Goal: Information Seeking & Learning: Learn about a topic

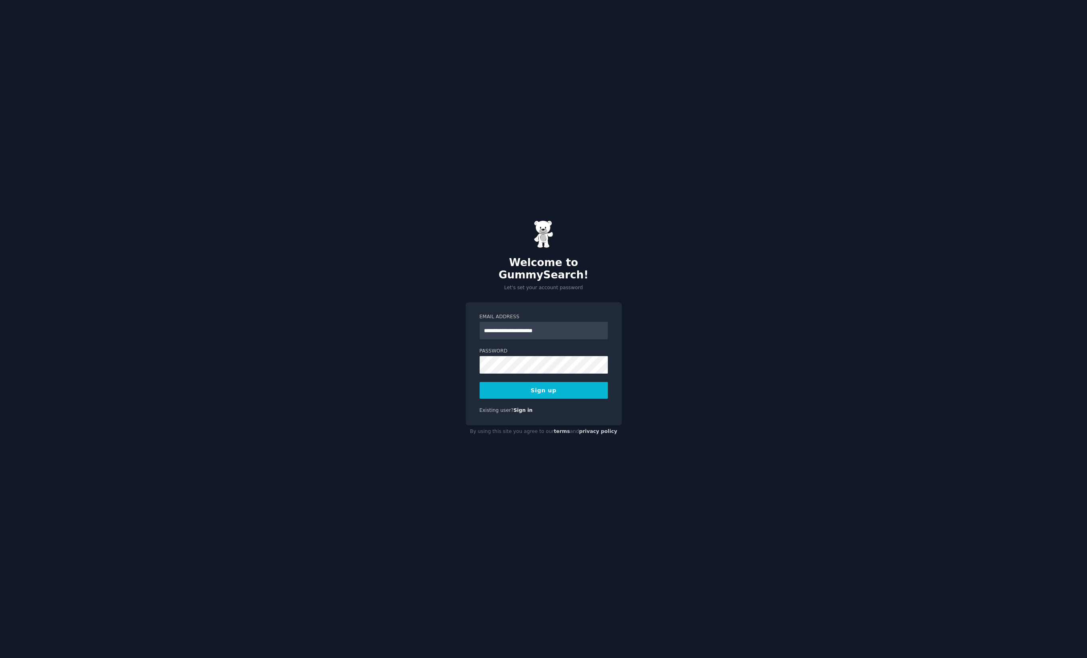
type input "**********"
drag, startPoint x: 396, startPoint y: 334, endPoint x: 469, endPoint y: 361, distance: 77.6
click at [398, 334] on div "**********" at bounding box center [543, 329] width 1087 height 658
click at [563, 382] on button "Sign up" at bounding box center [544, 390] width 128 height 17
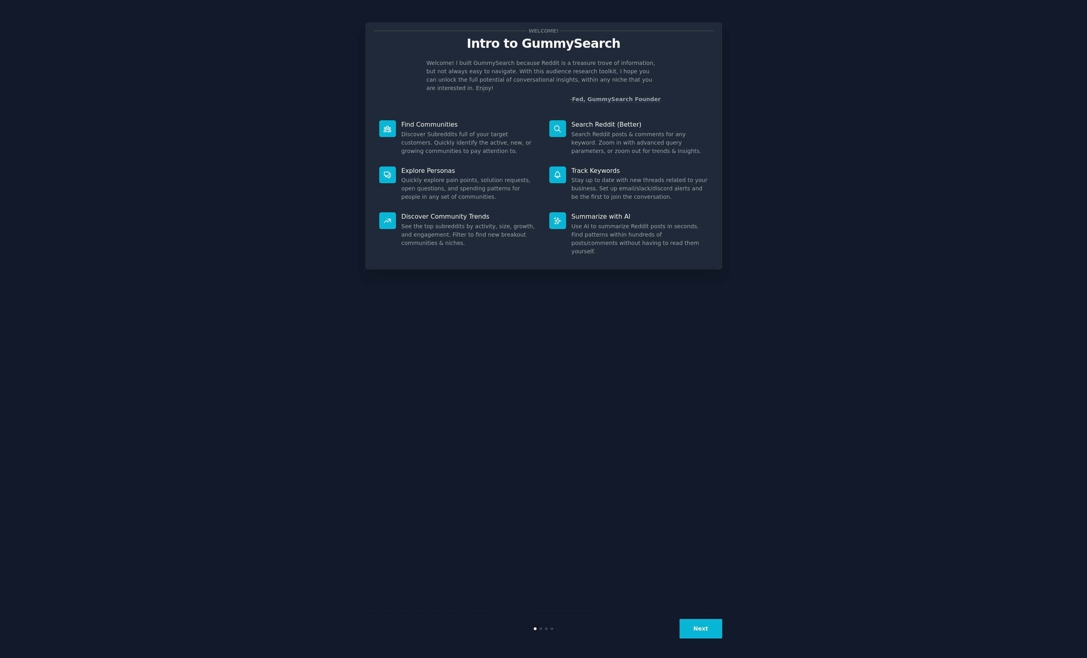
drag, startPoint x: 334, startPoint y: 360, endPoint x: 327, endPoint y: 355, distance: 8.0
click at [327, 355] on div "Welcome! Intro to GummySearch Welcome! I built GummySearch because Reddit is a …" at bounding box center [543, 329] width 1065 height 636
drag, startPoint x: 710, startPoint y: 629, endPoint x: 708, endPoint y: 633, distance: 4.3
click at [708, 633] on button "Next" at bounding box center [701, 629] width 43 height 20
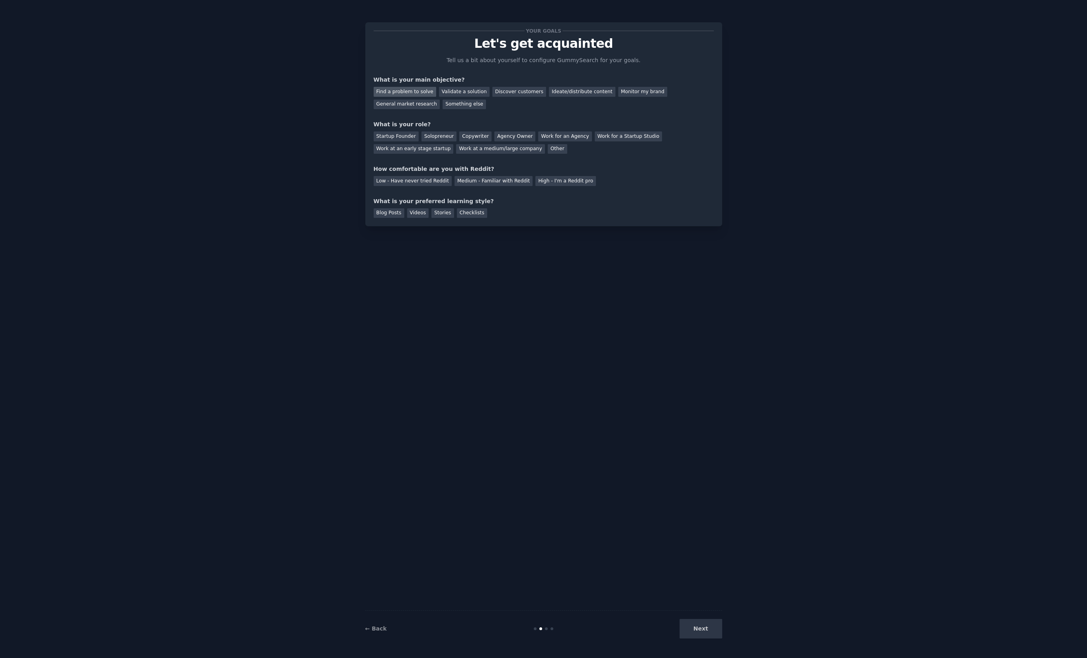
click at [421, 93] on div "Find a problem to solve" at bounding box center [405, 92] width 63 height 10
click at [492, 91] on div "Discover customers" at bounding box center [519, 92] width 54 height 10
drag, startPoint x: 405, startPoint y: 84, endPoint x: 400, endPoint y: 87, distance: 6.1
click at [405, 84] on div "What is your main objective?" at bounding box center [544, 80] width 340 height 8
click at [399, 89] on div "Find a problem to solve" at bounding box center [405, 92] width 63 height 10
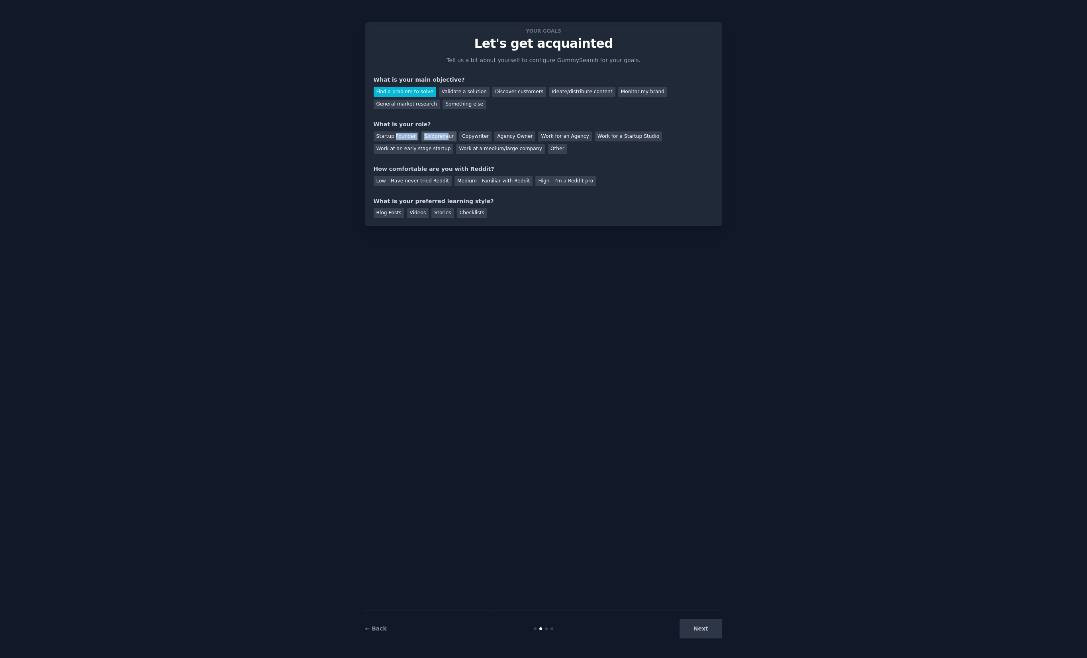
drag, startPoint x: 395, startPoint y: 136, endPoint x: 445, endPoint y: 136, distance: 50.2
click at [445, 136] on div "Startup Founder Solopreneur Copywriter Agency Owner Work for an Agency Work for…" at bounding box center [544, 141] width 340 height 25
click at [445, 136] on div "Solopreneur" at bounding box center [438, 136] width 35 height 10
drag, startPoint x: 404, startPoint y: 170, endPoint x: 493, endPoint y: 170, distance: 88.8
click at [493, 170] on div "How comfortable are you with Reddit?" at bounding box center [544, 169] width 340 height 8
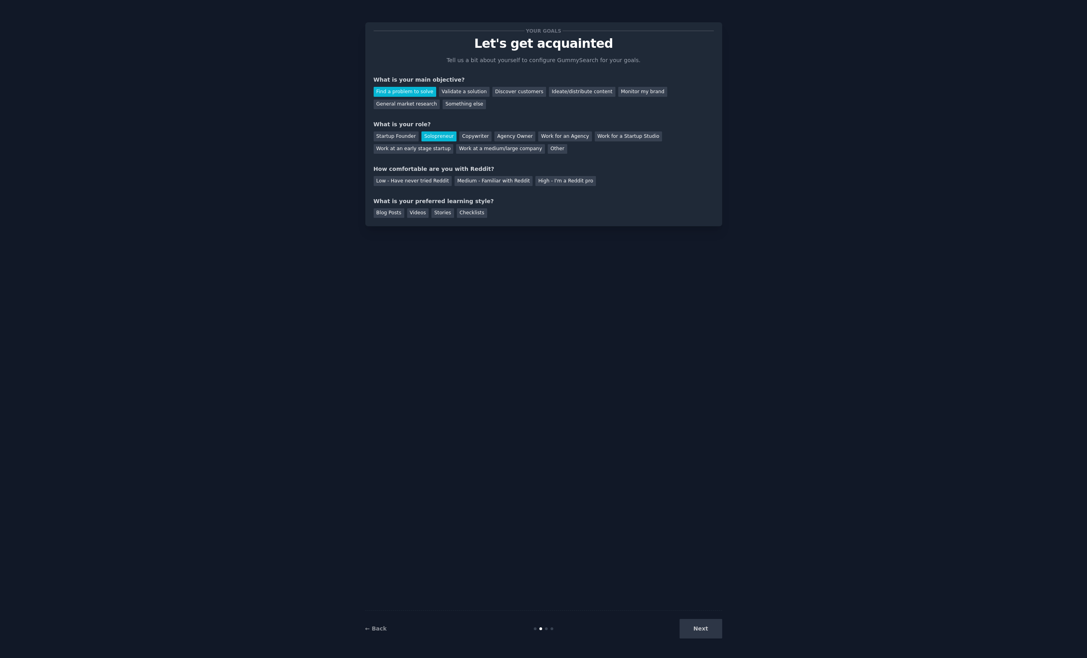
click at [493, 170] on div "How comfortable are you with Reddit?" at bounding box center [544, 169] width 340 height 8
drag, startPoint x: 413, startPoint y: 180, endPoint x: 423, endPoint y: 186, distance: 11.6
click at [413, 181] on div "Low - Have never tried Reddit" at bounding box center [413, 181] width 78 height 10
click at [535, 178] on div "High - I'm a Reddit pro" at bounding box center [565, 181] width 61 height 10
drag, startPoint x: 490, startPoint y: 183, endPoint x: 484, endPoint y: 187, distance: 7.3
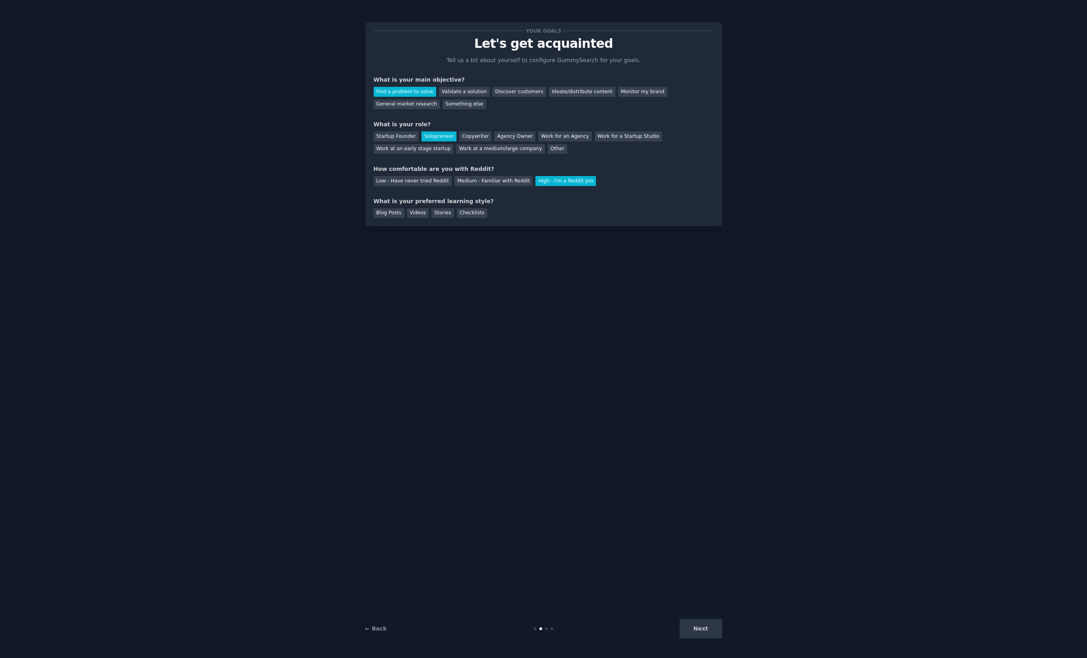
click at [490, 183] on div "Medium - Familiar with Reddit" at bounding box center [493, 181] width 78 height 10
drag, startPoint x: 391, startPoint y: 200, endPoint x: 496, endPoint y: 199, distance: 105.6
click at [496, 199] on div "What is your preferred learning style?" at bounding box center [544, 201] width 340 height 8
drag, startPoint x: 390, startPoint y: 202, endPoint x: 382, endPoint y: 202, distance: 8.8
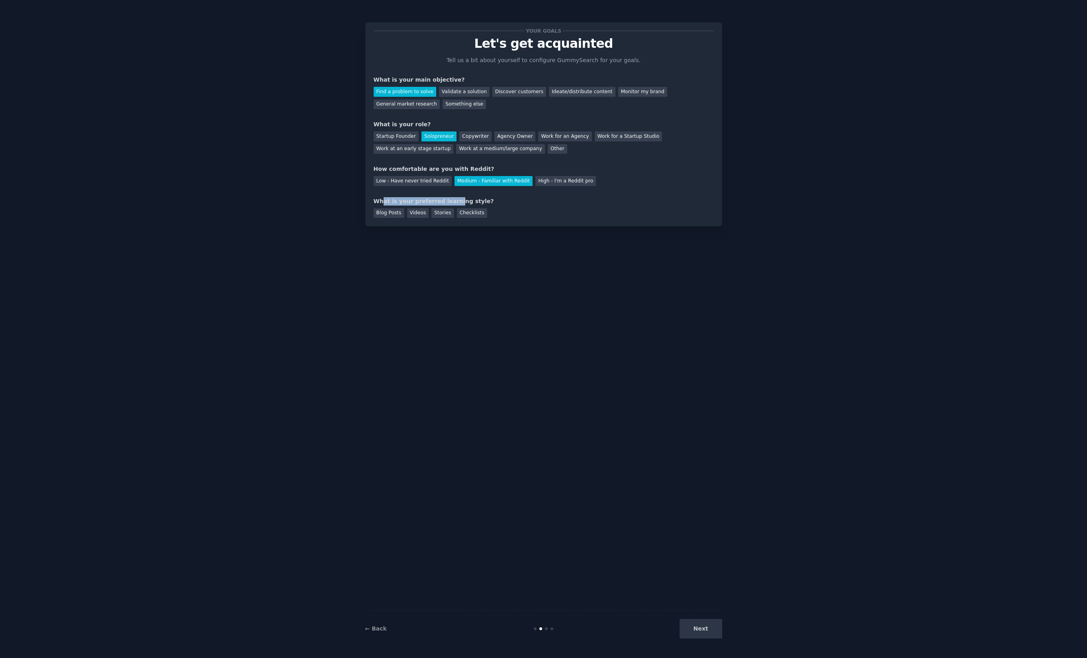
click at [382, 202] on div "What is your preferred learning style?" at bounding box center [544, 201] width 340 height 8
drag, startPoint x: 382, startPoint y: 202, endPoint x: 515, endPoint y: 201, distance: 133.0
click at [515, 201] on div "What is your preferred learning style?" at bounding box center [544, 201] width 340 height 8
drag, startPoint x: 515, startPoint y: 201, endPoint x: 423, endPoint y: 200, distance: 92.0
click at [514, 201] on div "What is your preferred learning style?" at bounding box center [544, 201] width 340 height 8
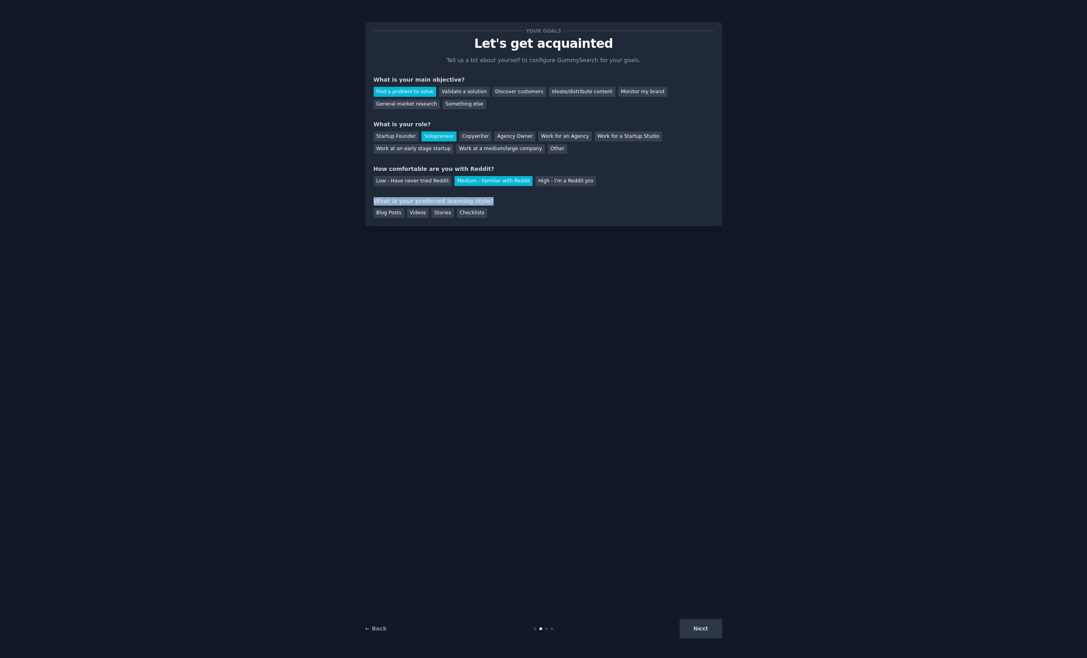
drag, startPoint x: 423, startPoint y: 200, endPoint x: 373, endPoint y: 197, distance: 49.9
click at [373, 197] on div "Your goals Let's get acquainted Tell us a bit about yourself to configure Gummy…" at bounding box center [543, 124] width 357 height 204
drag, startPoint x: 373, startPoint y: 197, endPoint x: 531, endPoint y: 200, distance: 158.6
click at [531, 200] on div "Your goals Let's get acquainted Tell us a bit about yourself to configure Gummy…" at bounding box center [543, 124] width 357 height 204
drag, startPoint x: 531, startPoint y: 200, endPoint x: 471, endPoint y: 201, distance: 60.6
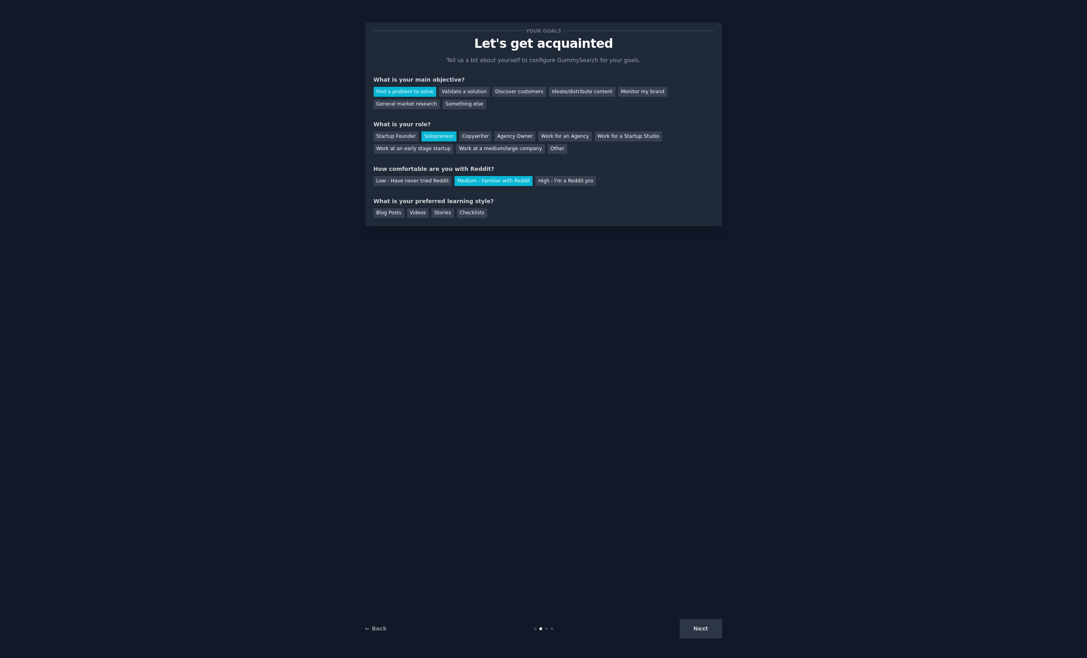
click at [531, 200] on div "What is your preferred learning style?" at bounding box center [544, 201] width 340 height 8
drag, startPoint x: 471, startPoint y: 201, endPoint x: 354, endPoint y: 197, distance: 116.4
click at [365, 197] on div "Your goals Let's get acquainted Tell us a bit about yourself to configure Gummy…" at bounding box center [543, 124] width 357 height 204
click at [354, 197] on div "Your goals Let's get acquainted Tell us a bit about yourself to configure Gummy…" at bounding box center [543, 329] width 1065 height 636
click at [702, 638] on div "Next" at bounding box center [662, 629] width 119 height 20
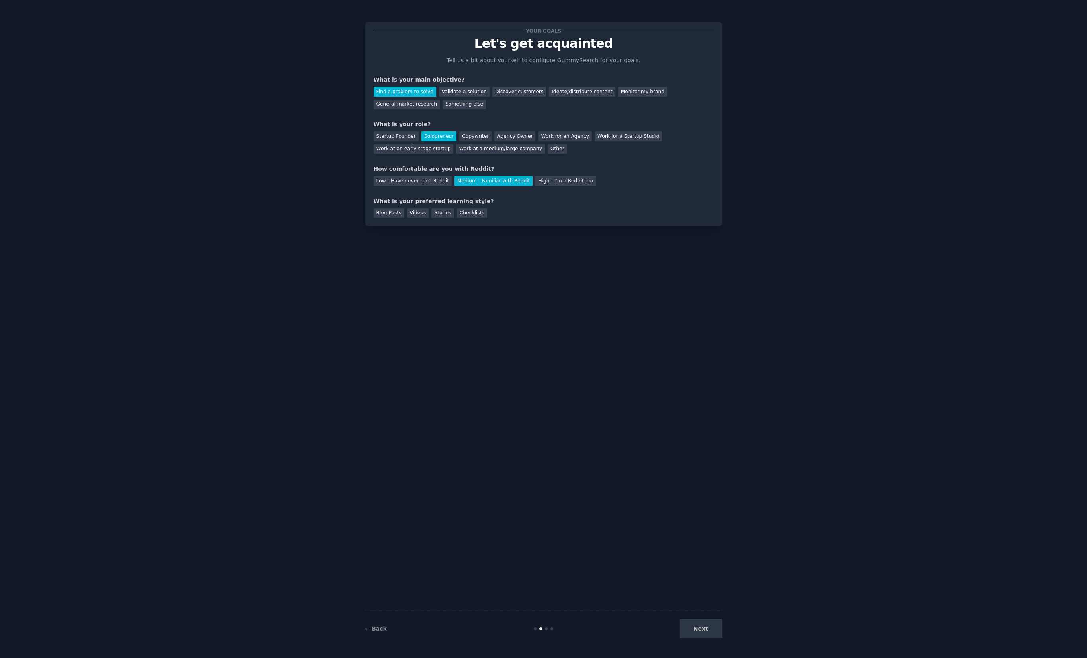
click at [701, 632] on div "Next" at bounding box center [662, 629] width 119 height 20
drag, startPoint x: 385, startPoint y: 215, endPoint x: 412, endPoint y: 226, distance: 29.3
click at [385, 215] on div "Blog Posts" at bounding box center [389, 213] width 31 height 10
click at [690, 627] on button "Next" at bounding box center [701, 629] width 43 height 20
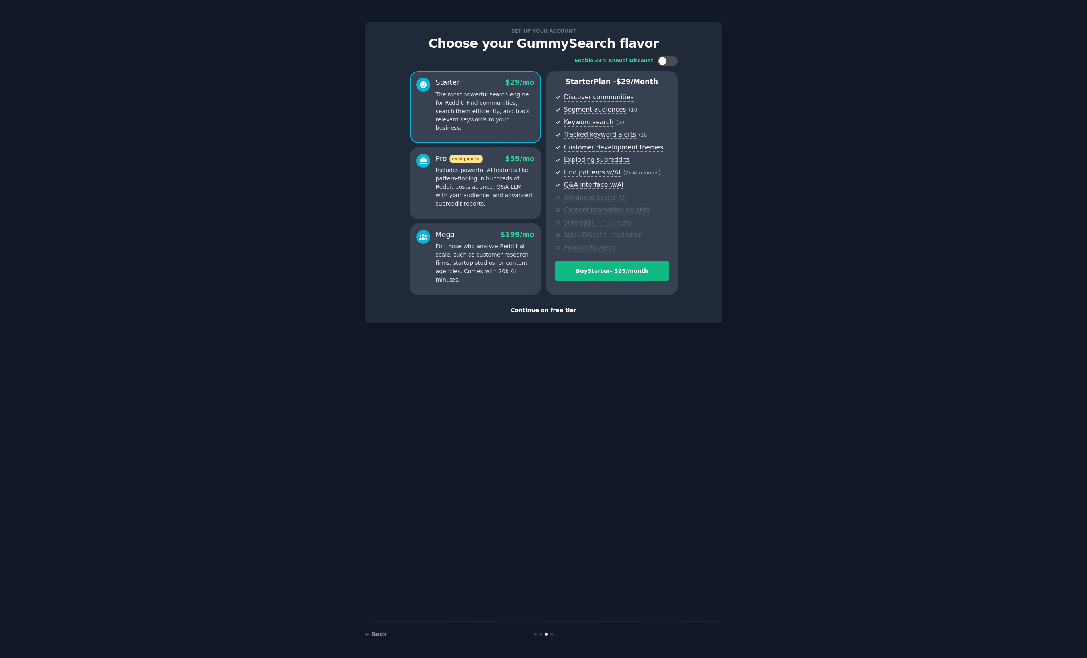
click at [542, 311] on div "Continue on free tier" at bounding box center [544, 310] width 340 height 8
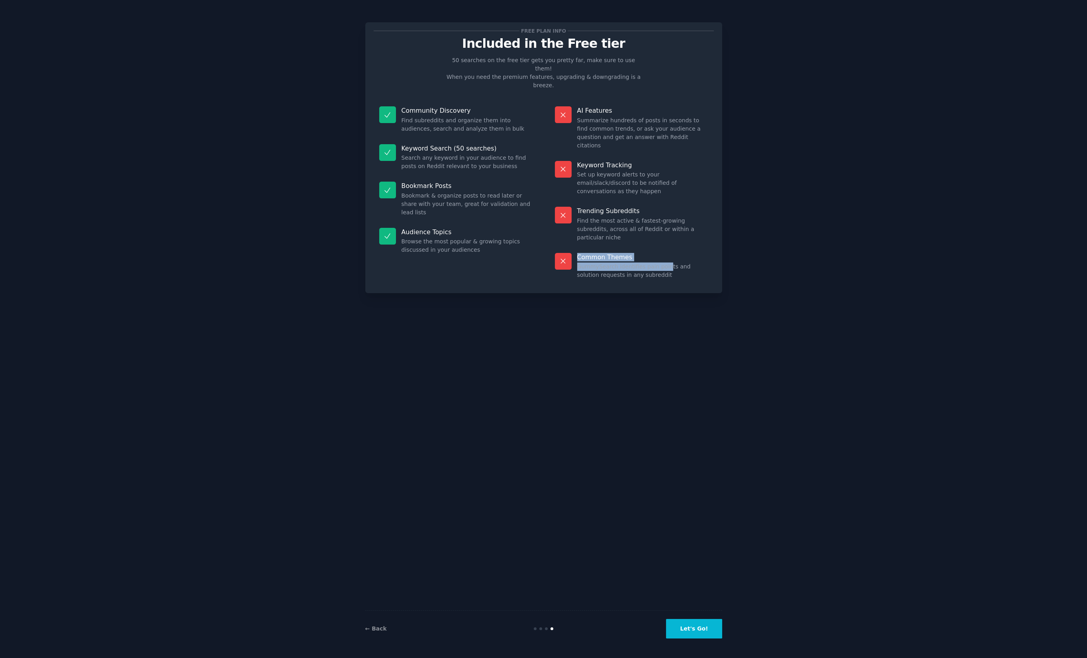
drag, startPoint x: 421, startPoint y: 92, endPoint x: 665, endPoint y: 227, distance: 278.9
click at [665, 227] on div "Community Discovery Find subreddits and organize them into audiences, search an…" at bounding box center [544, 193] width 340 height 184
click at [665, 262] on dd "GummySearch identifies pain points and solution requests in any subreddit" at bounding box center [642, 270] width 131 height 17
drag, startPoint x: 665, startPoint y: 227, endPoint x: 602, endPoint y: 95, distance: 146.3
click at [602, 101] on dl "AI Features Summarize hundreds of posts in seconds to find common trends, or as…" at bounding box center [631, 193] width 165 height 184
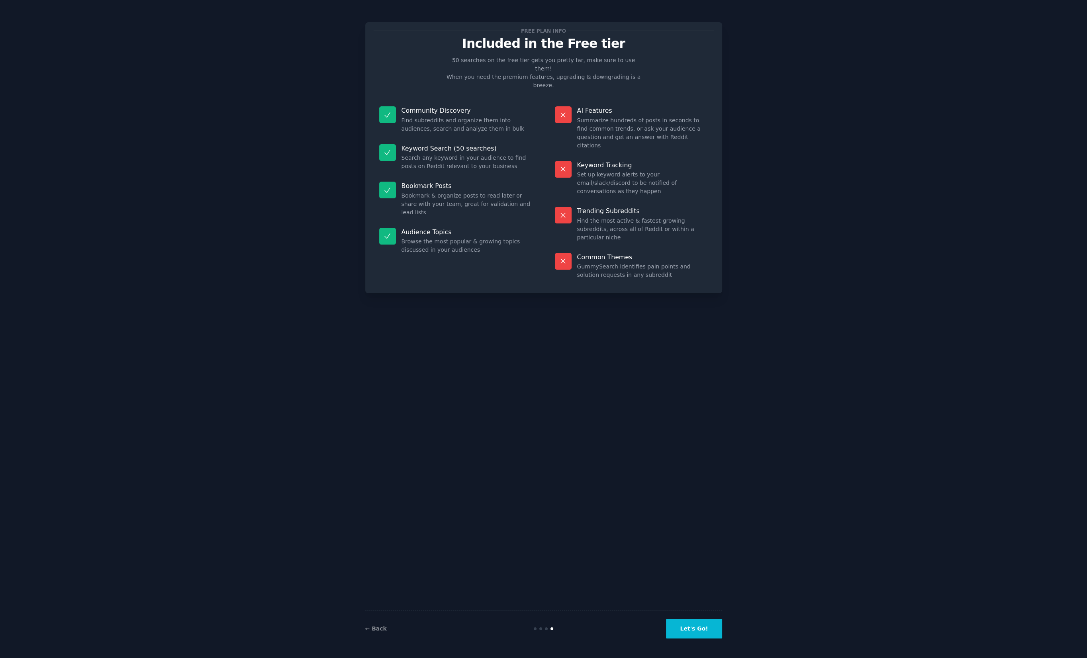
drag, startPoint x: 601, startPoint y: 63, endPoint x: 609, endPoint y: 112, distance: 49.3
click at [601, 64] on p "50 searches on the free tier gets you pretty far, make sure to use them! When y…" at bounding box center [543, 72] width 201 height 33
drag, startPoint x: 609, startPoint y: 112, endPoint x: 637, endPoint y: 277, distance: 167.6
click at [636, 272] on div "Free plan info Included in the Free tier 50 searches on the free tier gets you …" at bounding box center [543, 157] width 357 height 271
drag, startPoint x: 637, startPoint y: 278, endPoint x: 635, endPoint y: 288, distance: 11.1
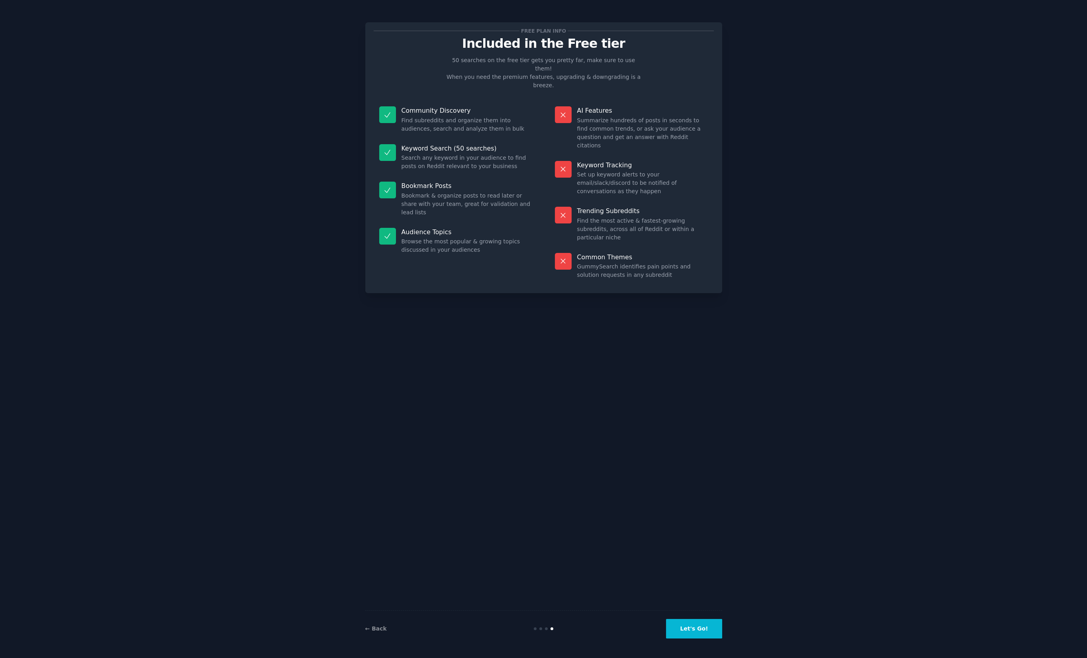
click at [638, 279] on div "Free plan info Included in the Free tier 50 searches on the free tier gets you …" at bounding box center [543, 329] width 357 height 636
drag, startPoint x: 425, startPoint y: 103, endPoint x: 466, endPoint y: 226, distance: 129.7
click at [466, 226] on dl "Community Discovery Find subreddits and organize them into audiences, search an…" at bounding box center [456, 193] width 165 height 184
click at [466, 237] on dd "Browse the most popular & growing topics discussed in your audiences" at bounding box center [466, 245] width 131 height 17
drag, startPoint x: 447, startPoint y: 185, endPoint x: 421, endPoint y: 87, distance: 101.8
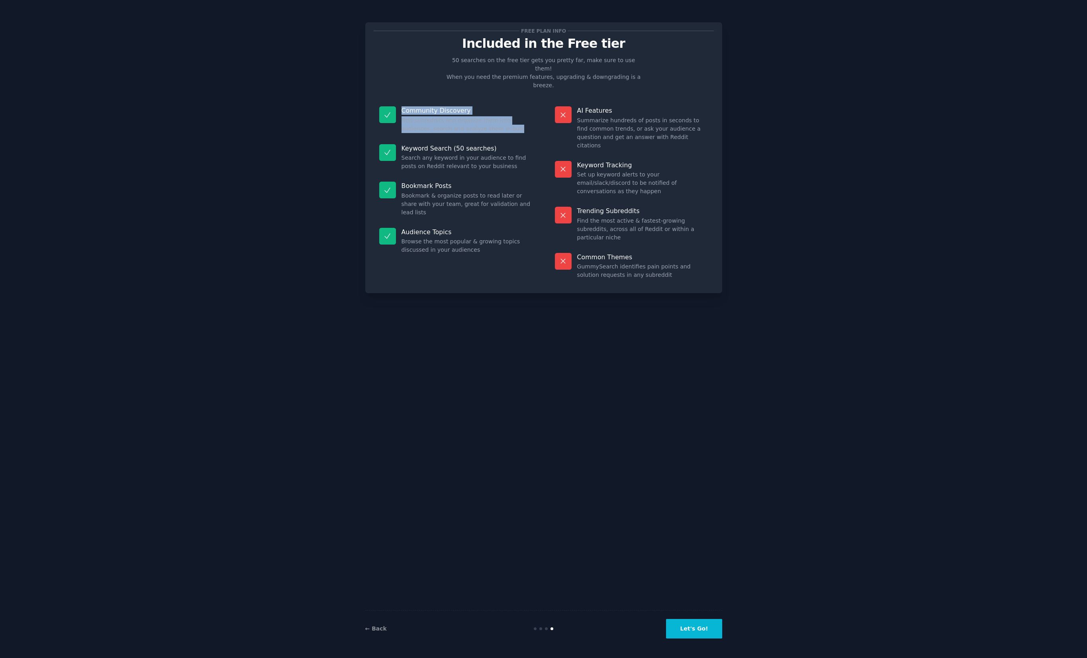
click at [421, 101] on dl "Community Discovery Find subreddits and organize them into audiences, search an…" at bounding box center [456, 193] width 165 height 184
drag, startPoint x: 421, startPoint y: 87, endPoint x: 433, endPoint y: 123, distance: 38.2
click at [420, 101] on div "Community Discovery Find subreddits and organize them into audiences, search an…" at bounding box center [456, 120] width 165 height 38
drag, startPoint x: 433, startPoint y: 123, endPoint x: 464, endPoint y: 251, distance: 131.2
click at [464, 229] on dl "Community Discovery Find subreddits and organize them into audiences, search an…" at bounding box center [456, 193] width 165 height 184
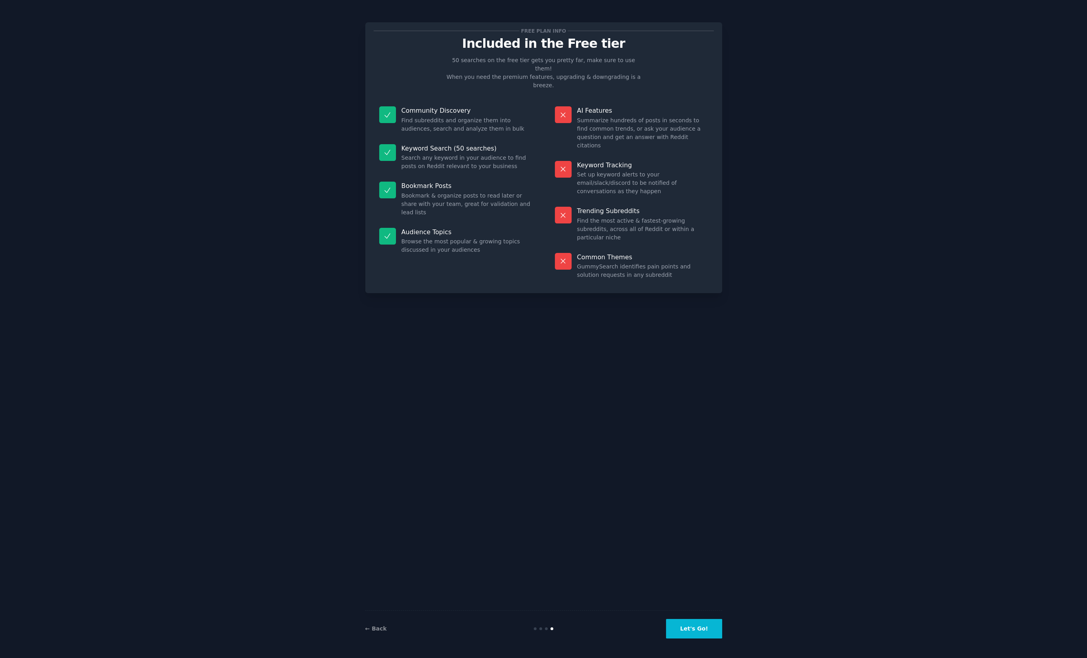
drag, startPoint x: 464, startPoint y: 251, endPoint x: 490, endPoint y: 393, distance: 145.0
click at [464, 256] on div "Free plan info Included in the Free tier 50 searches on the free tier gets you …" at bounding box center [543, 157] width 357 height 271
click at [712, 630] on button "Let's Go!" at bounding box center [694, 629] width 56 height 20
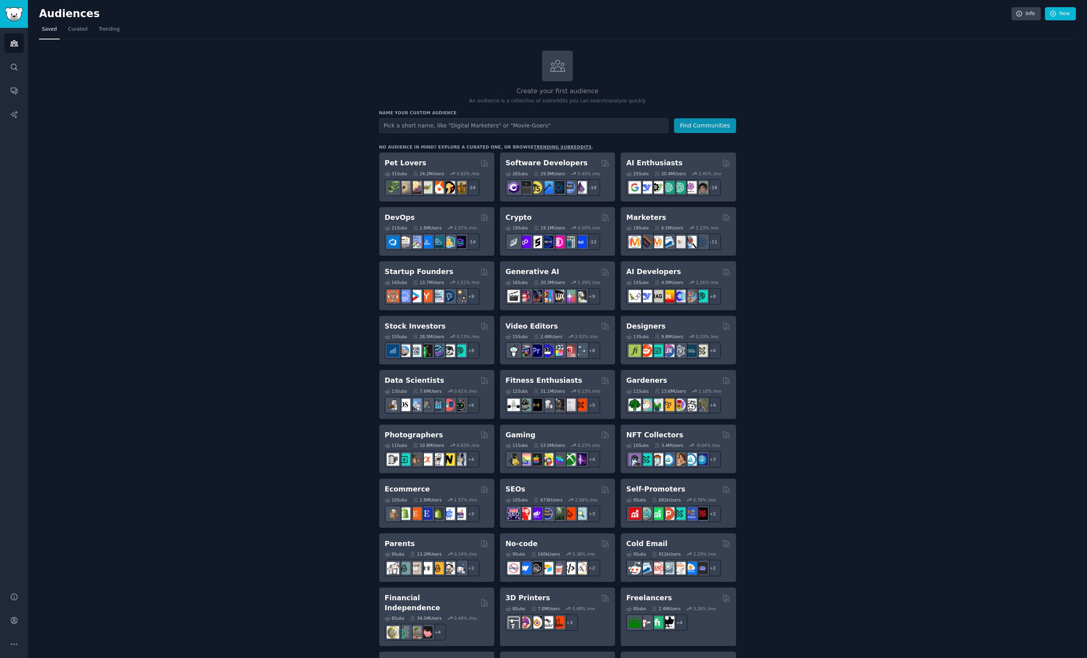
click at [282, 167] on div "Create your first audience An audience is a collection of subreddits you can se…" at bounding box center [557, 485] width 1037 height 868
click at [81, 33] on span "Curated" at bounding box center [78, 29] width 20 height 7
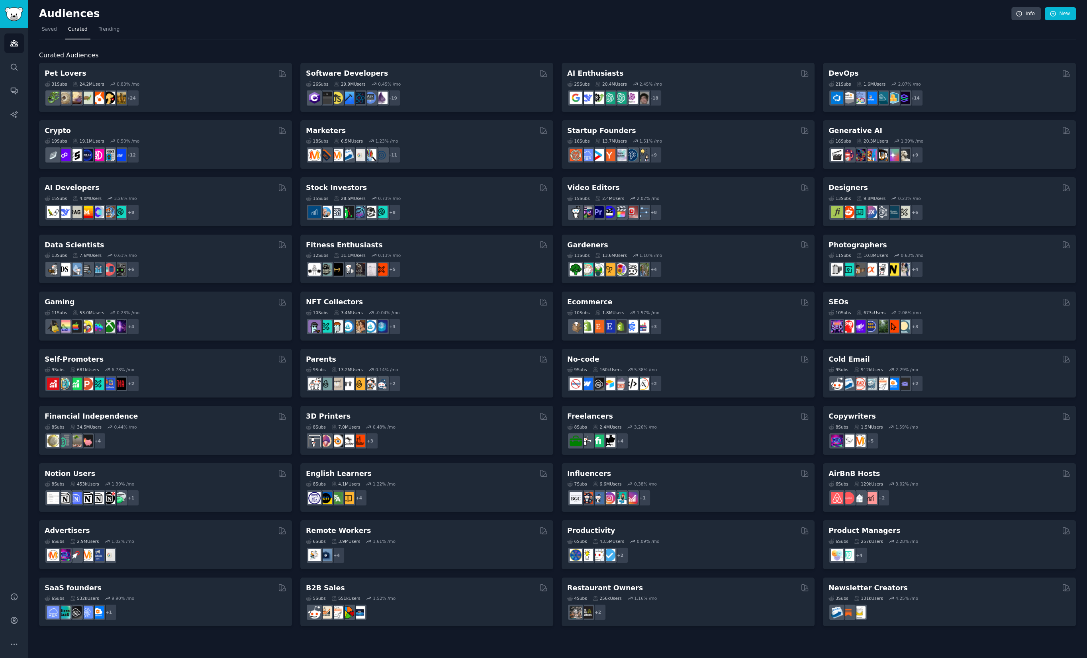
drag, startPoint x: 107, startPoint y: 27, endPoint x: 147, endPoint y: 41, distance: 43.0
click at [108, 28] on span "Trending" at bounding box center [109, 29] width 21 height 7
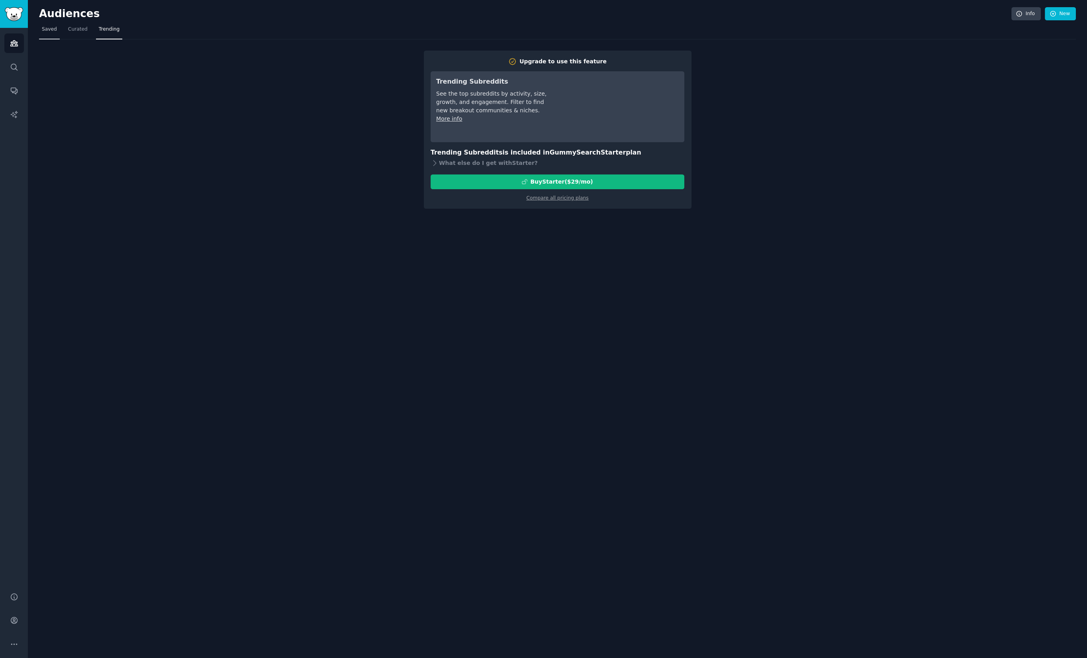
click at [42, 27] on span "Saved" at bounding box center [49, 29] width 15 height 7
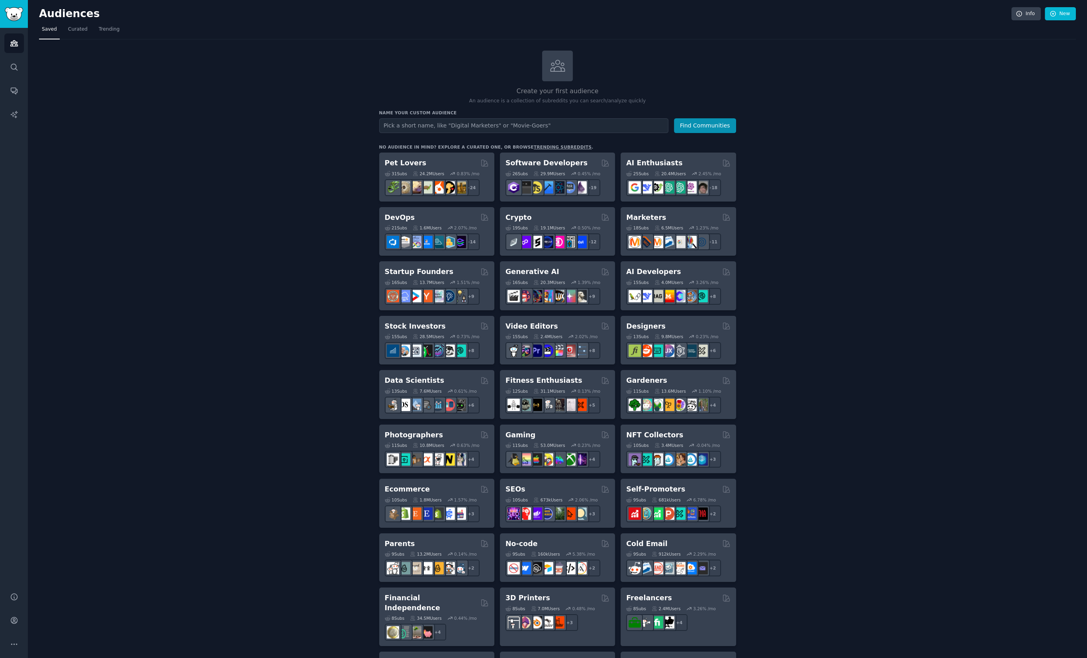
click at [87, 97] on div "Create your first audience An audience is a collection of subreddits you can se…" at bounding box center [557, 485] width 1037 height 868
drag, startPoint x: 425, startPoint y: 112, endPoint x: 625, endPoint y: 113, distance: 199.6
click at [625, 113] on div "Create your first audience An audience is a collection of subreddits you can se…" at bounding box center [557, 485] width 1037 height 868
drag, startPoint x: 624, startPoint y: 113, endPoint x: 555, endPoint y: 119, distance: 69.1
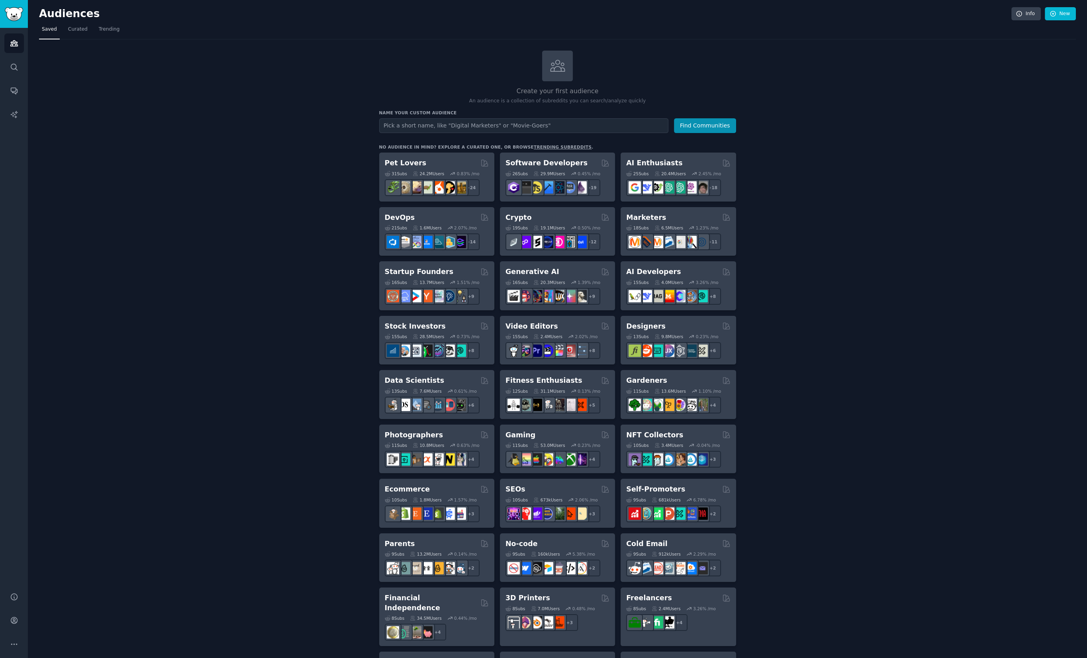
click at [624, 113] on h3 "Name your custom audience" at bounding box center [557, 113] width 357 height 6
drag, startPoint x: 460, startPoint y: 118, endPoint x: 573, endPoint y: 138, distance: 114.8
click at [460, 118] on input "text" at bounding box center [523, 125] width 289 height 15
type input "shopify"
click at [674, 118] on button "Find Communities" at bounding box center [705, 125] width 62 height 15
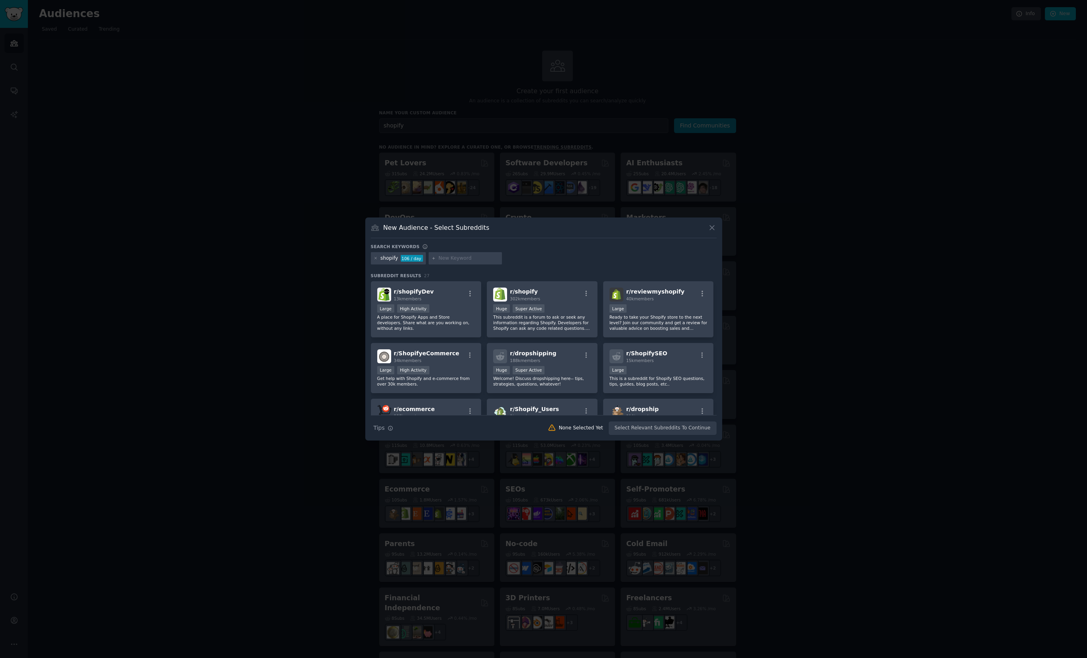
click at [715, 223] on div "New Audience - Select Subreddits Search keywords shopify 106 / day Subreddit Re…" at bounding box center [543, 328] width 357 height 223
click at [711, 228] on icon at bounding box center [712, 227] width 4 height 4
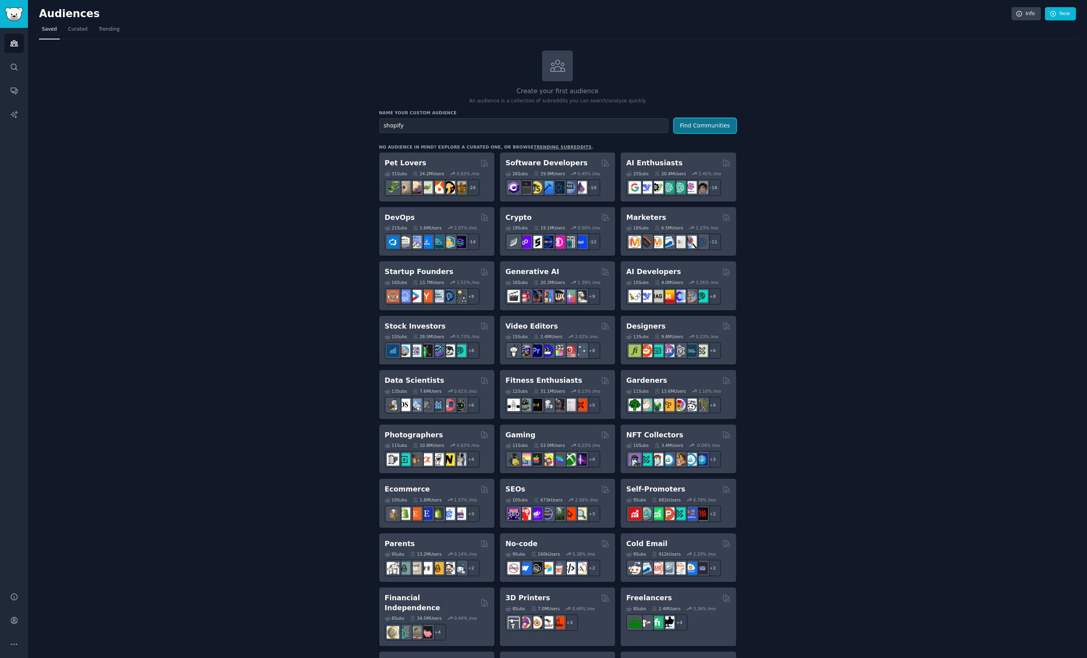
click at [710, 123] on button "Find Communities" at bounding box center [705, 125] width 62 height 15
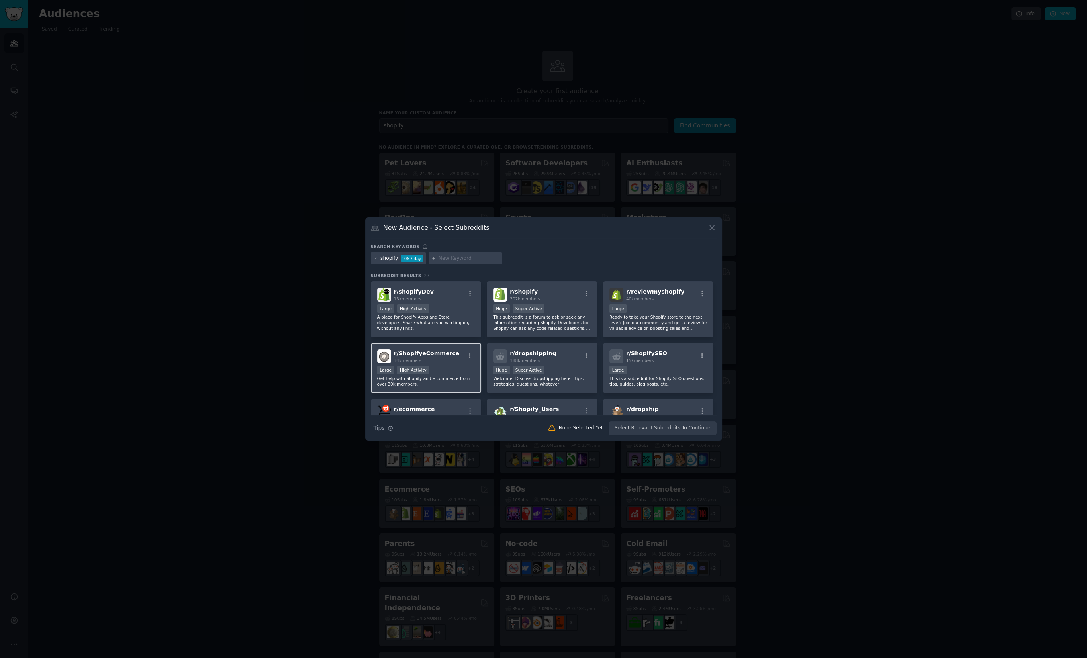
click at [413, 353] on span "r/ ShopifyeCommerce" at bounding box center [427, 353] width 66 height 6
click at [651, 305] on div "Large" at bounding box center [658, 309] width 98 height 10
drag, startPoint x: 177, startPoint y: 95, endPoint x: 309, endPoint y: 170, distance: 152.0
click at [177, 95] on div at bounding box center [543, 329] width 1087 height 658
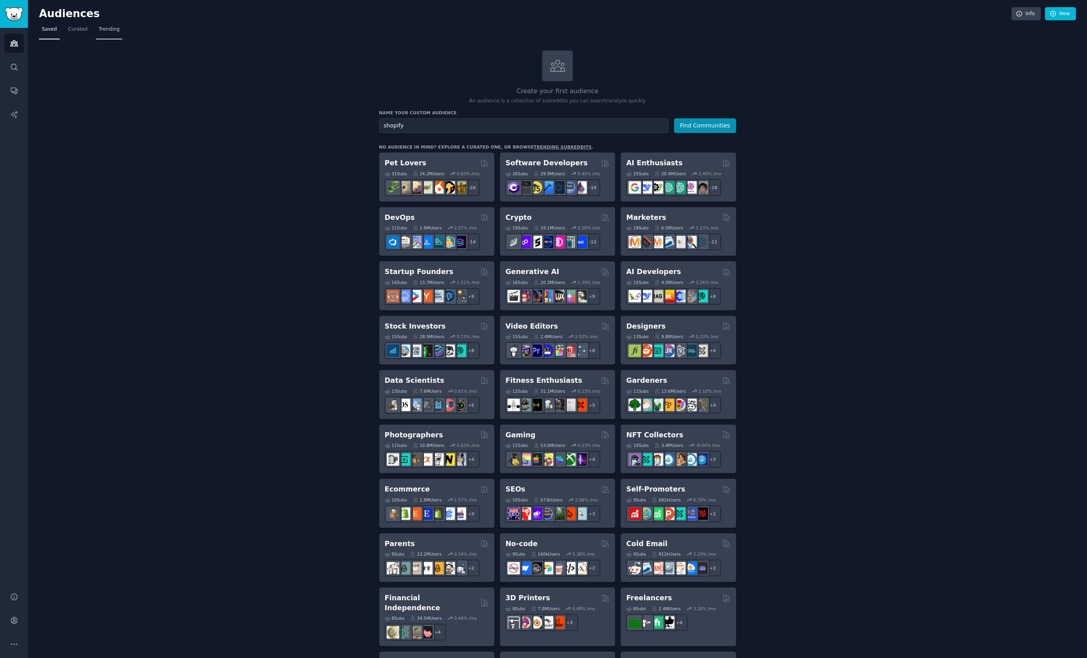
click at [116, 29] on span "Trending" at bounding box center [109, 29] width 21 height 7
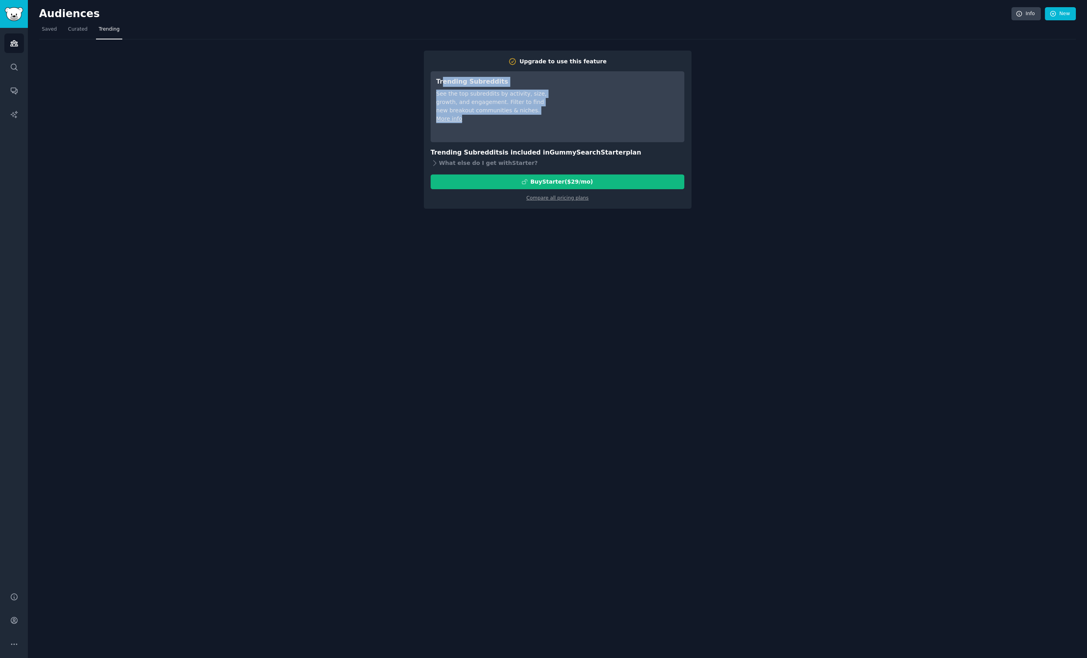
drag, startPoint x: 504, startPoint y: 120, endPoint x: 444, endPoint y: 84, distance: 70.4
click at [444, 84] on div "Trending Subreddits See the top subreddits by activity, size, growth, and engag…" at bounding box center [492, 107] width 112 height 60
click at [444, 85] on h3 "Trending Subreddits" at bounding box center [492, 82] width 112 height 10
drag, startPoint x: 515, startPoint y: 104, endPoint x: 520, endPoint y: 113, distance: 10.0
click at [521, 113] on div "Upgrade to use this feature Trending Subreddits See the top subreddits by activ…" at bounding box center [558, 130] width 268 height 158
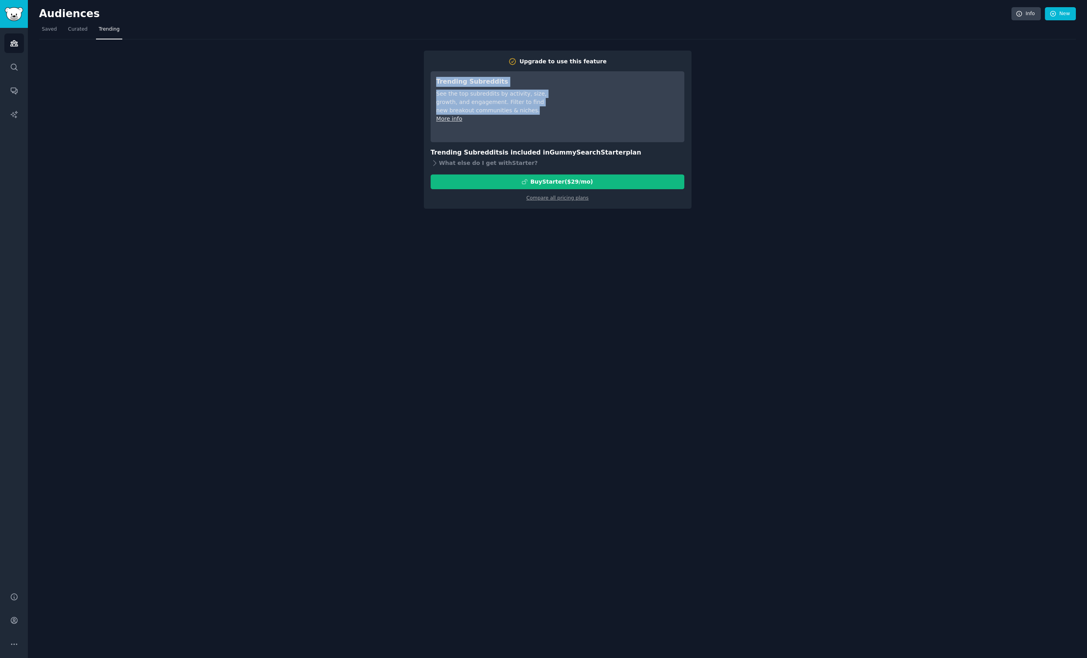
click at [519, 114] on div "See the top subreddits by activity, size, growth, and engagement. Filter to fin…" at bounding box center [492, 102] width 112 height 25
drag, startPoint x: 492, startPoint y: 129, endPoint x: 448, endPoint y: 76, distance: 68.2
click at [448, 76] on div "Trending Subreddits See the top subreddits by activity, size, growth, and engag…" at bounding box center [558, 106] width 254 height 71
drag, startPoint x: 448, startPoint y: 76, endPoint x: 435, endPoint y: 75, distance: 13.2
click at [446, 76] on div "Trending Subreddits See the top subreddits by activity, size, growth, and engag…" at bounding box center [558, 106] width 254 height 71
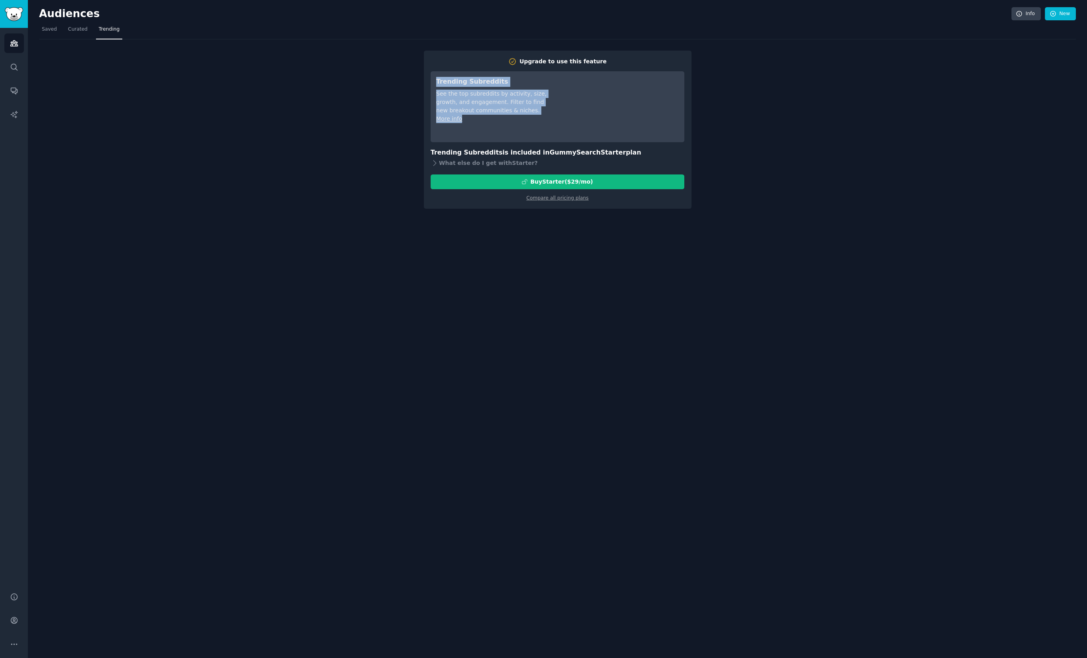
drag, startPoint x: 476, startPoint y: 101, endPoint x: 517, endPoint y: 122, distance: 46.5
click at [517, 122] on div "Trending Subreddits See the top subreddits by activity, size, growth, and engag…" at bounding box center [558, 106] width 254 height 71
drag, startPoint x: 517, startPoint y: 122, endPoint x: 502, endPoint y: 127, distance: 15.4
click at [517, 122] on div "More info" at bounding box center [492, 119] width 112 height 8
drag, startPoint x: 502, startPoint y: 127, endPoint x: 423, endPoint y: 79, distance: 92.6
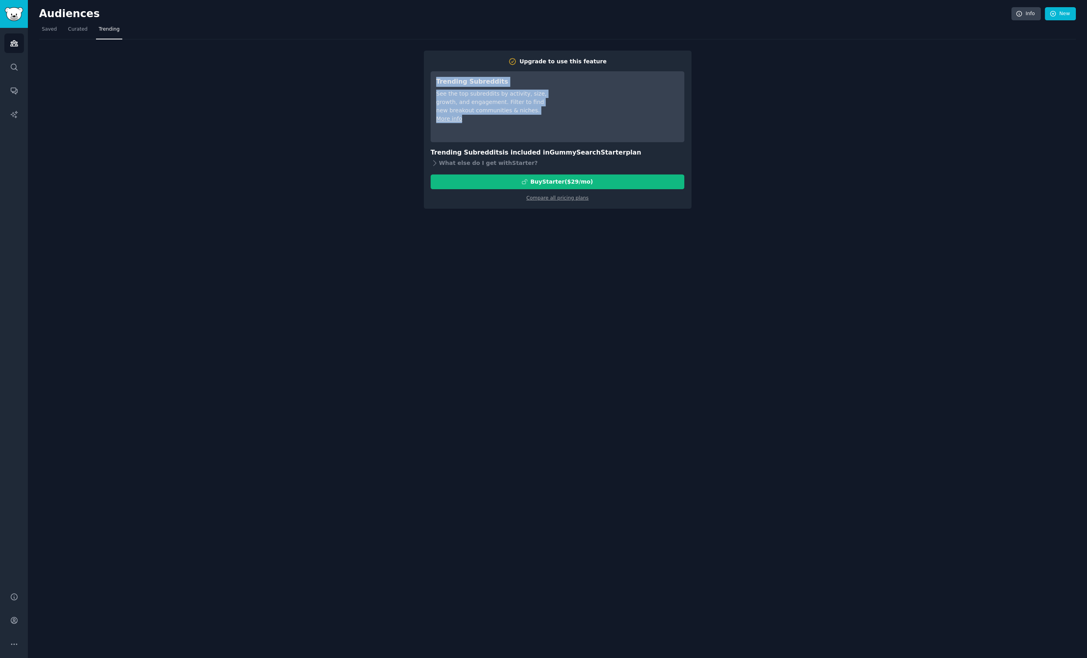
click at [423, 79] on div "Upgrade to use this feature Trending Subreddits See the top subreddits by activ…" at bounding box center [557, 123] width 1037 height 169
drag, startPoint x: 423, startPoint y: 79, endPoint x: 461, endPoint y: 105, distance: 46.2
click at [425, 80] on div "Upgrade to use this feature Trending Subreddits See the top subreddits by activ…" at bounding box center [557, 123] width 1037 height 169
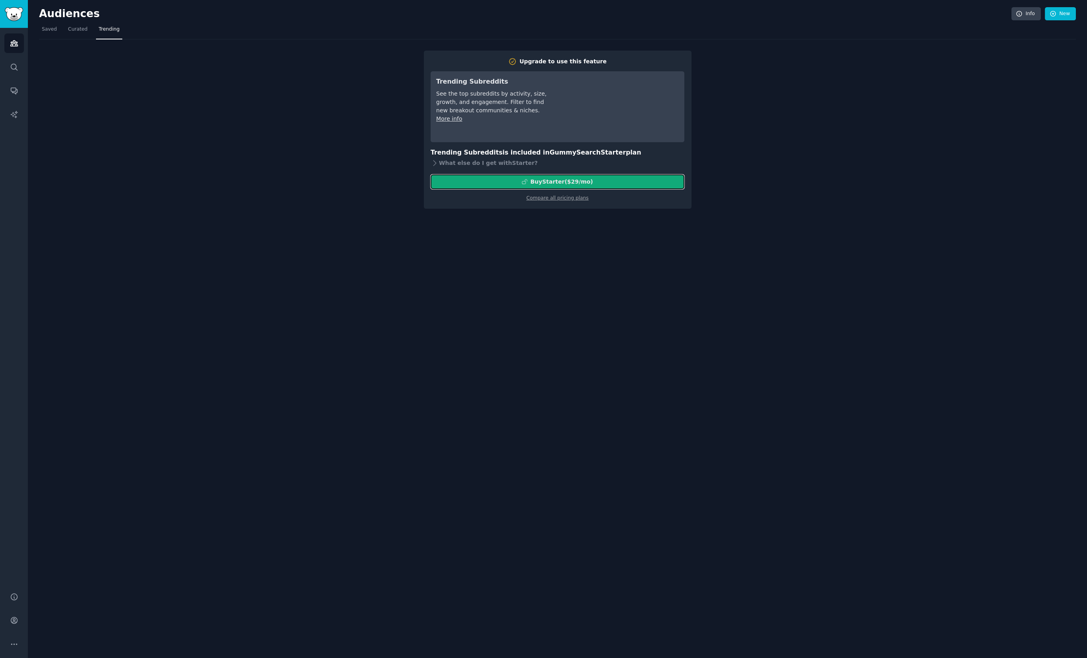
click at [554, 183] on div "Buy Starter ($ 29 /mo )" at bounding box center [561, 182] width 63 height 8
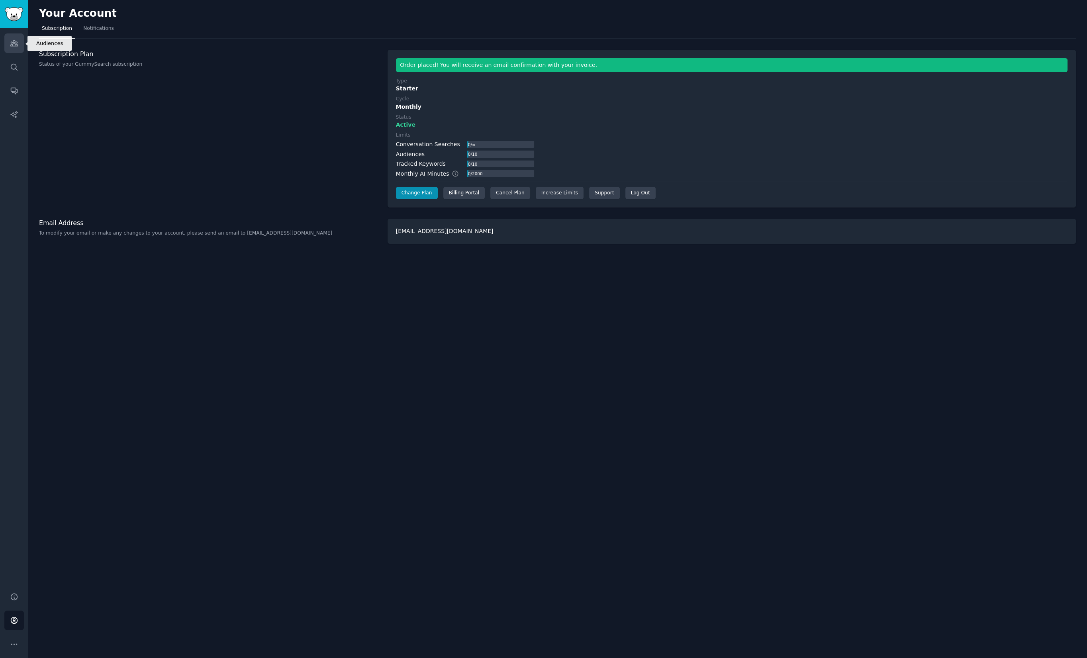
click at [17, 42] on icon "Sidebar" at bounding box center [13, 44] width 7 height 6
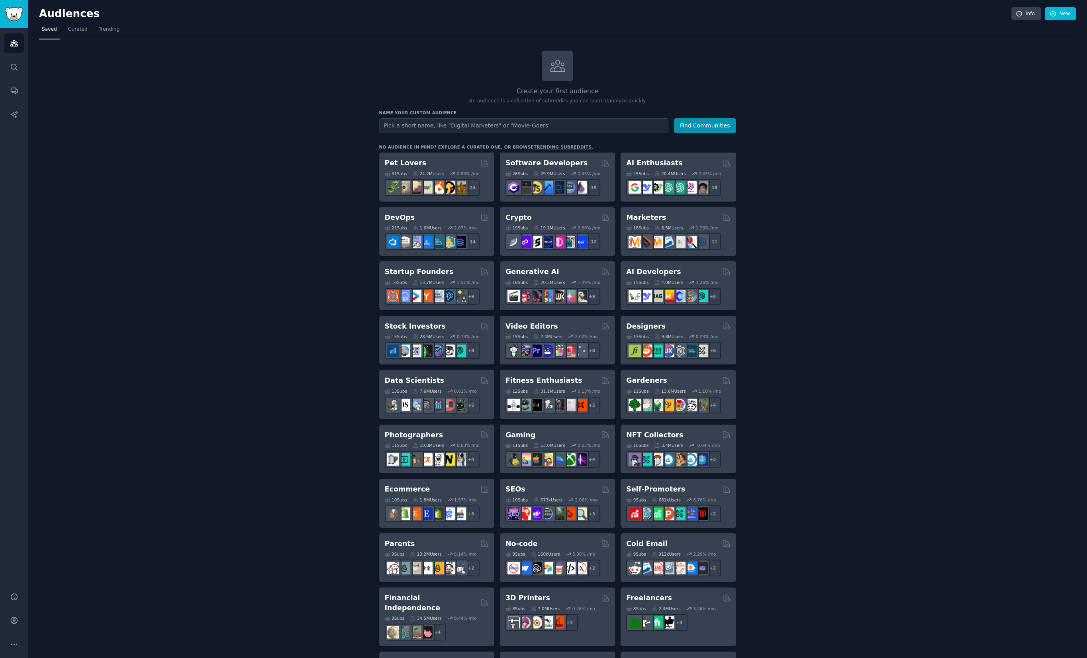
click at [232, 224] on div "Create your first audience An audience is a collection of subreddits you can se…" at bounding box center [557, 485] width 1037 height 868
click at [111, 30] on span "Trending" at bounding box center [109, 29] width 21 height 7
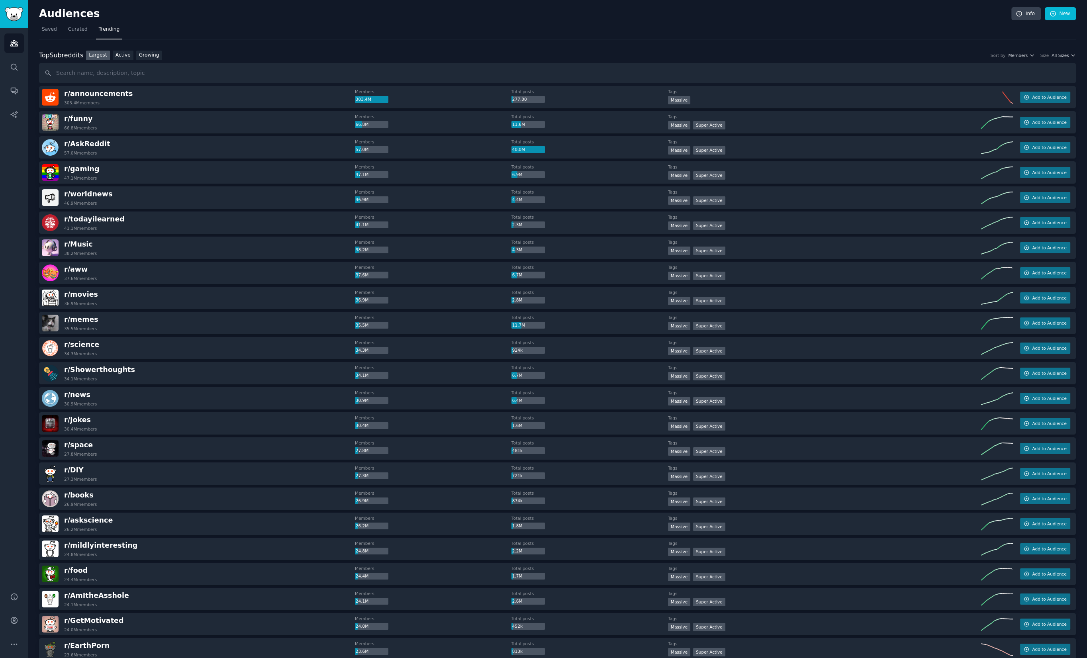
drag, startPoint x: 162, startPoint y: 79, endPoint x: 167, endPoint y: 74, distance: 7.3
click at [164, 76] on input "text" at bounding box center [557, 73] width 1037 height 20
click at [165, 77] on input "shopify" at bounding box center [557, 73] width 1037 height 20
type input "shopify"
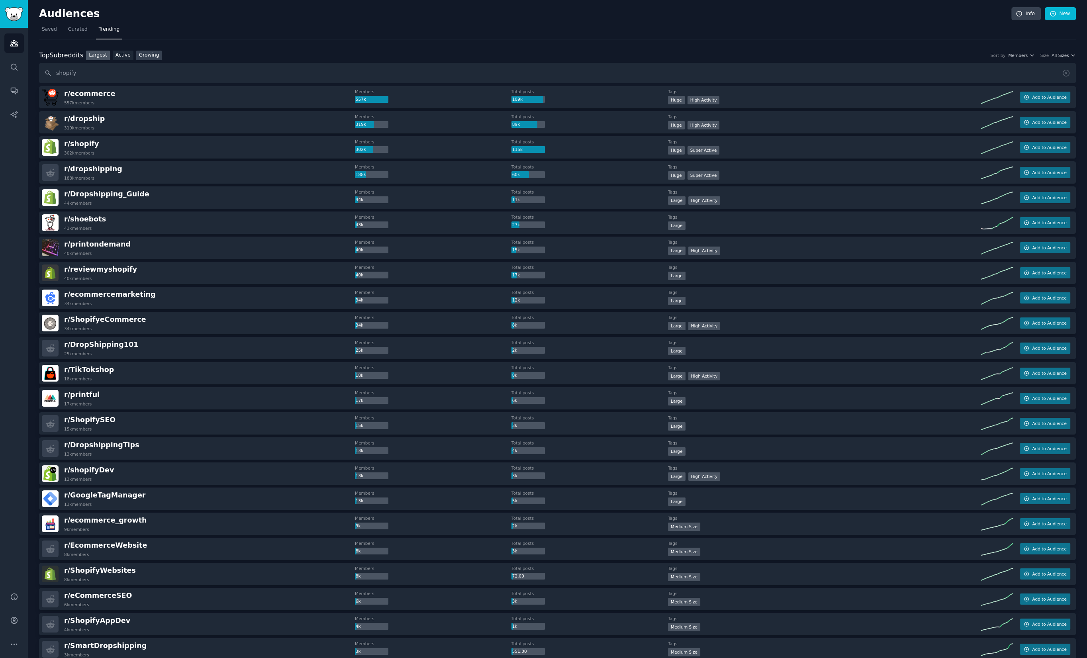
click at [145, 53] on link "Growing" at bounding box center [149, 56] width 26 height 10
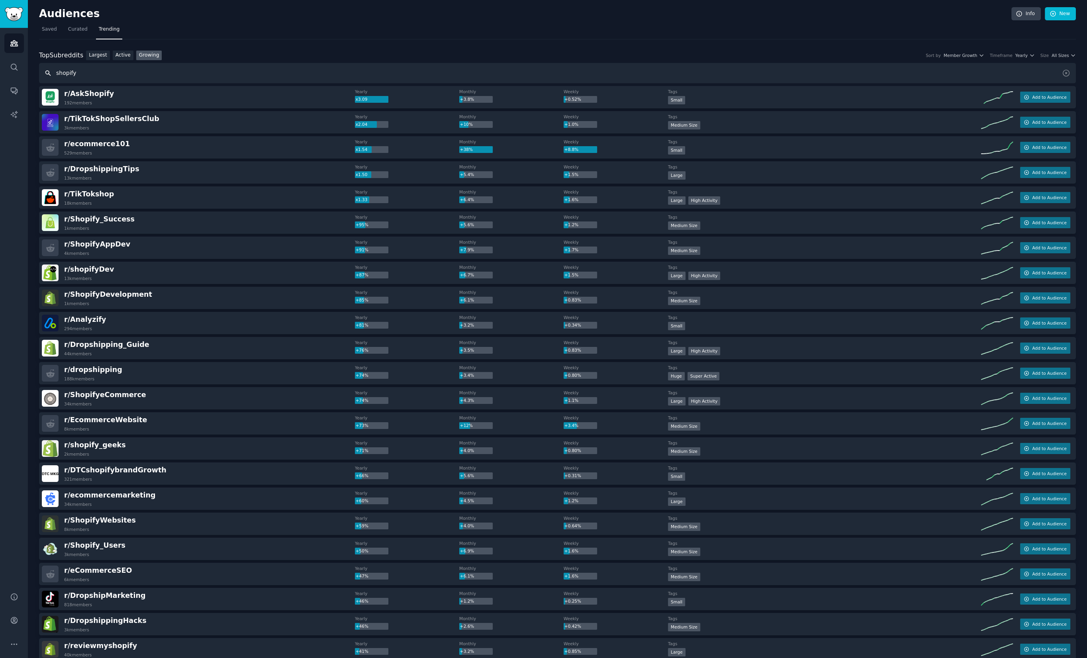
click at [291, 72] on input "shopify" at bounding box center [557, 73] width 1037 height 20
click at [281, 89] on div "r/ AskShopify 192 members" at bounding box center [198, 97] width 313 height 17
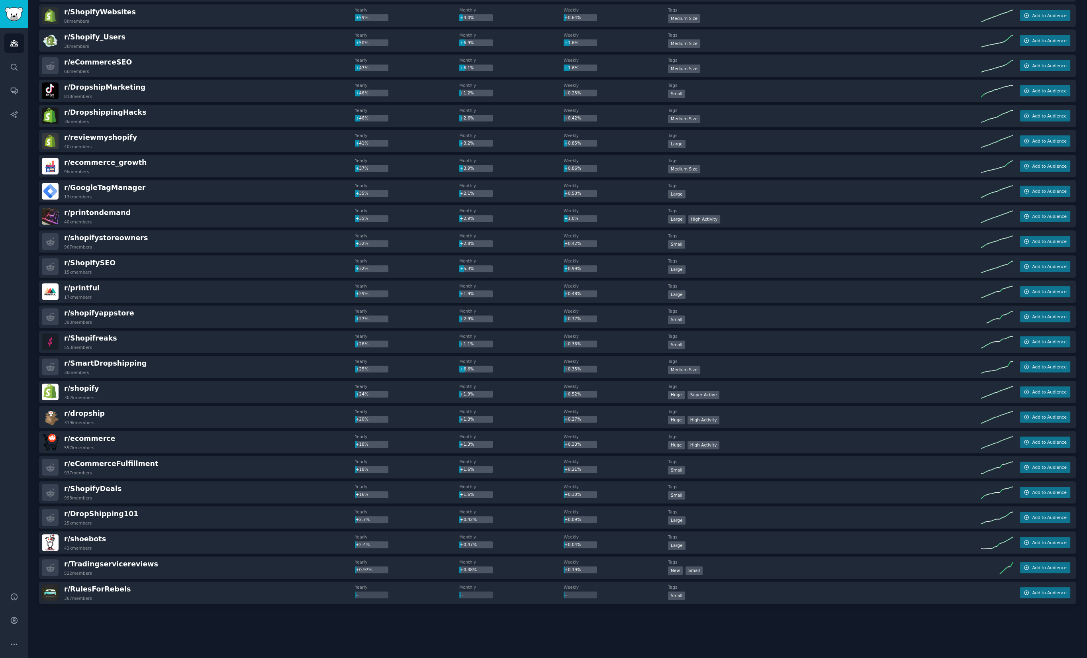
scroll to position [509, 0]
click at [605, 638] on div at bounding box center [557, 625] width 1037 height 45
drag, startPoint x: 605, startPoint y: 638, endPoint x: 463, endPoint y: 637, distance: 141.8
click at [576, 638] on div at bounding box center [557, 625] width 1037 height 45
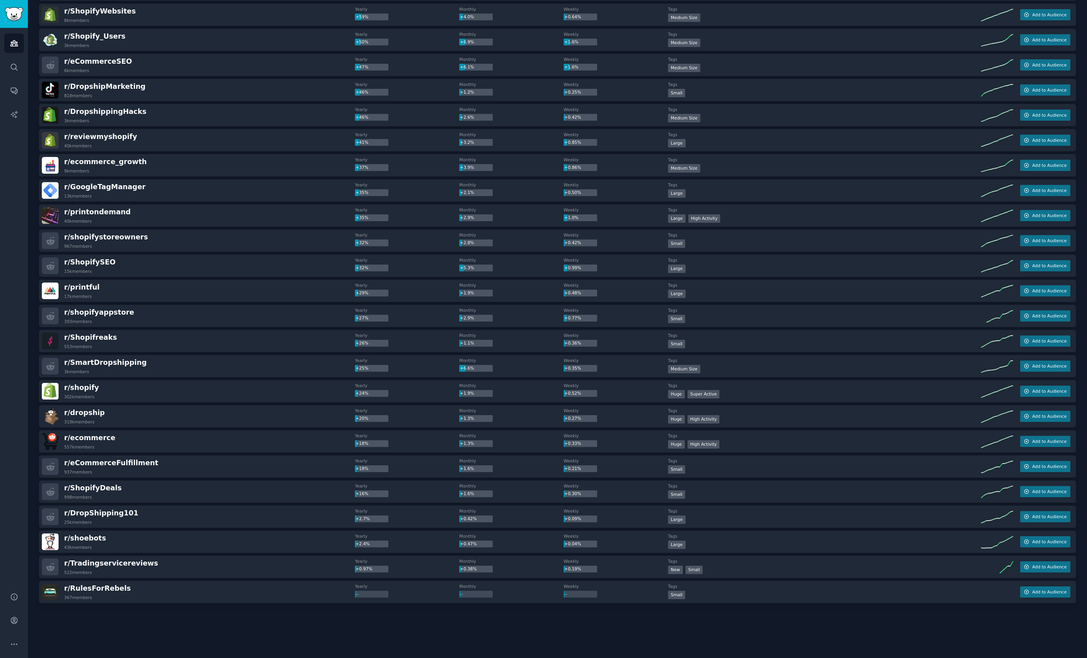
click at [297, 635] on div at bounding box center [557, 625] width 1037 height 45
drag, startPoint x: 297, startPoint y: 635, endPoint x: 291, endPoint y: 636, distance: 6.0
click at [293, 635] on div at bounding box center [557, 625] width 1037 height 45
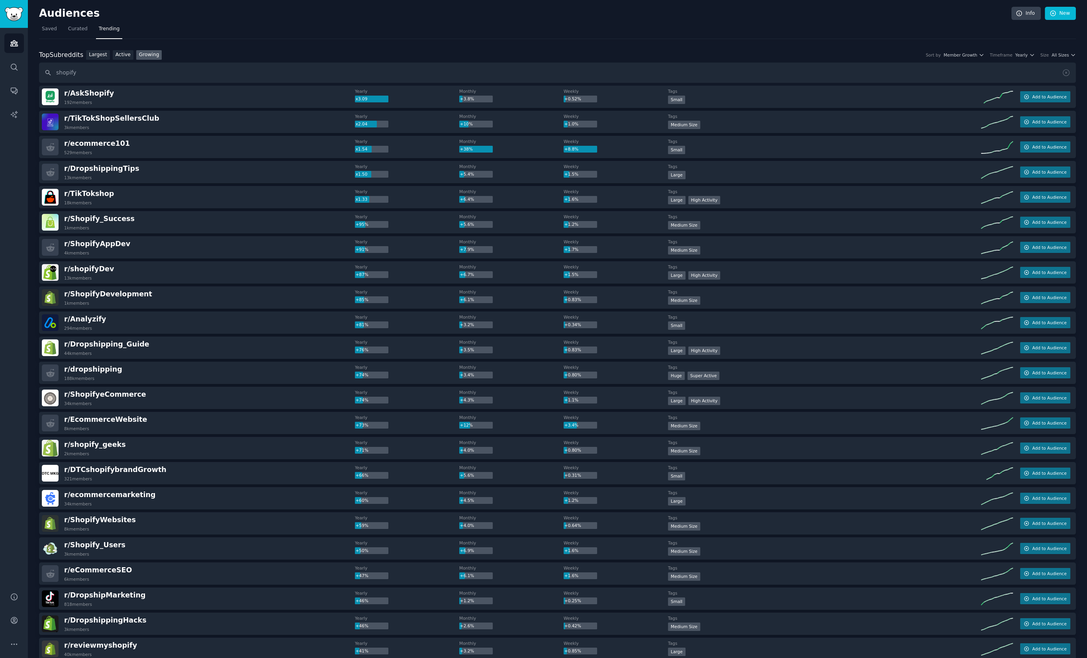
scroll to position [0, 0]
click at [158, 57] on link "Growing" at bounding box center [149, 56] width 26 height 10
click at [92, 55] on link "Largest" at bounding box center [98, 56] width 24 height 10
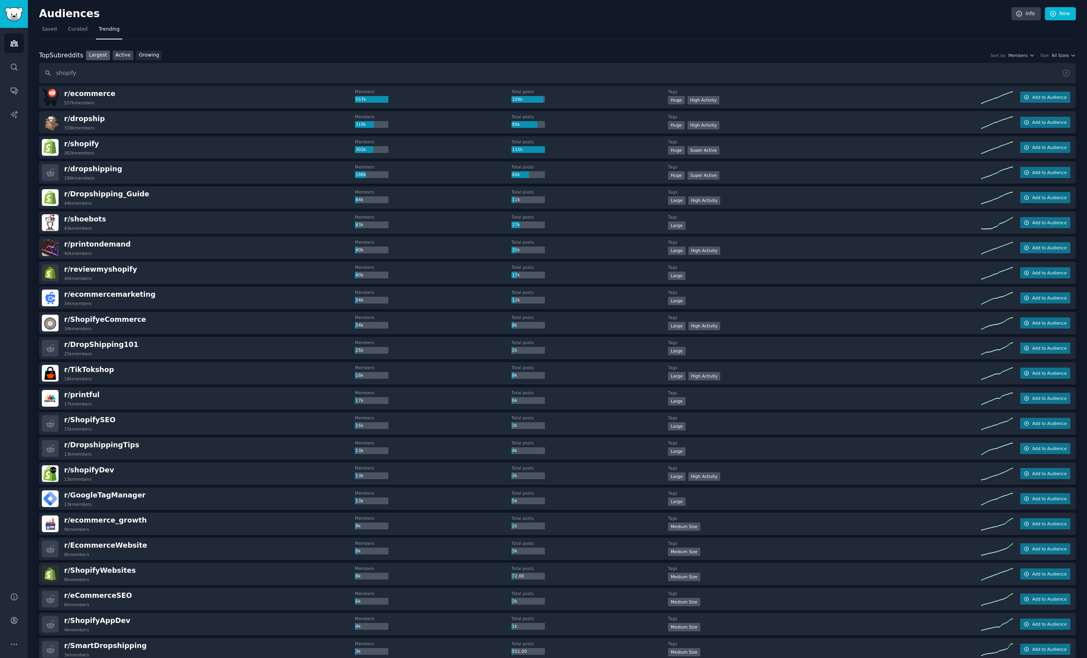
click at [127, 55] on link "Active" at bounding box center [123, 56] width 21 height 10
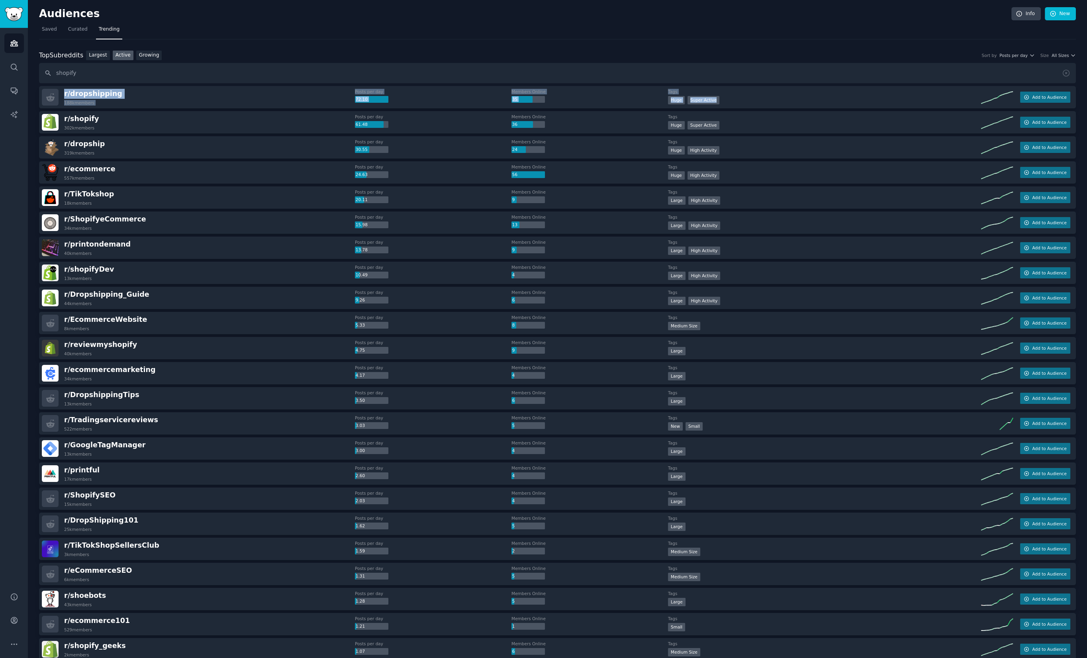
drag, startPoint x: 120, startPoint y: 148, endPoint x: 67, endPoint y: 88, distance: 80.1
click at [65, 88] on div "r/ dropshipping 188k members Posts per day 72.10 Members Online 35 Tags Huge Su…" at bounding box center [557, 599] width 1037 height 1026
click at [245, 62] on div "Top Subreddits Top Subreddits Largest Active Growing Sort by Posts per day Size…" at bounding box center [557, 67] width 1037 height 33
click at [1027, 53] on span "Posts per day" at bounding box center [1013, 56] width 28 height 6
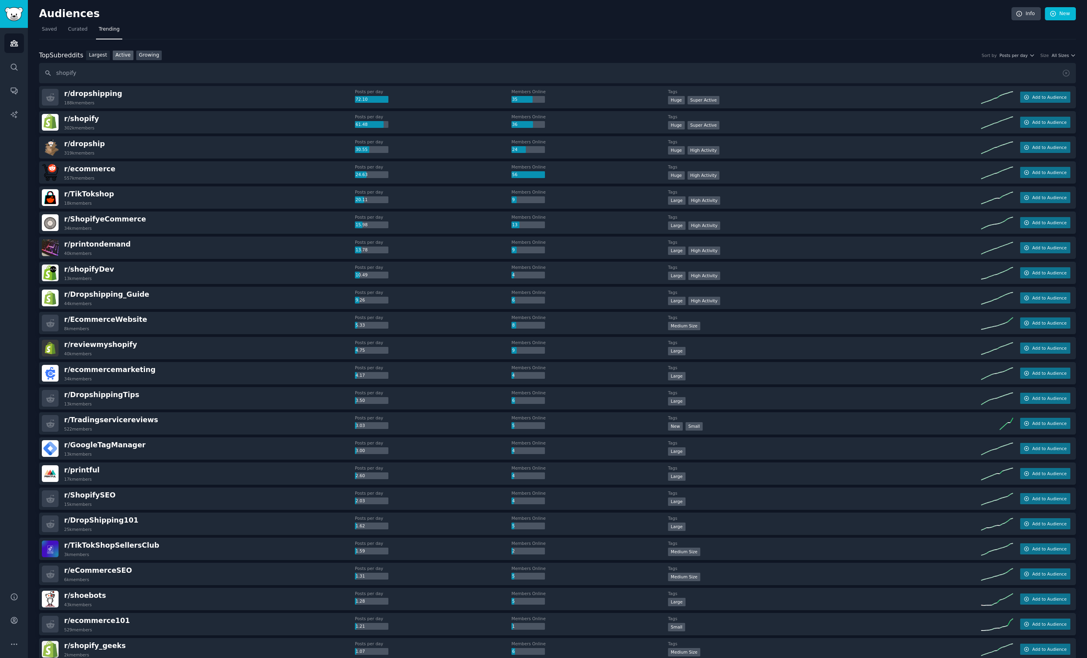
drag, startPoint x: 221, startPoint y: 50, endPoint x: 157, endPoint y: 55, distance: 63.9
click at [219, 52] on div "Top Subreddits Top Subreddits Largest Active Growing Sort by Posts per day Size…" at bounding box center [557, 56] width 1037 height 10
click at [102, 55] on link "Largest" at bounding box center [98, 56] width 24 height 10
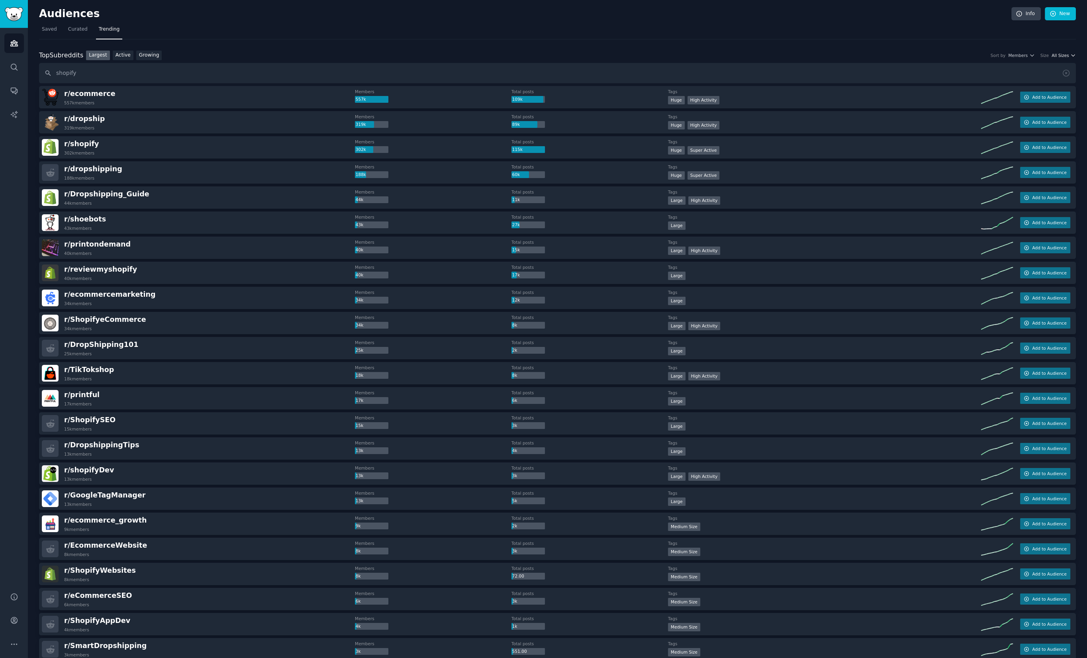
click at [1067, 53] on span "All Sizes" at bounding box center [1060, 56] width 17 height 6
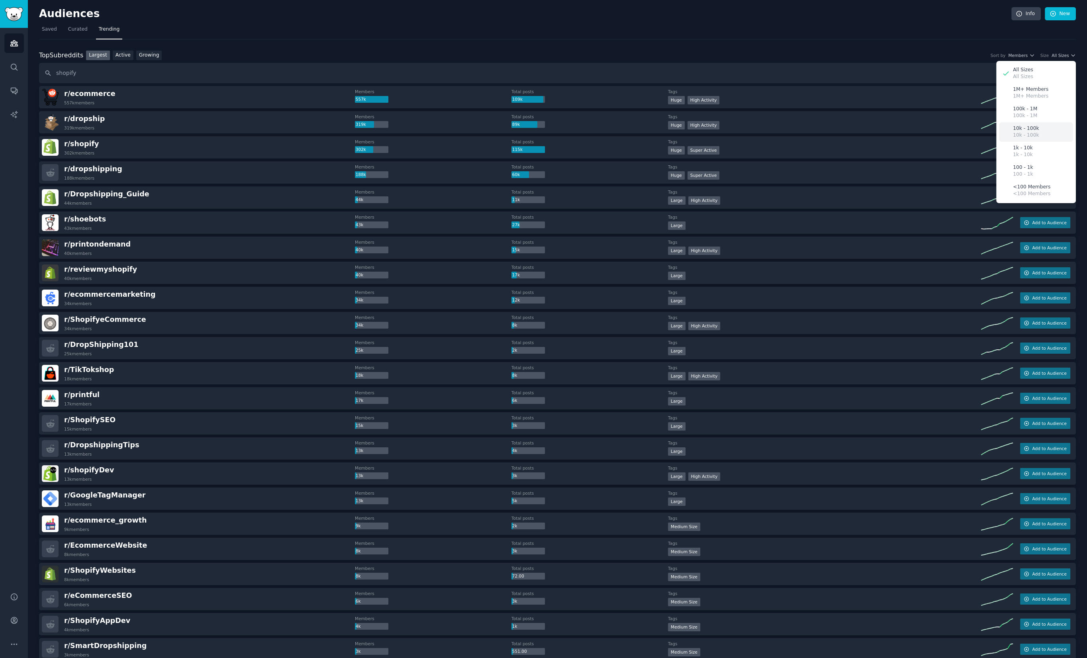
click at [1003, 131] on icon at bounding box center [1006, 132] width 8 height 8
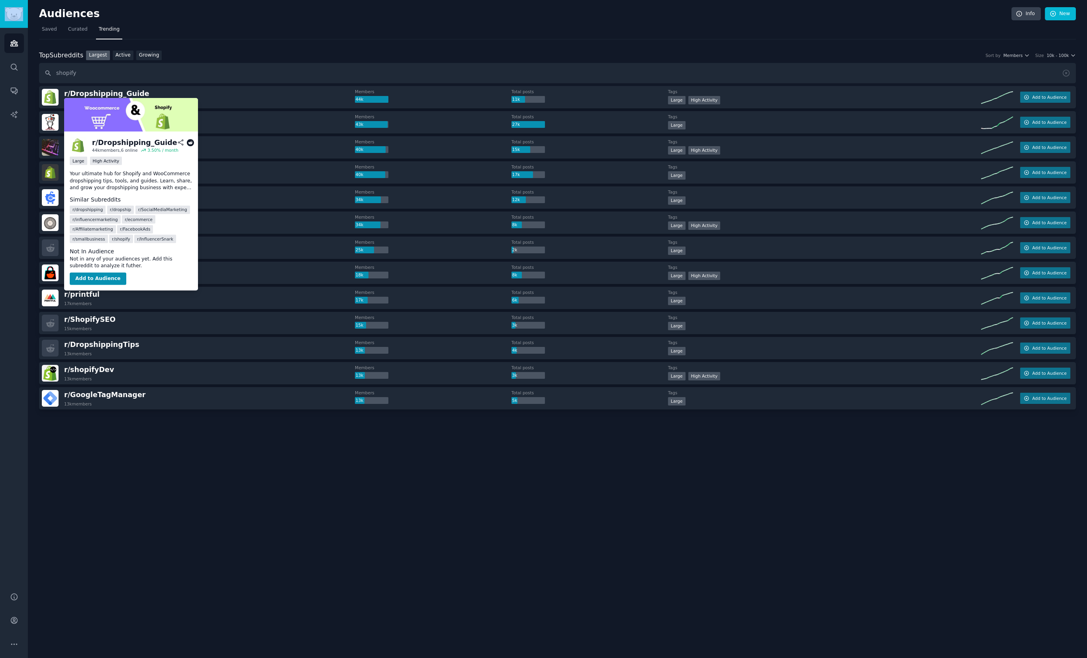
drag, startPoint x: 129, startPoint y: 172, endPoint x: 296, endPoint y: 42, distance: 210.6
click at [192, 170] on p "Your ultimate hub for Shopify and WooCommerce dropshipping tips, tools, and gui…" at bounding box center [131, 180] width 123 height 21
click at [296, 42] on div "Top Subreddits Top Subreddits Largest Active Growing Sort by Members Size 10k -…" at bounding box center [557, 246] width 1037 height 415
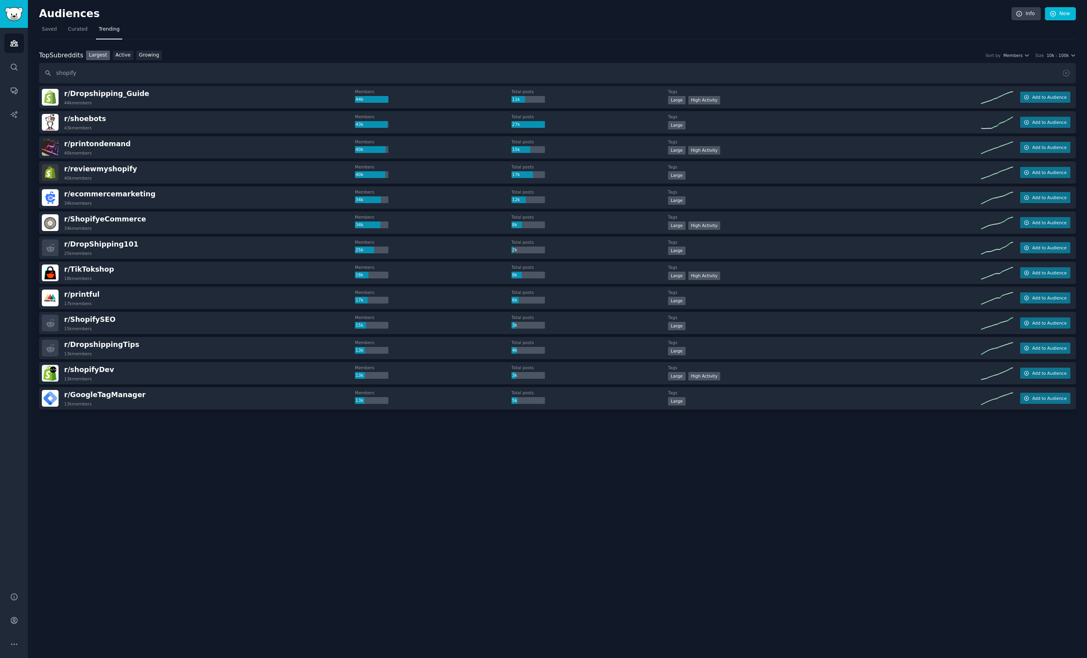
click at [278, 53] on div "Top Subreddits Top Subreddits Largest Active Growing Sort by Members Size 10k -…" at bounding box center [557, 56] width 1037 height 10
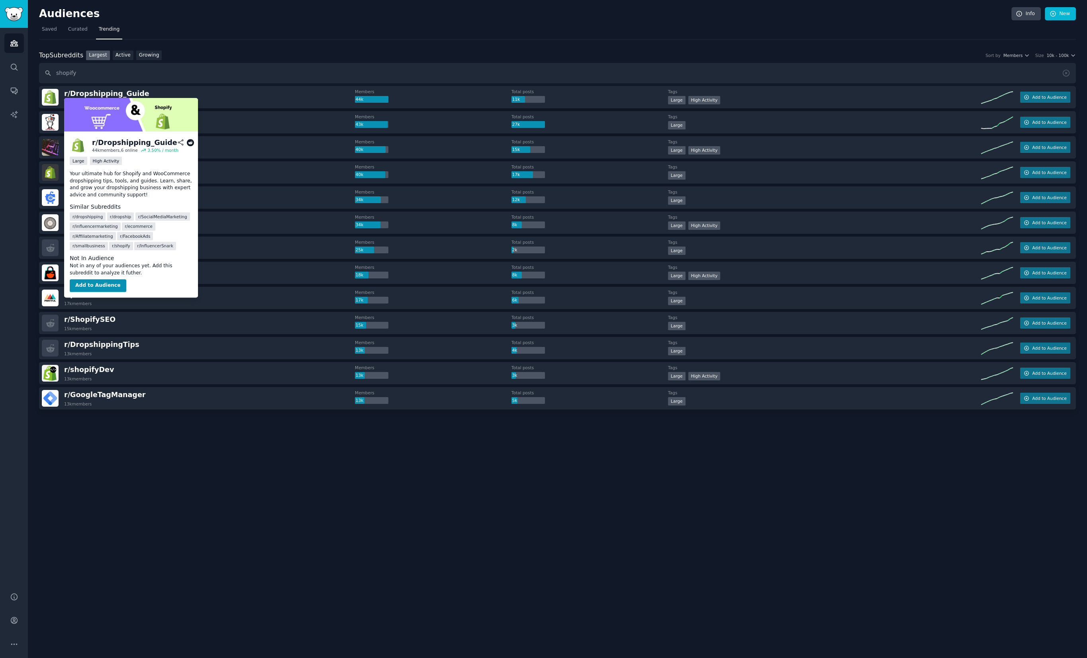
click at [103, 279] on div "Not In Audience Not in any of your audiences yet. Add this subreddit to analyze…" at bounding box center [131, 273] width 123 height 38
click at [101, 286] on button "Add to Audience" at bounding box center [98, 285] width 57 height 13
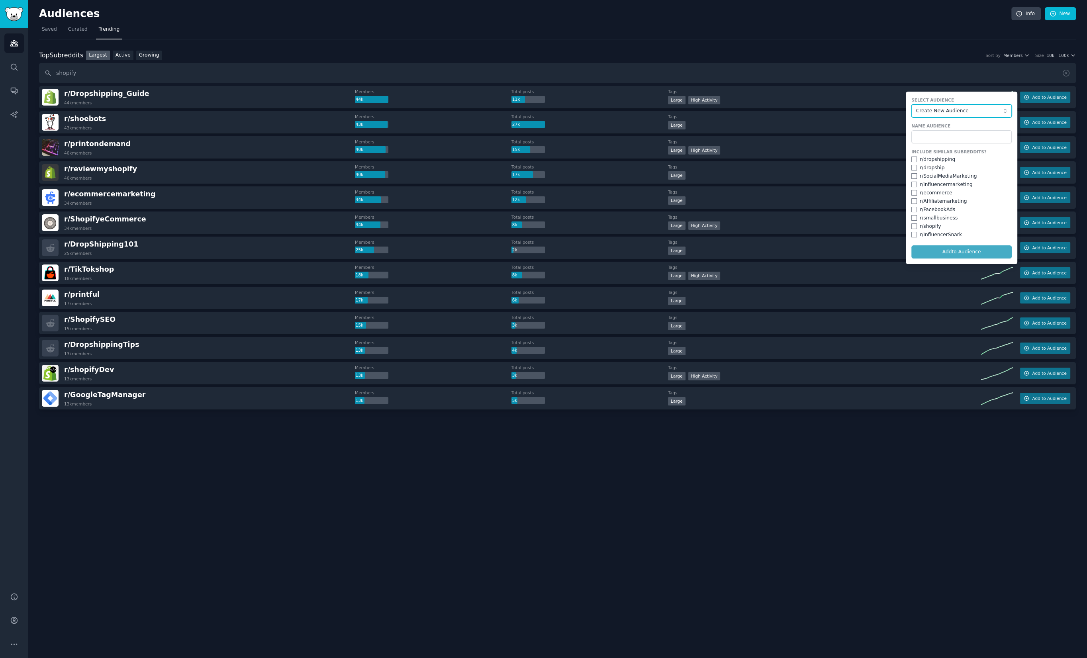
click at [960, 109] on span "Create New Audience" at bounding box center [959, 111] width 87 height 7
click at [954, 127] on span "Create New Audience" at bounding box center [964, 126] width 84 height 7
click at [956, 128] on div "Name Audience" at bounding box center [961, 133] width 100 height 20
click at [958, 135] on input "text" at bounding box center [961, 137] width 100 height 14
type input "shopify"
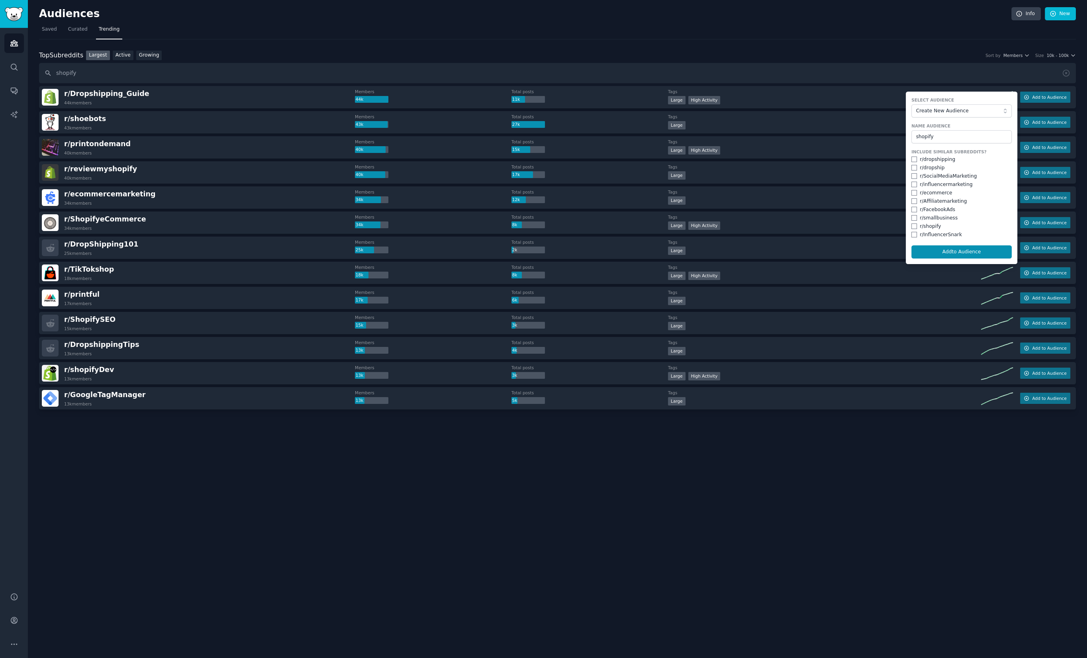
click at [910, 234] on form "Select Audience Create New Audience Name Audience shopify Include Similar Subre…" at bounding box center [962, 178] width 112 height 172
drag, startPoint x: 915, startPoint y: 233, endPoint x: 913, endPoint y: 227, distance: 6.7
click at [915, 233] on input "checkbox" at bounding box center [914, 235] width 6 height 6
checkbox input "true"
drag, startPoint x: 913, startPoint y: 223, endPoint x: 912, endPoint y: 219, distance: 4.0
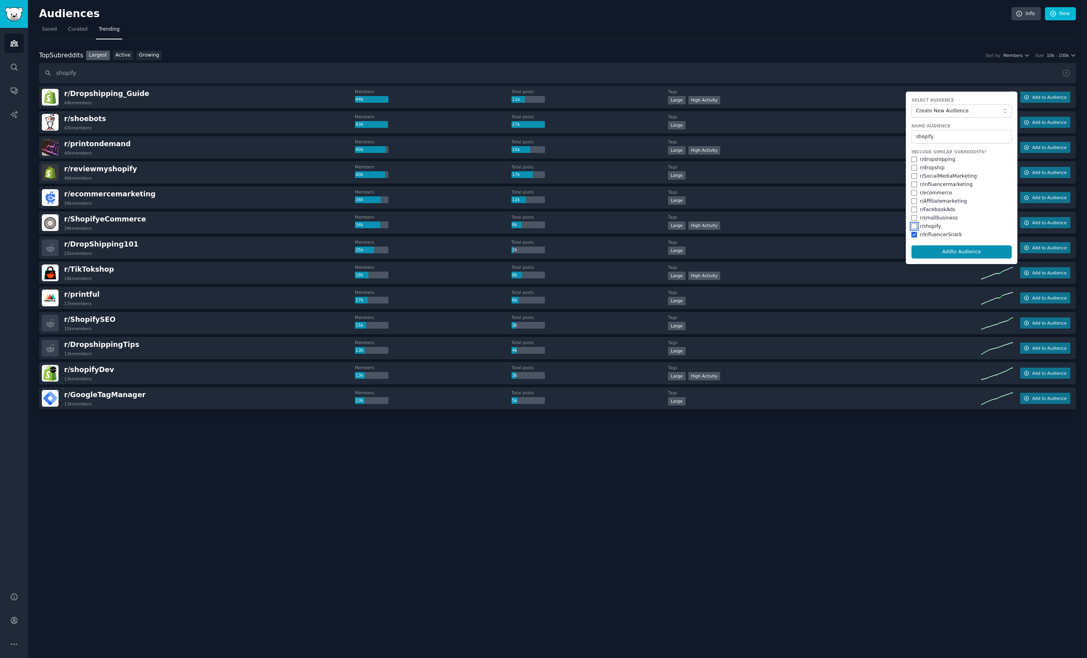
click at [913, 223] on div "r/ shopify" at bounding box center [961, 226] width 100 height 7
click at [914, 217] on input "checkbox" at bounding box center [914, 218] width 6 height 6
checkbox input "true"
click at [914, 206] on div "r/ FacebookAds" at bounding box center [961, 209] width 100 height 7
click at [914, 227] on input "checkbox" at bounding box center [914, 226] width 6 height 6
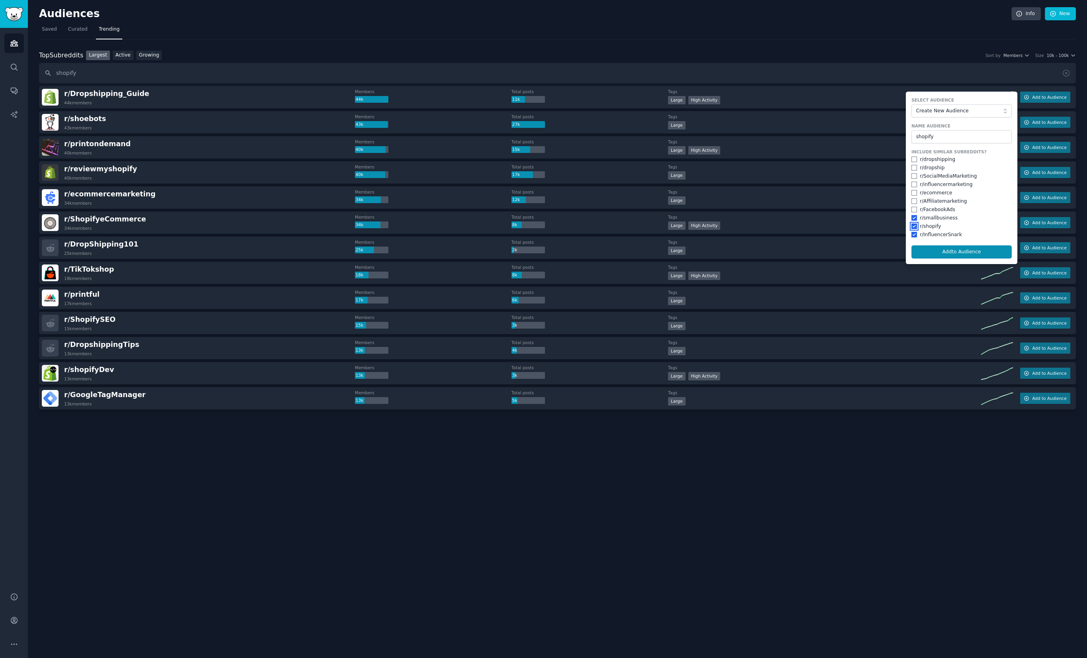
checkbox input "true"
click at [912, 236] on input "checkbox" at bounding box center [914, 235] width 6 height 6
checkbox input "false"
click at [911, 190] on form "Select Audience Create New Audience Name Audience shopify Include Similar Subre…" at bounding box center [962, 178] width 112 height 172
click at [909, 191] on form "Select Audience Create New Audience Name Audience shopify Include Similar Subre…" at bounding box center [962, 178] width 112 height 172
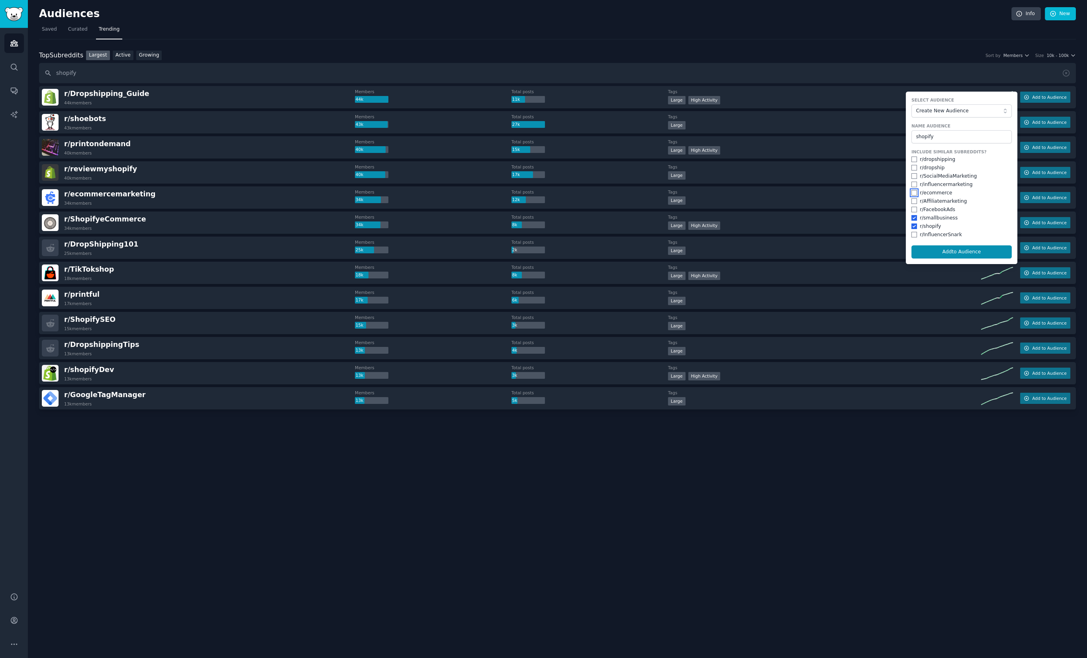
click at [913, 193] on input "checkbox" at bounding box center [914, 193] width 6 height 6
checkbox input "true"
click at [914, 182] on input "checkbox" at bounding box center [914, 185] width 6 height 6
checkbox input "true"
click at [913, 174] on input "checkbox" at bounding box center [914, 176] width 6 height 6
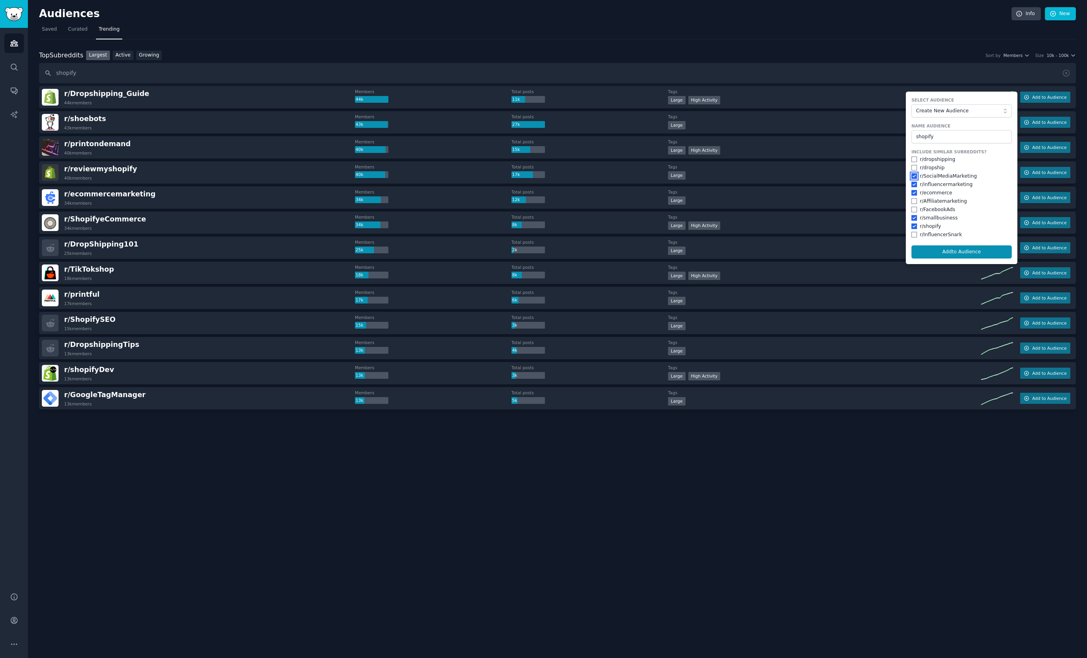
drag, startPoint x: 915, startPoint y: 173, endPoint x: 915, endPoint y: 178, distance: 5.6
click at [915, 173] on input "checkbox" at bounding box center [914, 176] width 6 height 6
checkbox input "false"
click at [912, 185] on input "checkbox" at bounding box center [914, 185] width 6 height 6
checkbox input "false"
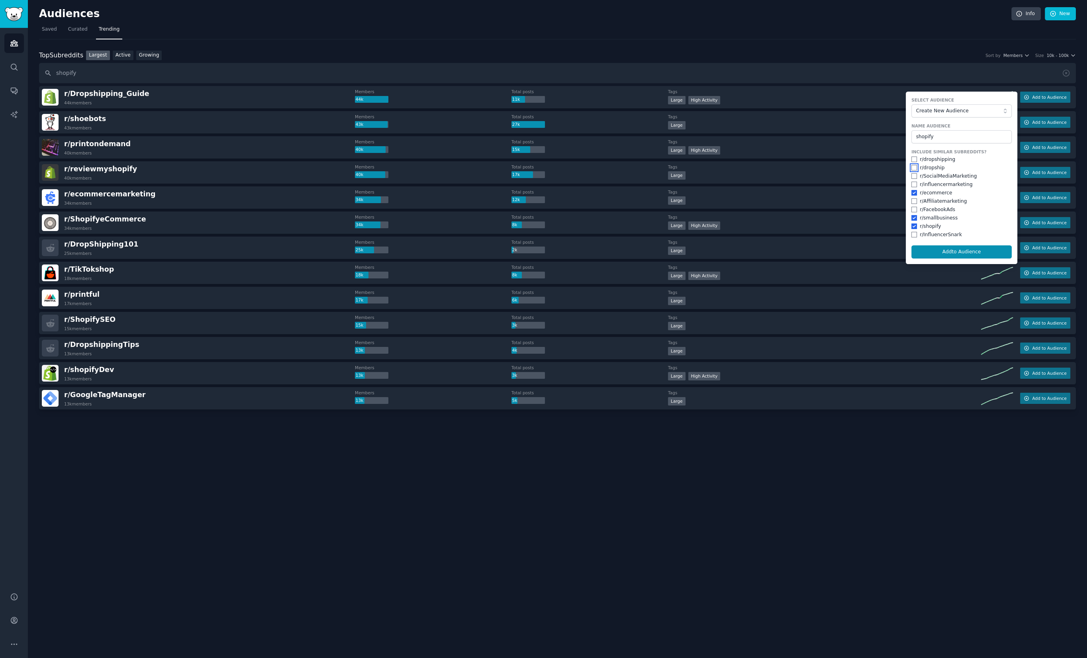
click at [914, 166] on input "checkbox" at bounding box center [914, 168] width 6 height 6
checkbox input "false"
click at [914, 157] on input "checkbox" at bounding box center [914, 160] width 6 height 6
checkbox input "true"
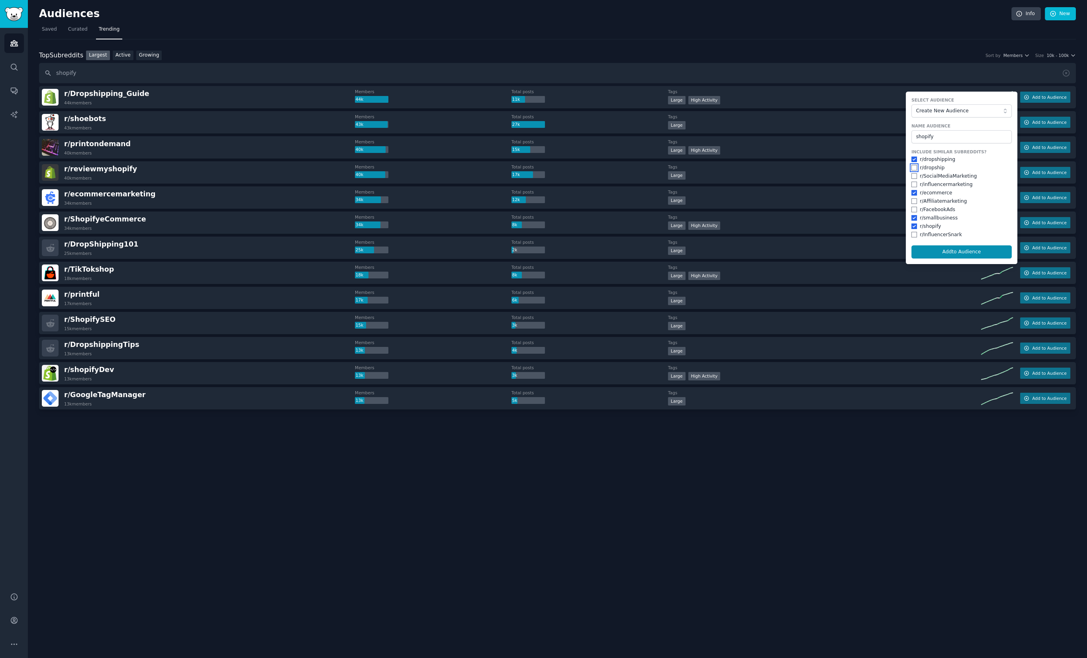
click at [915, 165] on input "checkbox" at bounding box center [914, 168] width 6 height 6
checkbox input "true"
click at [962, 248] on button "Add to Audience" at bounding box center [961, 252] width 100 height 14
checkbox input "false"
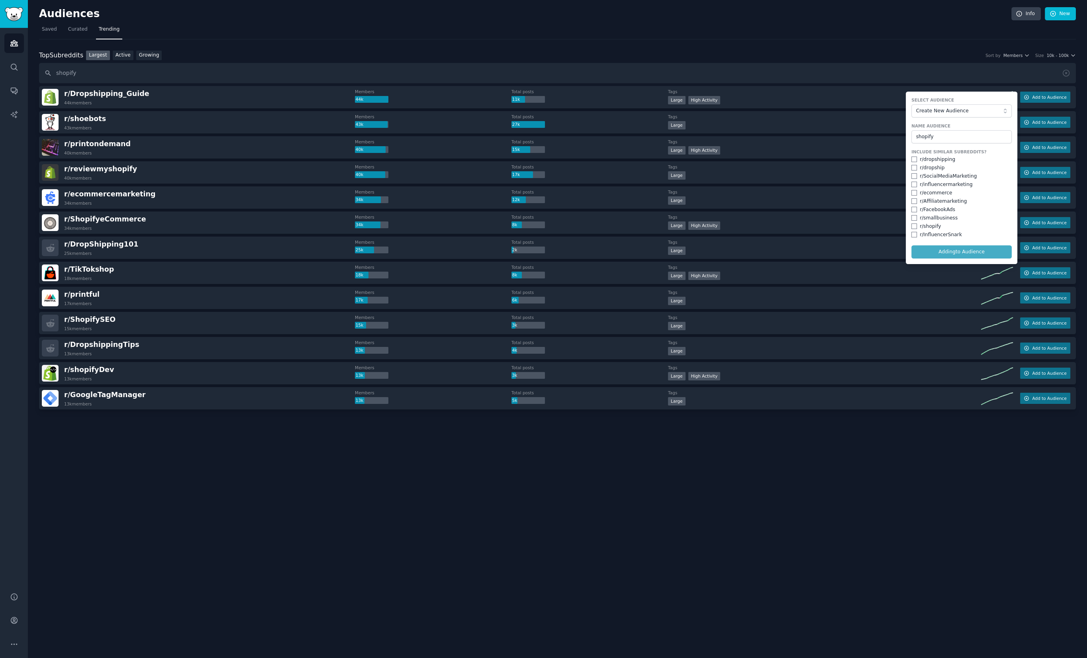
checkbox input "false"
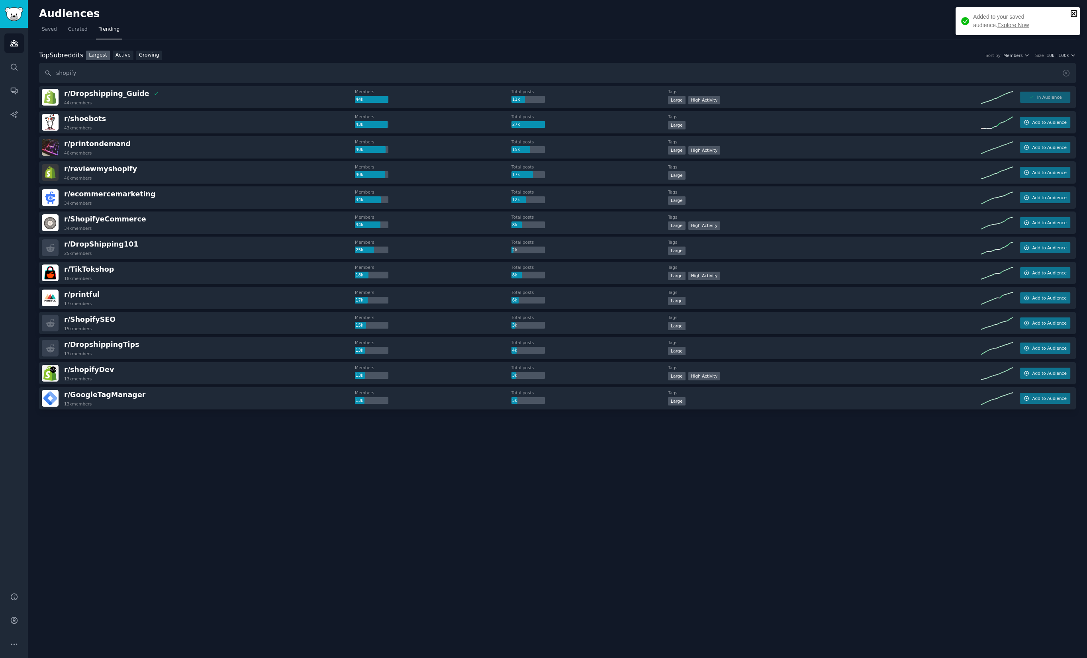
click at [1072, 16] on icon "close" at bounding box center [1074, 13] width 6 height 6
click at [266, 472] on div "Audiences Info New Saved Curated Trending Top Subreddits Top Subreddits Largest…" at bounding box center [557, 329] width 1059 height 658
click at [94, 141] on span "r/ printondemand" at bounding box center [97, 144] width 67 height 8
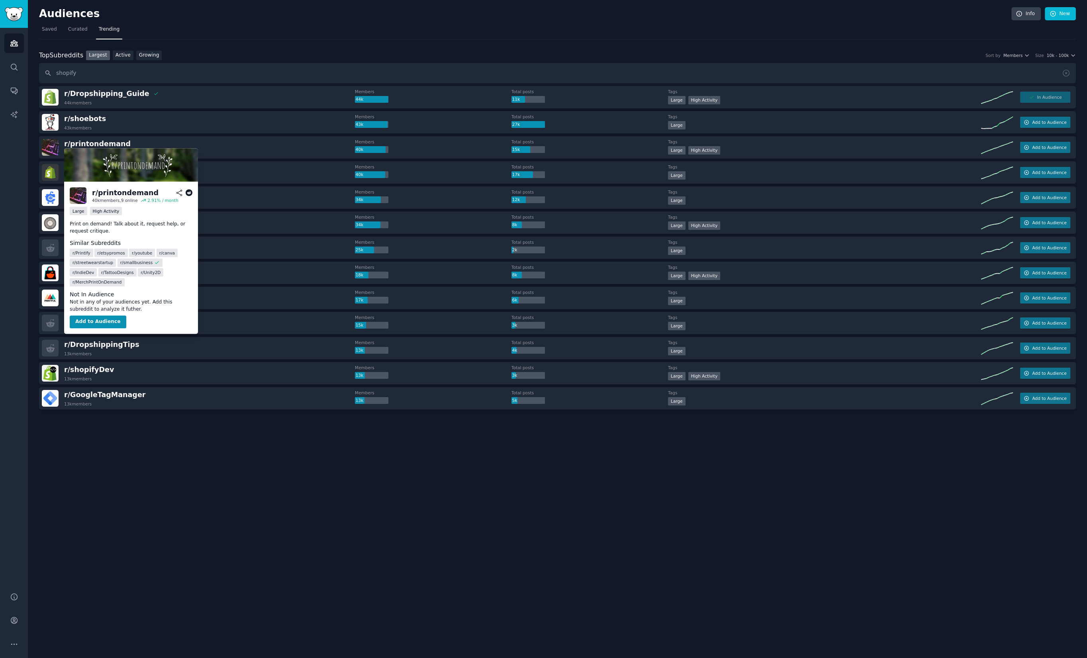
click at [138, 276] on div "r/ Unity2D" at bounding box center [150, 272] width 25 height 8
drag, startPoint x: 125, startPoint y: 276, endPoint x: 142, endPoint y: 224, distance: 55.2
click at [128, 256] on dd "r/ Printify r/ etsypromos r/ youtube r/ canva r/ streetwearstartup r/ smallbusi…" at bounding box center [131, 266] width 123 height 39
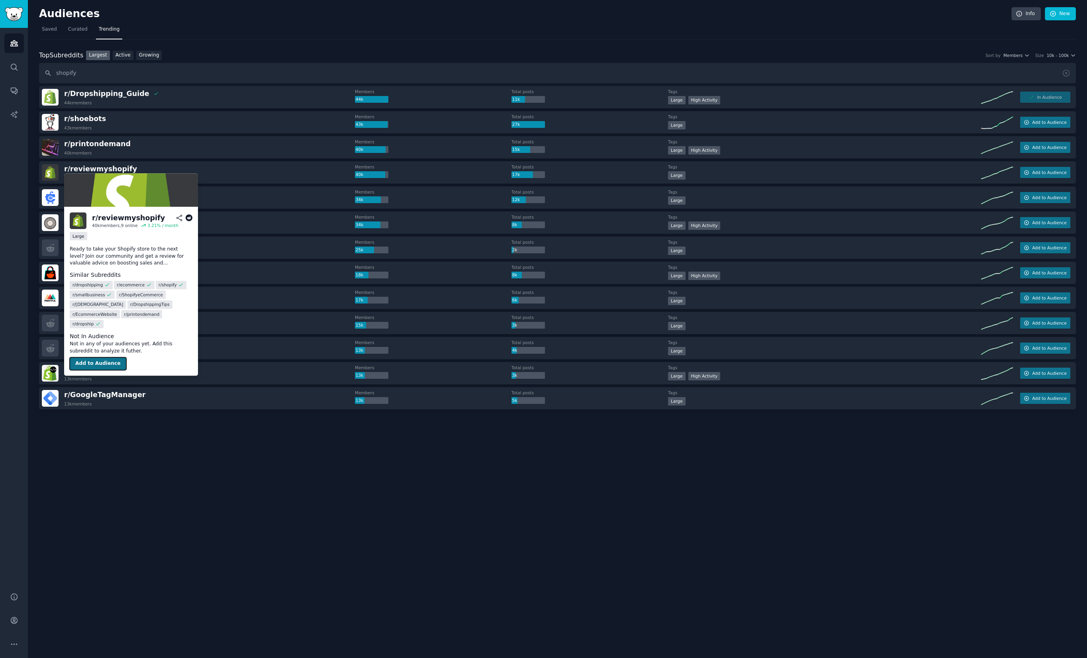
click at [94, 362] on button "Add to Audience" at bounding box center [98, 363] width 57 height 13
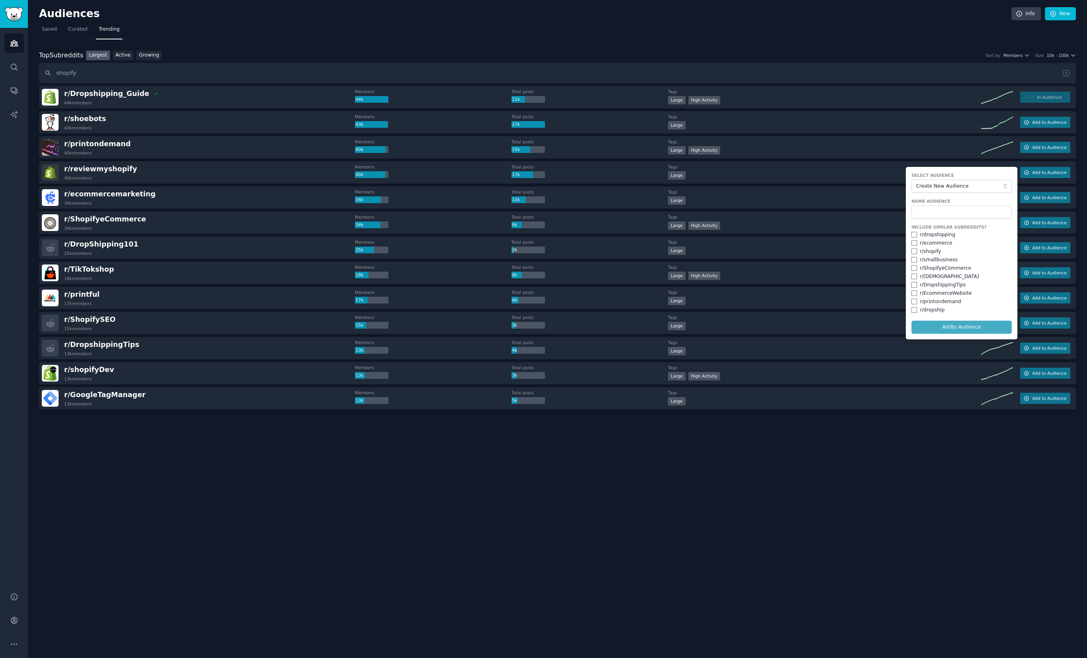
drag, startPoint x: 944, startPoint y: 194, endPoint x: 944, endPoint y: 185, distance: 8.8
click at [944, 192] on form "Select Audience Create New Audience Name Audience Include Similar Subreddits? r…" at bounding box center [962, 253] width 112 height 172
click at [944, 185] on span "Create New Audience" at bounding box center [959, 186] width 87 height 7
click at [944, 219] on li "shopify" at bounding box center [961, 214] width 100 height 13
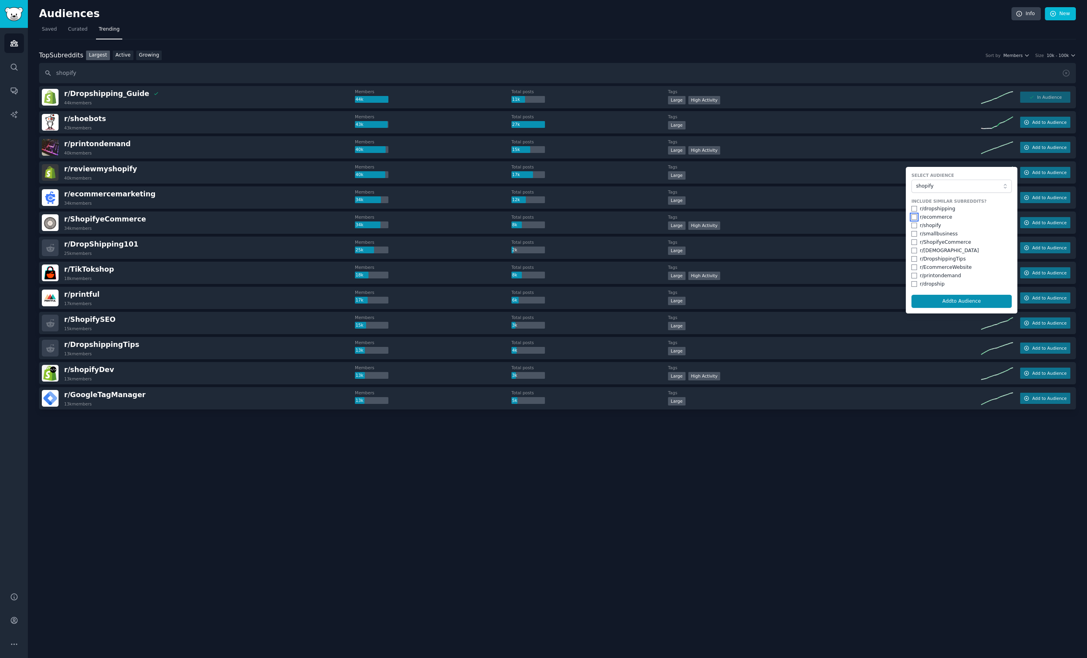
drag, startPoint x: 915, startPoint y: 217, endPoint x: 912, endPoint y: 225, distance: 8.4
click at [915, 218] on input "checkbox" at bounding box center [914, 217] width 6 height 6
checkbox input "true"
click at [912, 225] on input "checkbox" at bounding box center [914, 226] width 6 height 6
checkbox input "true"
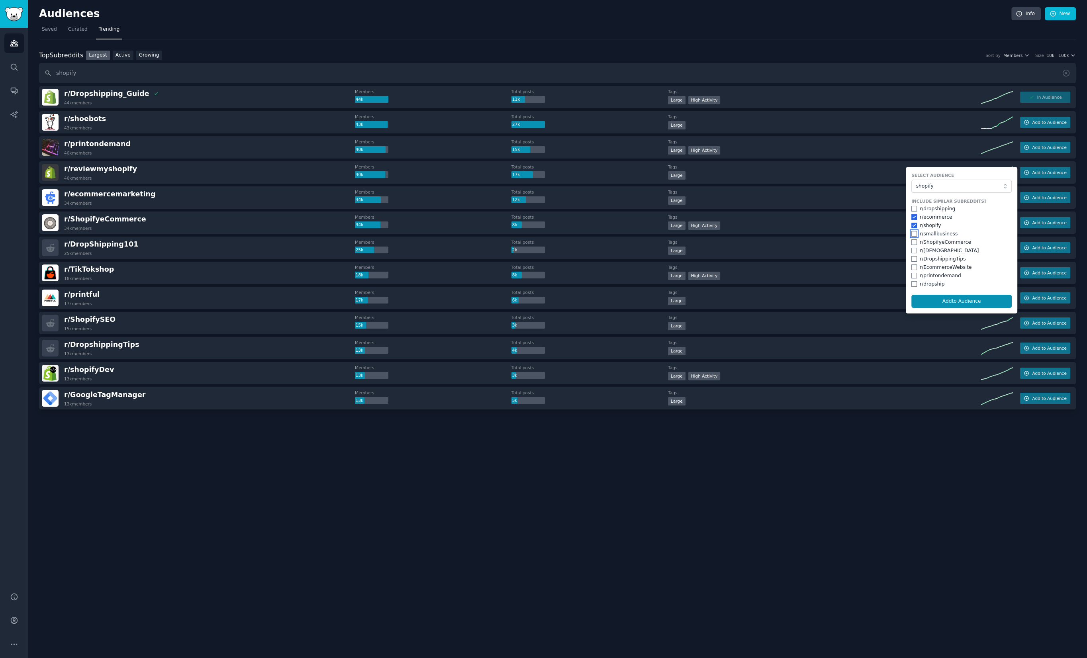
click at [913, 234] on input "checkbox" at bounding box center [914, 234] width 6 height 6
checkbox input "true"
drag, startPoint x: 913, startPoint y: 243, endPoint x: 912, endPoint y: 248, distance: 4.9
click at [913, 243] on input "checkbox" at bounding box center [914, 242] width 6 height 6
checkbox input "true"
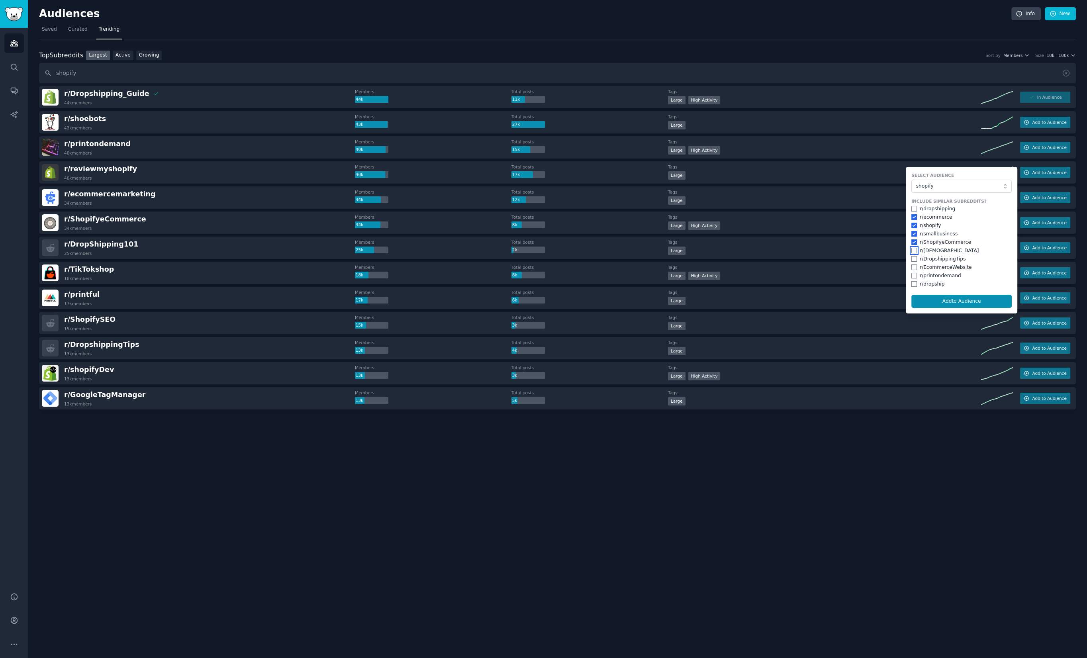
click at [911, 251] on input "checkbox" at bounding box center [914, 251] width 6 height 6
click at [915, 251] on input "checkbox" at bounding box center [914, 251] width 6 height 6
checkbox input "true"
click at [914, 266] on input "checkbox" at bounding box center [914, 267] width 6 height 6
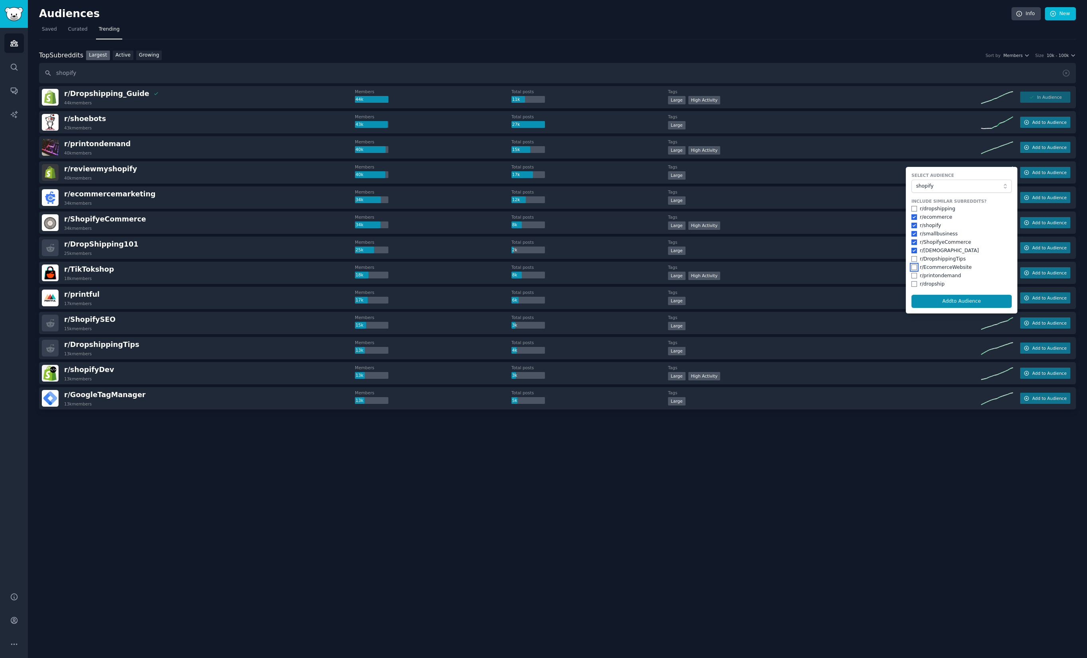
checkbox input "true"
click at [914, 253] on input "checkbox" at bounding box center [914, 251] width 6 height 6
checkbox input "false"
click at [913, 285] on input "checkbox" at bounding box center [914, 284] width 6 height 6
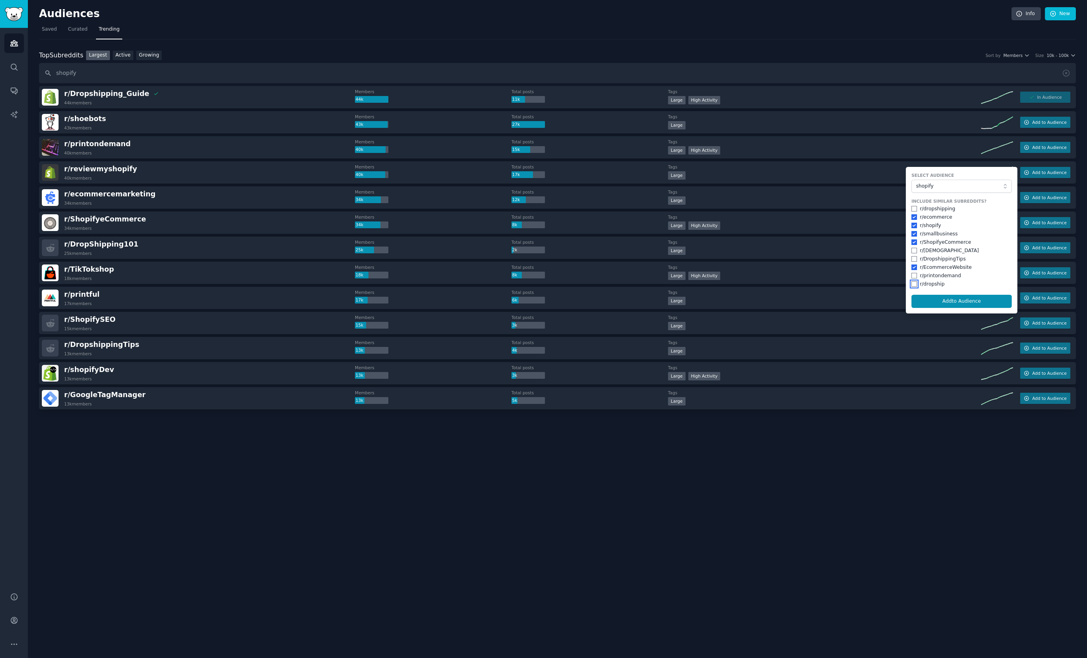
click at [916, 285] on input "checkbox" at bounding box center [914, 284] width 6 height 6
checkbox input "true"
click at [915, 208] on input "checkbox" at bounding box center [914, 209] width 6 height 6
click at [949, 297] on button "Add to Audience" at bounding box center [961, 302] width 100 height 14
checkbox input "false"
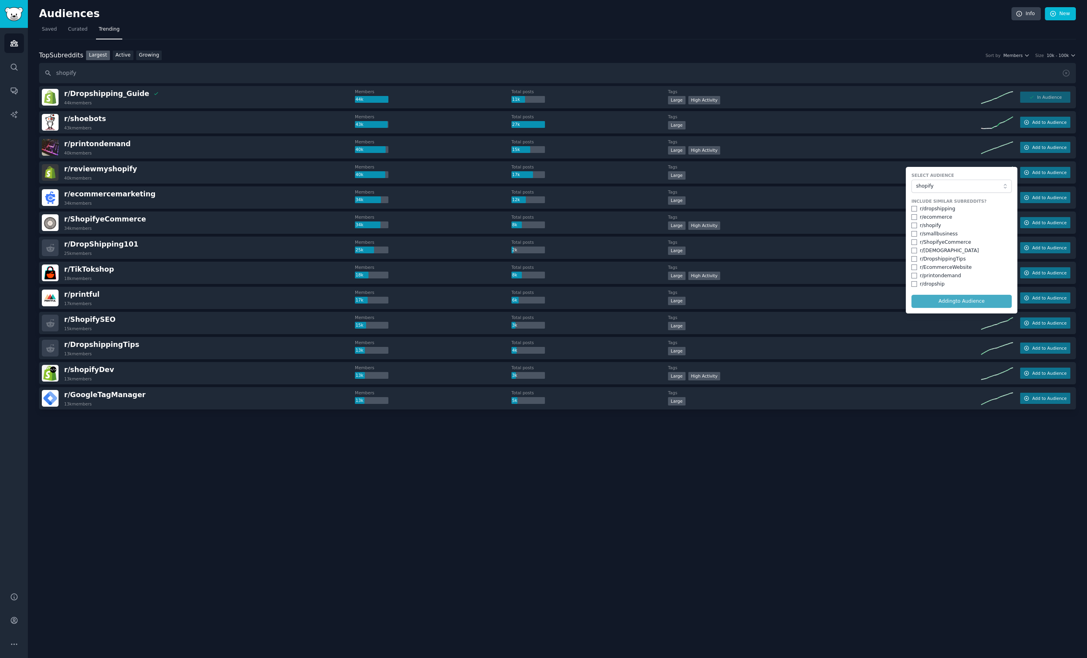
checkbox input "false"
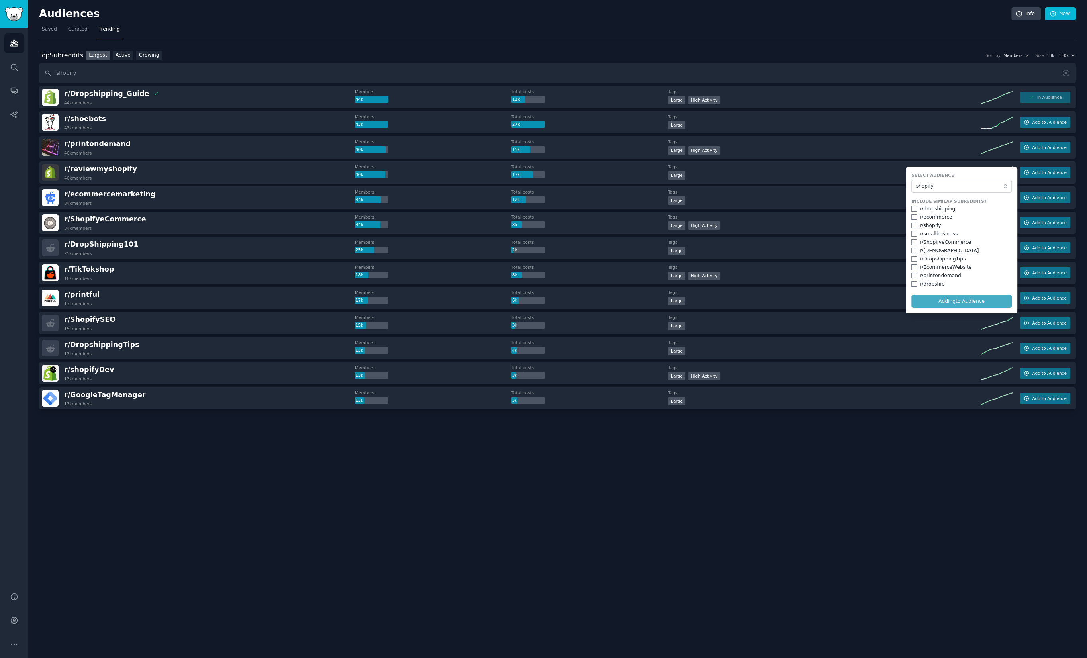
checkbox input "false"
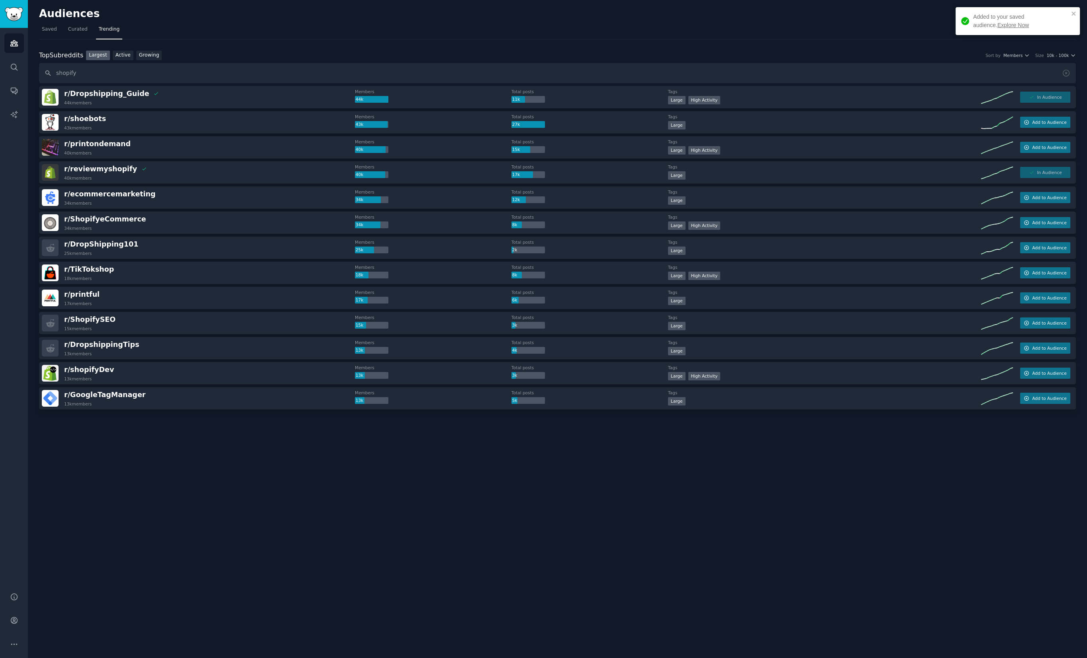
click at [614, 460] on div "Audiences Info New Saved Curated Trending Top Subreddits Top Subreddits Largest…" at bounding box center [557, 329] width 1059 height 658
click at [1071, 14] on icon "close" at bounding box center [1074, 13] width 6 height 6
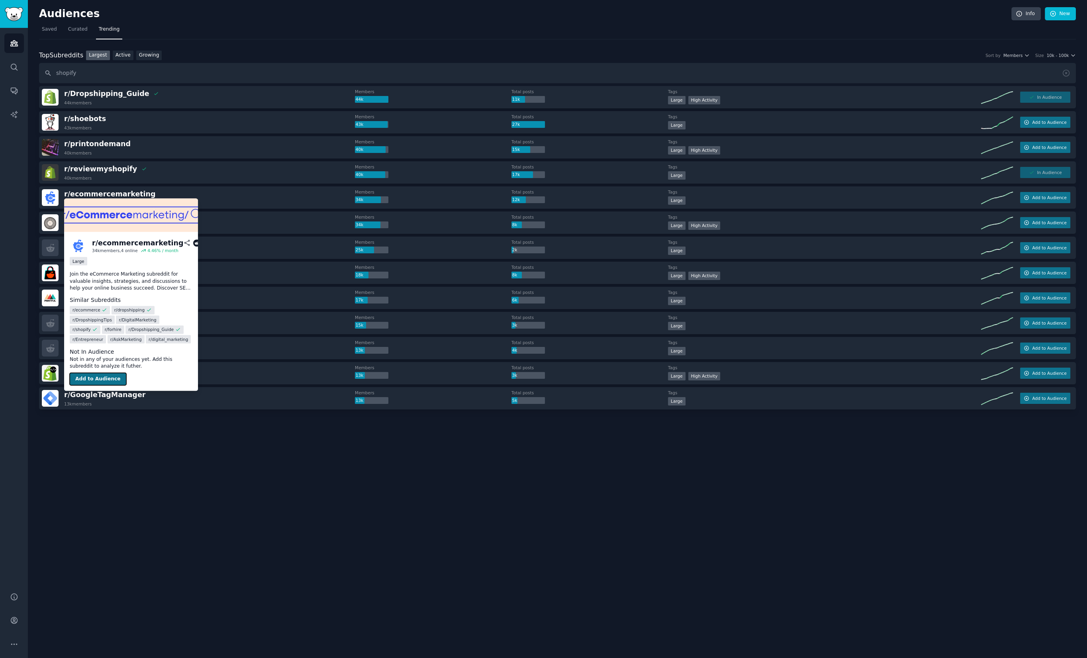
click at [111, 383] on button "Add to Audience" at bounding box center [98, 379] width 57 height 13
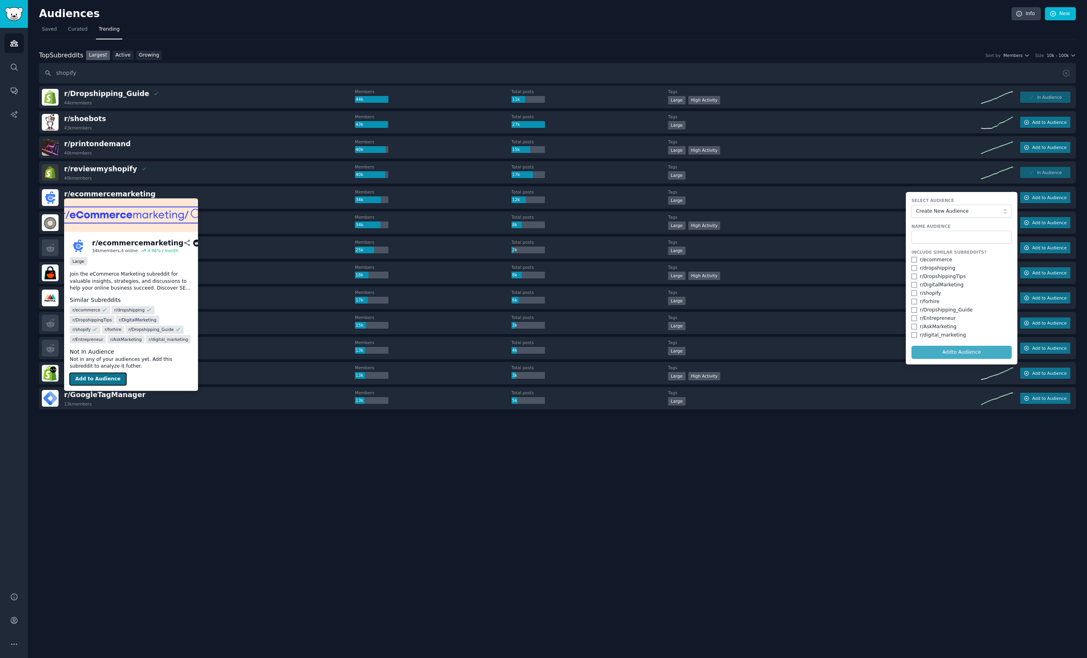
click at [111, 383] on button "Add to Audience" at bounding box center [98, 379] width 57 height 13
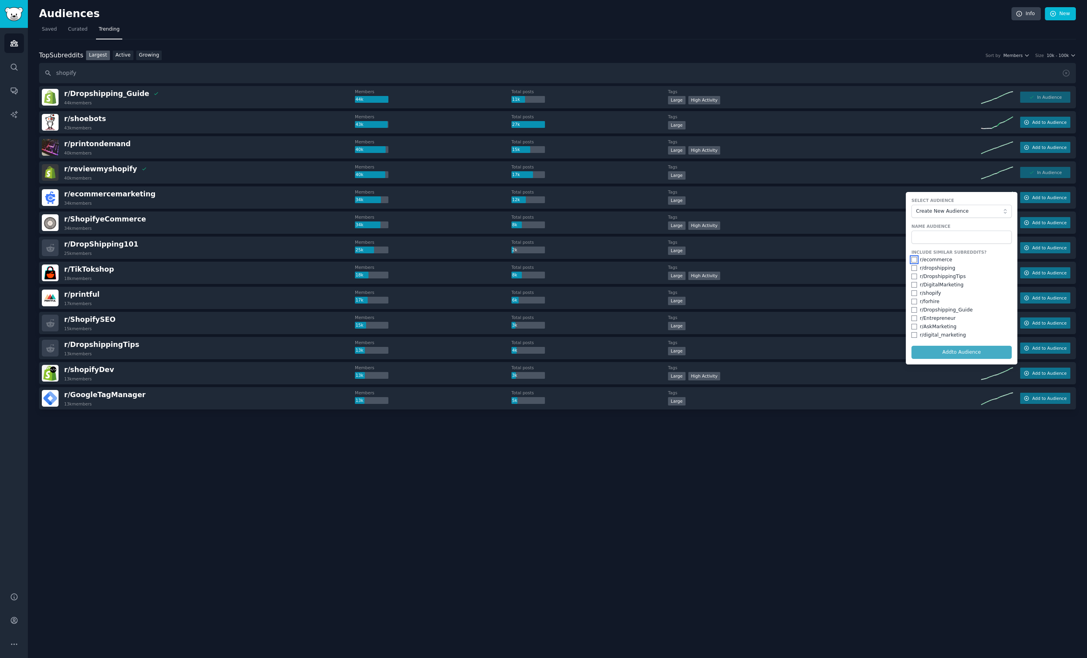
click at [915, 260] on input "checkbox" at bounding box center [914, 260] width 6 height 6
checkbox input "true"
click at [914, 268] on input "checkbox" at bounding box center [914, 268] width 6 height 6
drag, startPoint x: 914, startPoint y: 268, endPoint x: 914, endPoint y: 275, distance: 7.2
click at [914, 268] on input "checkbox" at bounding box center [914, 268] width 6 height 6
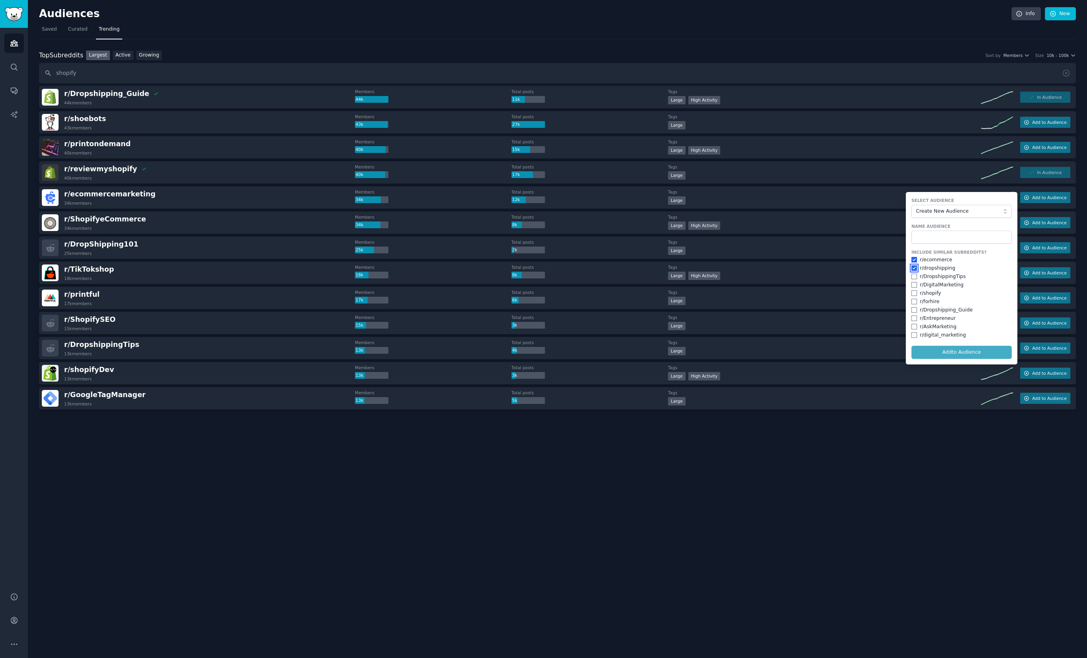
checkbox input "false"
click at [914, 278] on input "checkbox" at bounding box center [914, 277] width 6 height 6
checkbox input "true"
click at [914, 268] on input "checkbox" at bounding box center [914, 268] width 6 height 6
checkbox input "true"
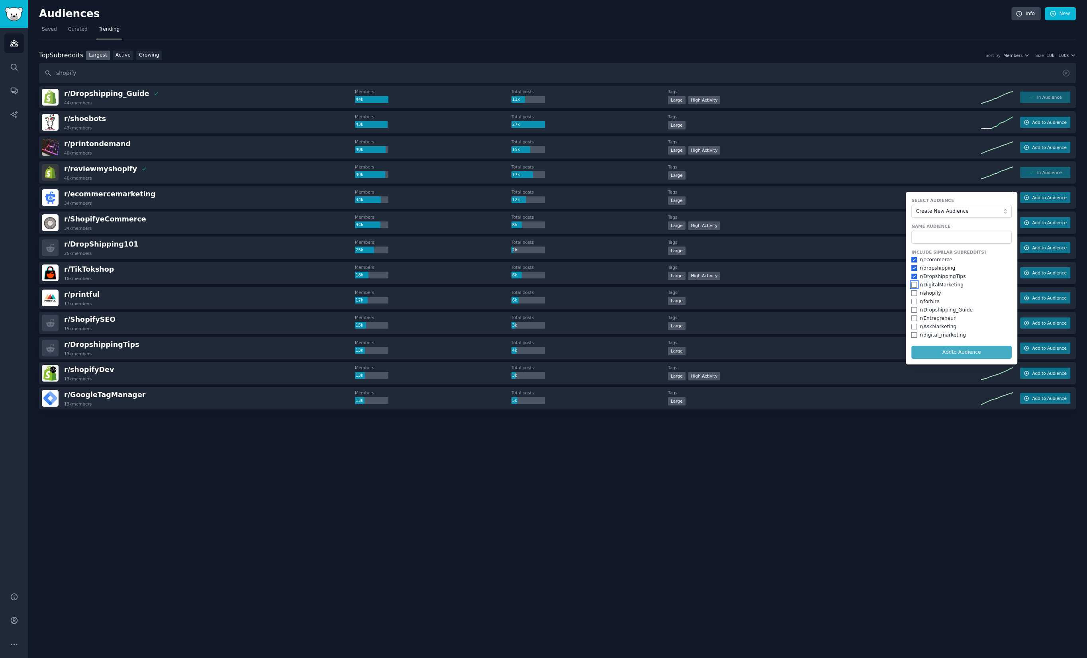
click at [914, 284] on input "checkbox" at bounding box center [914, 285] width 6 height 6
checkbox input "true"
click at [915, 294] on input "checkbox" at bounding box center [914, 293] width 6 height 6
checkbox input "true"
click at [913, 301] on input "checkbox" at bounding box center [914, 302] width 6 height 6
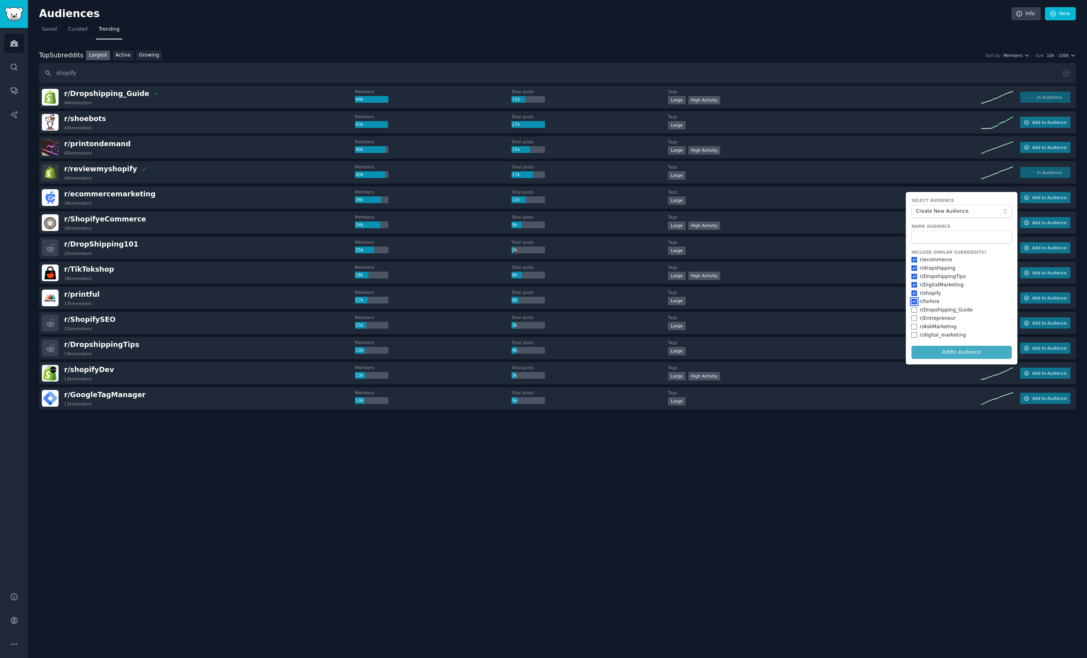
click at [914, 300] on input "checkbox" at bounding box center [914, 302] width 6 height 6
checkbox input "false"
click at [913, 309] on input "checkbox" at bounding box center [914, 310] width 6 height 6
checkbox input "true"
click at [940, 352] on form "Select Audience Create New Audience Name Audience Include Similar Subreddits? r…" at bounding box center [962, 278] width 112 height 172
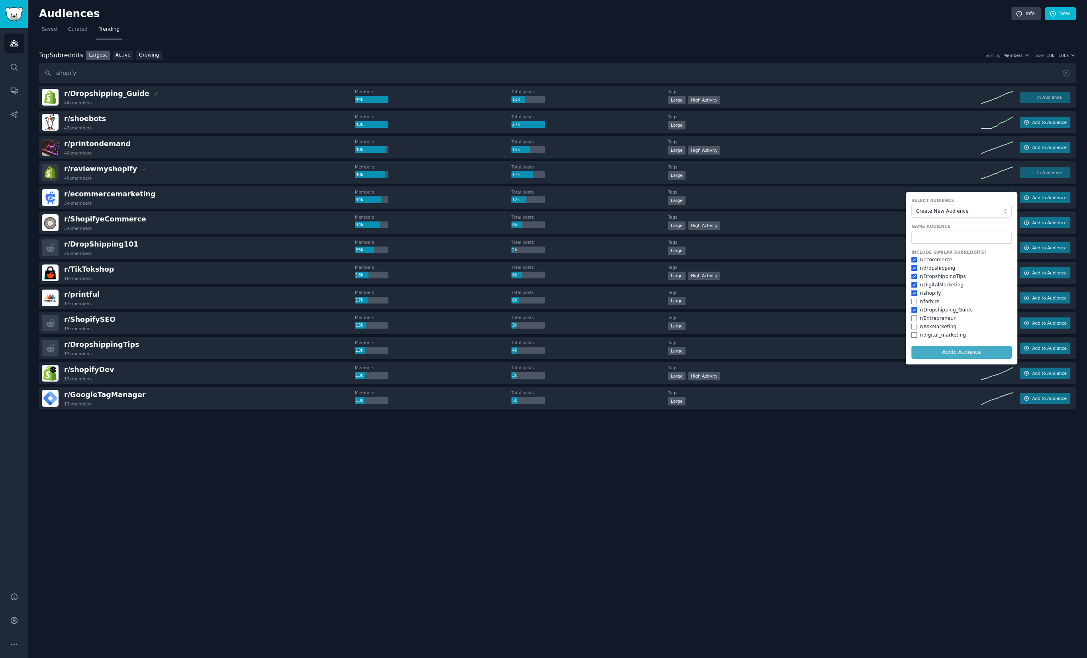
click at [971, 348] on form "Select Audience Create New Audience Name Audience Include Similar Subreddits? r…" at bounding box center [962, 278] width 112 height 172
drag, startPoint x: 970, startPoint y: 348, endPoint x: 963, endPoint y: 353, distance: 8.4
click at [970, 349] on form "Select Audience Create New Audience Name Audience Include Similar Subreddits? r…" at bounding box center [962, 278] width 112 height 172
click at [963, 353] on form "Select Audience Create New Audience Name Audience Include Similar Subreddits? r…" at bounding box center [962, 278] width 112 height 172
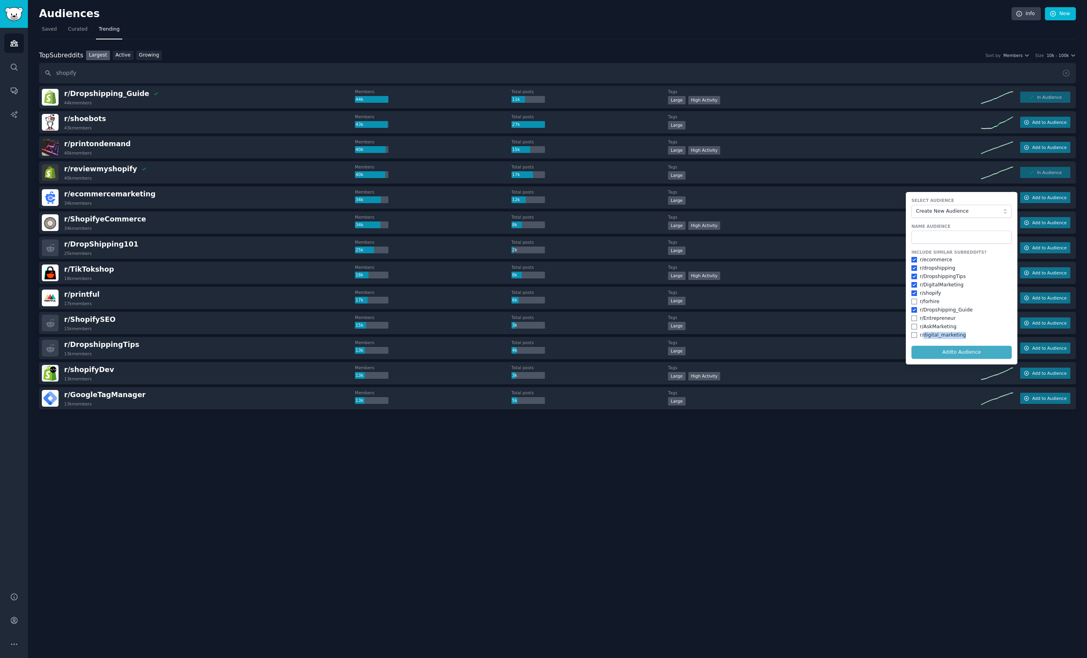
click at [963, 353] on form "Select Audience Create New Audience Name Audience Include Similar Subreddits? r…" at bounding box center [962, 278] width 112 height 172
click at [950, 354] on form "Select Audience Create New Audience Name Audience Include Similar Subreddits? r…" at bounding box center [962, 278] width 112 height 172
click at [957, 249] on label "Include Similar Subreddits?" at bounding box center [961, 252] width 100 height 6
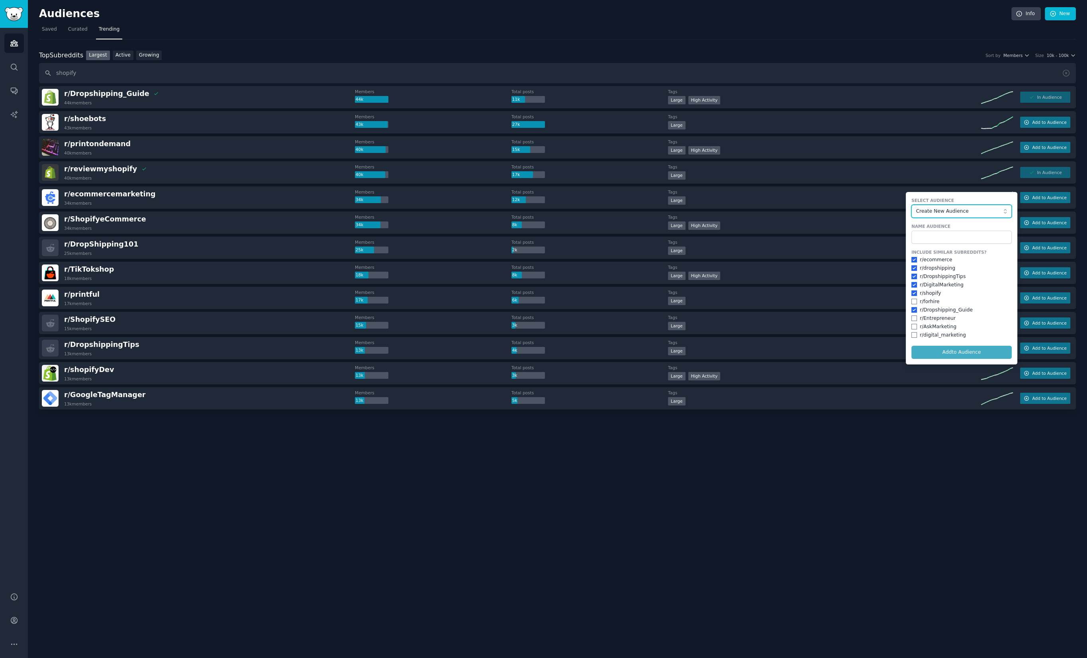
drag, startPoint x: 954, startPoint y: 211, endPoint x: 951, endPoint y: 217, distance: 7.1
click at [954, 212] on span "Create New Audience" at bounding box center [959, 211] width 87 height 7
click at [947, 238] on span "shopify" at bounding box center [964, 239] width 84 height 7
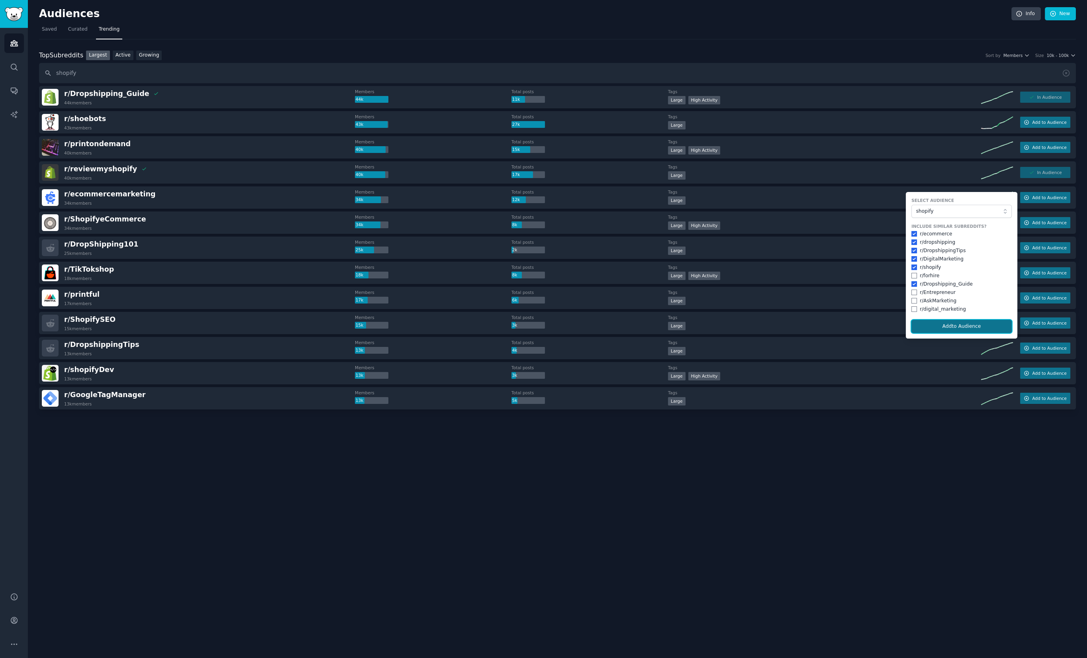
click at [978, 327] on button "Add to Audience" at bounding box center [961, 327] width 100 height 14
checkbox input "false"
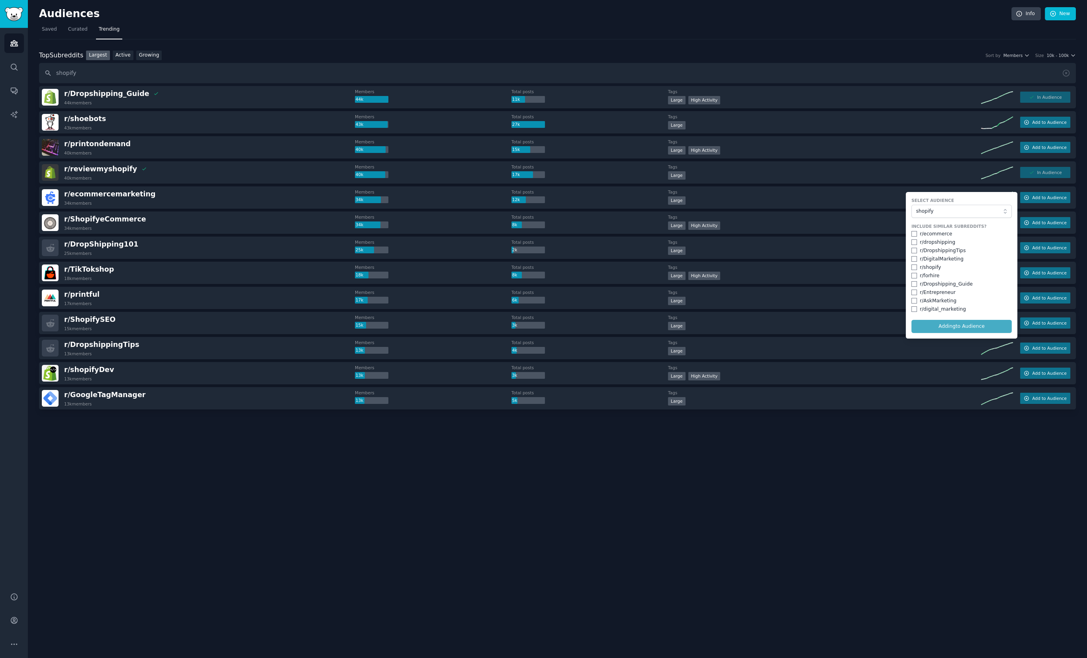
checkbox input "false"
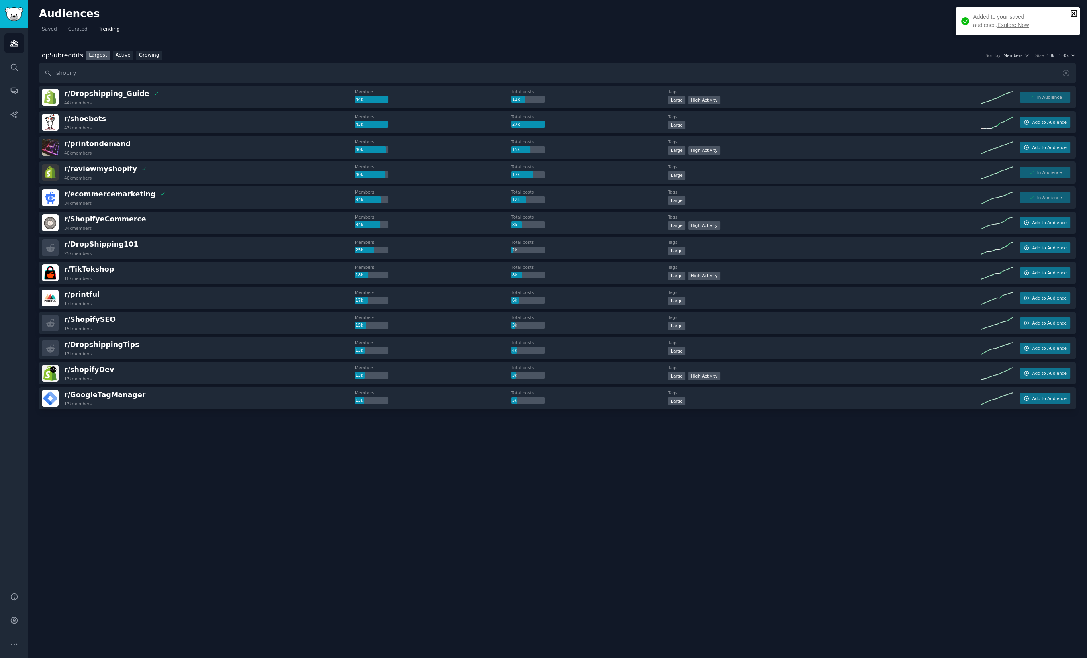
click at [1072, 15] on icon "close" at bounding box center [1074, 13] width 6 height 6
click at [135, 513] on div "Audiences Info New Saved Curated Trending Top Subreddits Top Subreddits Largest…" at bounding box center [557, 329] width 1059 height 658
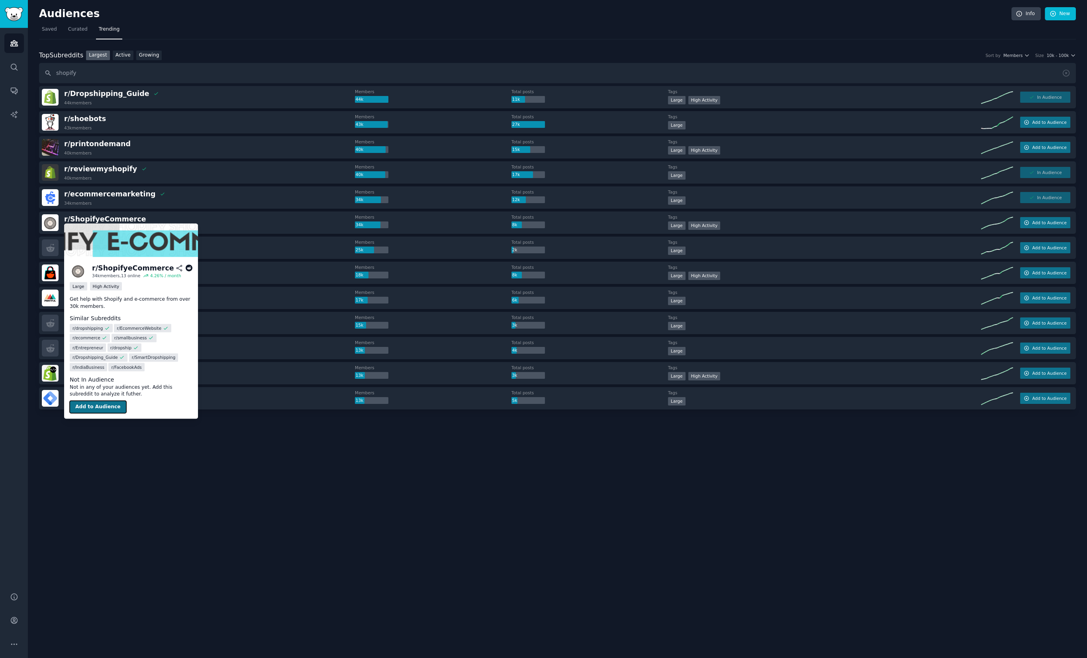
click at [113, 404] on button "Add to Audience" at bounding box center [98, 407] width 57 height 13
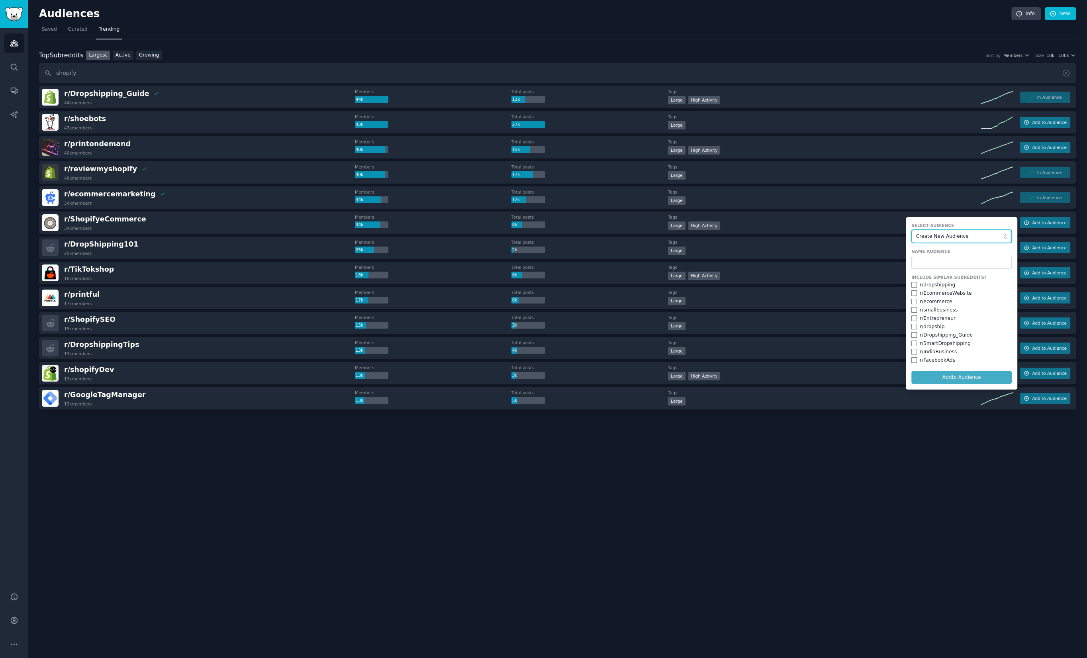
click at [928, 241] on button "Create New Audience" at bounding box center [961, 237] width 100 height 14
click at [926, 261] on span "shopify" at bounding box center [964, 264] width 84 height 7
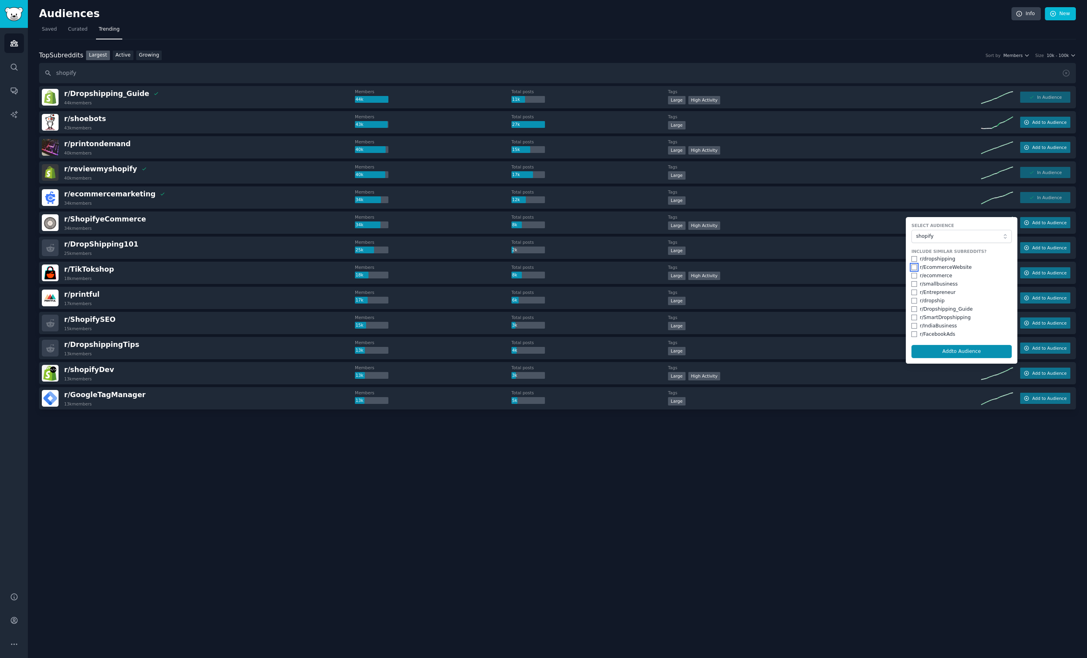
click at [914, 265] on input "checkbox" at bounding box center [914, 267] width 6 height 6
checkbox input "true"
click at [913, 275] on input "checkbox" at bounding box center [914, 276] width 6 height 6
checkbox input "true"
click at [938, 348] on button "Add to Audience" at bounding box center [961, 352] width 100 height 14
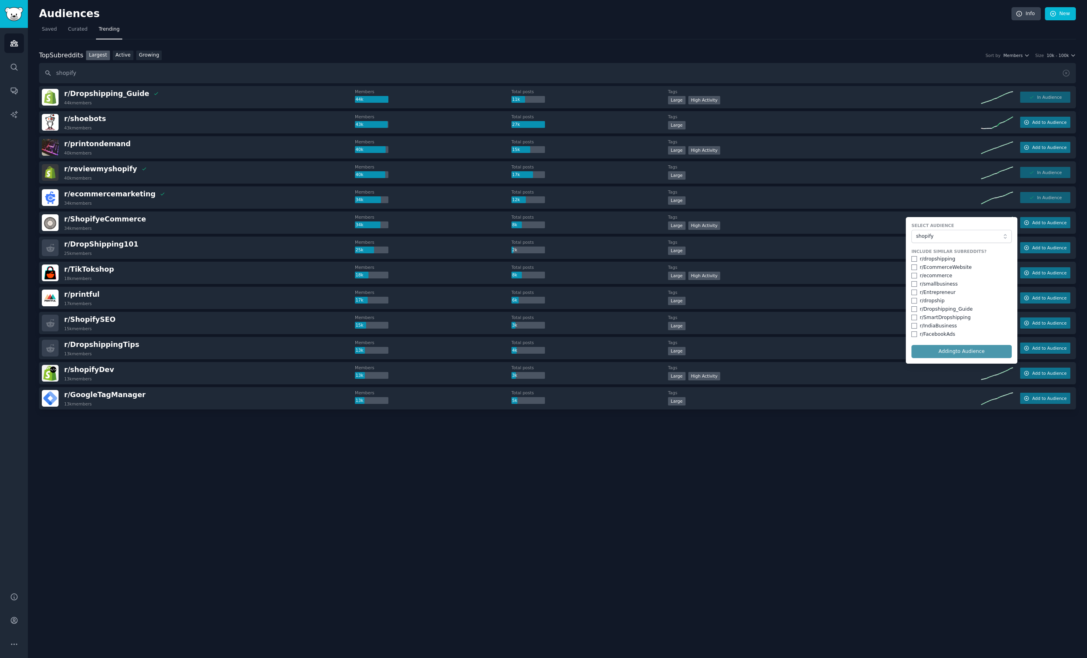
checkbox input "false"
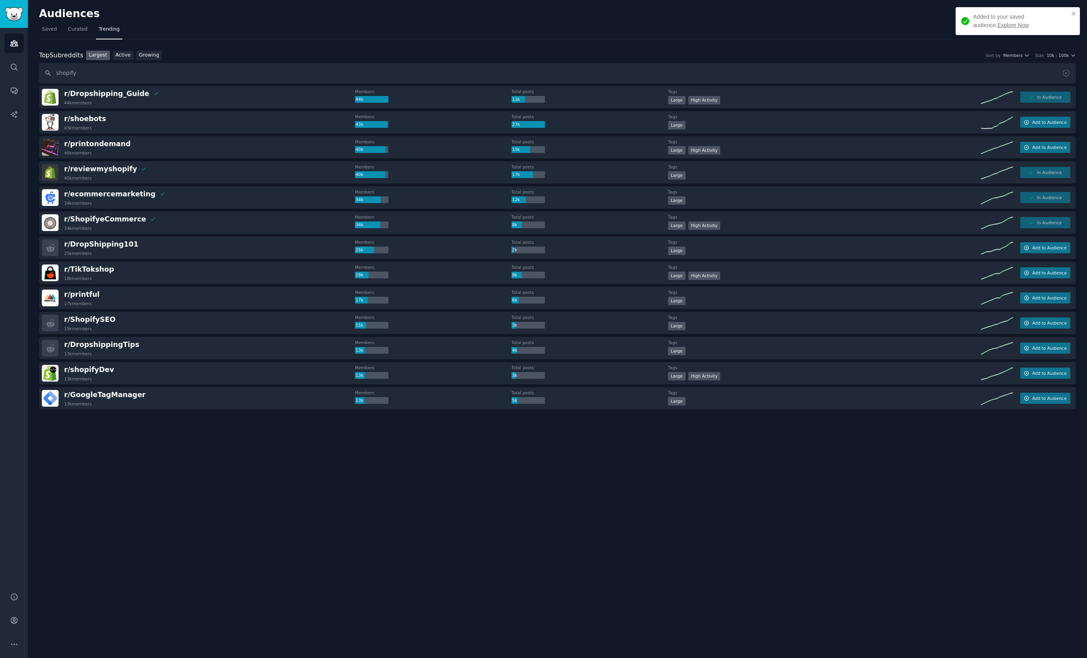
click at [607, 462] on div "Audiences Info New Saved Curated Trending Top Subreddits Top Subreddits Largest…" at bounding box center [557, 329] width 1059 height 658
click at [606, 464] on div "Audiences Info New Saved Curated Trending Top Subreddits Top Subreddits Largest…" at bounding box center [557, 329] width 1059 height 658
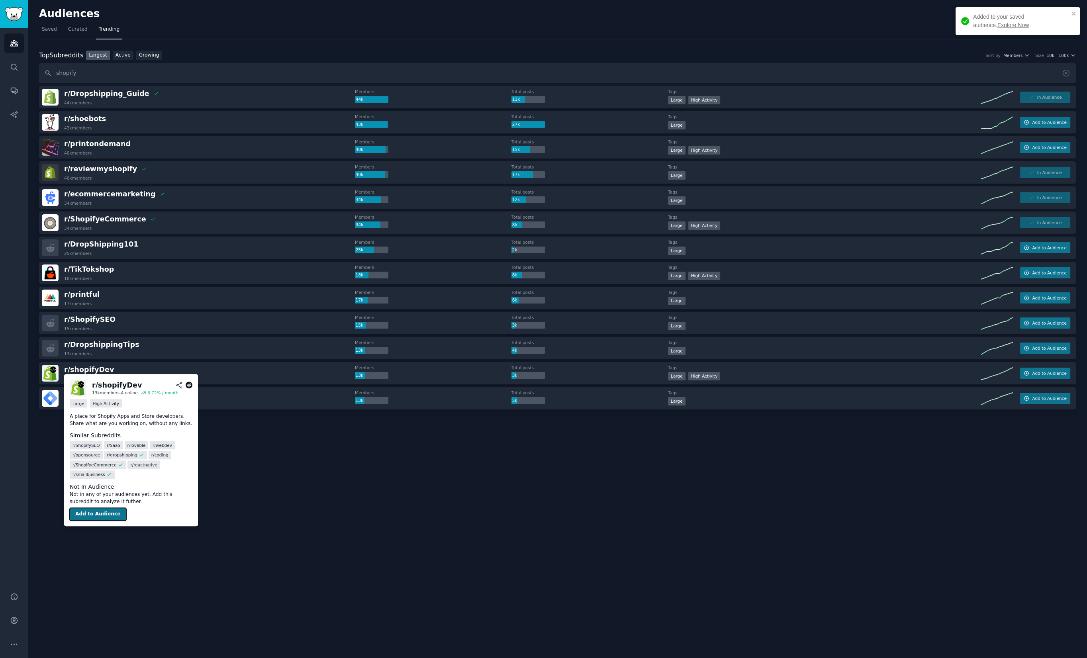
click at [105, 518] on button "Add to Audience" at bounding box center [98, 514] width 57 height 13
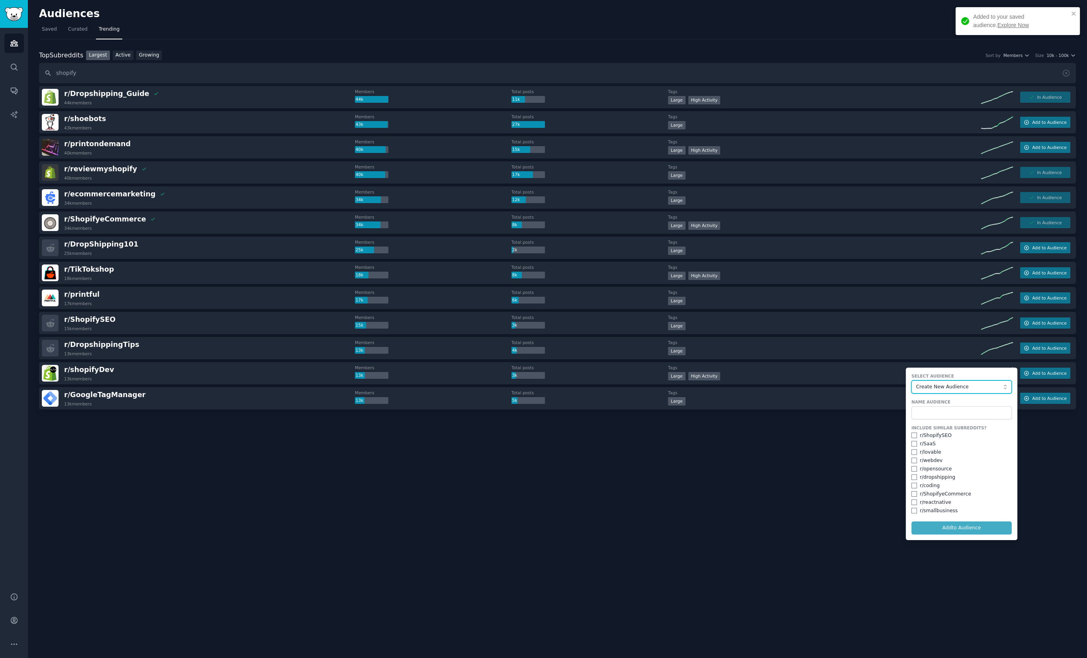
click at [944, 381] on button "Create New Audience" at bounding box center [961, 387] width 100 height 14
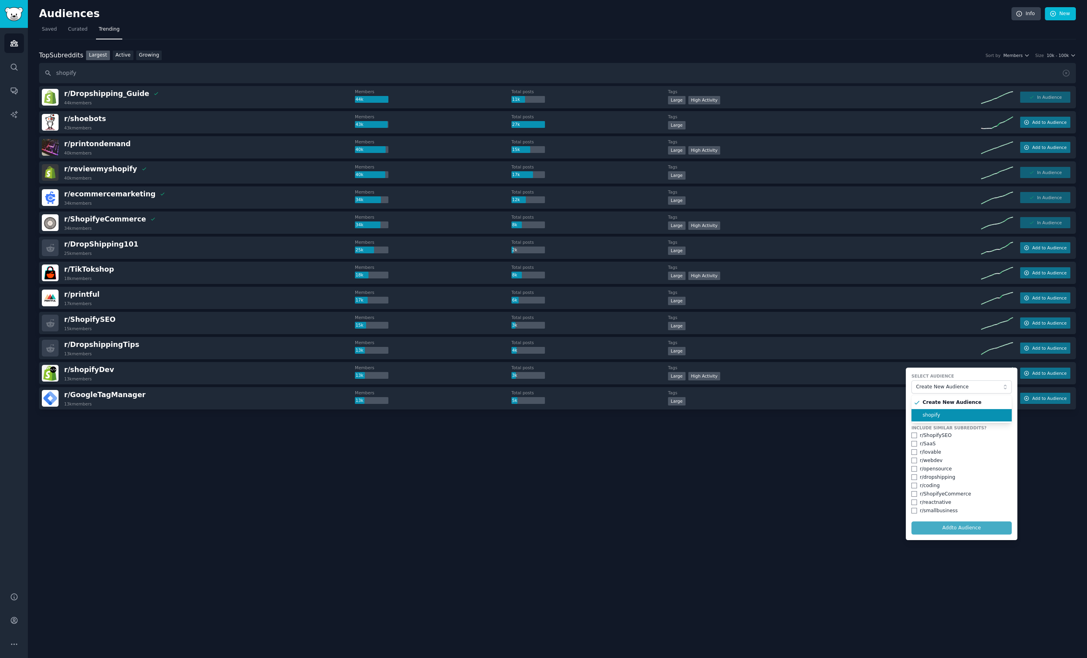
click at [936, 411] on li "shopify" at bounding box center [961, 415] width 100 height 13
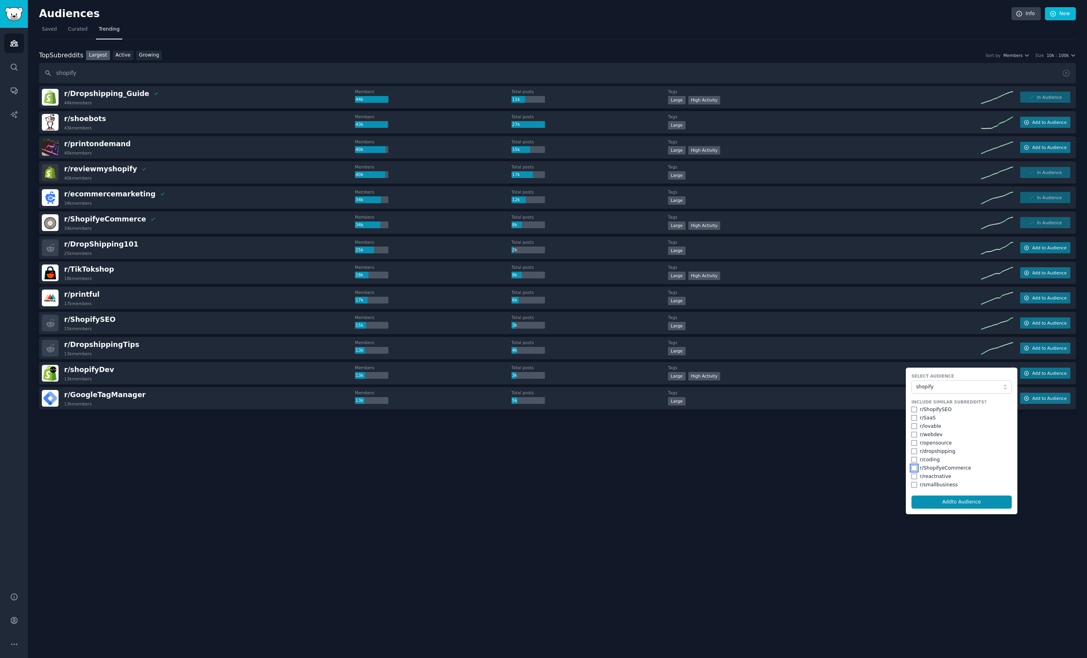
click at [912, 468] on input "checkbox" at bounding box center [914, 468] width 6 height 6
click at [943, 499] on button "Add to Audience" at bounding box center [961, 502] width 100 height 14
checkbox input "false"
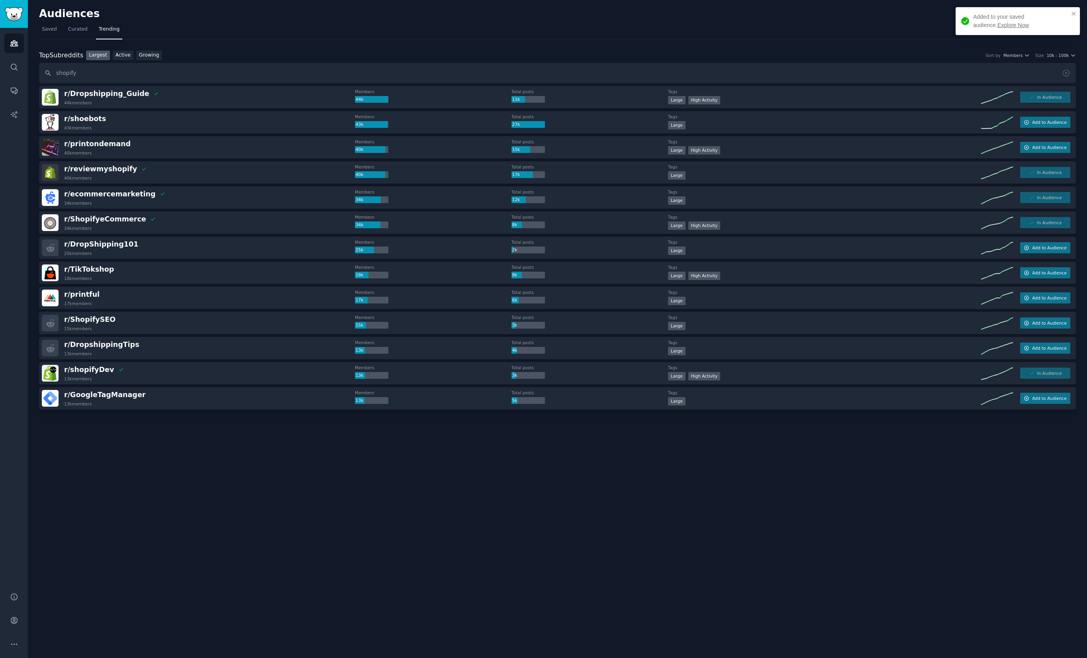
click at [997, 25] on link "Explore Now" at bounding box center [1012, 25] width 31 height 6
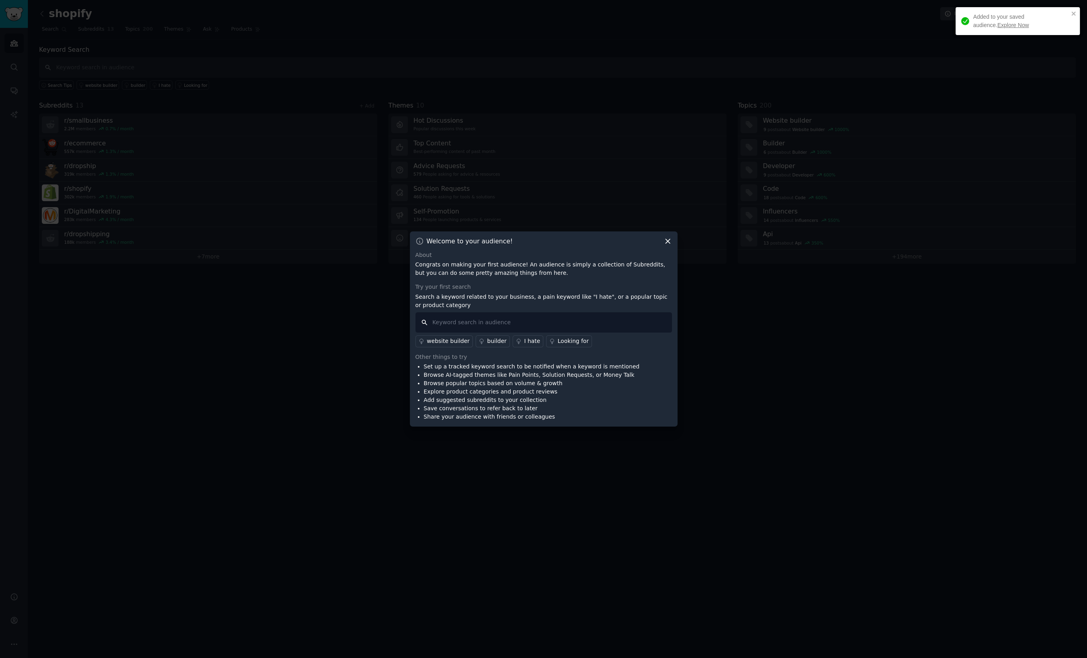
click at [525, 322] on input "text" at bounding box center [543, 322] width 257 height 20
click at [554, 287] on div "Try your first search" at bounding box center [543, 287] width 257 height 8
click at [669, 240] on icon at bounding box center [668, 241] width 8 height 8
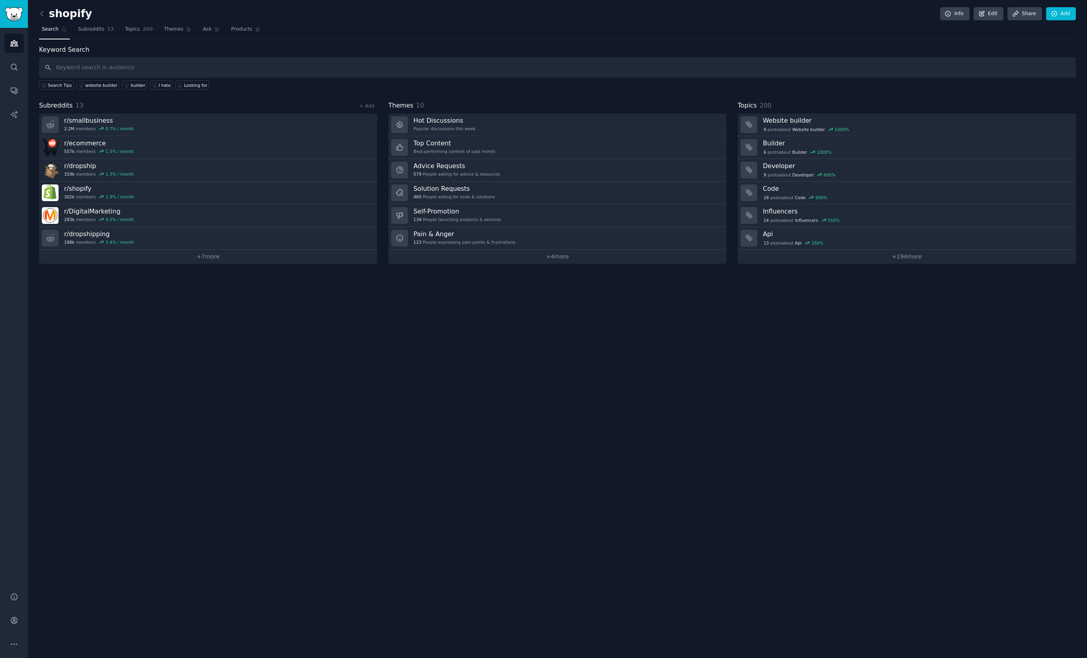
click at [187, 400] on div "shopify Info Edit Share Add Search Subreddits 13 Topics 200 Themes Ask Products…" at bounding box center [557, 329] width 1059 height 658
drag, startPoint x: 128, startPoint y: 63, endPoint x: 245, endPoint y: 59, distance: 117.6
click at [128, 63] on input "text" at bounding box center [557, 67] width 1037 height 20
type input "unfair"
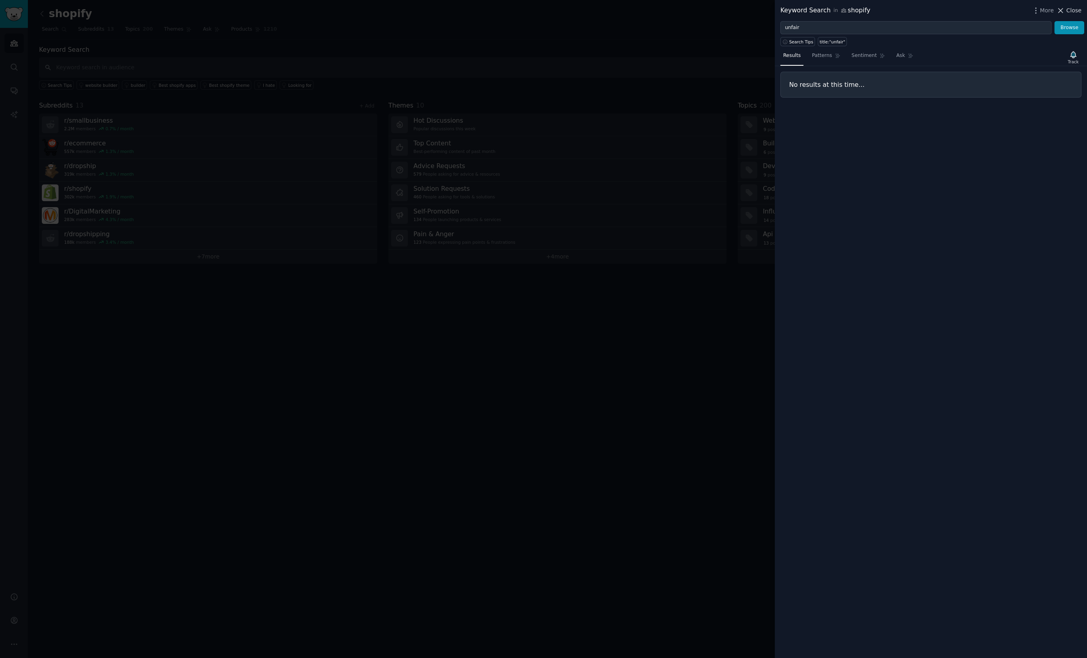
click at [1073, 8] on span "Close" at bounding box center [1073, 10] width 15 height 8
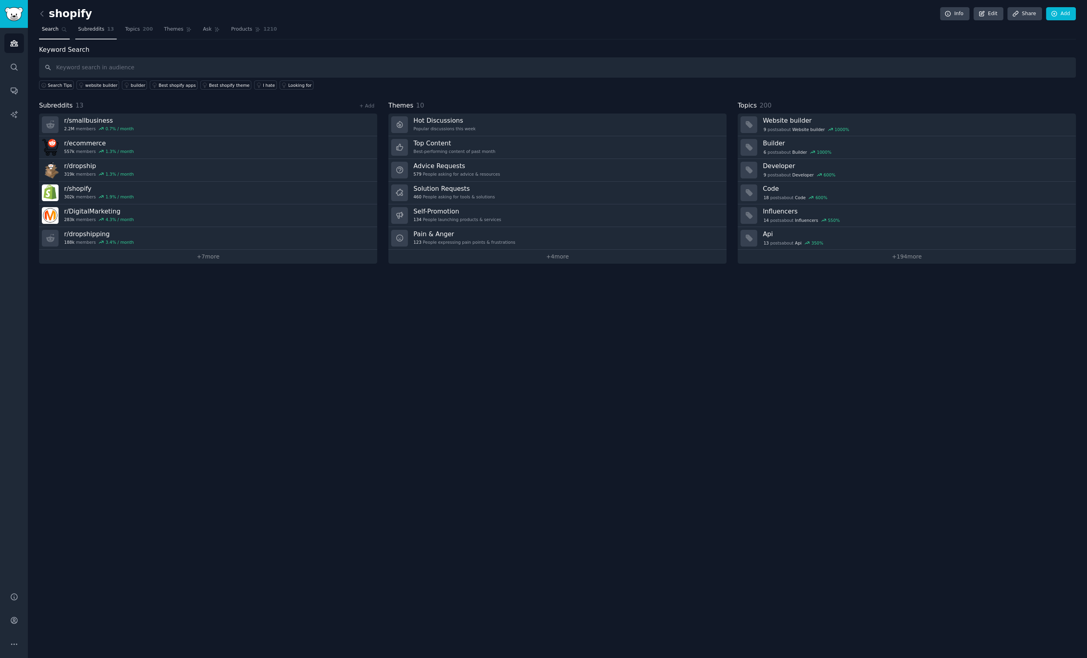
click at [111, 29] on span "13" at bounding box center [110, 29] width 7 height 7
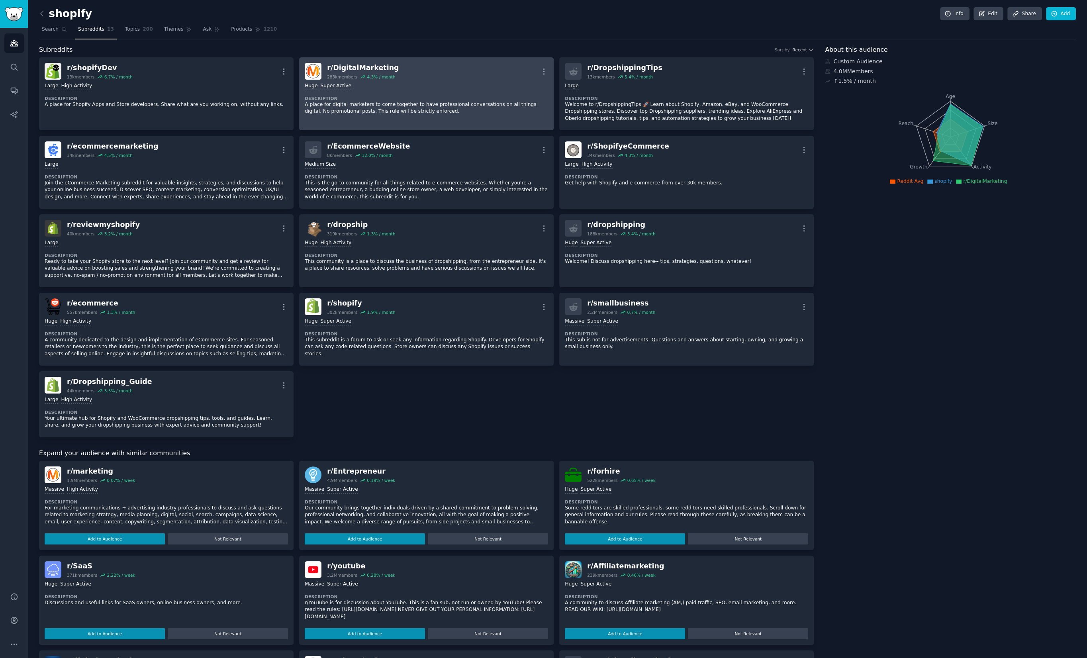
click at [548, 69] on link "r/ DigitalMarketing 283k members 4.3 % / month More Huge Super Active Descripti…" at bounding box center [426, 93] width 255 height 73
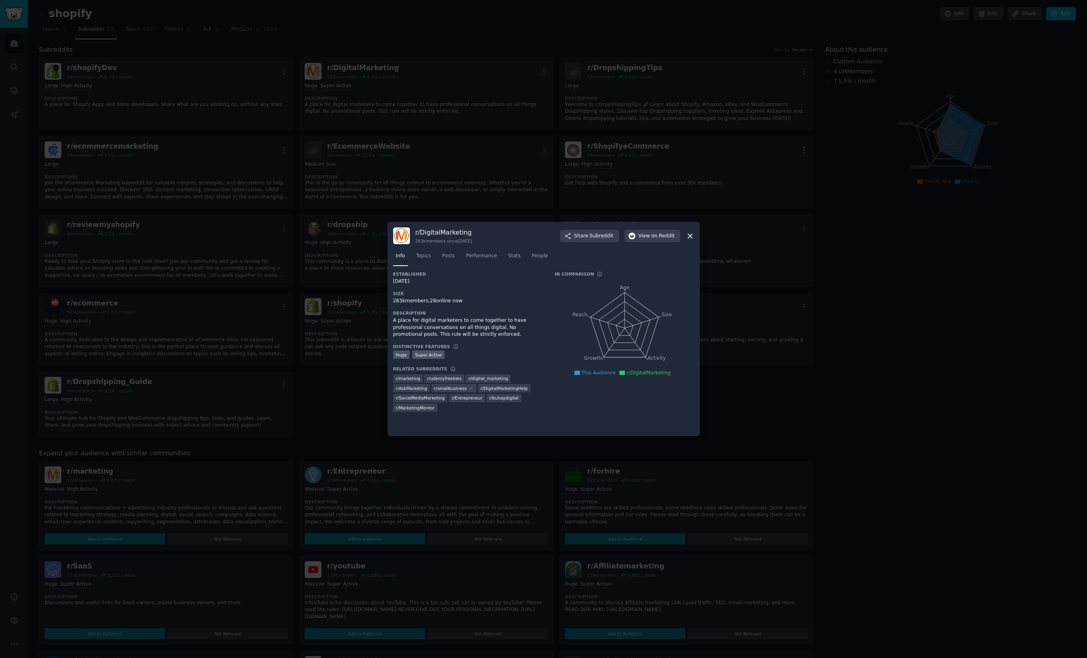
click at [542, 71] on div at bounding box center [543, 329] width 1087 height 658
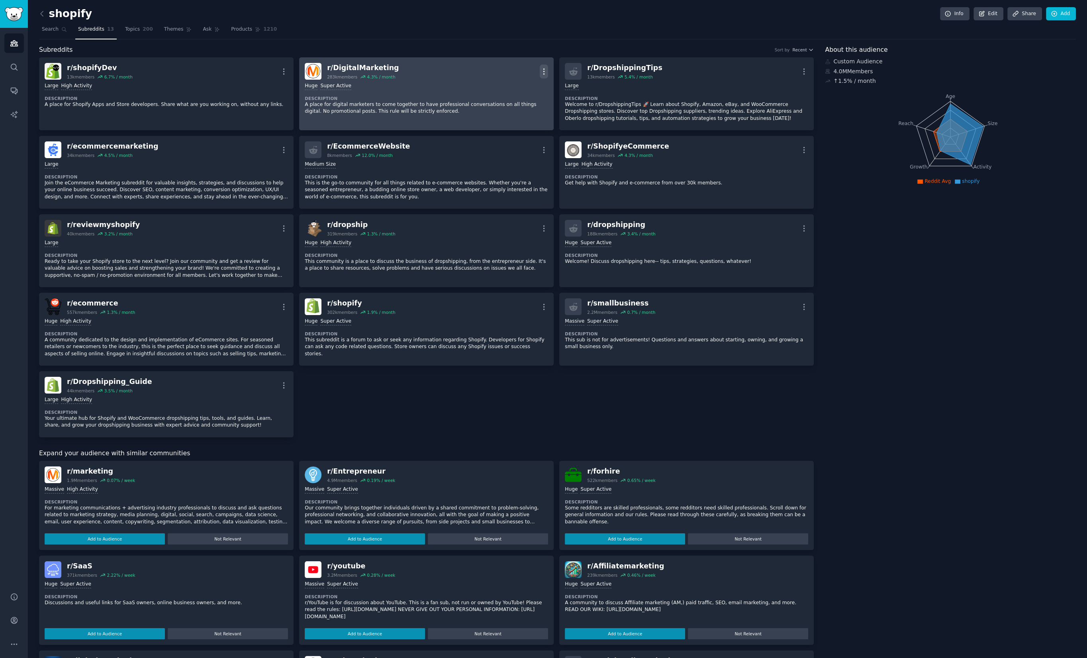
click at [543, 73] on icon "button" at bounding box center [544, 71] width 8 height 8
click at [513, 105] on p "Delete" at bounding box center [512, 102] width 18 height 8
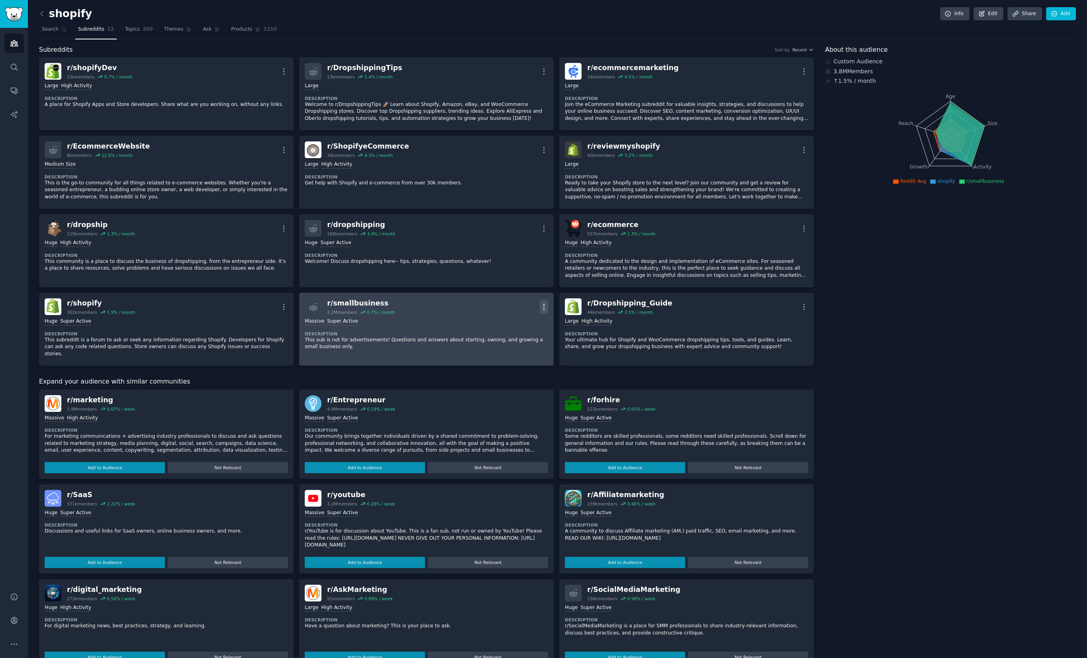
click at [542, 308] on icon "button" at bounding box center [544, 307] width 8 height 8
click at [517, 339] on p "Delete" at bounding box center [512, 337] width 18 height 8
click at [541, 307] on icon "button" at bounding box center [544, 307] width 8 height 8
click at [475, 377] on div "Expand your audience with similar communities" at bounding box center [426, 382] width 775 height 10
click at [840, 334] on div "About this audience Custom Audience 3.8M Members ↑ 1.5 % / month Age Size Activ…" at bounding box center [950, 404] width 251 height 718
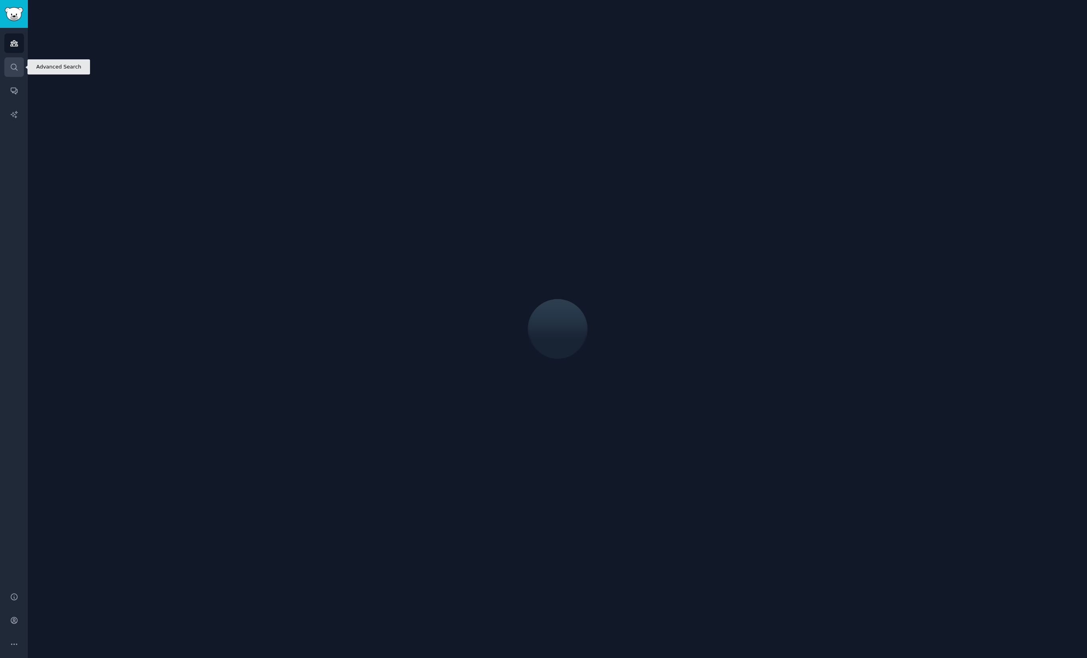
click at [22, 72] on link "Search" at bounding box center [14, 67] width 20 height 20
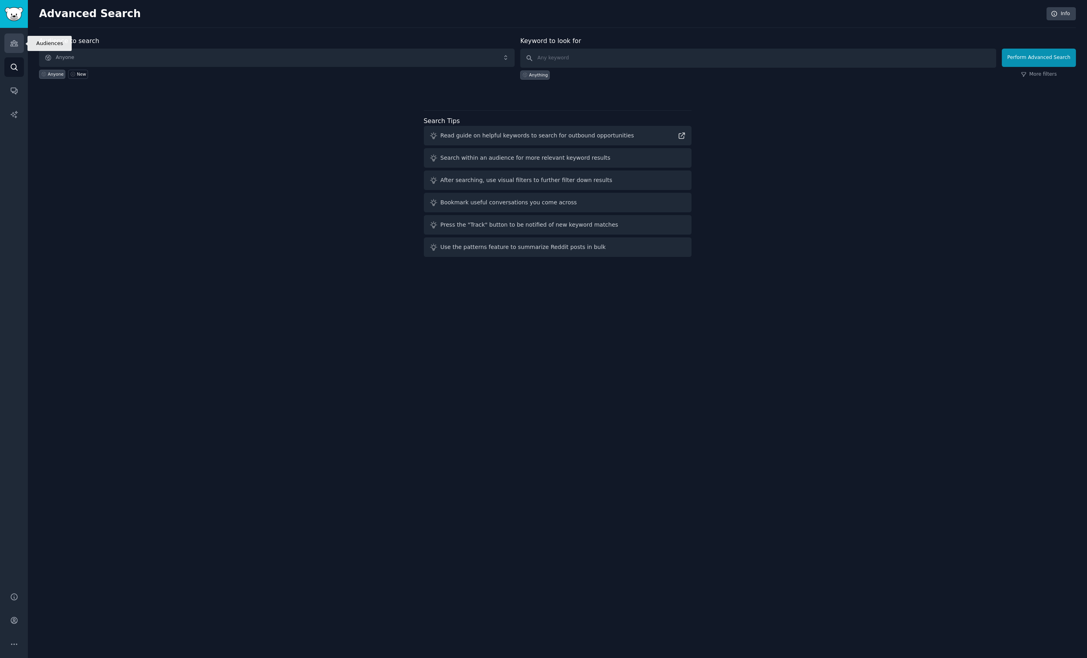
click at [9, 39] on link "Audiences" at bounding box center [14, 43] width 20 height 20
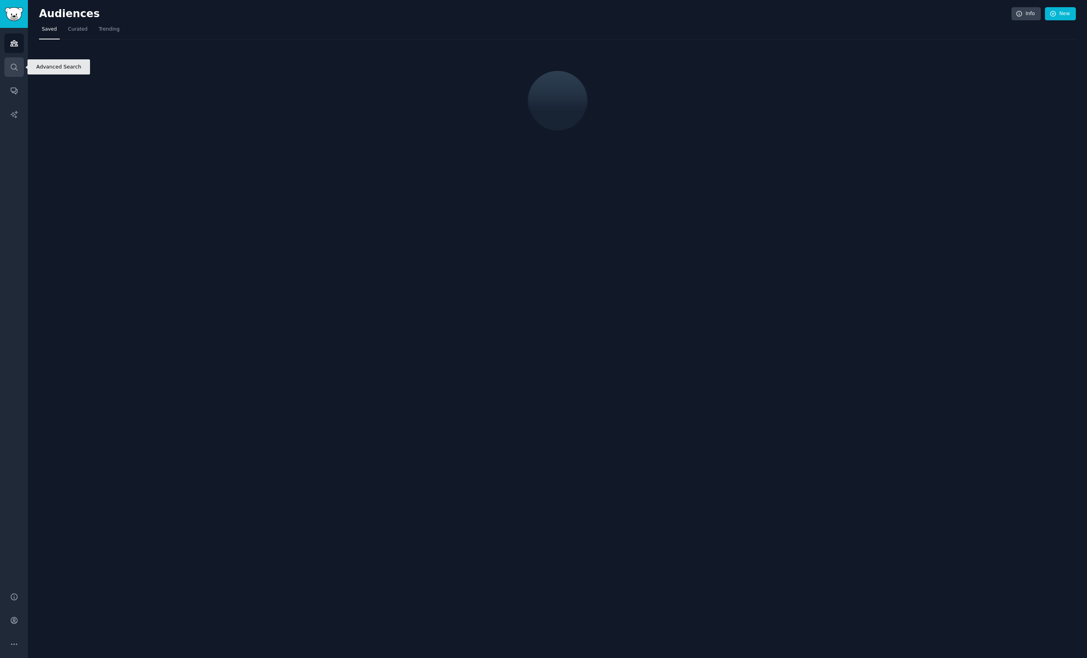
click at [16, 70] on icon "Sidebar" at bounding box center [14, 67] width 8 height 8
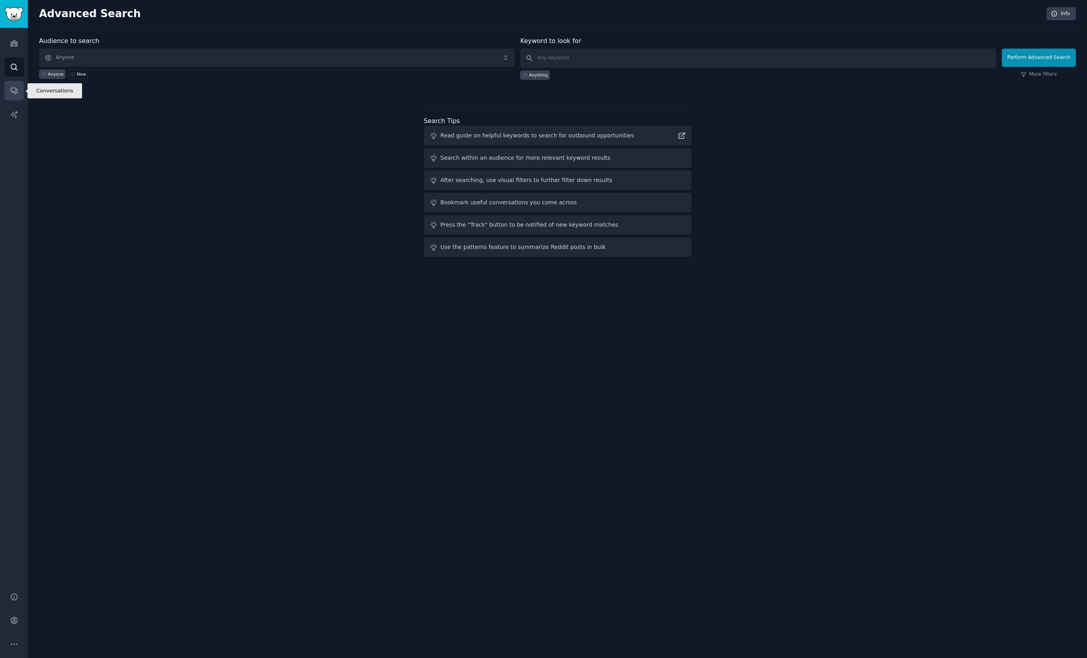
click at [12, 85] on link "Conversations" at bounding box center [14, 91] width 20 height 20
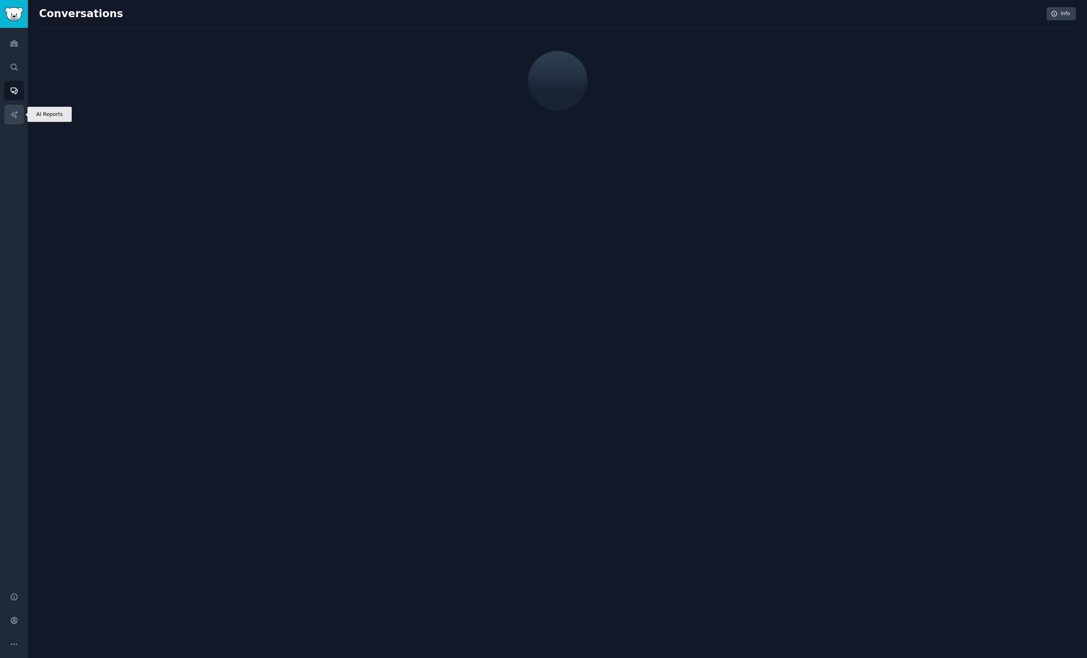
click at [14, 116] on icon "Sidebar" at bounding box center [14, 114] width 8 height 8
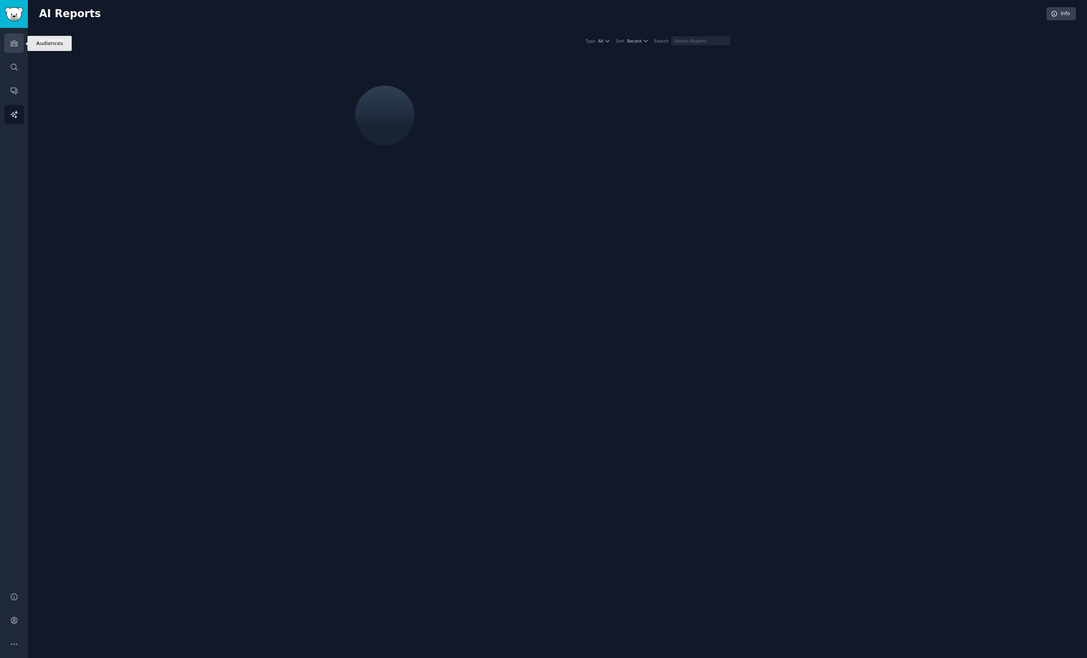
click at [14, 46] on icon "Sidebar" at bounding box center [13, 44] width 7 height 6
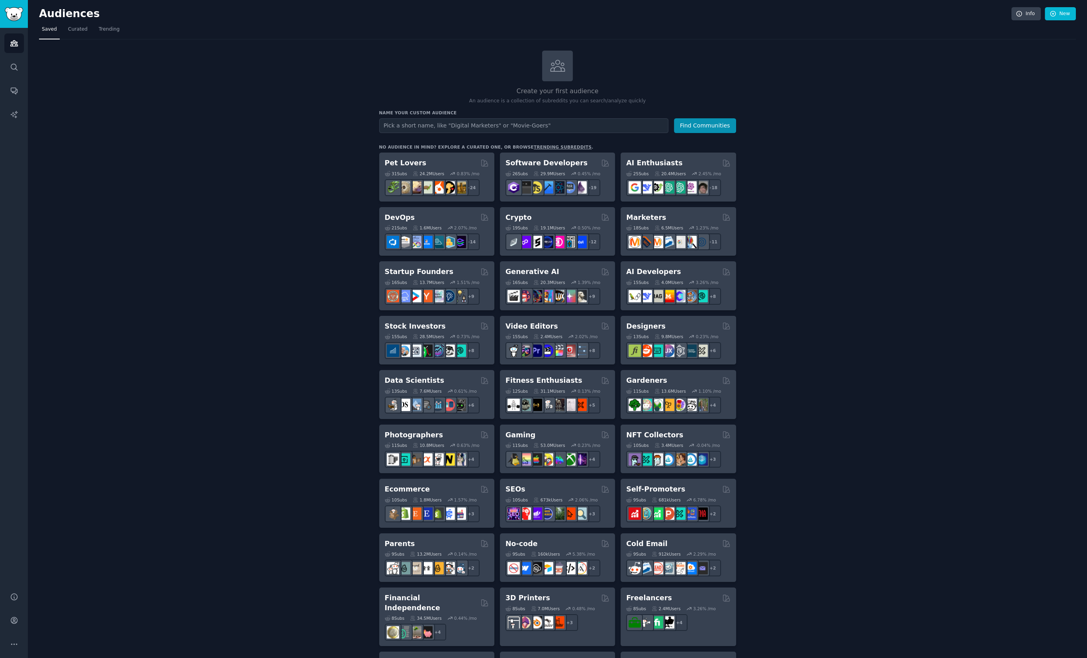
click at [235, 157] on div "Create your first audience An audience is a collection of subreddits you can se…" at bounding box center [557, 485] width 1037 height 868
click at [131, 152] on div "Create your first audience An audience is a collection of subreddits you can se…" at bounding box center [557, 485] width 1037 height 868
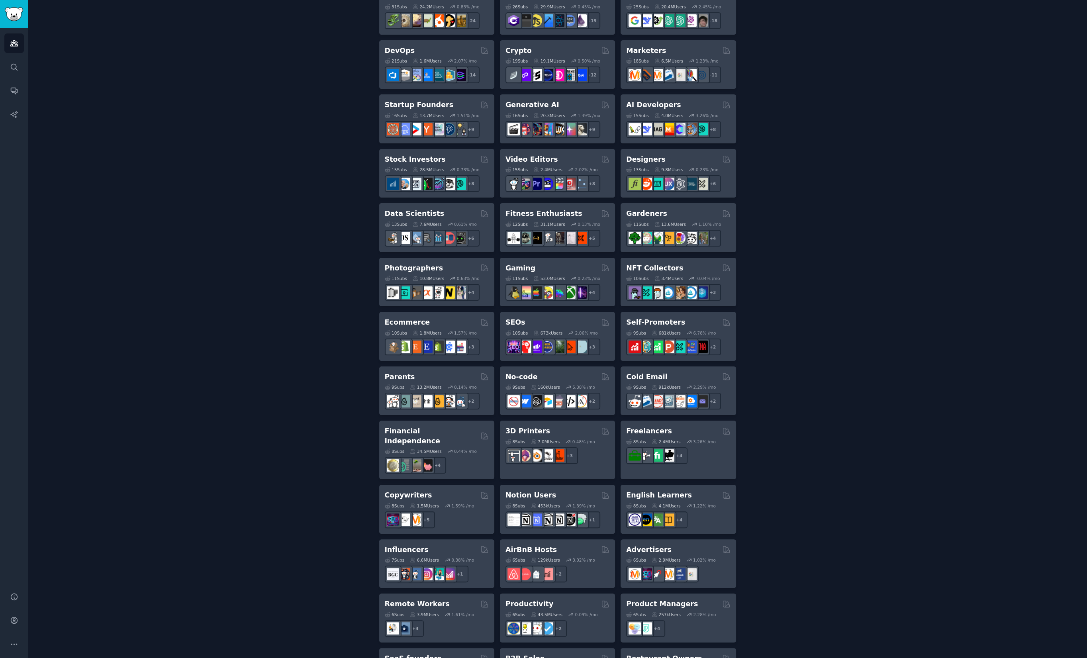
scroll to position [168, 0]
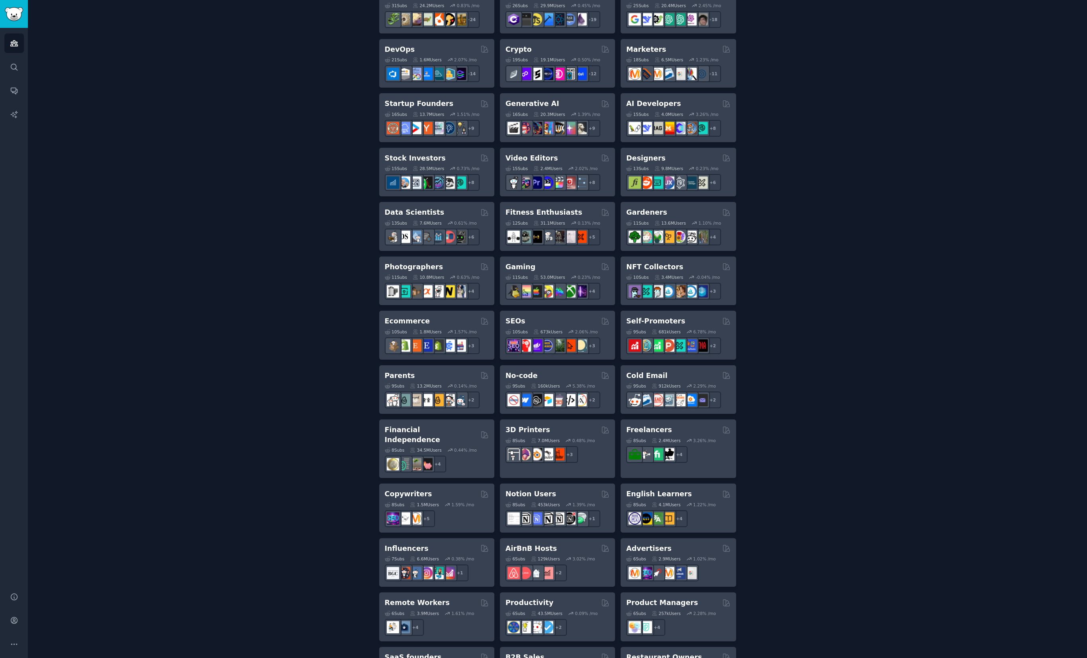
click at [296, 353] on div "Create your first audience An audience is a collection of subreddits you can se…" at bounding box center [557, 316] width 1037 height 868
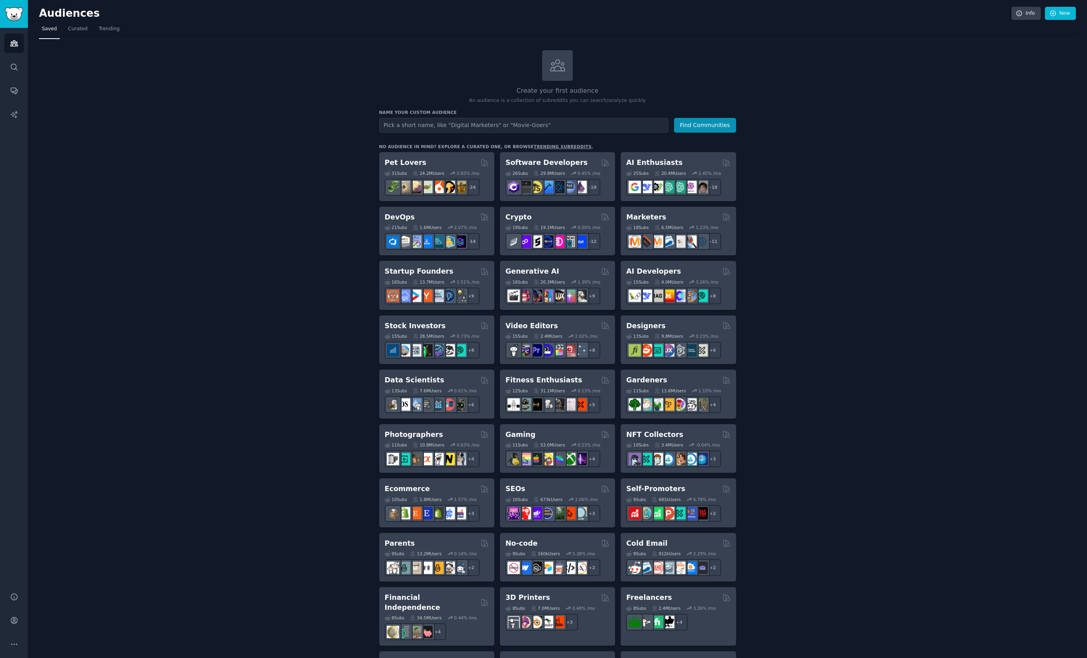
scroll to position [0, 0]
click at [74, 27] on span "Curated" at bounding box center [78, 29] width 20 height 7
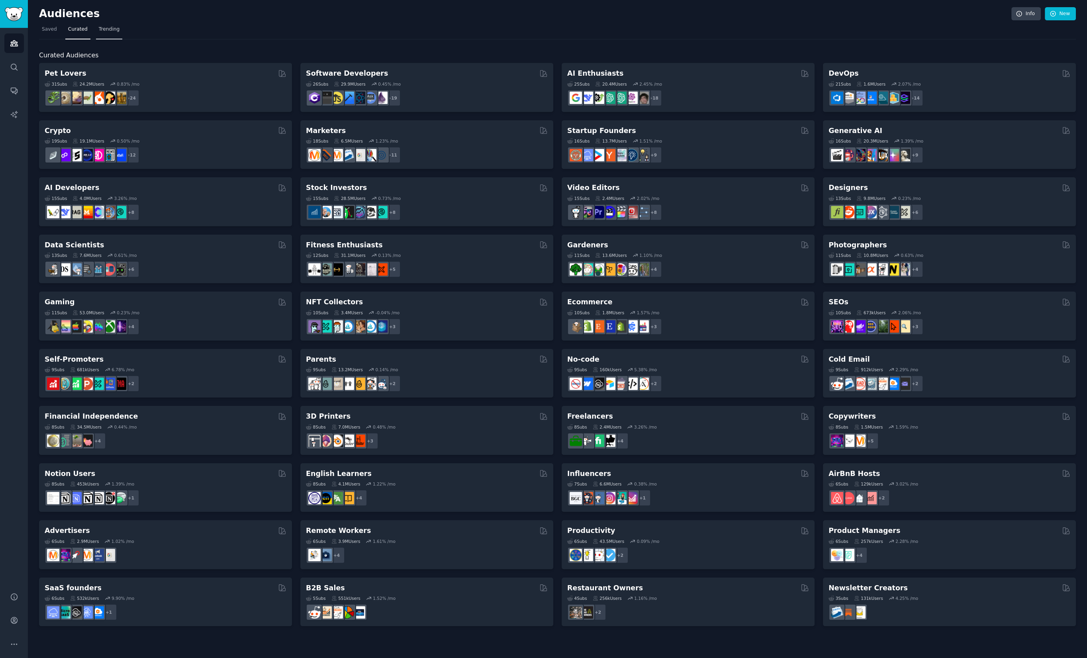
click at [106, 29] on span "Trending" at bounding box center [109, 29] width 21 height 7
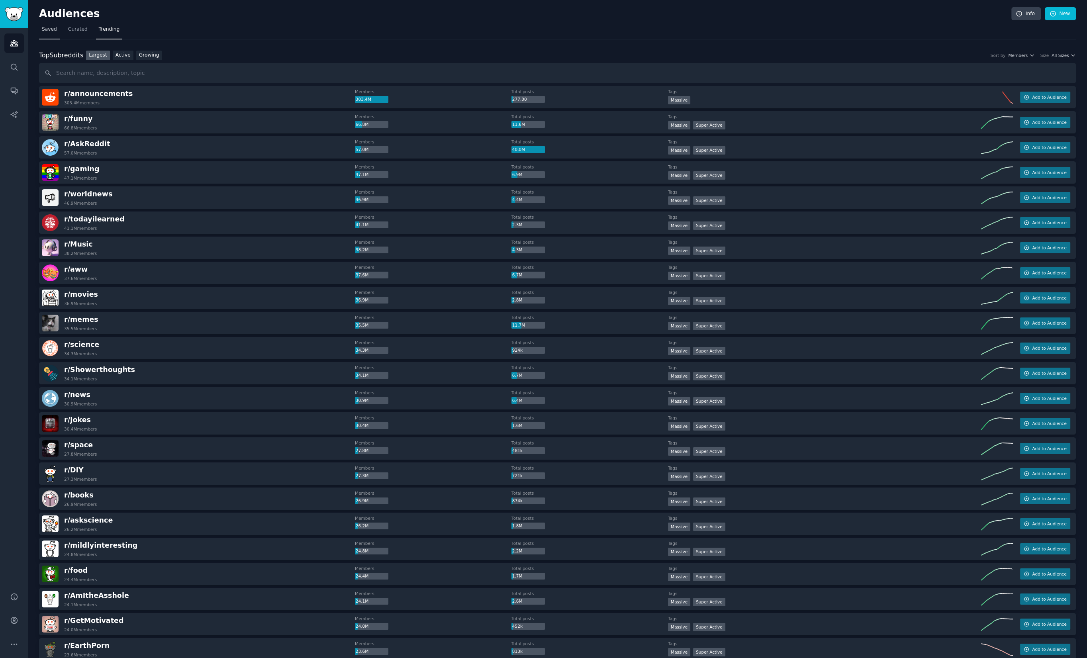
click at [51, 32] on span "Saved" at bounding box center [49, 29] width 15 height 7
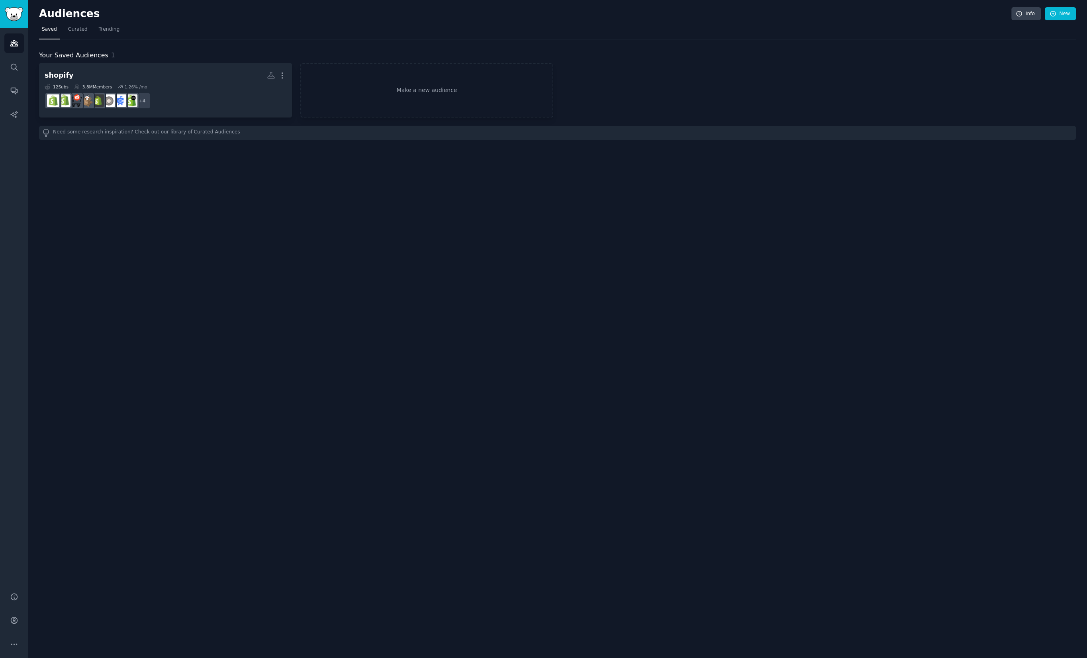
drag, startPoint x: 312, startPoint y: 239, endPoint x: 436, endPoint y: 232, distance: 124.1
click at [315, 240] on div "Audiences Info New Saved Curated Trending Your Saved Audiences 1 shopify More 1…" at bounding box center [557, 329] width 1059 height 658
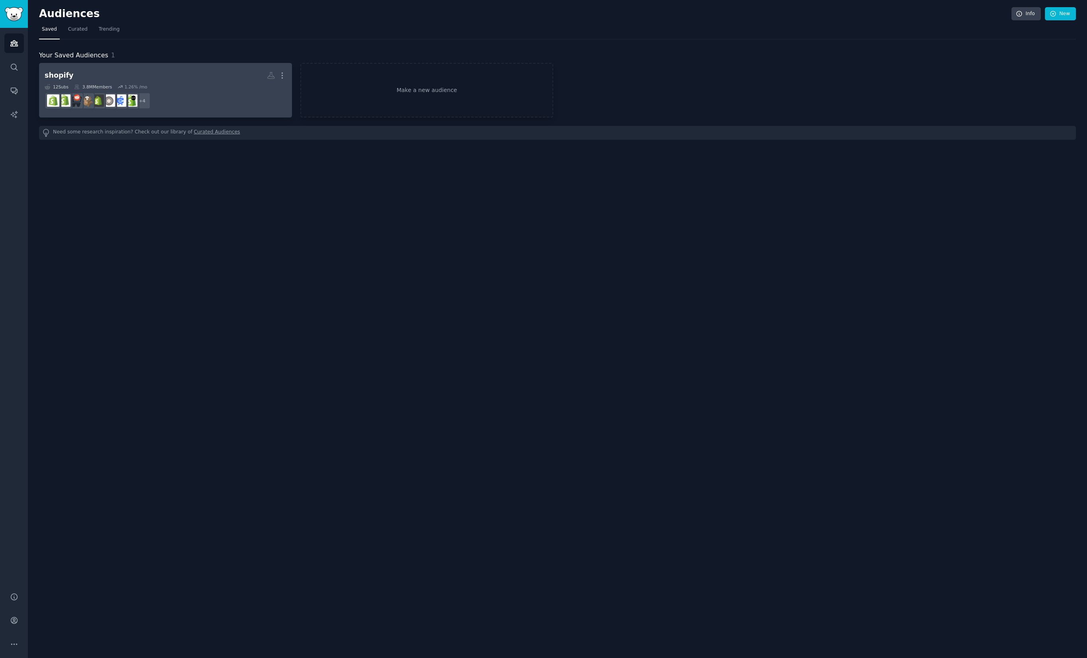
click at [215, 79] on h2 "shopify More" at bounding box center [166, 76] width 242 height 14
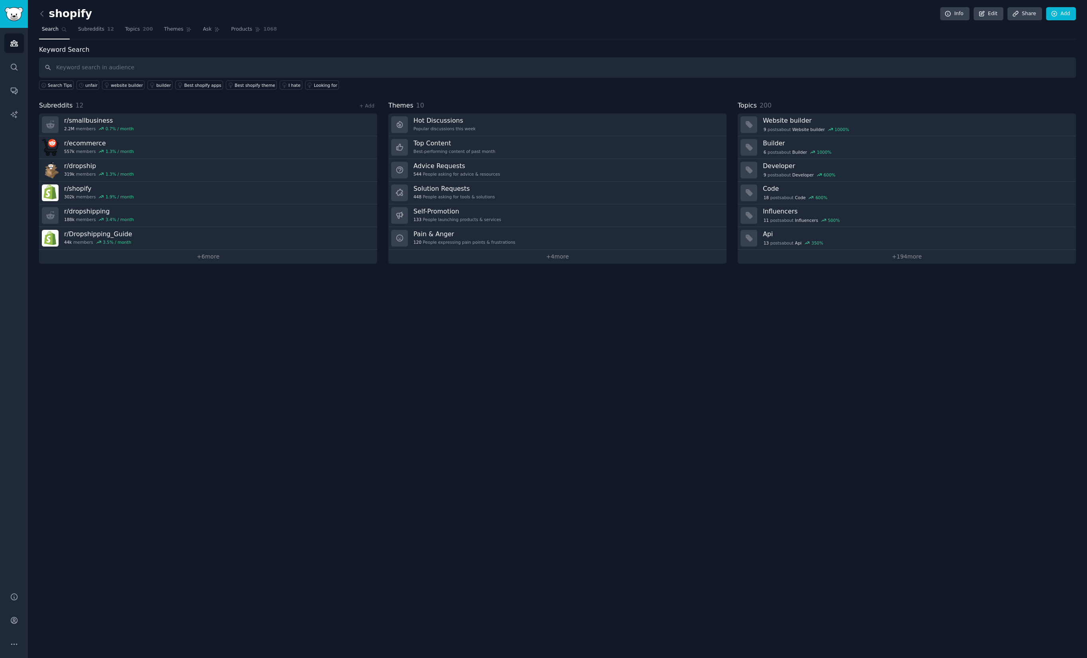
click at [297, 327] on div "shopify Info Edit Share Add Search Subreddits 12 Topics 200 Themes Ask Products…" at bounding box center [557, 329] width 1059 height 658
click at [956, 126] on div "9 post s about Website builder 1000 %" at bounding box center [916, 129] width 307 height 7
click at [846, 191] on h3 "Code" at bounding box center [916, 188] width 307 height 8
click at [492, 124] on link "Hot Discussions Popular discussions this week" at bounding box center [557, 125] width 338 height 23
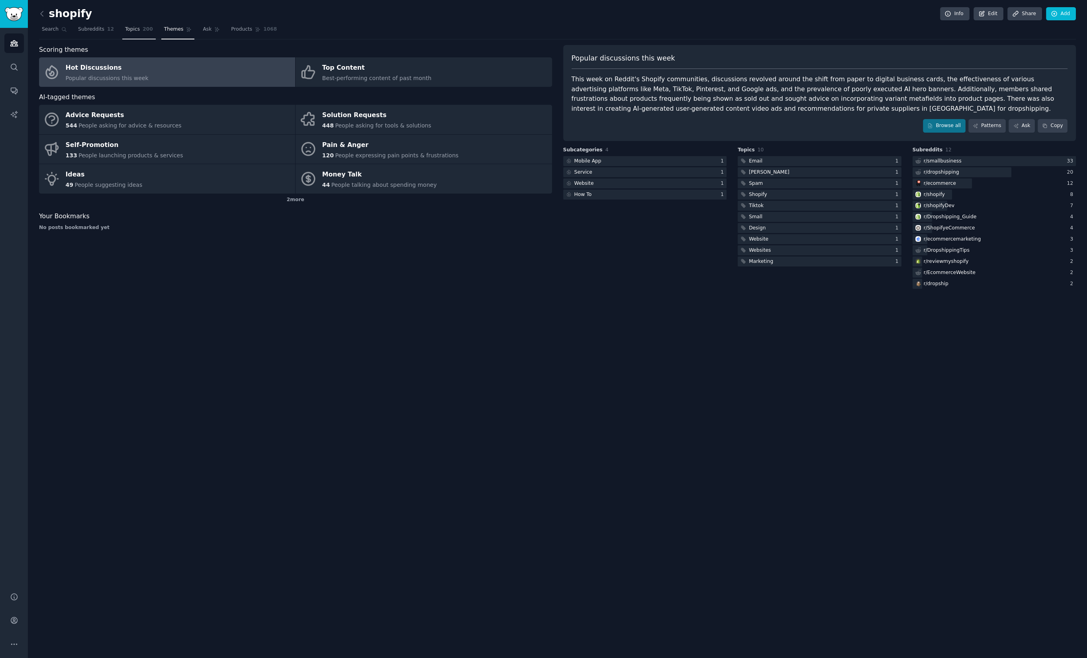
click at [141, 29] on link "Topics 200" at bounding box center [138, 31] width 33 height 16
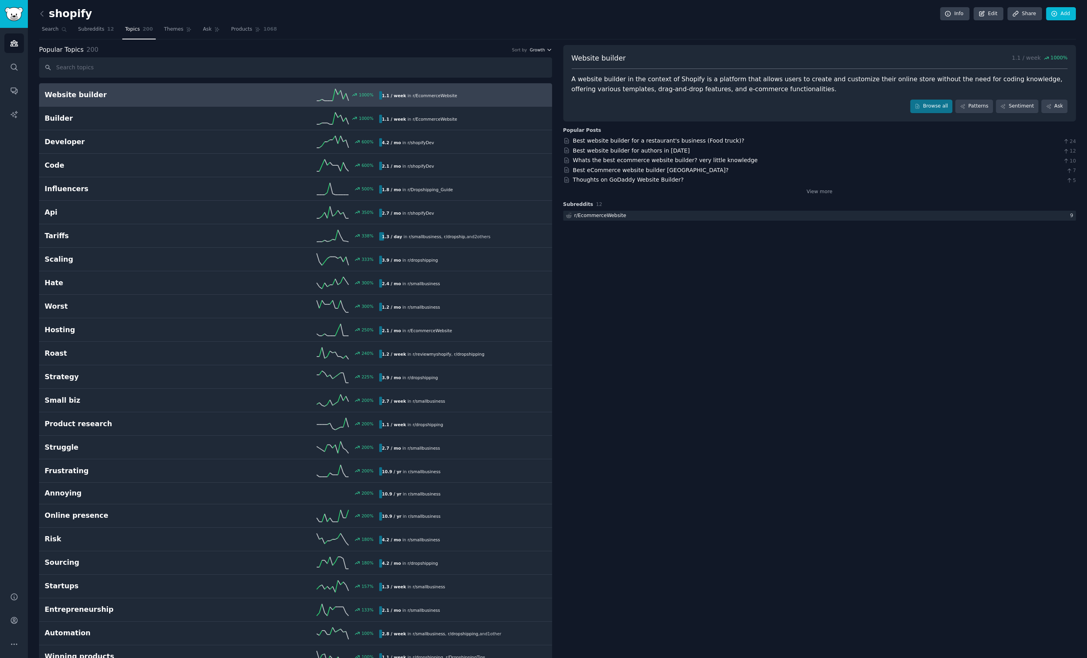
click at [540, 49] on span "Growth" at bounding box center [537, 50] width 15 height 6
click at [507, 77] on p "Velocity" at bounding box center [498, 79] width 19 height 7
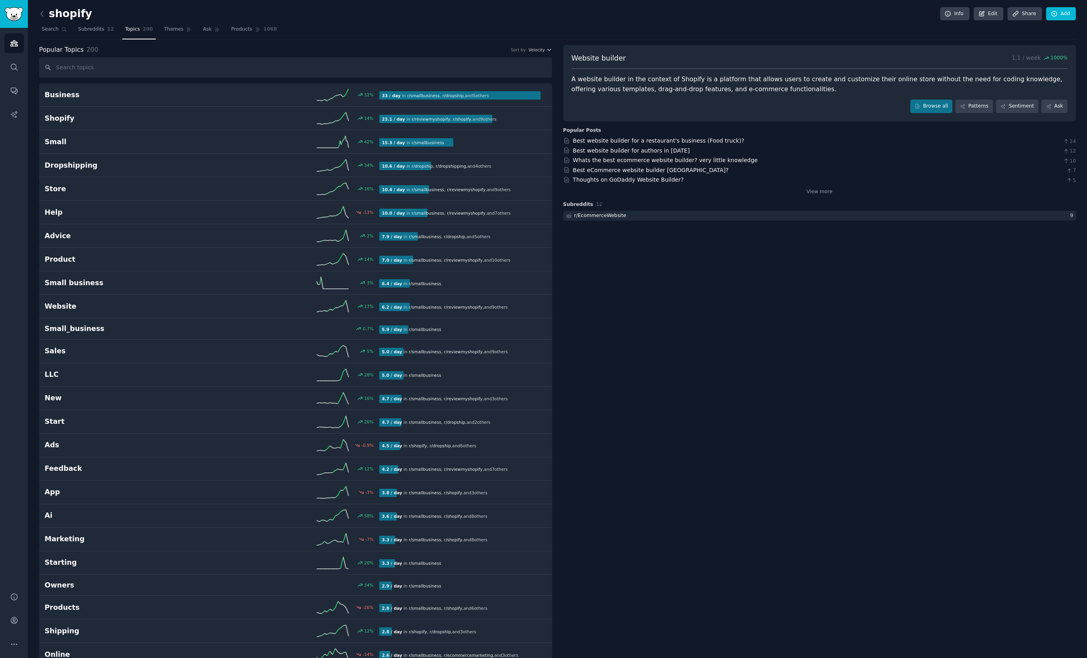
click at [73, 37] on nav "Search Subreddits 12 Topics 200 Themes Ask Products 1068" at bounding box center [557, 31] width 1037 height 16
click at [103, 26] on span "Subreddits" at bounding box center [91, 29] width 26 height 7
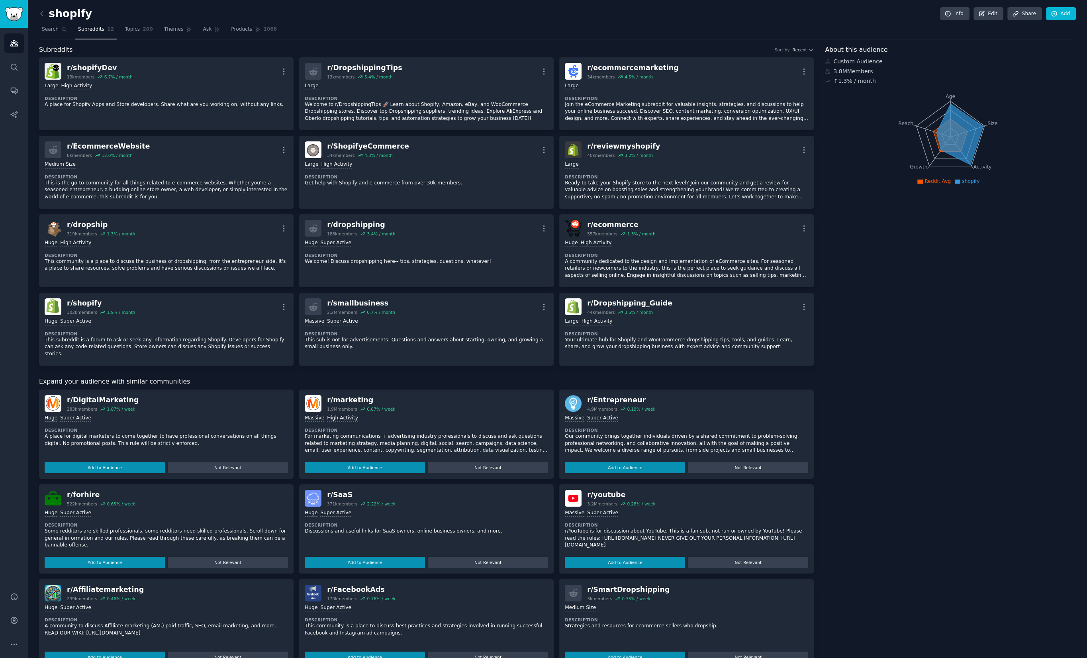
click at [914, 284] on div "About this audience Custom Audience 3.8M Members ↑ 1.3 % / month Age Size Activ…" at bounding box center [950, 404] width 251 height 718
click at [130, 31] on span "Topics" at bounding box center [132, 29] width 15 height 7
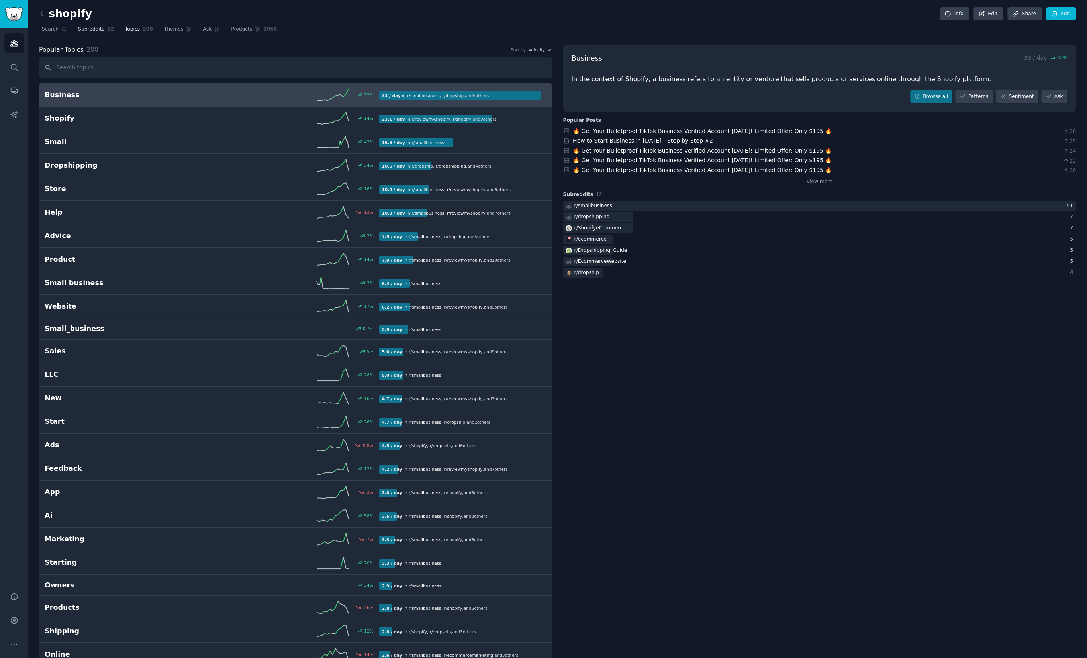
drag, startPoint x: 103, startPoint y: 39, endPoint x: 106, endPoint y: 36, distance: 4.3
click at [103, 38] on link "Subreddits 12" at bounding box center [95, 31] width 41 height 16
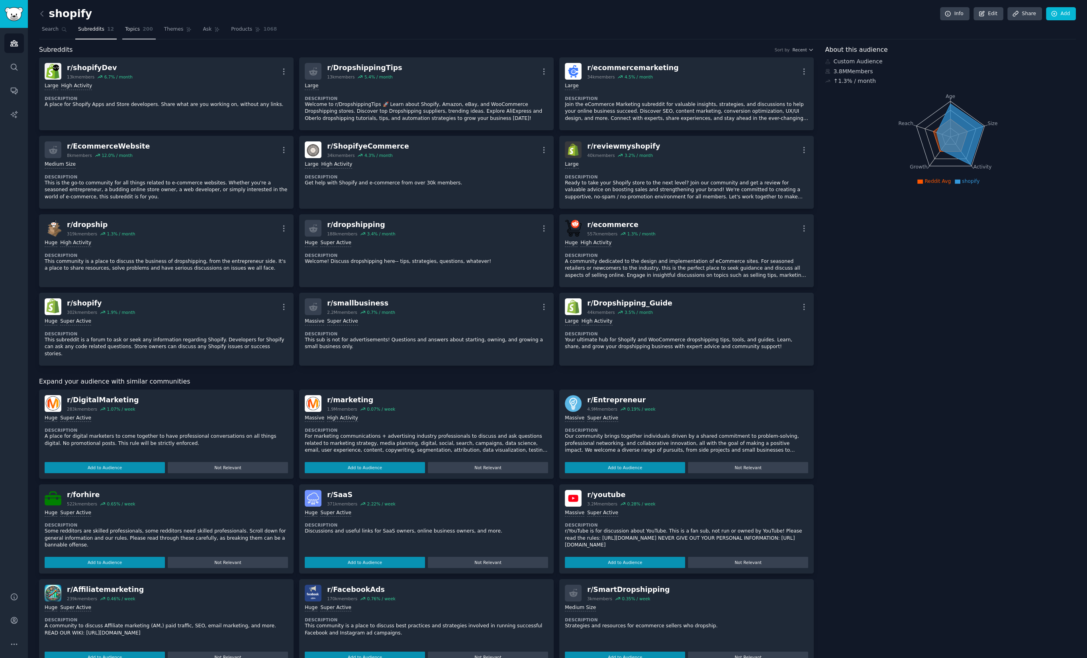
click at [135, 33] on span "Topics" at bounding box center [132, 29] width 15 height 7
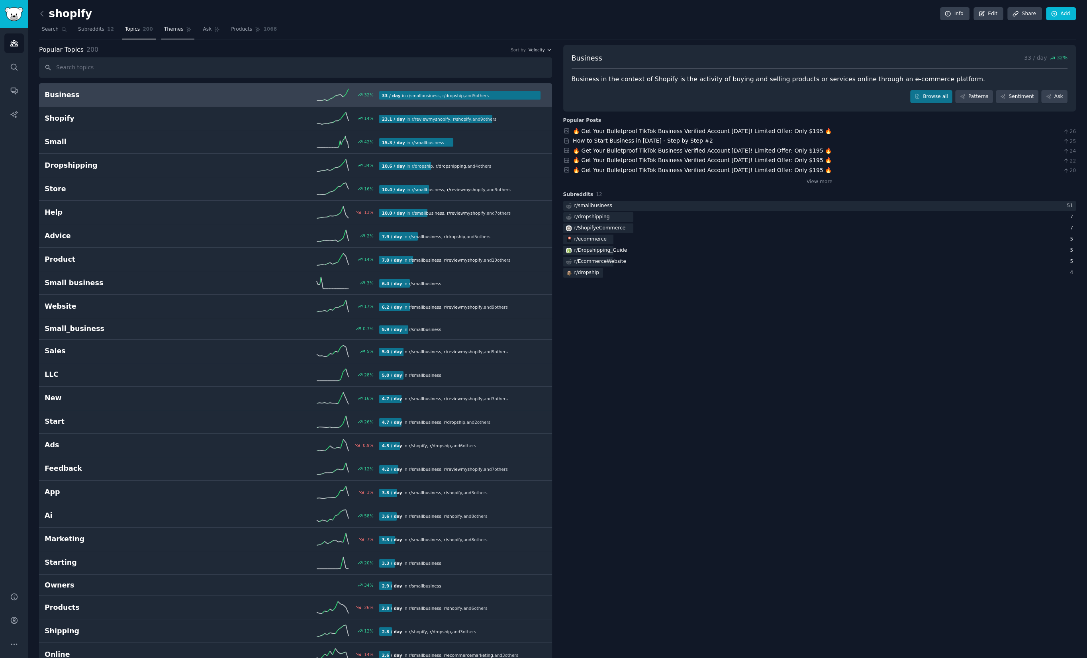
click at [168, 31] on span "Themes" at bounding box center [174, 29] width 20 height 7
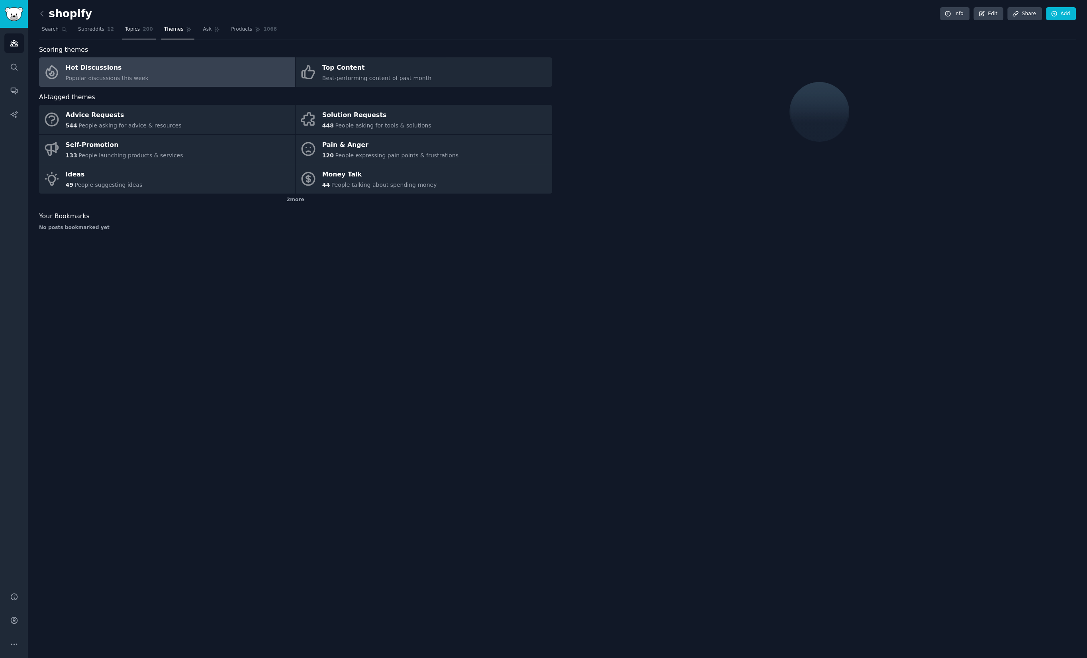
click at [129, 33] on link "Topics 200" at bounding box center [138, 31] width 33 height 16
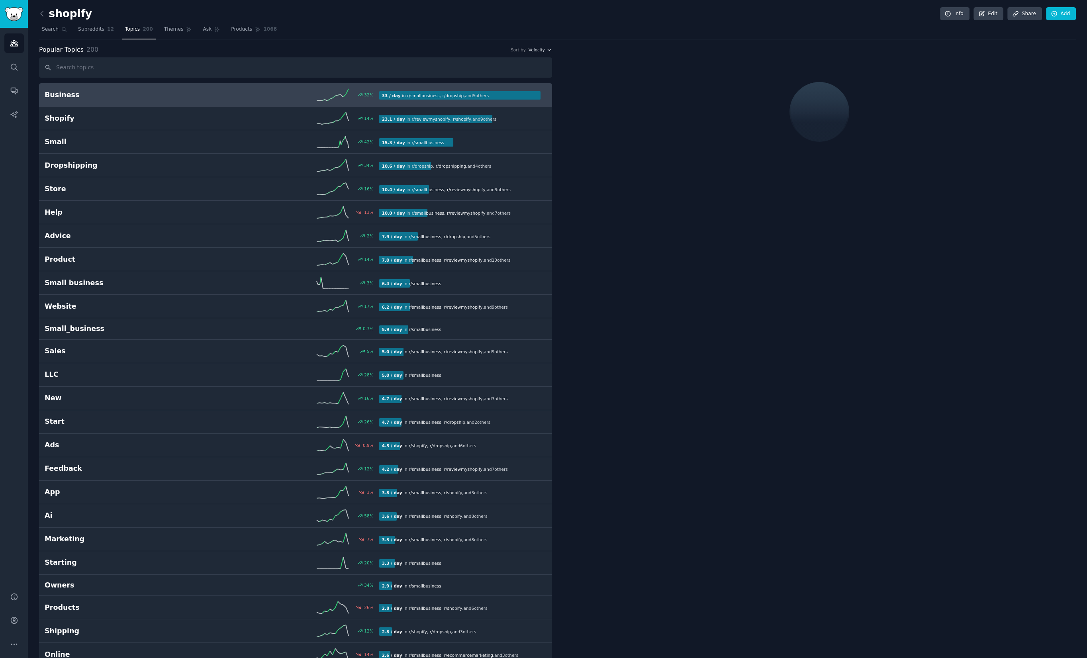
click at [159, 31] on nav "Search Subreddits 12 Topics 200 Themes Ask Products 1068" at bounding box center [557, 31] width 1037 height 16
click at [170, 33] on link "Themes" at bounding box center [177, 31] width 33 height 16
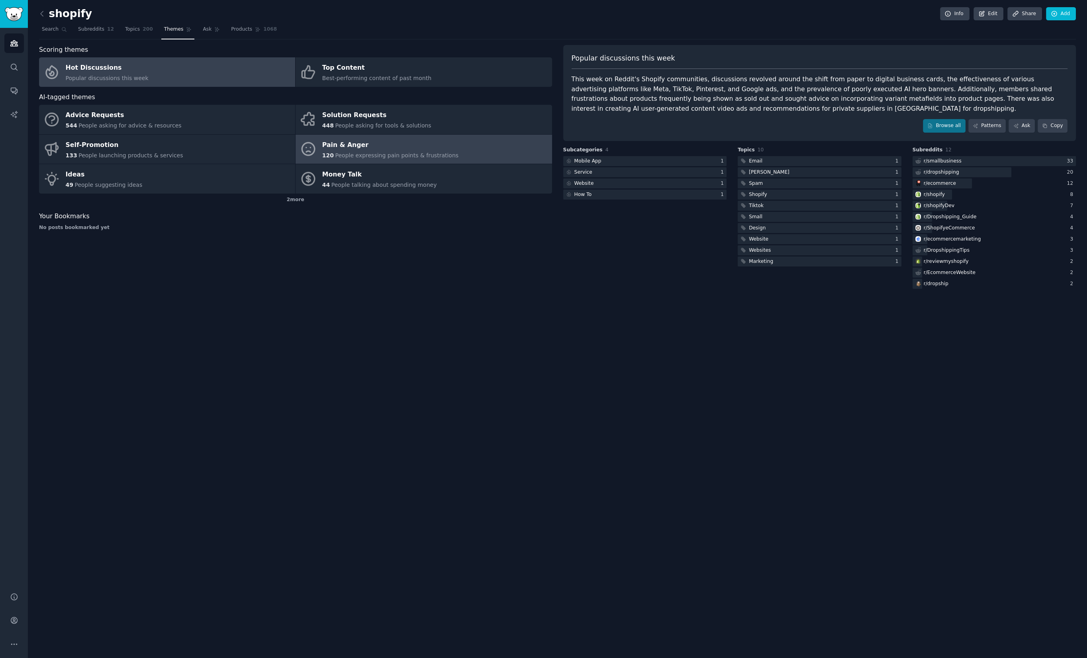
drag, startPoint x: 441, startPoint y: 144, endPoint x: 461, endPoint y: 154, distance: 21.9
click at [442, 144] on div "Pain & Anger" at bounding box center [390, 145] width 136 height 13
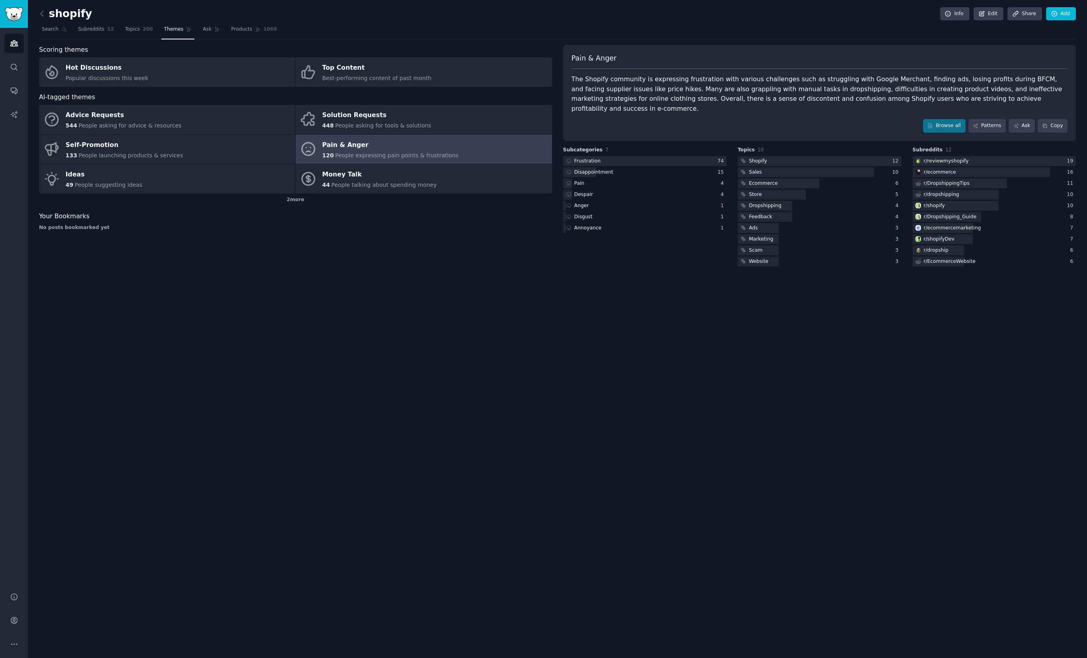
click at [811, 433] on div "shopify Info Edit Share Add Search Subreddits 12 Topics 200 Themes Ask Products…" at bounding box center [557, 329] width 1059 height 658
click at [610, 156] on div at bounding box center [645, 161] width 164 height 10
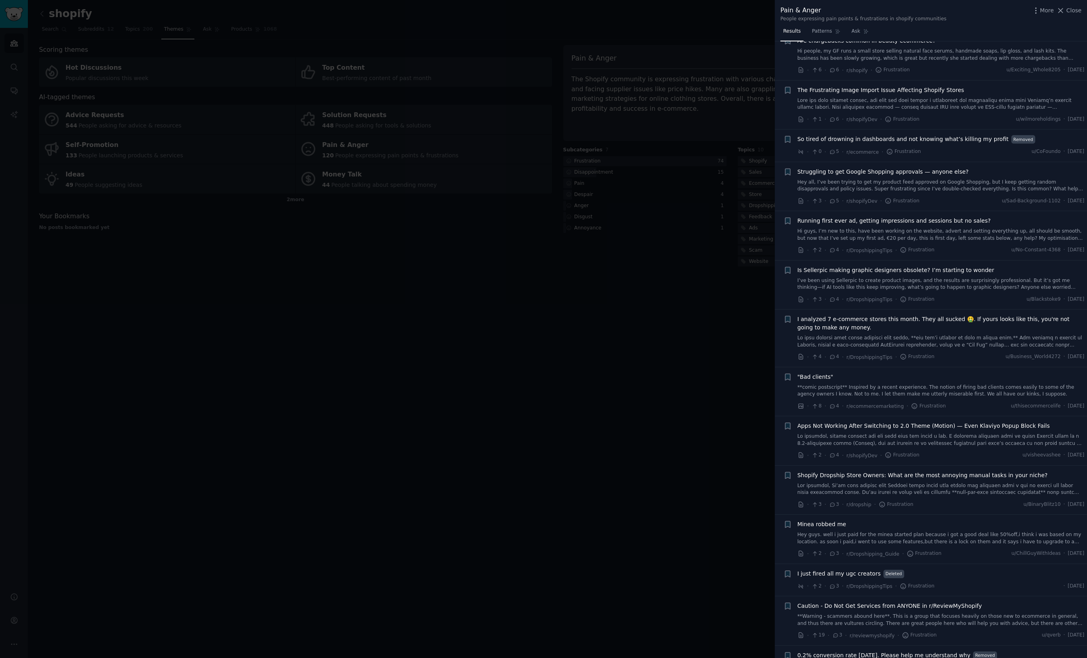
scroll to position [1935, 0]
click at [880, 422] on span "Apps Not Working After Switching to 2.0 Theme (Motion) — Even Klaviyo Popup Blo…" at bounding box center [923, 425] width 253 height 8
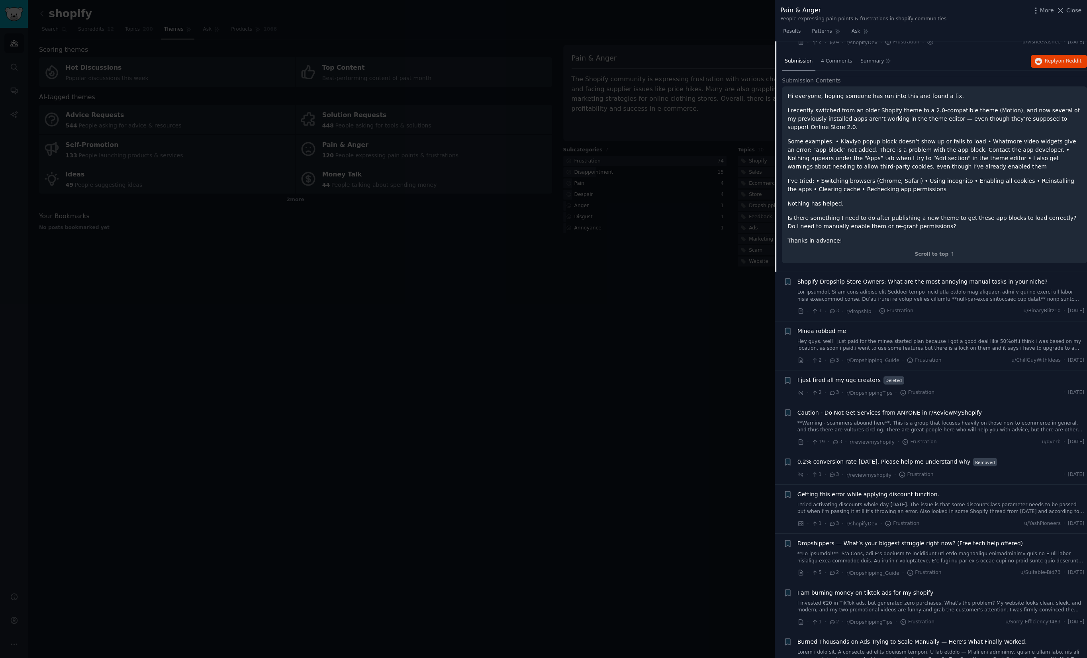
scroll to position [2348, 0]
click at [956, 279] on span "Shopify Dropship Store Owners: What are the most annoying manual tasks in your …" at bounding box center [922, 282] width 250 height 8
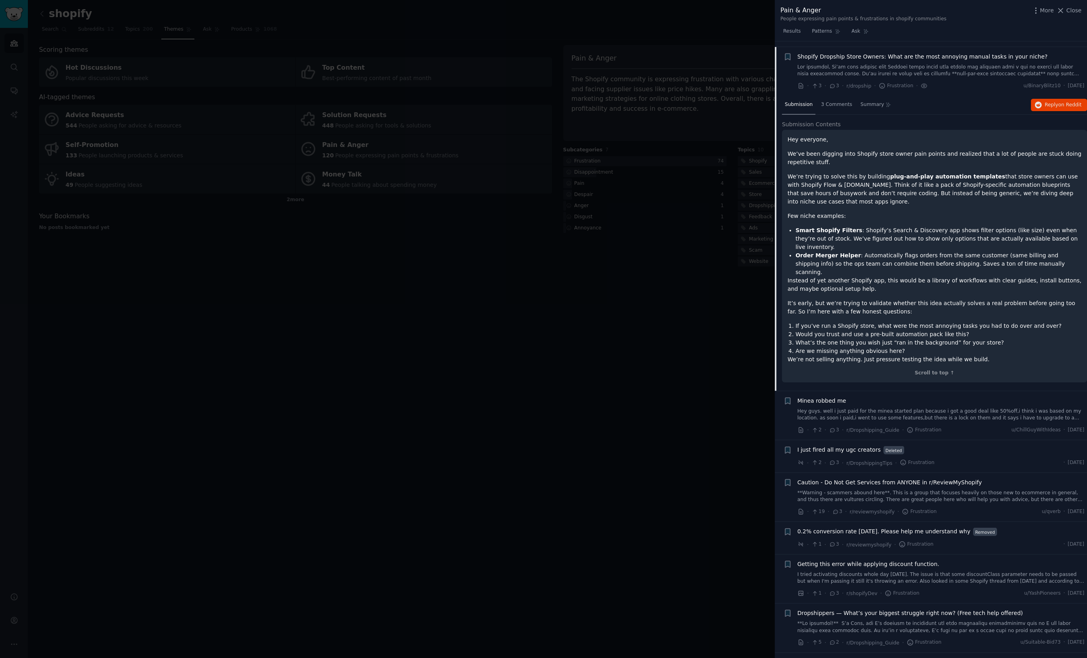
scroll to position [2355, 0]
drag, startPoint x: 798, startPoint y: 150, endPoint x: 1049, endPoint y: 147, distance: 251.3
click at [1049, 148] on p "We’ve been digging into Shopify store owner pain points and realized that a lot…" at bounding box center [934, 156] width 294 height 17
drag, startPoint x: 1049, startPoint y: 147, endPoint x: 898, endPoint y: 159, distance: 151.9
click at [1049, 148] on p "We’ve been digging into Shopify store owner pain points and realized that a lot…" at bounding box center [934, 156] width 294 height 17
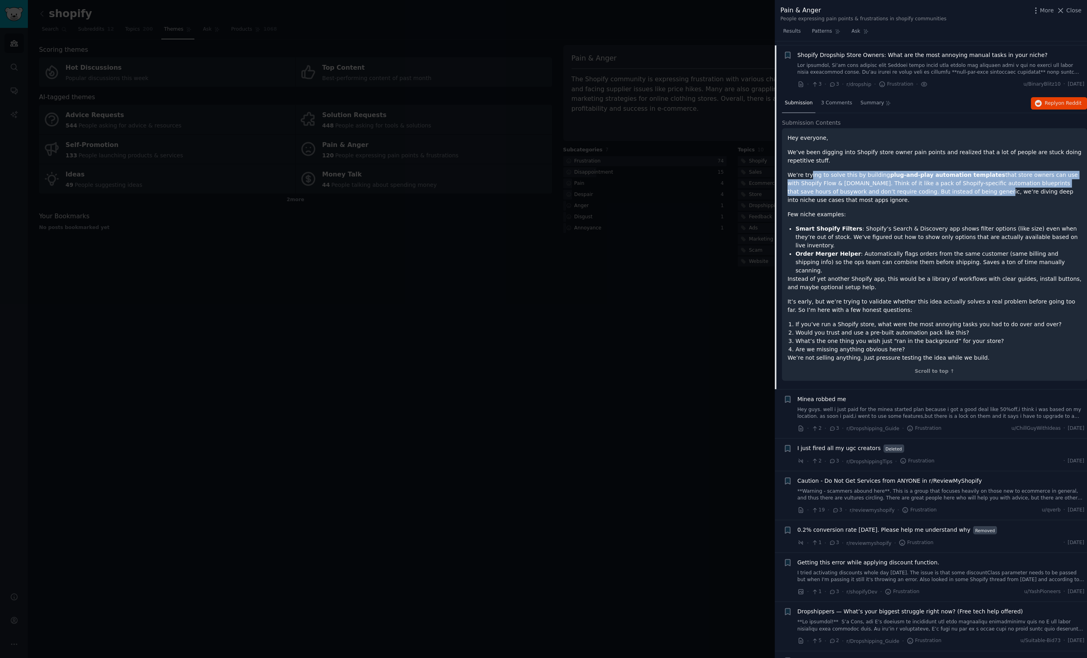
drag, startPoint x: 810, startPoint y: 170, endPoint x: 958, endPoint y: 188, distance: 149.7
click at [957, 188] on p "We’re trying to solve this by building plug-and-play automation templates that …" at bounding box center [934, 187] width 294 height 33
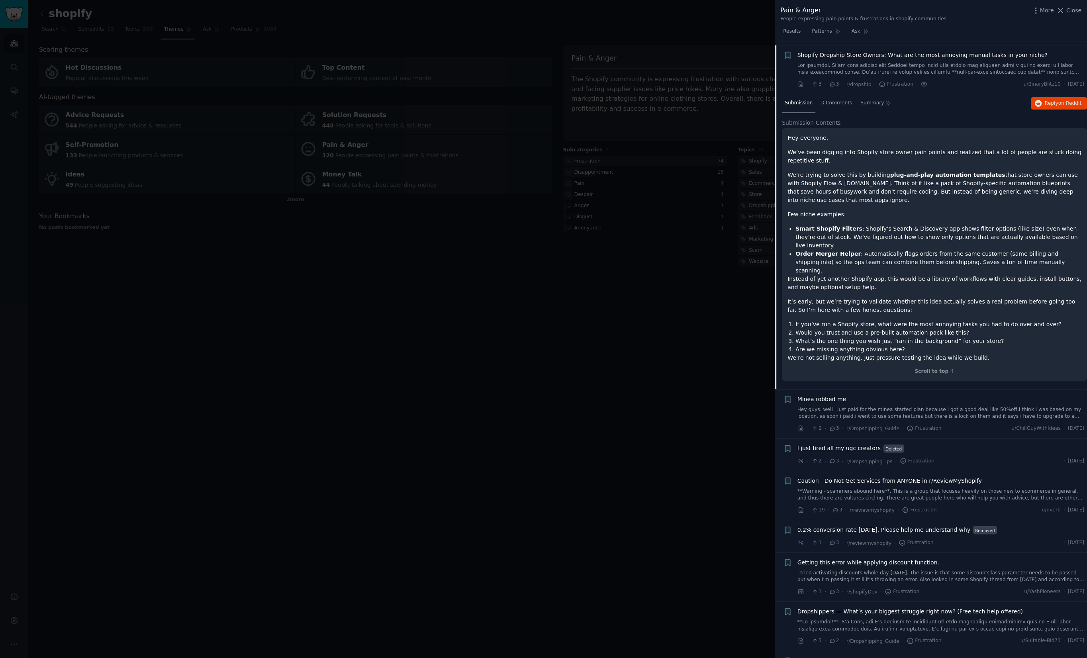
drag, startPoint x: 958, startPoint y: 188, endPoint x: 970, endPoint y: 189, distance: 12.0
click at [959, 189] on p "We’re trying to solve this by building plug-and-play automation templates that …" at bounding box center [934, 187] width 294 height 33
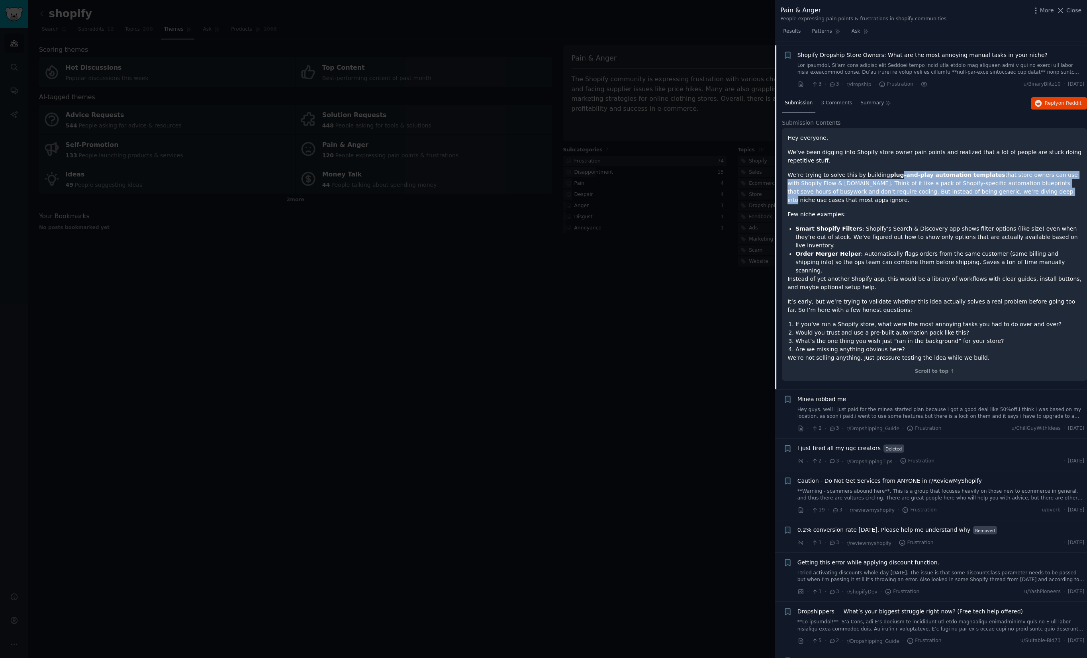
drag, startPoint x: 1021, startPoint y: 190, endPoint x: 891, endPoint y: 170, distance: 131.4
click at [895, 171] on p "We’re trying to solve this by building plug-and-play automation templates that …" at bounding box center [934, 187] width 294 height 33
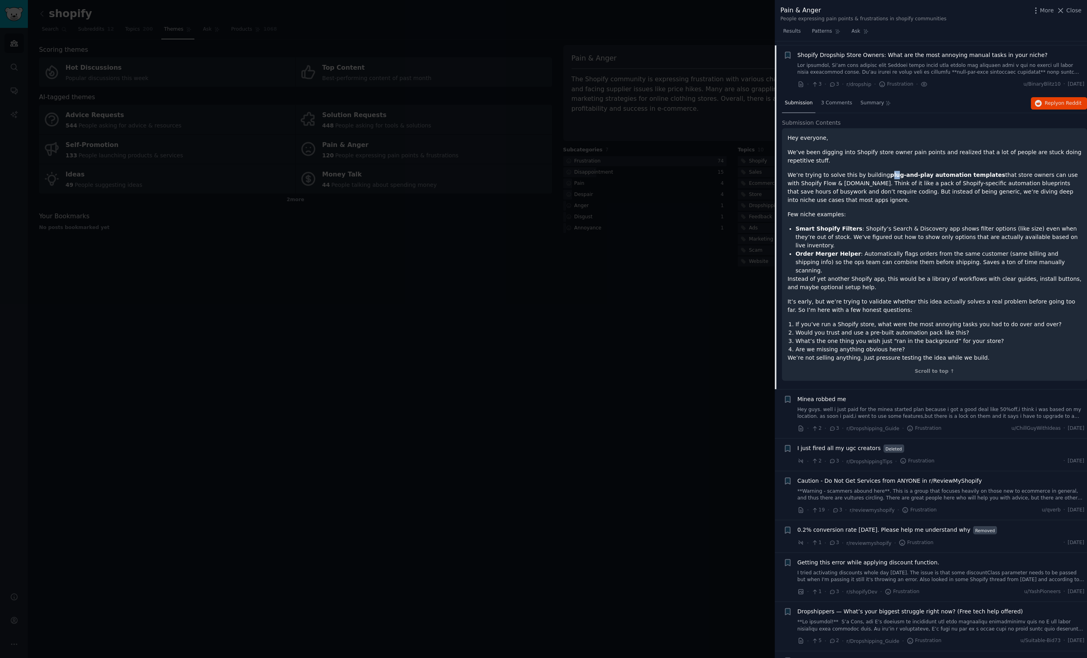
drag, startPoint x: 891, startPoint y: 170, endPoint x: 821, endPoint y: 170, distance: 70.5
click at [875, 171] on p "We’re trying to solve this by building plug-and-play automation templates that …" at bounding box center [934, 187] width 294 height 33
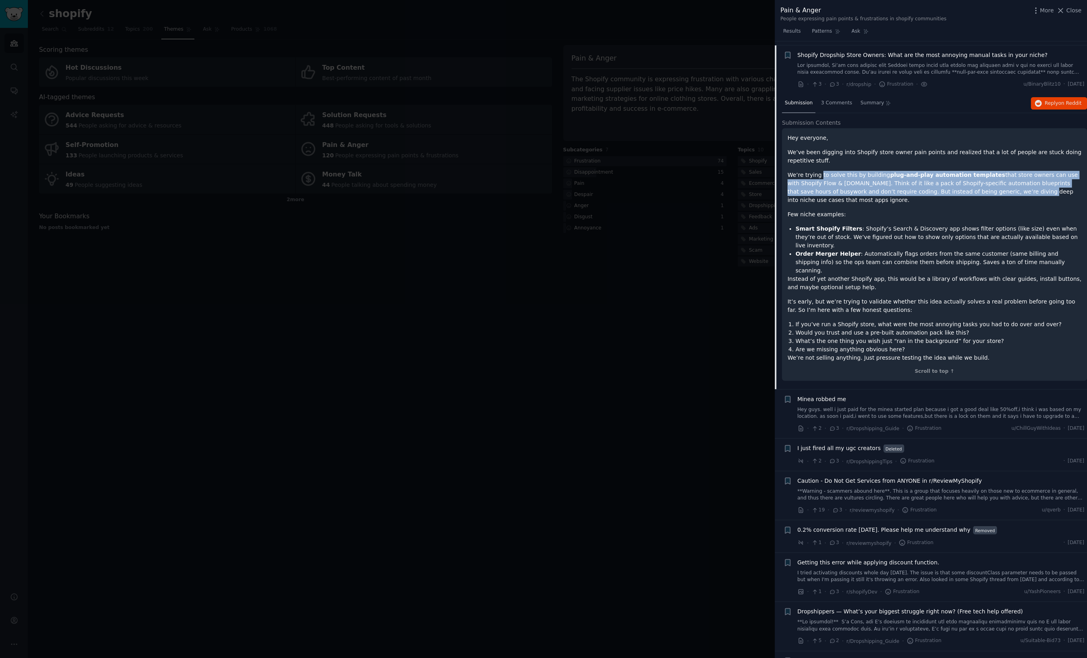
drag, startPoint x: 821, startPoint y: 170, endPoint x: 1001, endPoint y: 189, distance: 181.4
click at [1001, 189] on p "We’re trying to solve this by building plug-and-play automation templates that …" at bounding box center [934, 187] width 294 height 33
drag, startPoint x: 1001, startPoint y: 189, endPoint x: 839, endPoint y: 170, distance: 163.6
click at [840, 171] on p "We’re trying to solve this by building plug-and-play automation templates that …" at bounding box center [934, 187] width 294 height 33
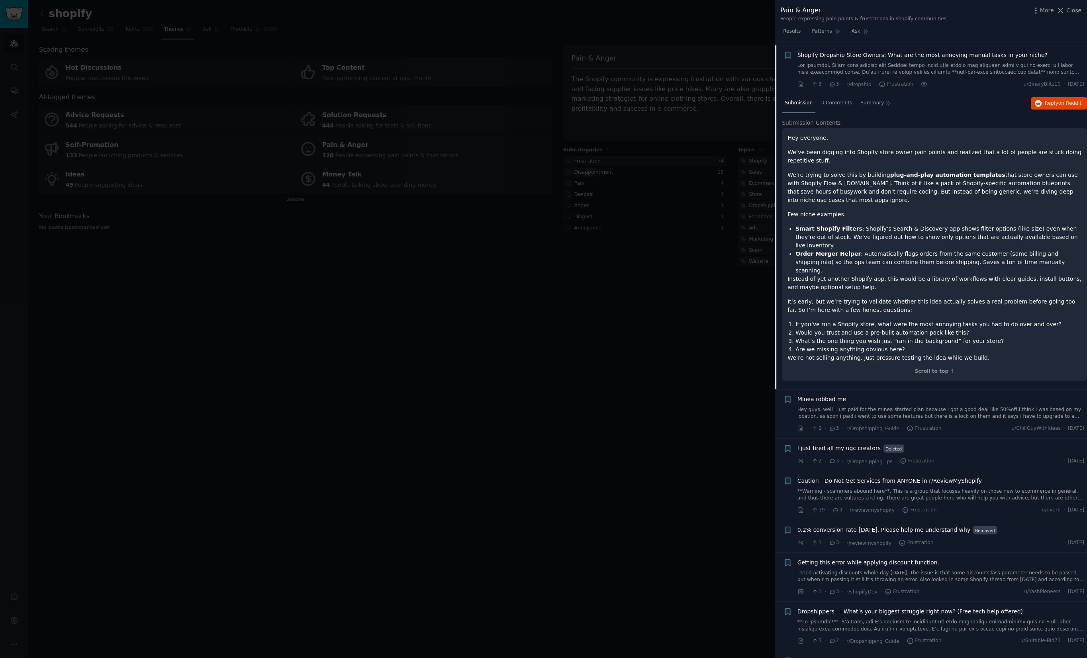
click at [796, 164] on div "Hey everyone, We’ve been digging into Shopify store owner pain points and reali…" at bounding box center [934, 248] width 294 height 228
drag, startPoint x: 798, startPoint y: 164, endPoint x: 816, endPoint y: 168, distance: 18.3
click at [803, 165] on div "Hey everyone, We’ve been digging into Shopify store owner pain points and reali…" at bounding box center [934, 248] width 294 height 228
drag, startPoint x: 816, startPoint y: 168, endPoint x: 990, endPoint y: 184, distance: 175.2
click at [979, 183] on p "We’re trying to solve this by building plug-and-play automation templates that …" at bounding box center [934, 187] width 294 height 33
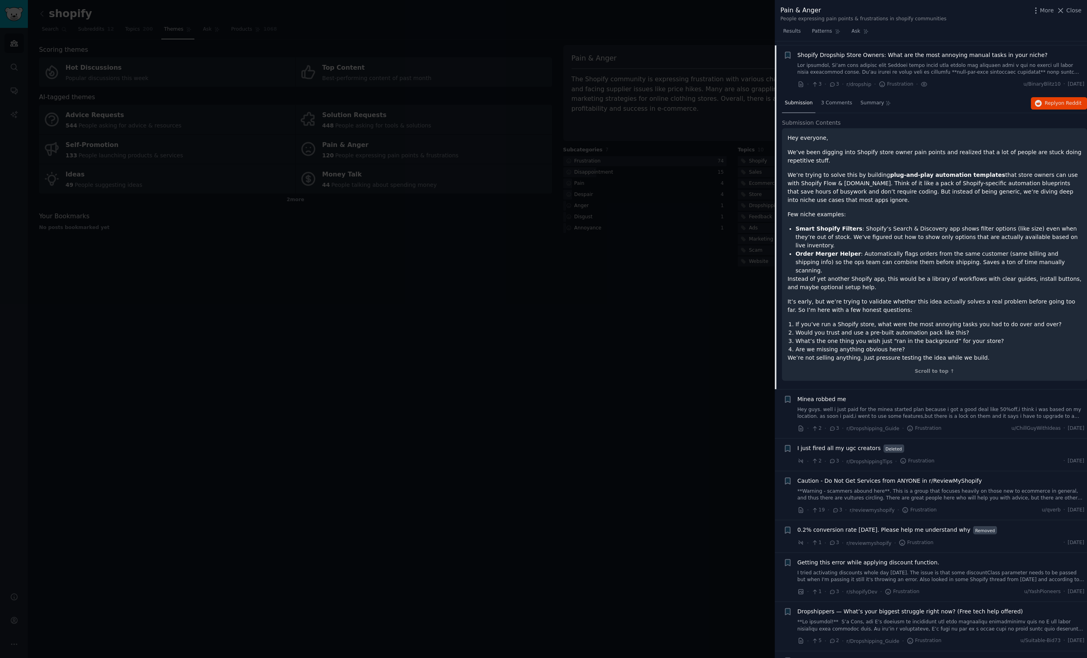
drag, startPoint x: 990, startPoint y: 184, endPoint x: 996, endPoint y: 186, distance: 6.3
click at [991, 184] on p "We’re trying to solve this by building plug-and-play automation templates that …" at bounding box center [934, 187] width 294 height 33
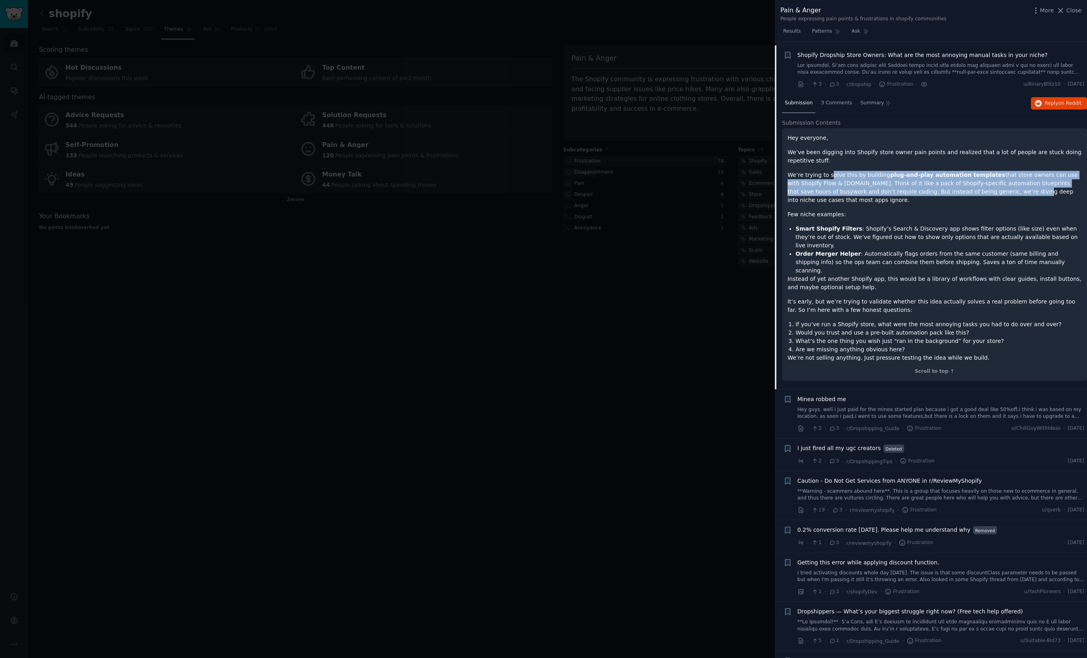
drag, startPoint x: 996, startPoint y: 186, endPoint x: 823, endPoint y: 167, distance: 174.3
click at [829, 171] on p "We’re trying to solve this by building plug-and-play automation templates that …" at bounding box center [934, 187] width 294 height 33
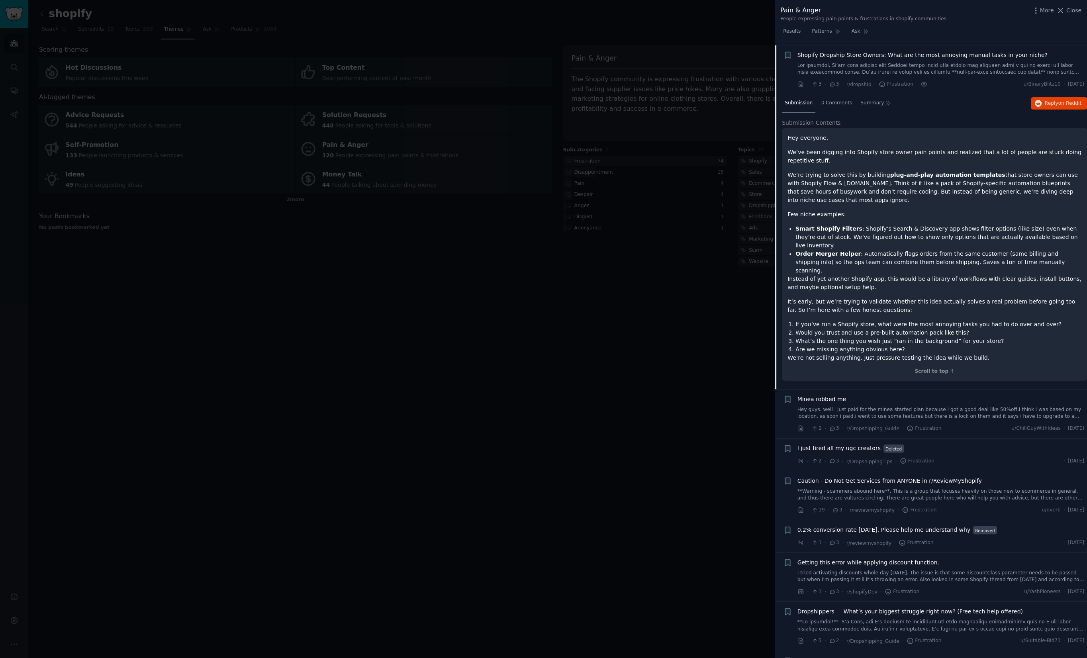
click at [823, 171] on p "We’re trying to solve this by building plug-and-play automation templates that …" at bounding box center [934, 187] width 294 height 33
drag, startPoint x: 823, startPoint y: 143, endPoint x: 861, endPoint y: 138, distance: 38.5
click at [823, 141] on div "Hey everyone, We’ve been digging into Shopify store owner pain points and reali…" at bounding box center [934, 248] width 294 height 228
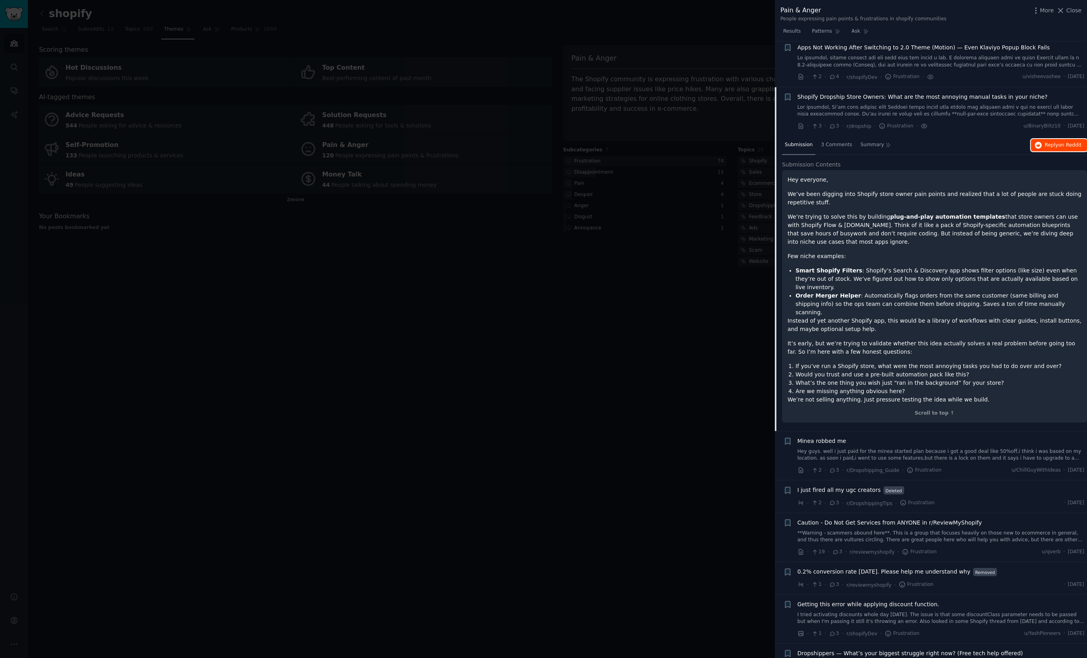
scroll to position [2313, 0]
click at [1049, 142] on span "Reply on Reddit" at bounding box center [1063, 145] width 37 height 7
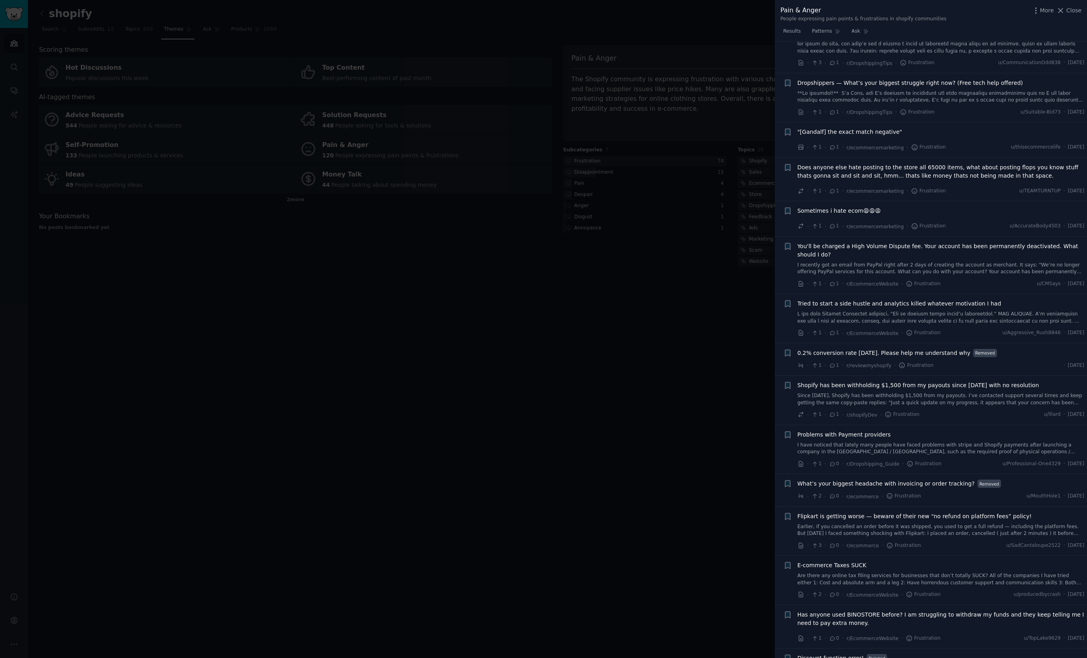
scroll to position [3116, 0]
drag, startPoint x: 489, startPoint y: 281, endPoint x: 557, endPoint y: 288, distance: 68.1
click at [492, 273] on div at bounding box center [543, 329] width 1087 height 658
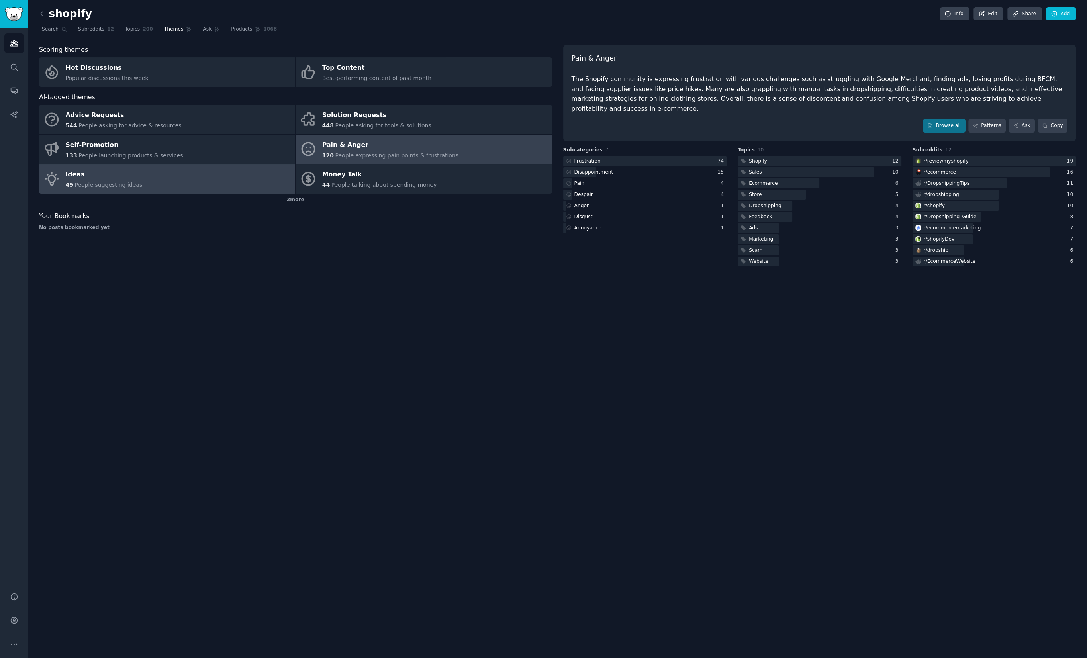
click at [154, 176] on link "Ideas 49 People suggesting ideas" at bounding box center [167, 178] width 256 height 29
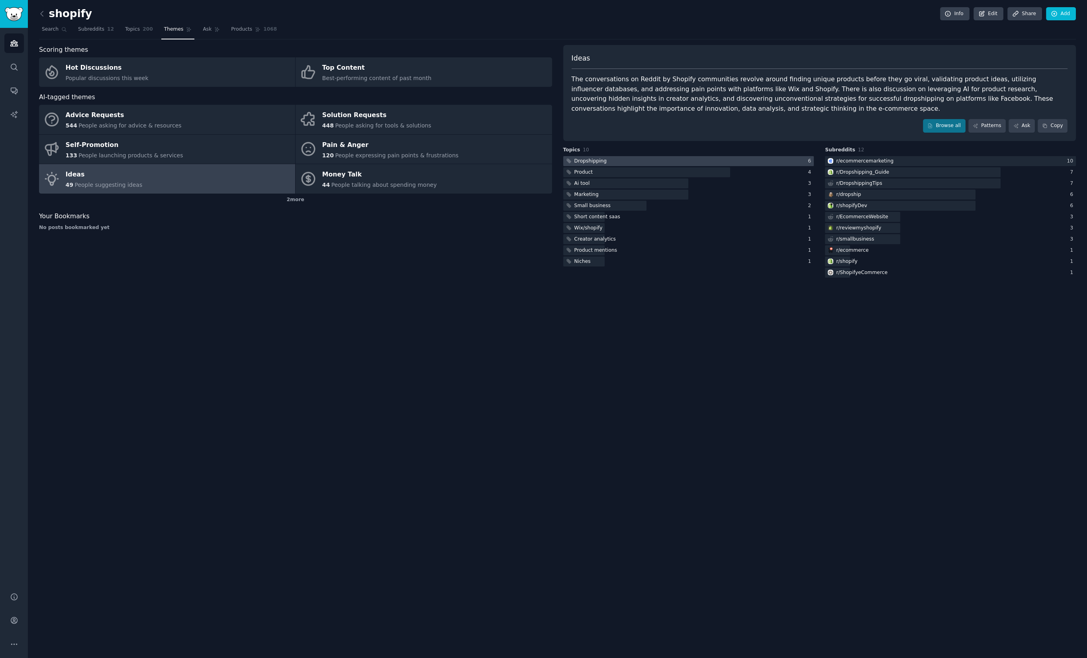
click at [662, 163] on div at bounding box center [688, 161] width 251 height 10
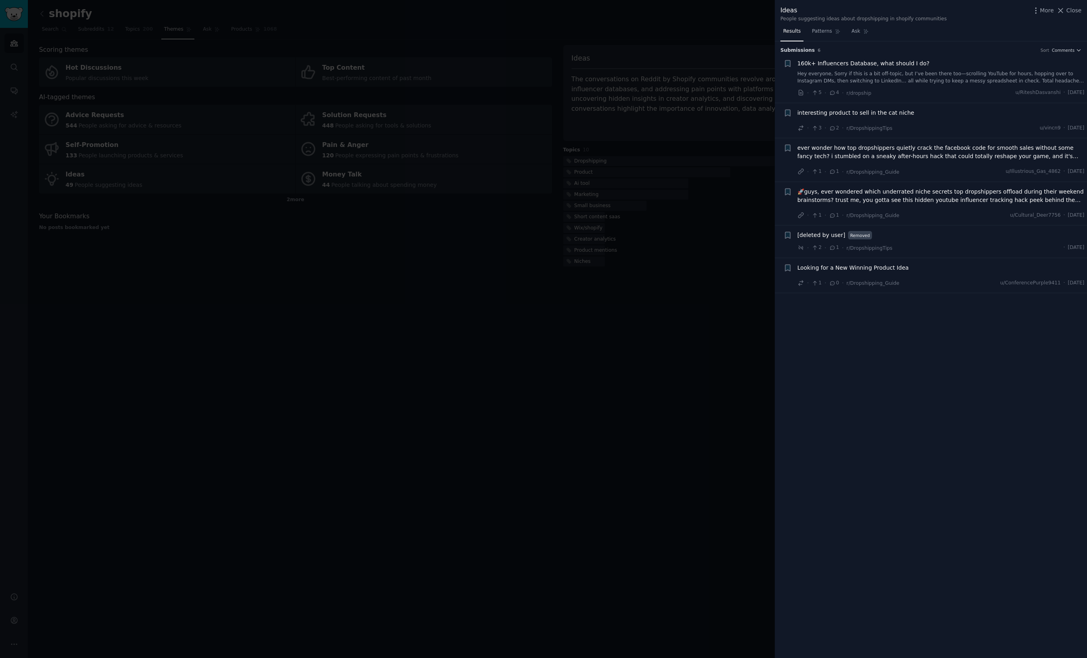
click at [644, 253] on div at bounding box center [543, 329] width 1087 height 658
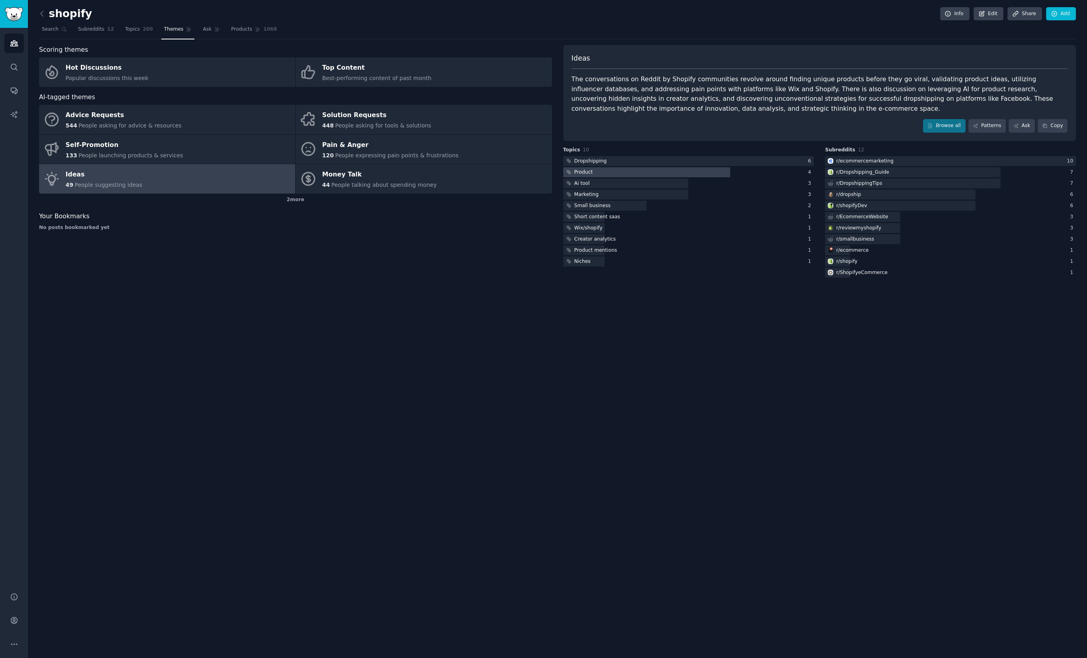
click at [617, 170] on div at bounding box center [646, 172] width 167 height 10
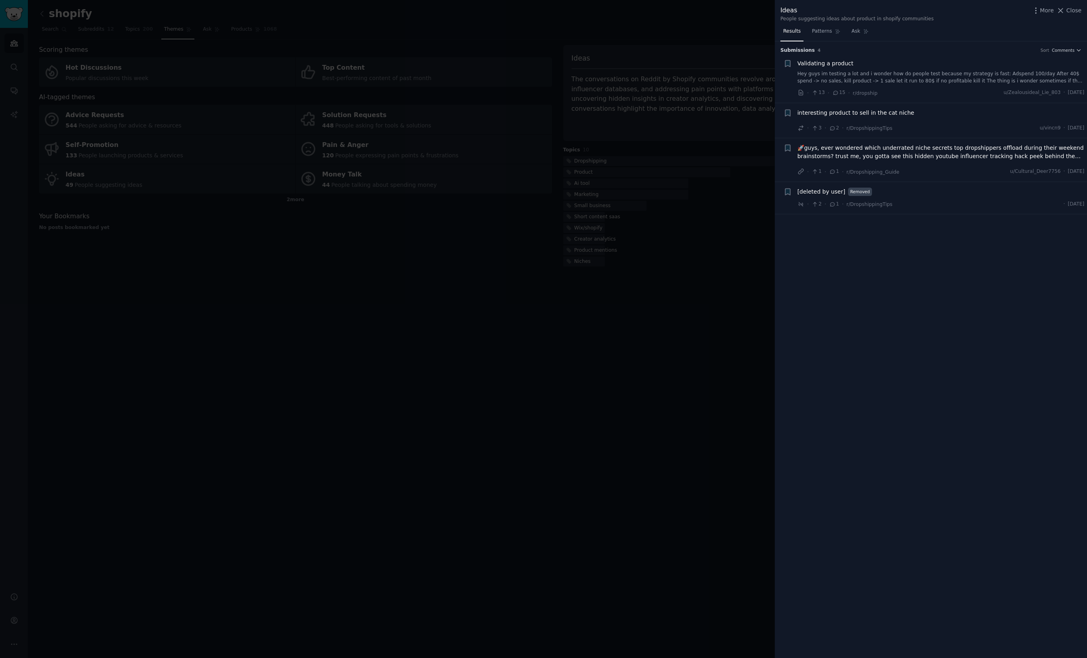
drag, startPoint x: 530, startPoint y: 212, endPoint x: 594, endPoint y: 189, distance: 68.3
click at [550, 209] on div at bounding box center [543, 329] width 1087 height 658
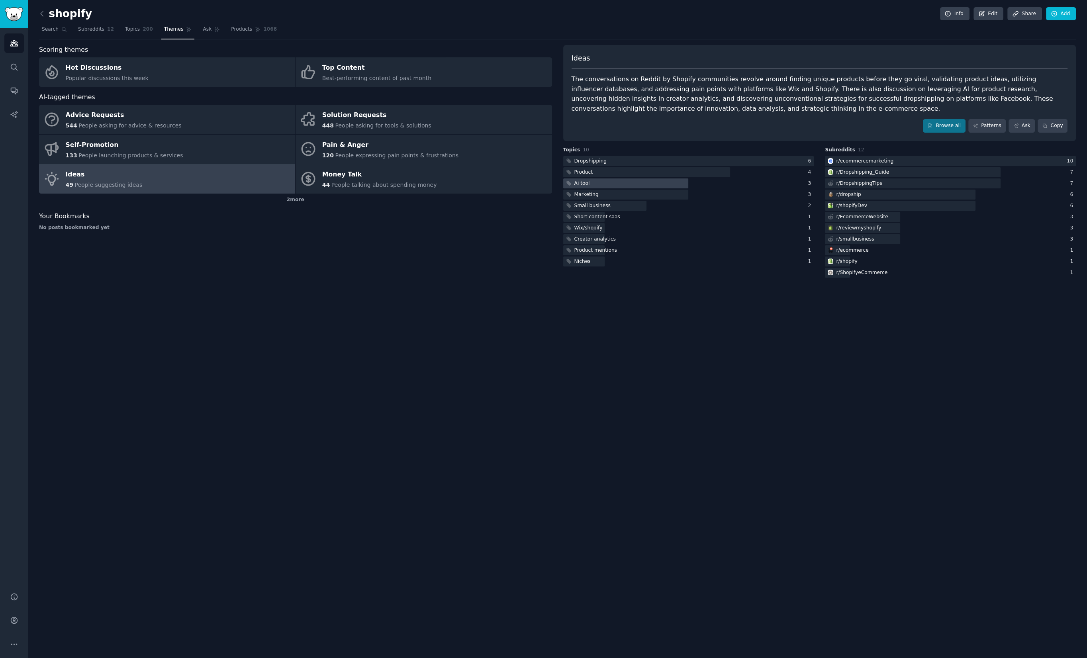
click at [689, 182] on div "Ai tool" at bounding box center [688, 183] width 251 height 10
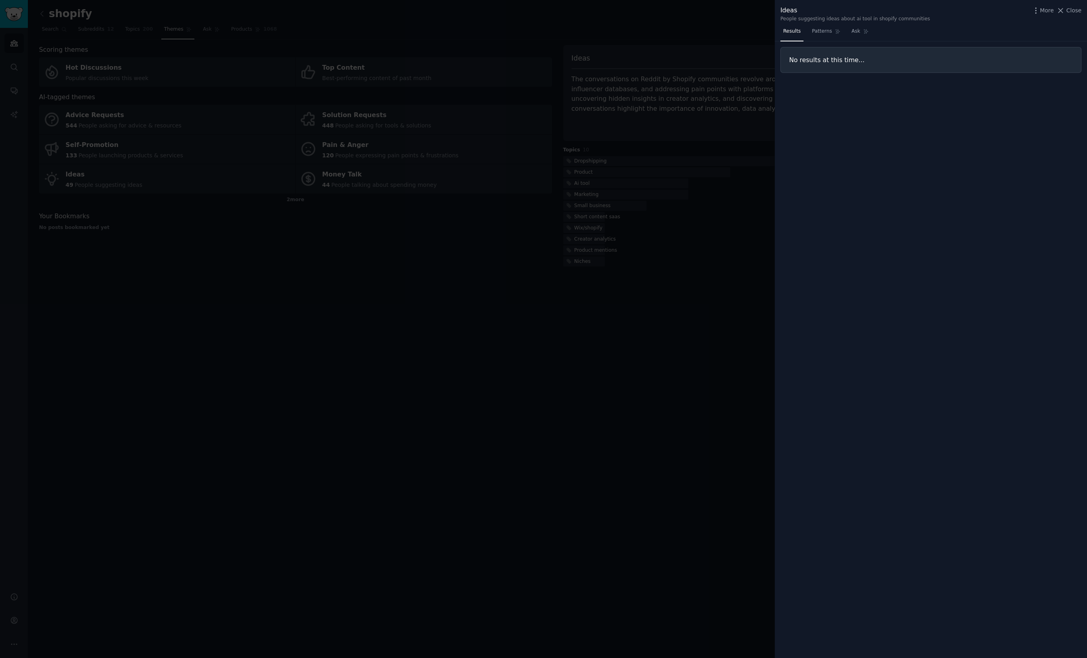
click at [625, 374] on div at bounding box center [543, 329] width 1087 height 658
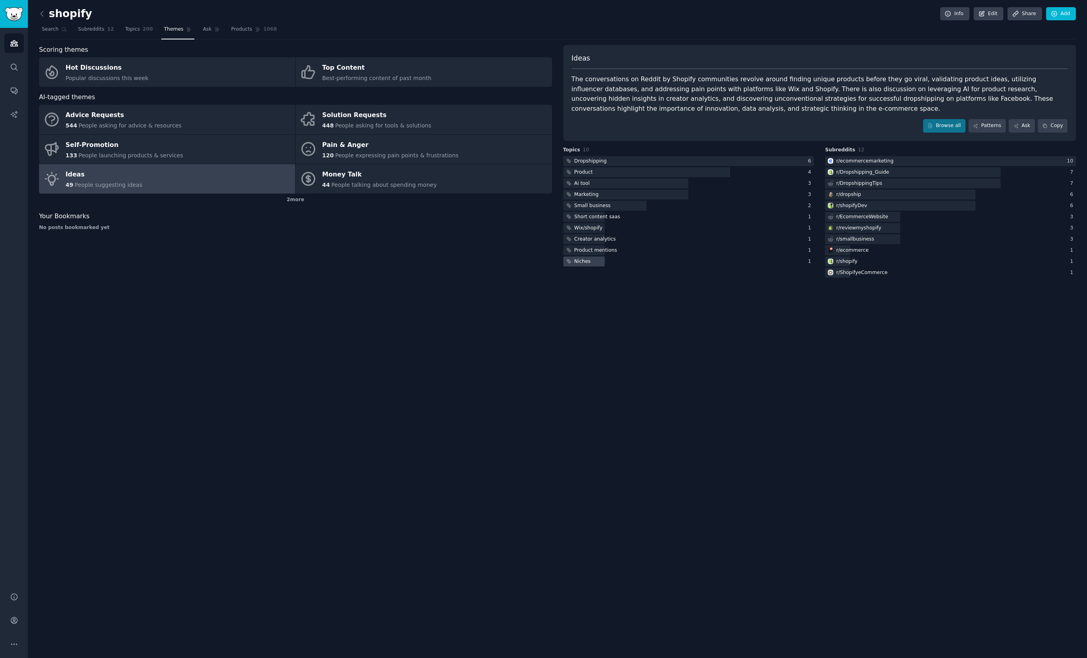
click at [599, 263] on div at bounding box center [584, 262] width 42 height 10
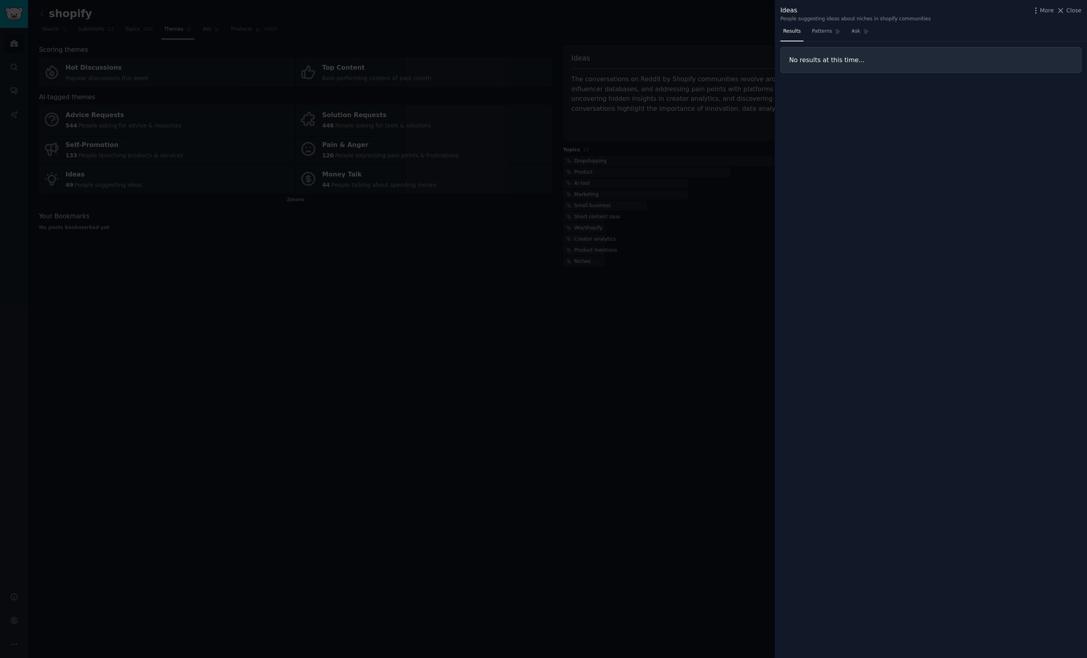
click at [644, 415] on div at bounding box center [543, 329] width 1087 height 658
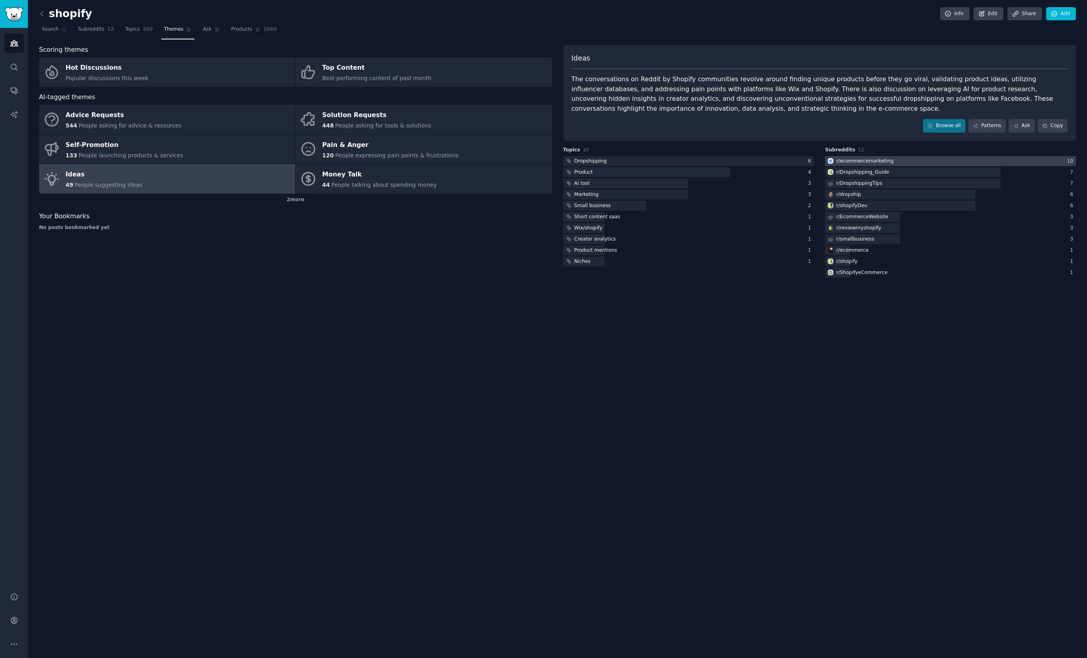
click at [888, 158] on div "r/ ecommercemarketing" at bounding box center [864, 161] width 57 height 7
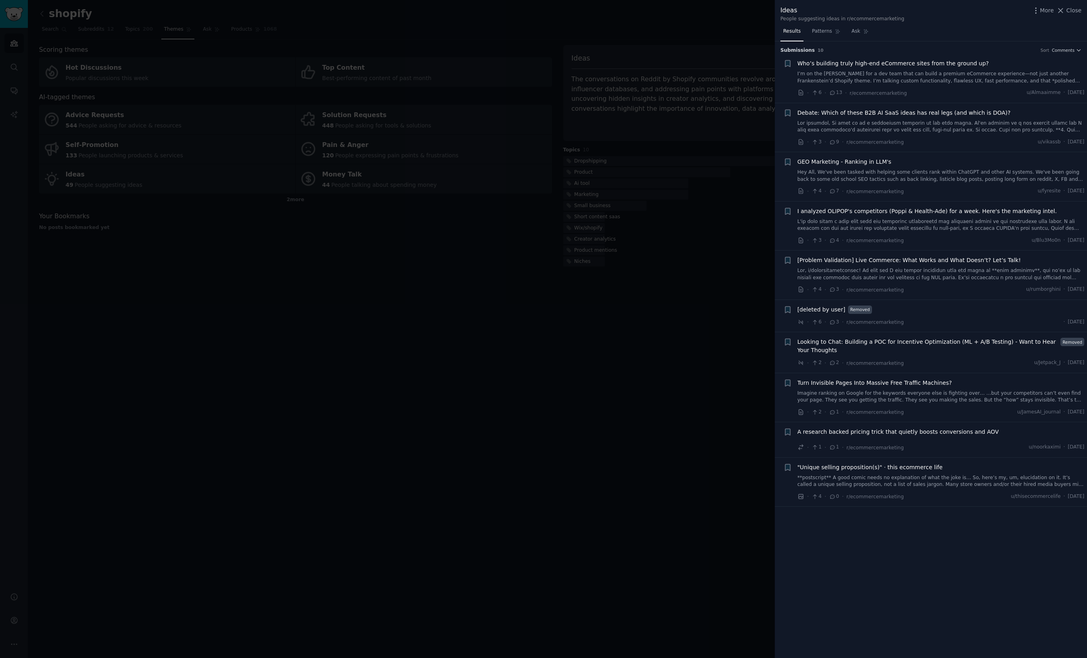
click at [920, 64] on span "Who’s building truly high-end eCommerce sites from the ground up?" at bounding box center [893, 63] width 192 height 8
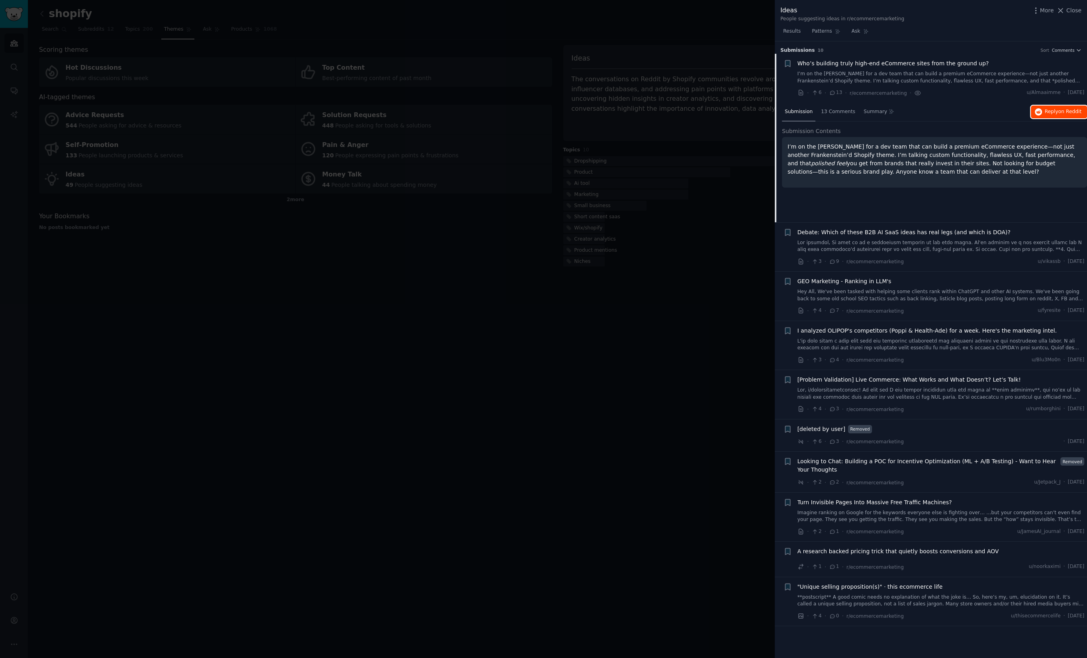
click at [1072, 111] on span "on Reddit" at bounding box center [1069, 112] width 23 height 6
click at [836, 112] on span "13 Comments" at bounding box center [838, 111] width 34 height 7
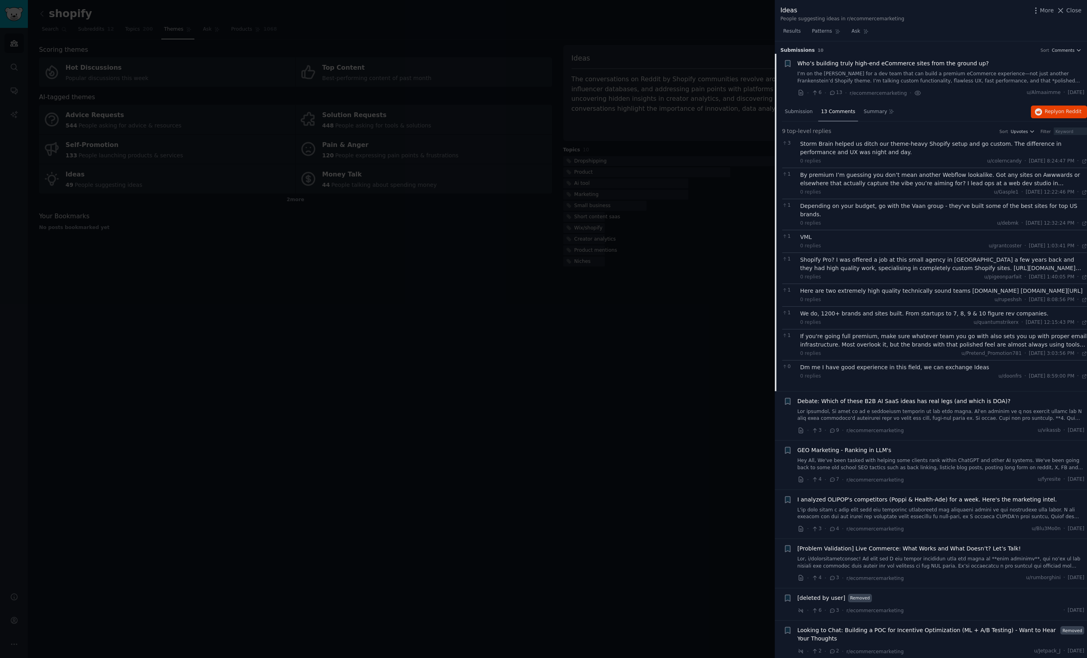
click at [865, 100] on li "+ Who’s building truly high-end eCommerce sites from the ground up? I’m on the …" at bounding box center [931, 78] width 312 height 49
click at [869, 107] on div "Summary" at bounding box center [879, 112] width 36 height 19
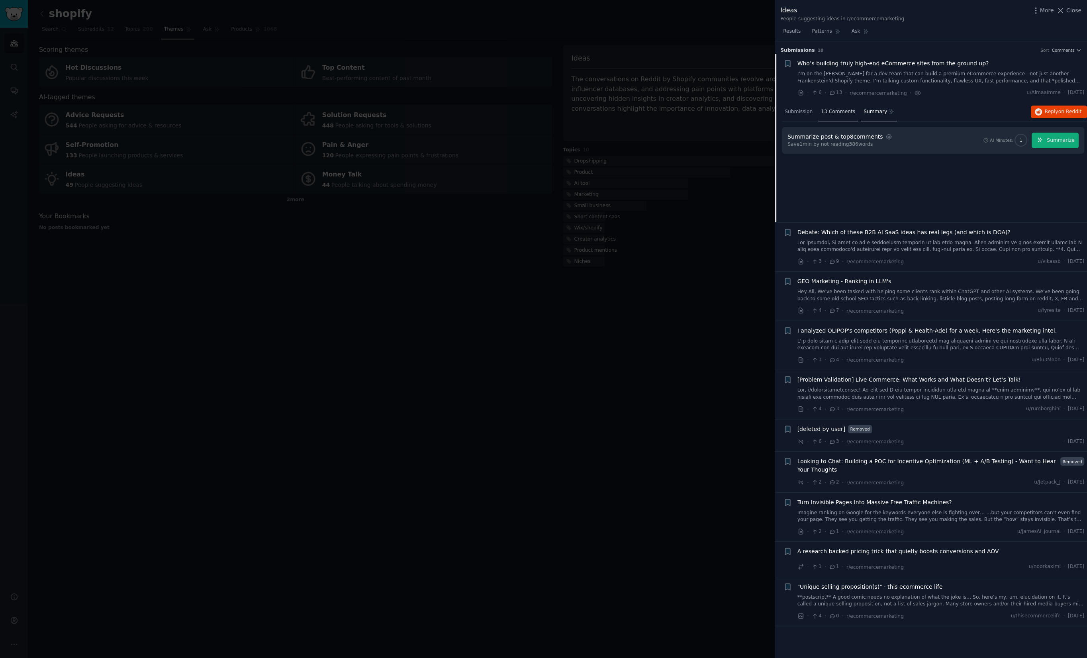
click at [837, 116] on div "13 Comments" at bounding box center [838, 112] width 40 height 19
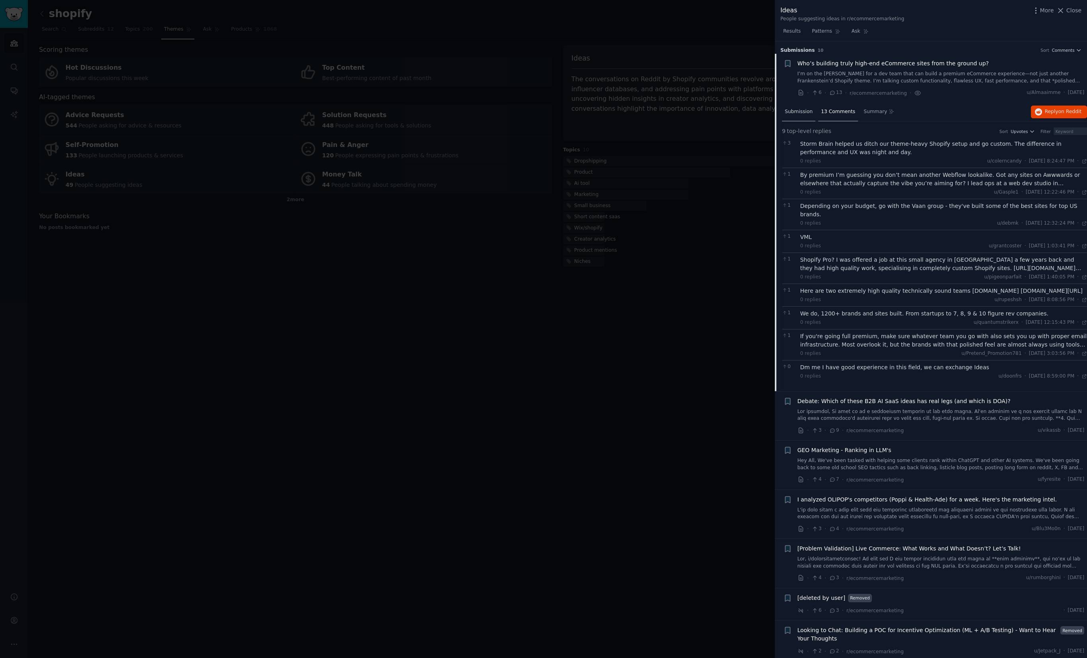
click at [797, 111] on span "Submission" at bounding box center [799, 111] width 28 height 7
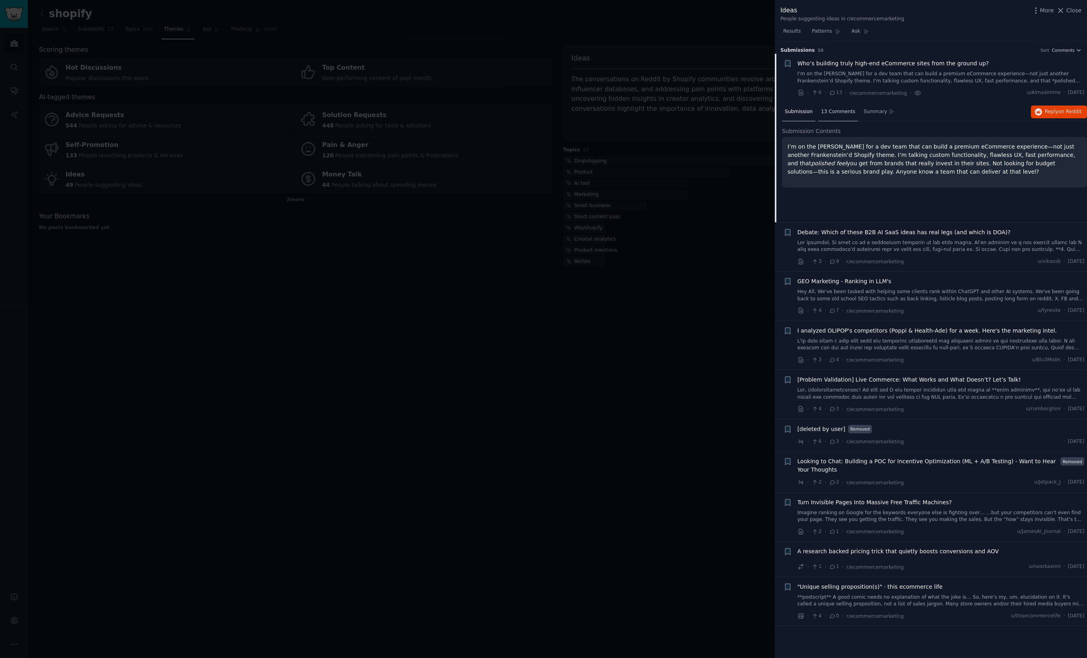
click at [823, 110] on span "13 Comments" at bounding box center [838, 111] width 34 height 7
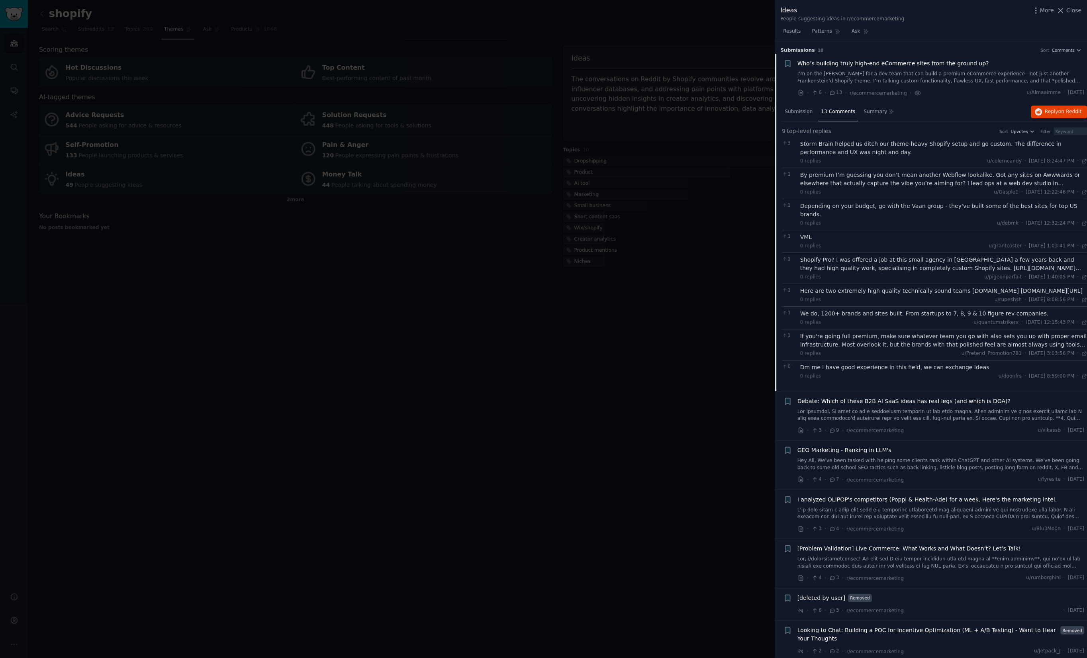
click at [932, 397] on span "Debate: Which of these B2B AI SaaS ideas has real legs (and which is DOA)?" at bounding box center [903, 401] width 213 height 8
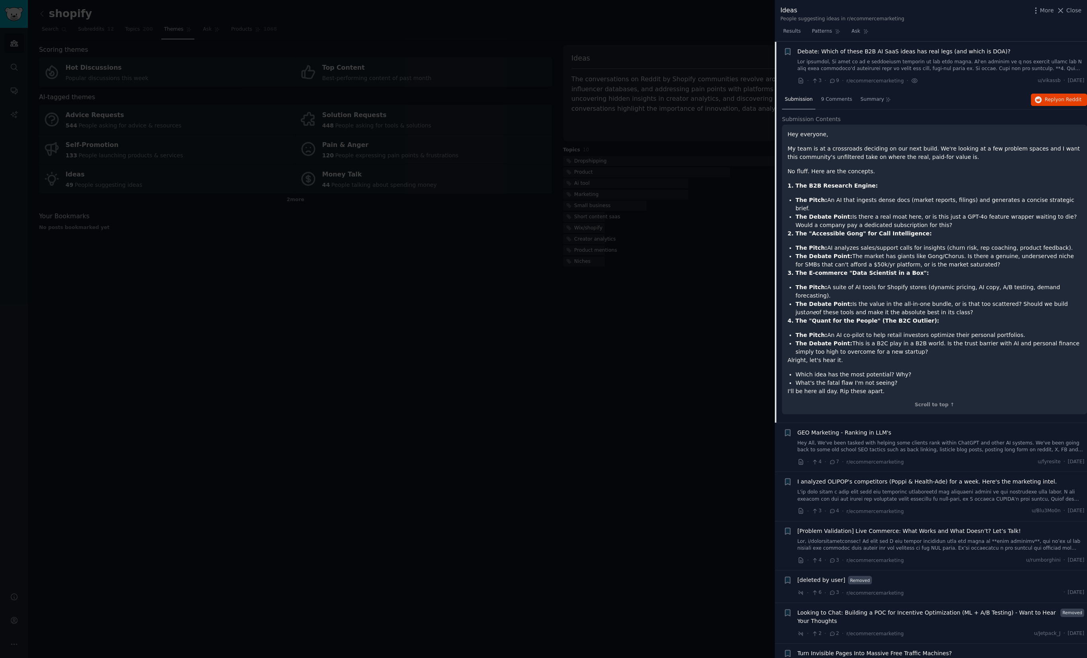
scroll to position [62, 0]
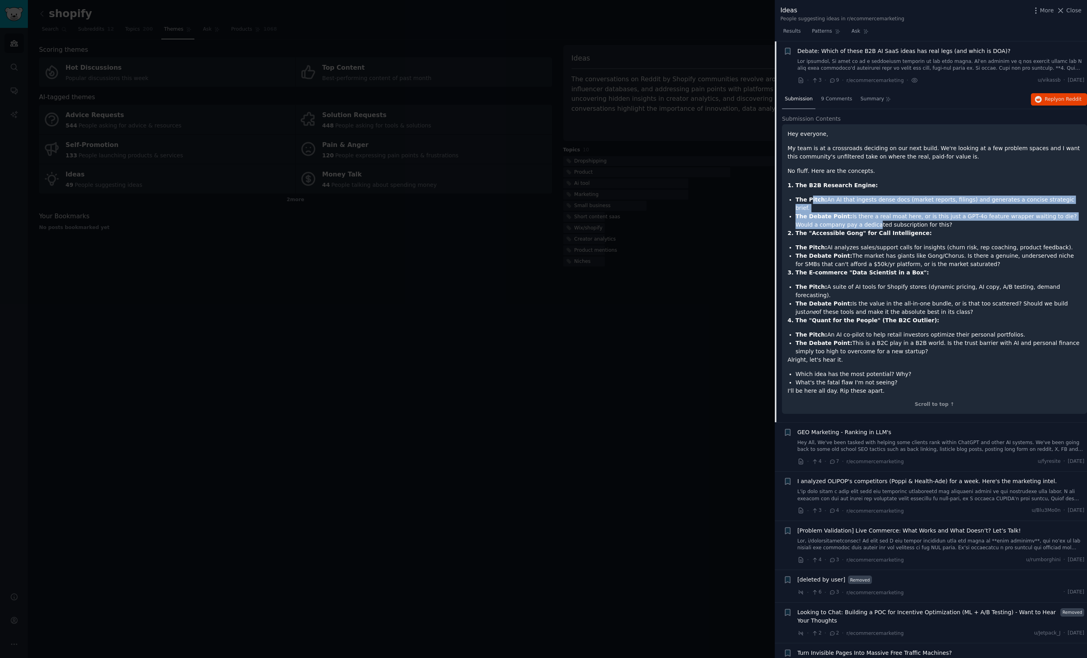
drag, startPoint x: 810, startPoint y: 196, endPoint x: 850, endPoint y: 213, distance: 42.8
click at [849, 213] on ul "The Pitch: An AI that ingests dense docs (market reports, filings) and generate…" at bounding box center [934, 212] width 294 height 33
click at [850, 213] on li "The Debate Point: Is there a real moat here, or is this just a GPT-4o feature w…" at bounding box center [938, 220] width 286 height 17
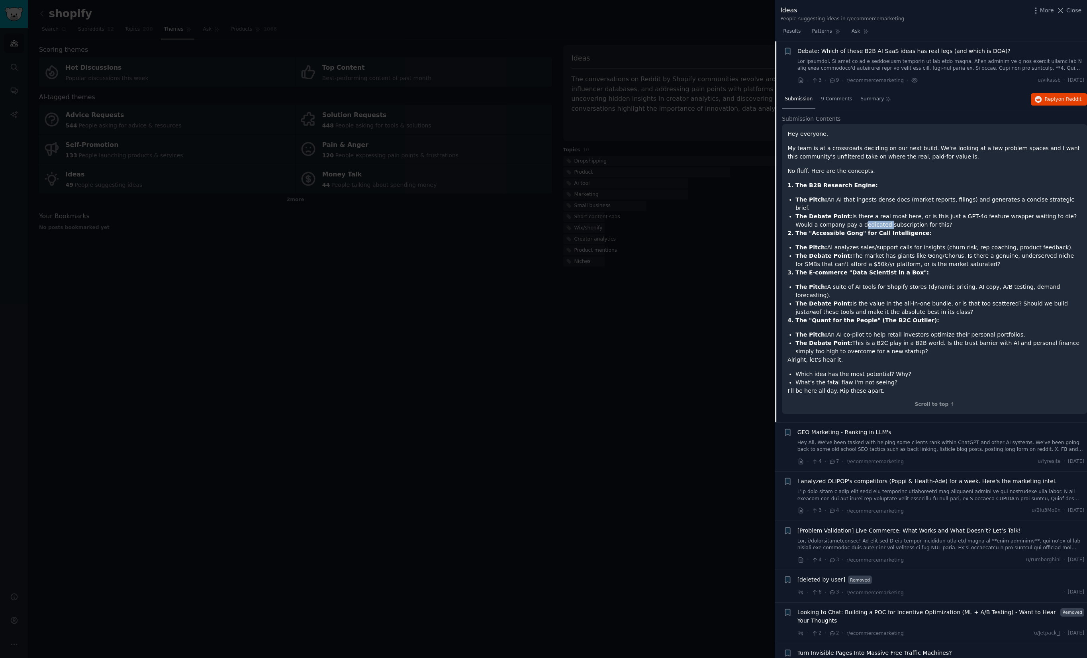
click at [850, 213] on li "The Debate Point: Is there a real moat here, or is this just a GPT-4o feature w…" at bounding box center [938, 220] width 286 height 17
drag, startPoint x: 905, startPoint y: 206, endPoint x: 866, endPoint y: 190, distance: 41.4
click at [867, 190] on div "Hey everyone, My team is at a crossroads deciding on our next build. We're look…" at bounding box center [934, 262] width 294 height 265
click at [866, 190] on div "Hey everyone, My team is at a crossroads deciding on our next build. We're look…" at bounding box center [934, 262] width 294 height 265
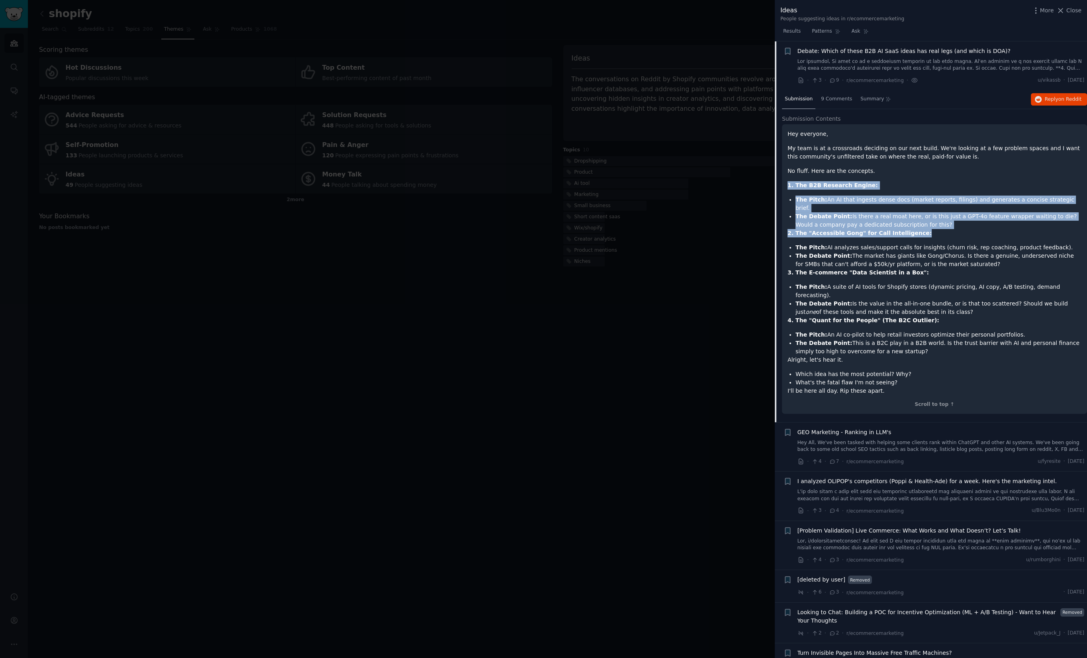
drag, startPoint x: 826, startPoint y: 184, endPoint x: 872, endPoint y: 232, distance: 66.8
click at [872, 231] on div "Hey everyone, My team is at a crossroads deciding on our next build. We're look…" at bounding box center [934, 262] width 294 height 265
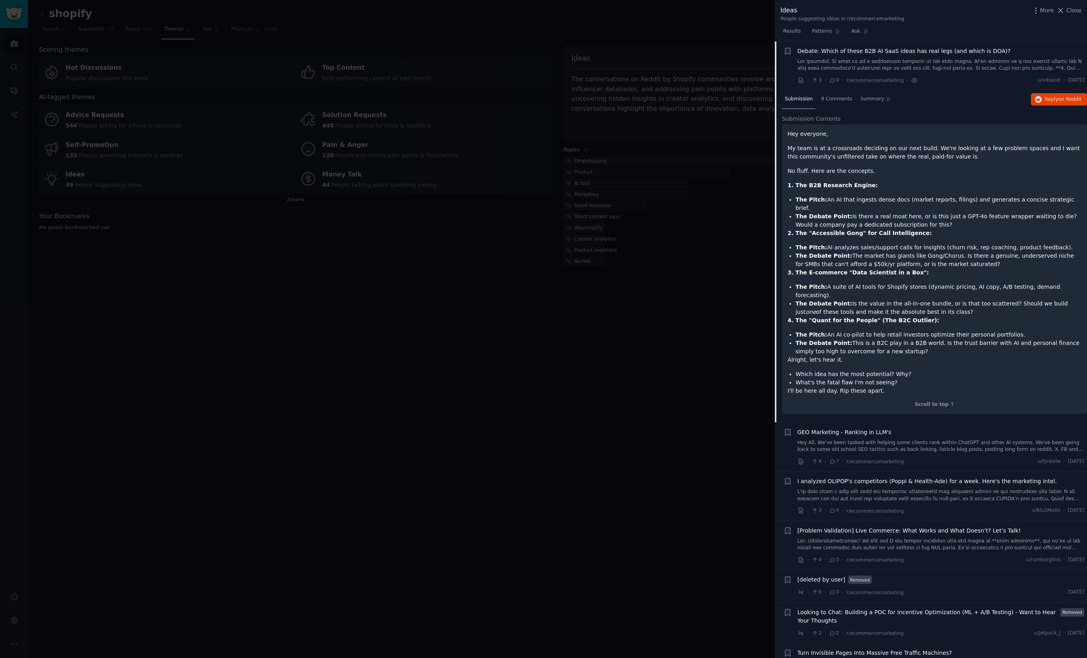
drag, startPoint x: 872, startPoint y: 232, endPoint x: 867, endPoint y: 248, distance: 16.5
click at [872, 232] on div "Hey everyone, My team is at a crossroads deciding on our next build. We're look…" at bounding box center [934, 262] width 294 height 265
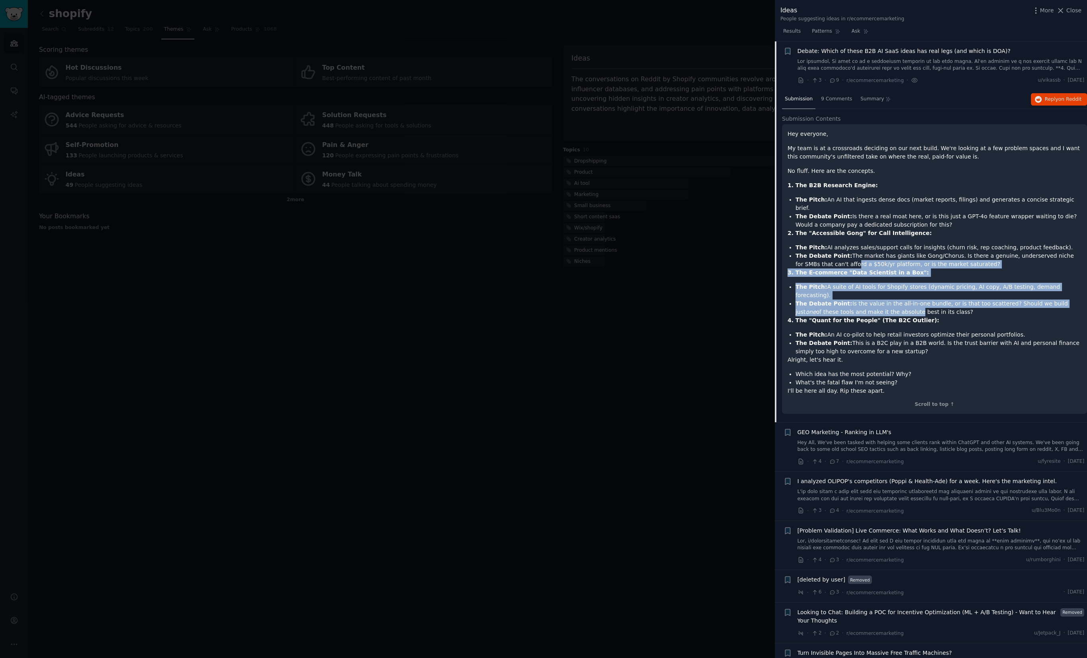
drag, startPoint x: 867, startPoint y: 277, endPoint x: 884, endPoint y: 298, distance: 26.3
click at [884, 297] on div "Hey everyone, My team is at a crossroads deciding on our next build. We're look…" at bounding box center [934, 262] width 294 height 265
drag, startPoint x: 883, startPoint y: 298, endPoint x: 912, endPoint y: 313, distance: 32.4
click at [883, 300] on li "The Debate Point: Is the value in the all-in-one bundle, or is that too scatter…" at bounding box center [938, 308] width 286 height 17
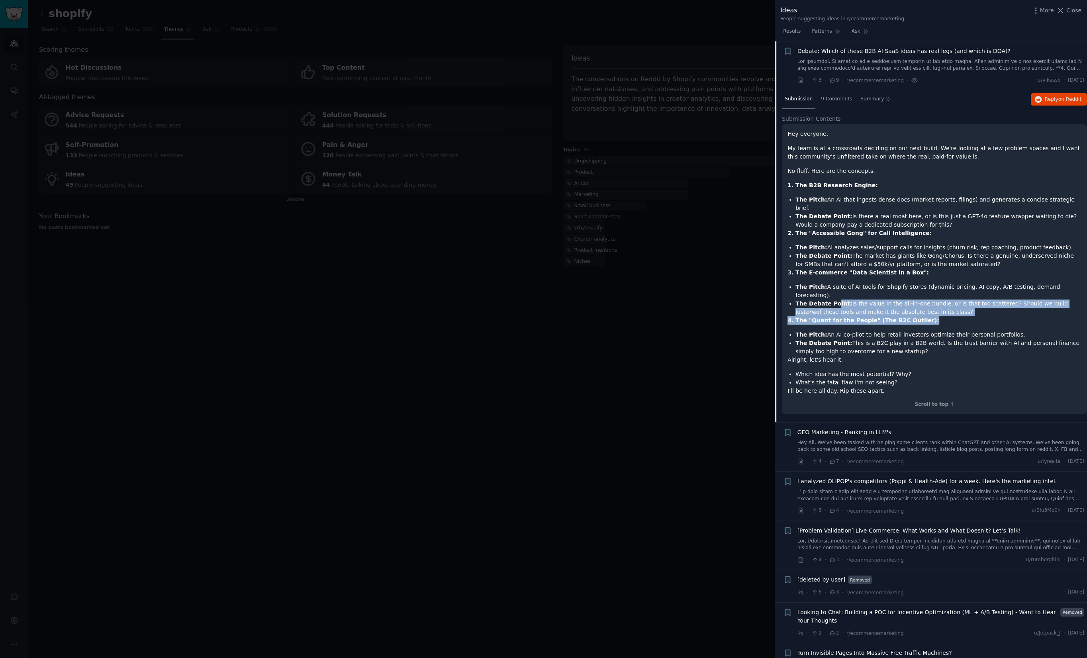
drag, startPoint x: 930, startPoint y: 306, endPoint x: 837, endPoint y: 284, distance: 94.9
click at [837, 284] on div "Hey everyone, My team is at a crossroads deciding on our next build. We're look…" at bounding box center [934, 262] width 294 height 265
drag, startPoint x: 837, startPoint y: 284, endPoint x: 831, endPoint y: 281, distance: 6.8
click at [837, 300] on strong "The Debate Point:" at bounding box center [823, 303] width 57 height 6
drag, startPoint x: 814, startPoint y: 274, endPoint x: 941, endPoint y: 311, distance: 132.3
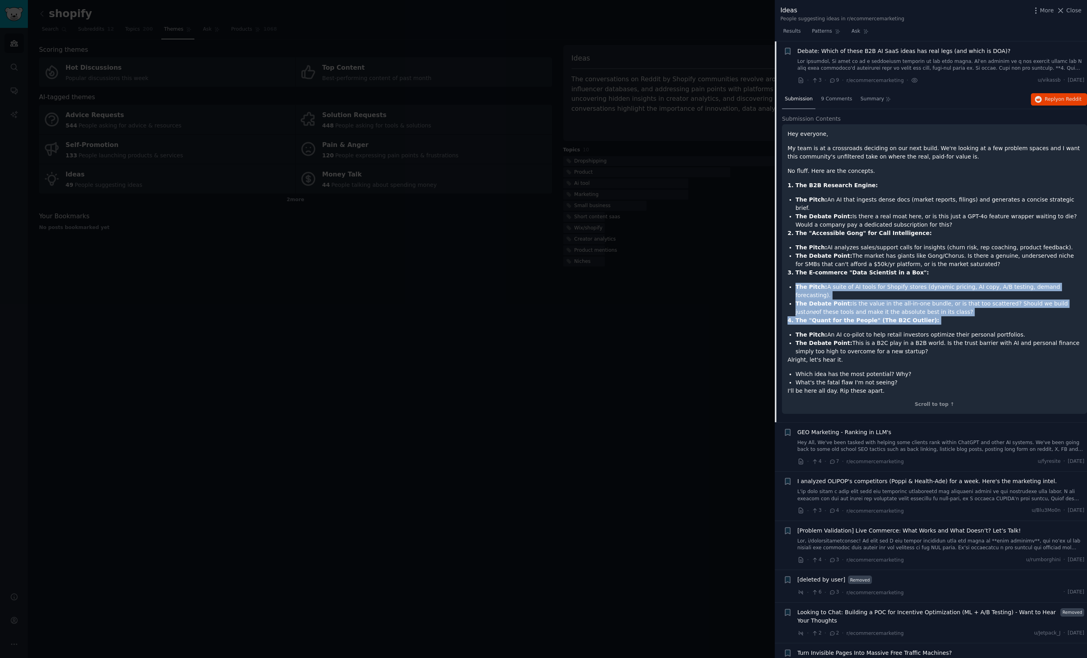
click at [941, 311] on div "Hey everyone, My team is at a crossroads deciding on our next build. We're look…" at bounding box center [934, 262] width 294 height 265
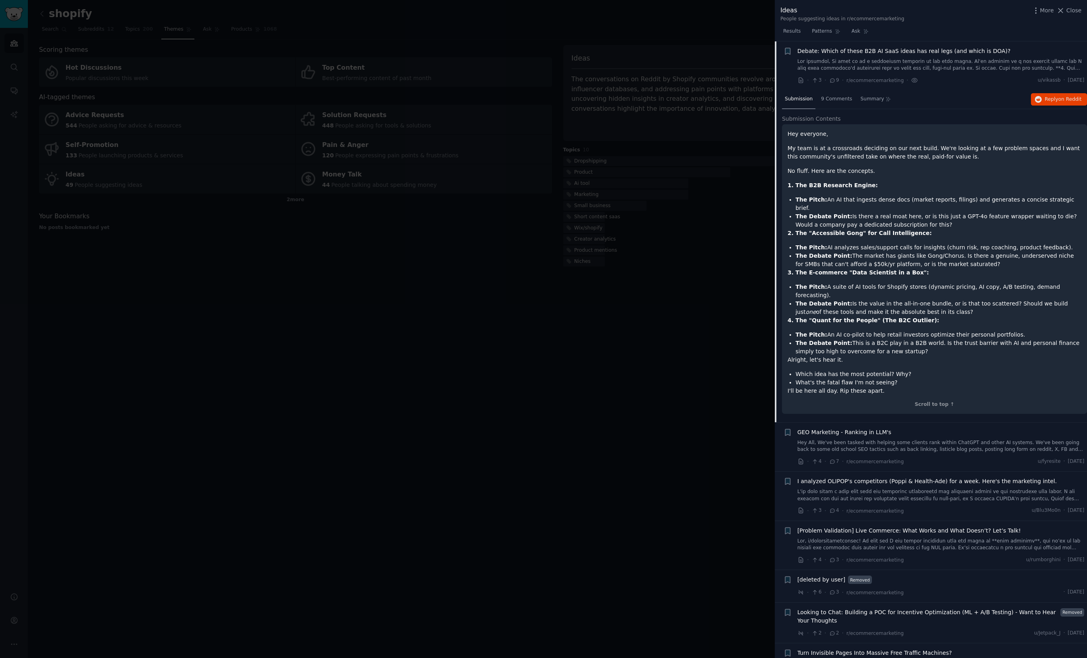
click at [940, 311] on div "Hey everyone, My team is at a crossroads deciding on our next build. We're look…" at bounding box center [934, 262] width 294 height 265
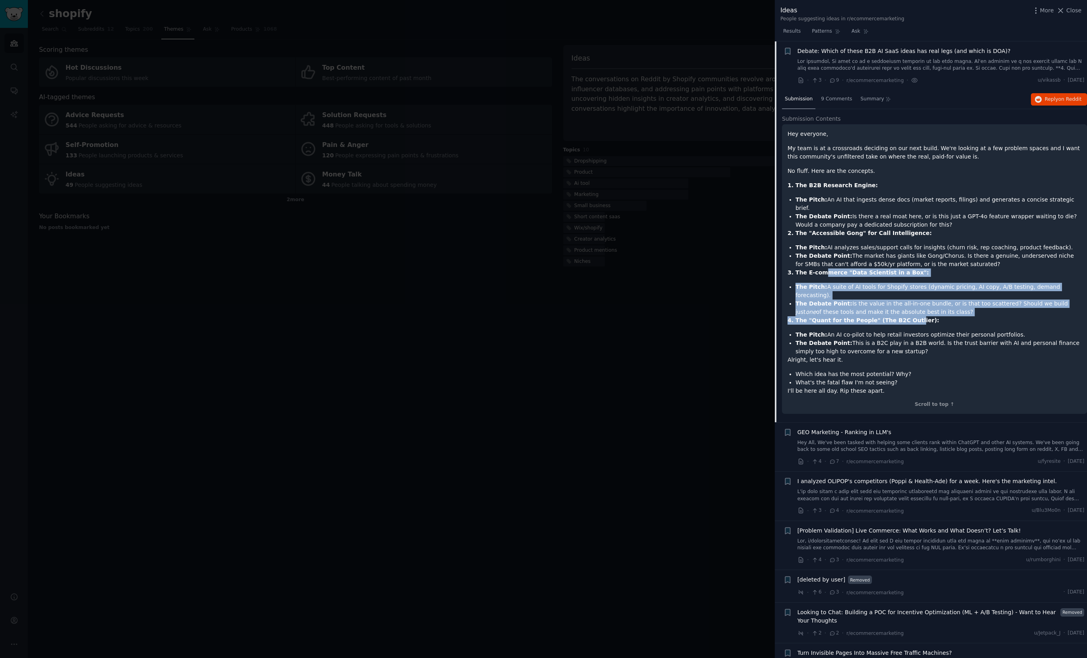
click at [823, 267] on div "Hey everyone, My team is at a crossroads deciding on our next build. We're look…" at bounding box center [934, 262] width 294 height 265
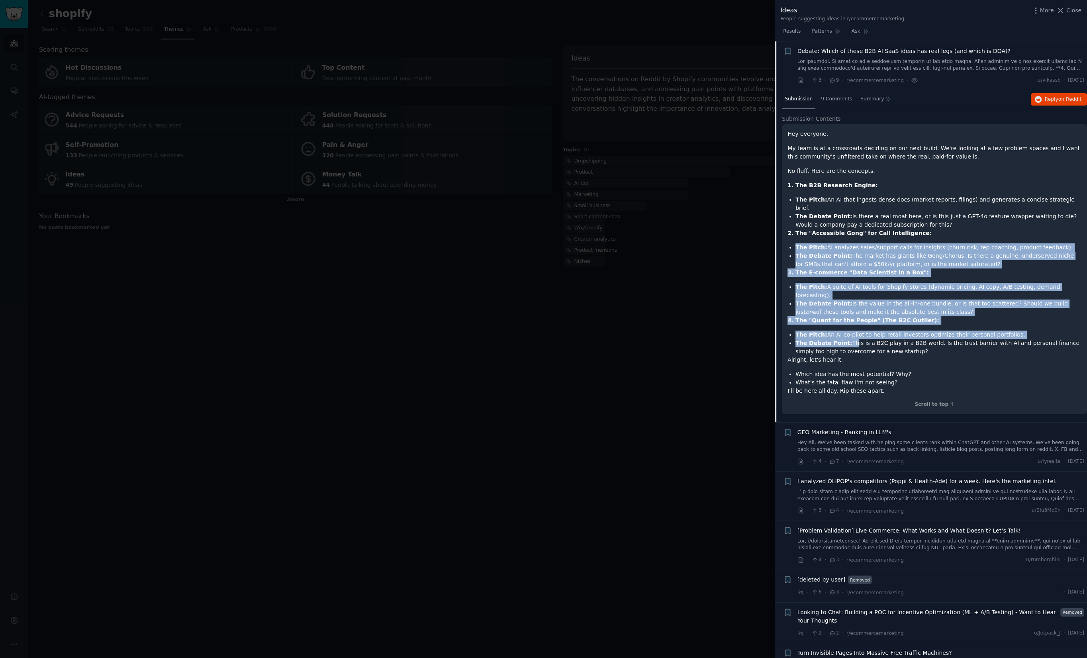
drag, startPoint x: 821, startPoint y: 230, endPoint x: 851, endPoint y: 331, distance: 105.0
click at [851, 330] on div "Hey everyone, My team is at a crossroads deciding on our next build. We're look…" at bounding box center [934, 262] width 294 height 265
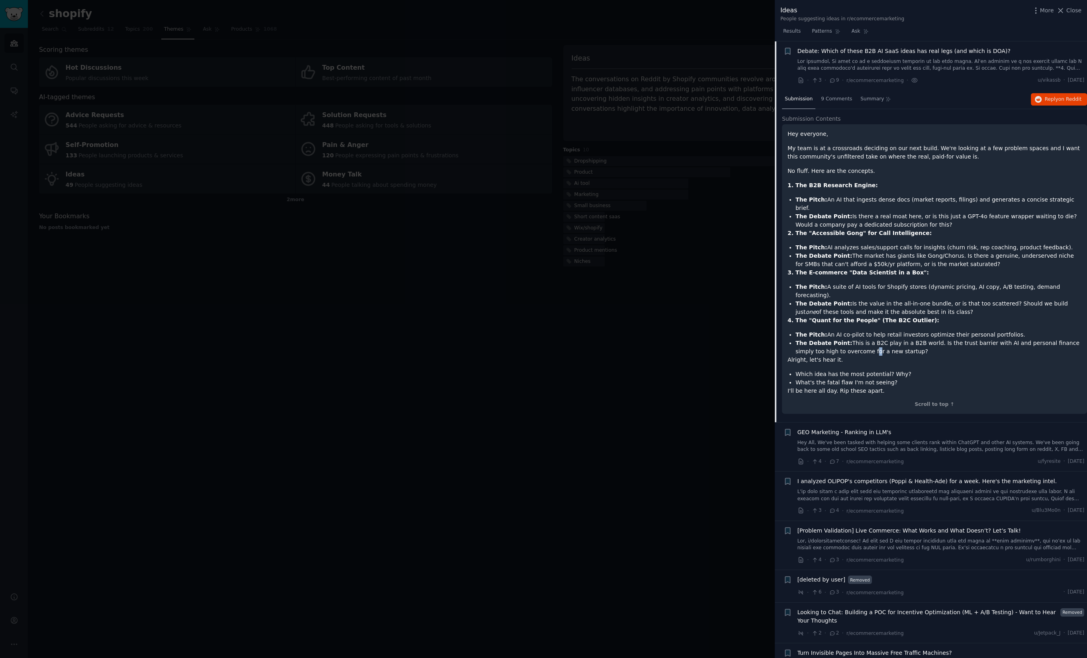
click at [853, 339] on li "The Debate Point: This is a B2C play in a B2B world. Is the trust barrier with …" at bounding box center [938, 347] width 286 height 17
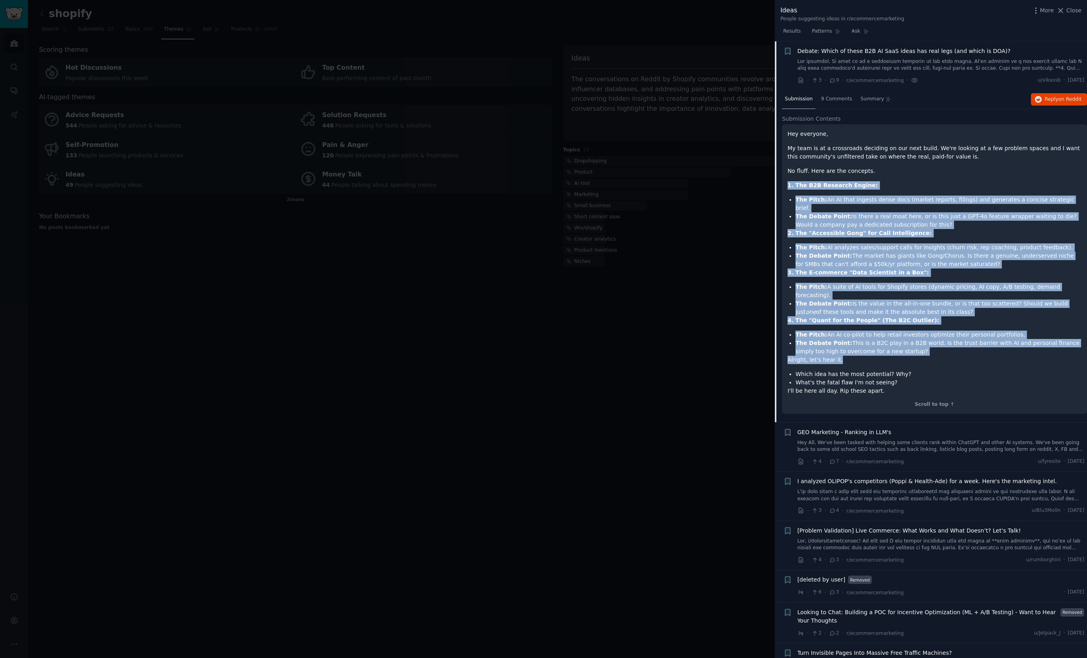
drag, startPoint x: 853, startPoint y: 340, endPoint x: 827, endPoint y: 176, distance: 165.8
click at [827, 176] on div "Hey everyone, My team is at a crossroads deciding on our next build. We're look…" at bounding box center [934, 262] width 294 height 265
drag, startPoint x: 827, startPoint y: 176, endPoint x: 847, endPoint y: 339, distance: 163.4
click at [848, 335] on div "Hey everyone, My team is at a crossroads deciding on our next build. We're look…" at bounding box center [934, 262] width 294 height 265
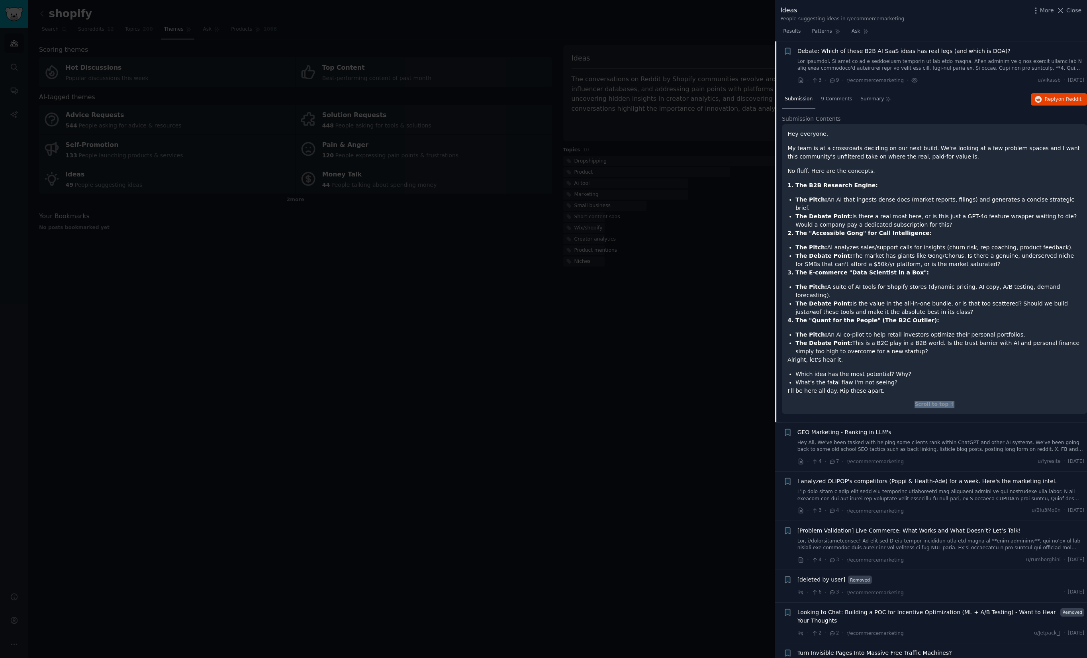
drag, startPoint x: 801, startPoint y: 390, endPoint x: 807, endPoint y: 368, distance: 22.8
click at [801, 386] on div "Hey everyone, My team is at a crossroads deciding on our next build. We're look…" at bounding box center [934, 269] width 305 height 290
drag, startPoint x: 807, startPoint y: 368, endPoint x: 808, endPoint y: 360, distance: 8.1
click at [808, 370] on ul "Which idea has the most potential? Why? What's the fatal flaw I'm not seeing?" at bounding box center [934, 378] width 294 height 17
click at [849, 378] on li "What's the fatal flaw I'm not seeing?" at bounding box center [938, 382] width 286 height 8
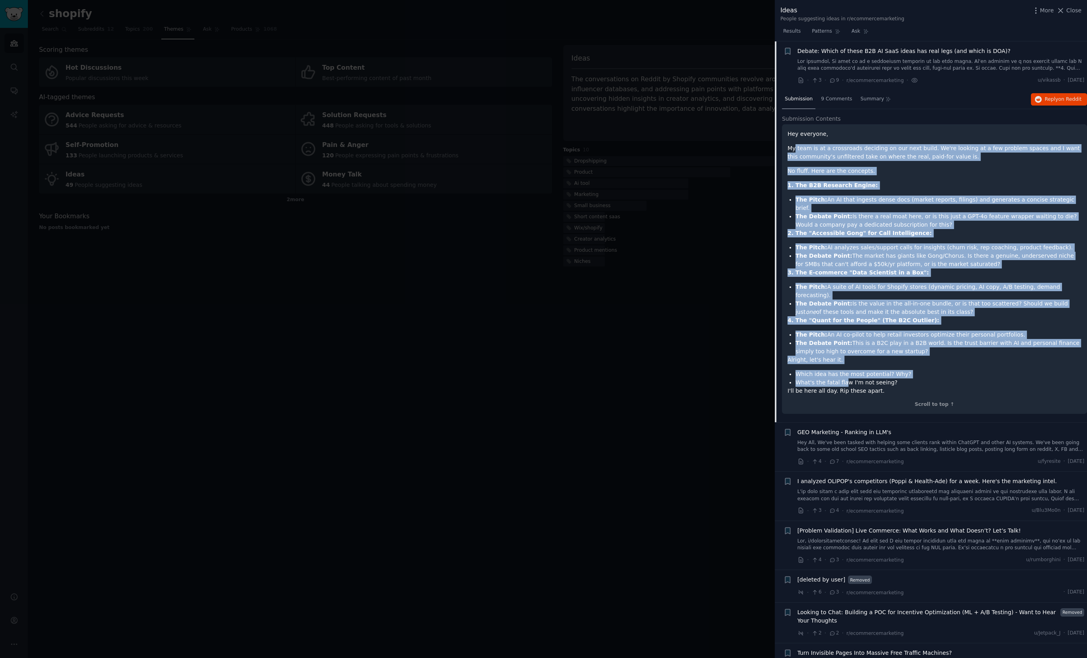
drag, startPoint x: 844, startPoint y: 368, endPoint x: 794, endPoint y: 147, distance: 226.6
click at [794, 147] on div "Hey everyone, My team is at a crossroads deciding on our next build. We're look…" at bounding box center [934, 262] width 294 height 265
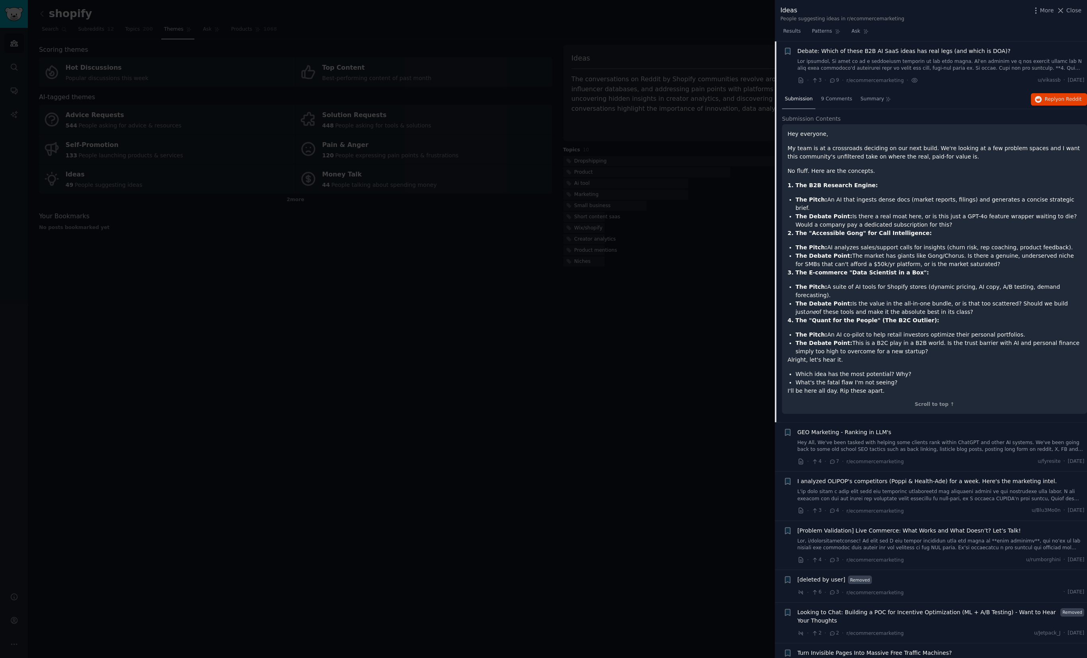
click at [794, 147] on p "My team is at a crossroads deciding on our next build. We're looking at a few p…" at bounding box center [934, 152] width 294 height 17
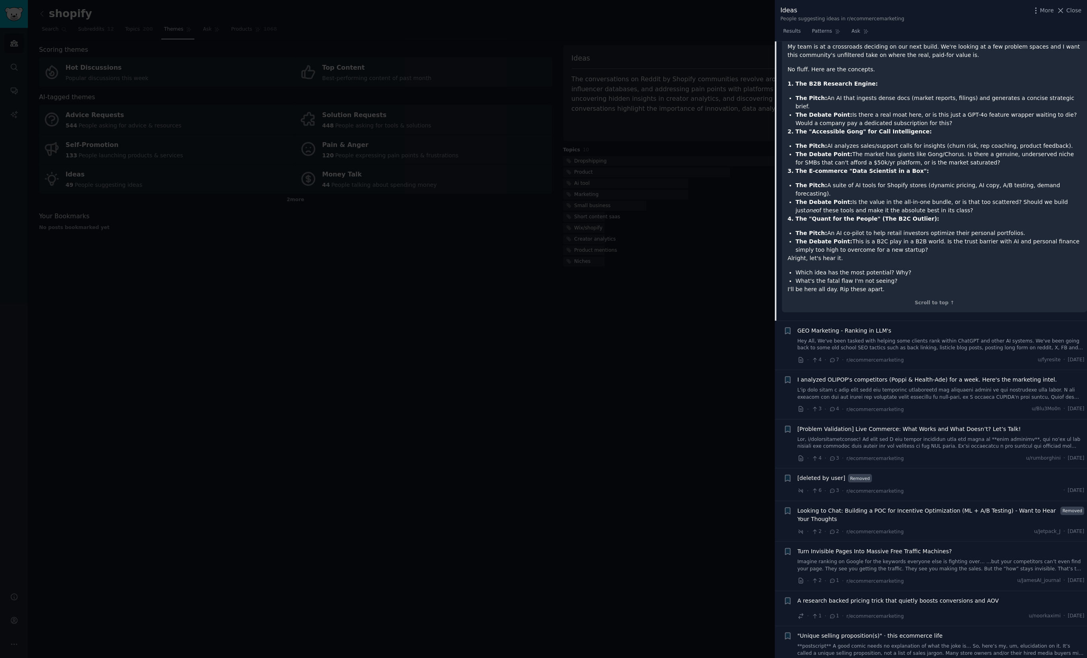
scroll to position [164, 0]
click at [903, 337] on link "Hey All, We've been tasked with helping some clients rank within ChatGPT and ot…" at bounding box center [940, 344] width 287 height 14
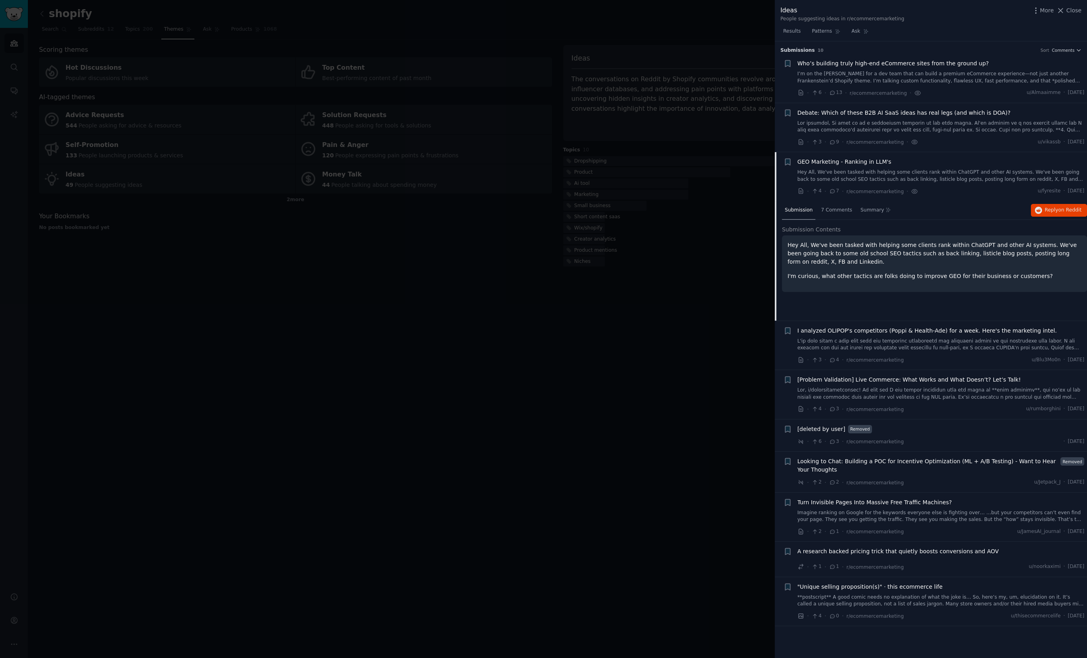
click at [916, 340] on link at bounding box center [940, 345] width 287 height 14
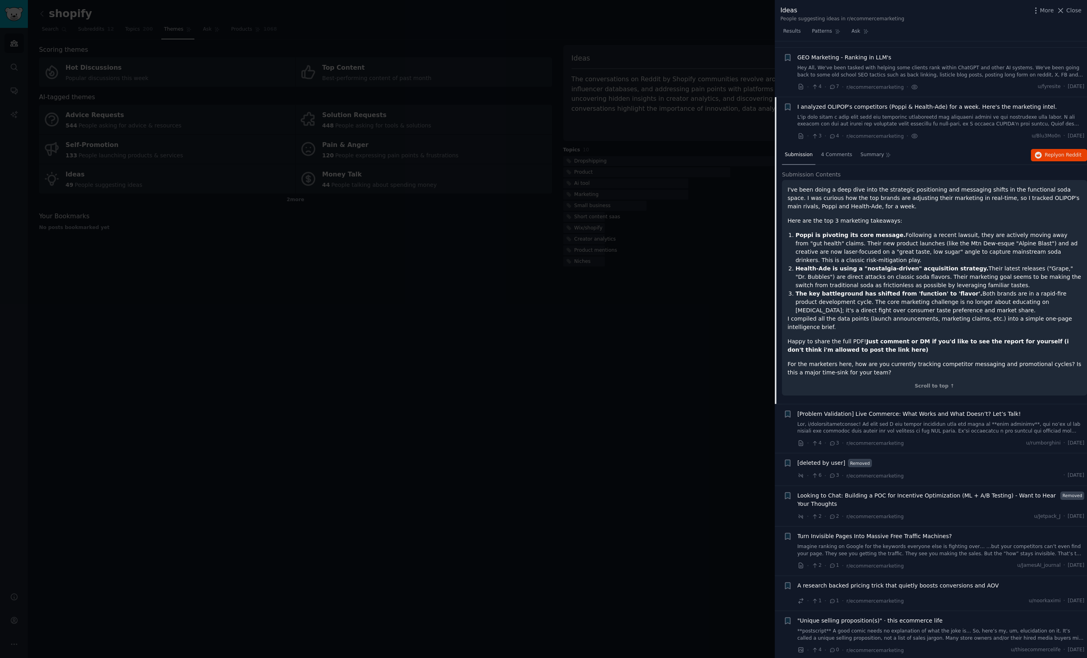
scroll to position [105, 0]
click at [910, 427] on link at bounding box center [940, 427] width 287 height 14
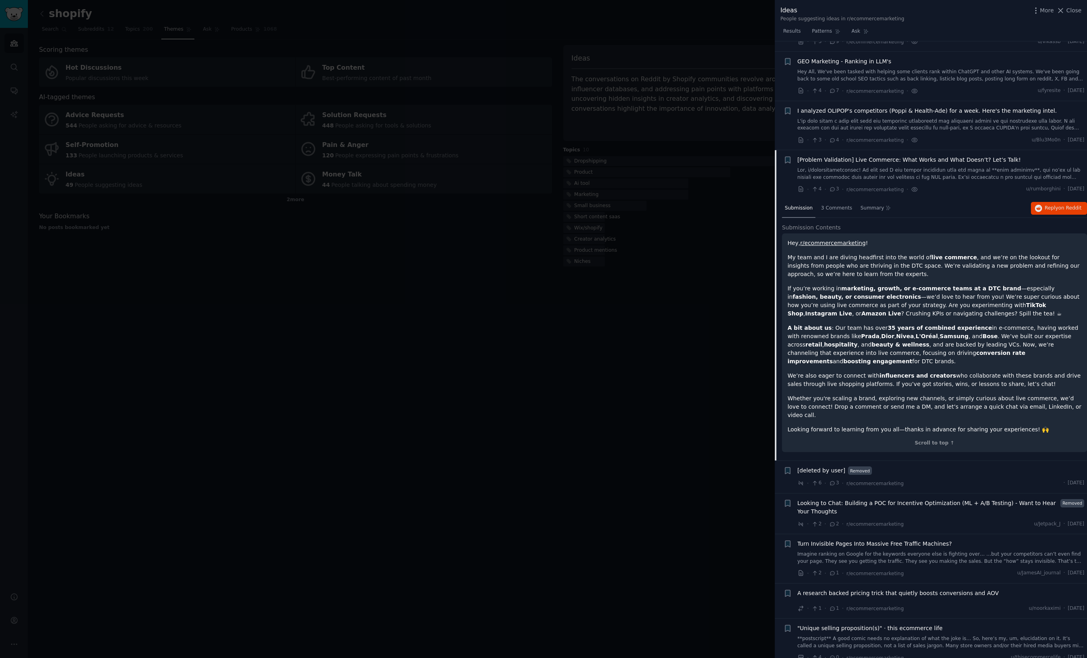
click at [913, 466] on div "[deleted by user] Removed" at bounding box center [940, 470] width 287 height 8
click at [941, 499] on span "Looking to Chat: Building a POC for Incentive Optimization (ML + A/B Testing) -…" at bounding box center [927, 507] width 260 height 17
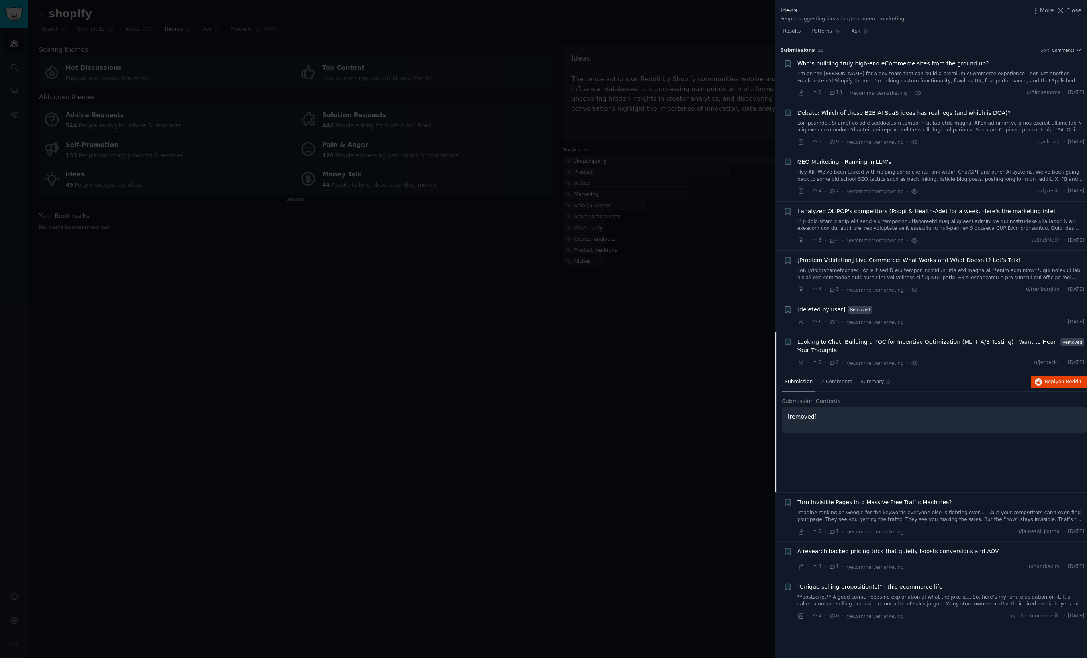
click at [835, 350] on span "Looking to Chat: Building a POC for Incentive Optimization (ML + A/B Testing) -…" at bounding box center [927, 346] width 260 height 17
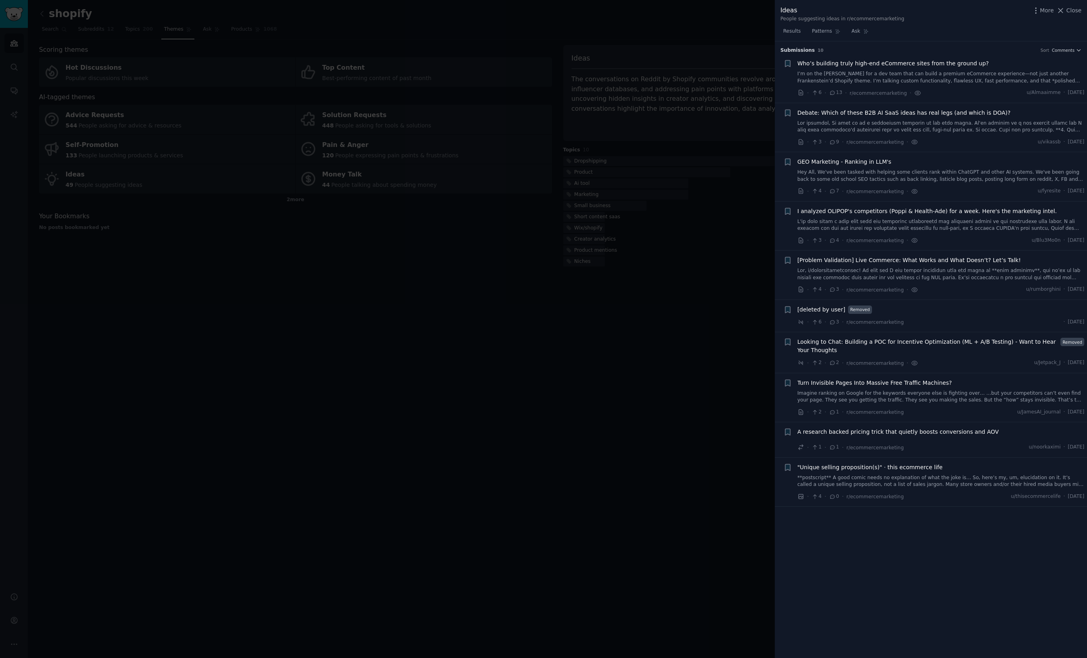
click at [836, 350] on span "Looking to Chat: Building a POC for Incentive Optimization (ML + A/B Testing) -…" at bounding box center [927, 346] width 260 height 17
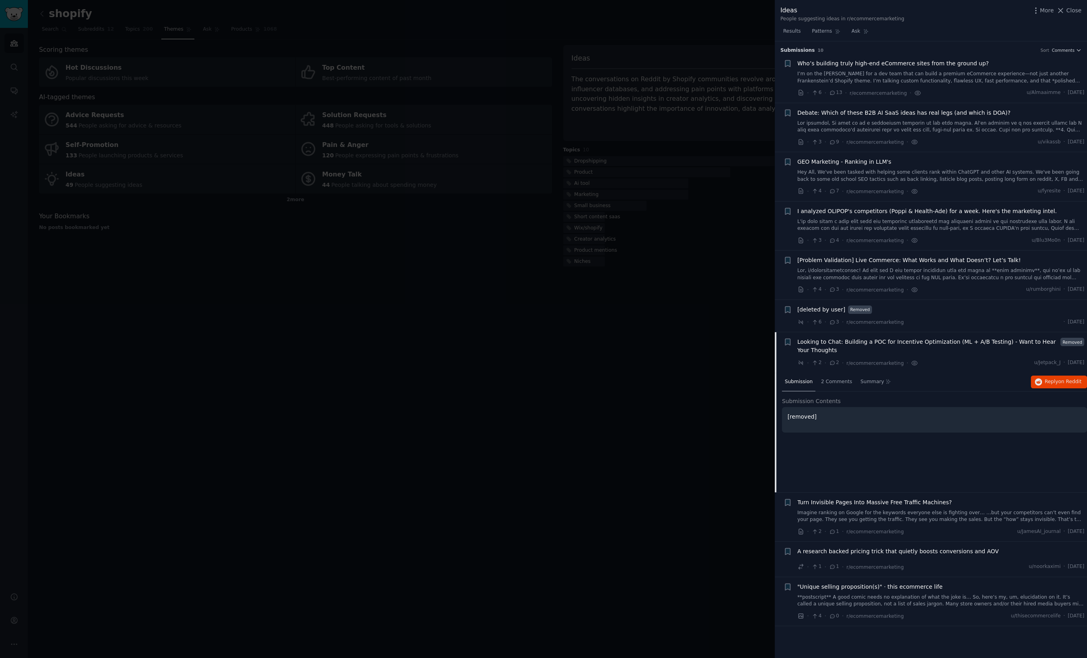
click at [654, 421] on div at bounding box center [543, 329] width 1087 height 658
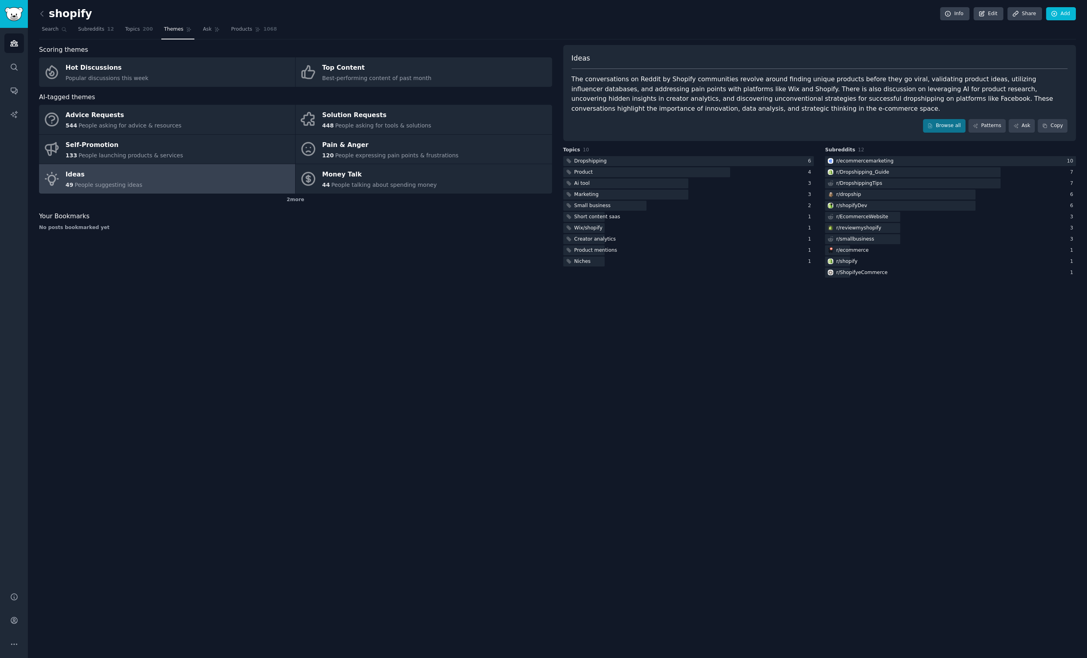
click at [654, 421] on div "shopify Info Edit Share Add Search Subreddits 12 Topics 200 Themes Ask Products…" at bounding box center [557, 329] width 1059 height 658
click at [431, 159] on link "Pain & Anger 120 People expressing pain points & frustrations" at bounding box center [424, 149] width 256 height 29
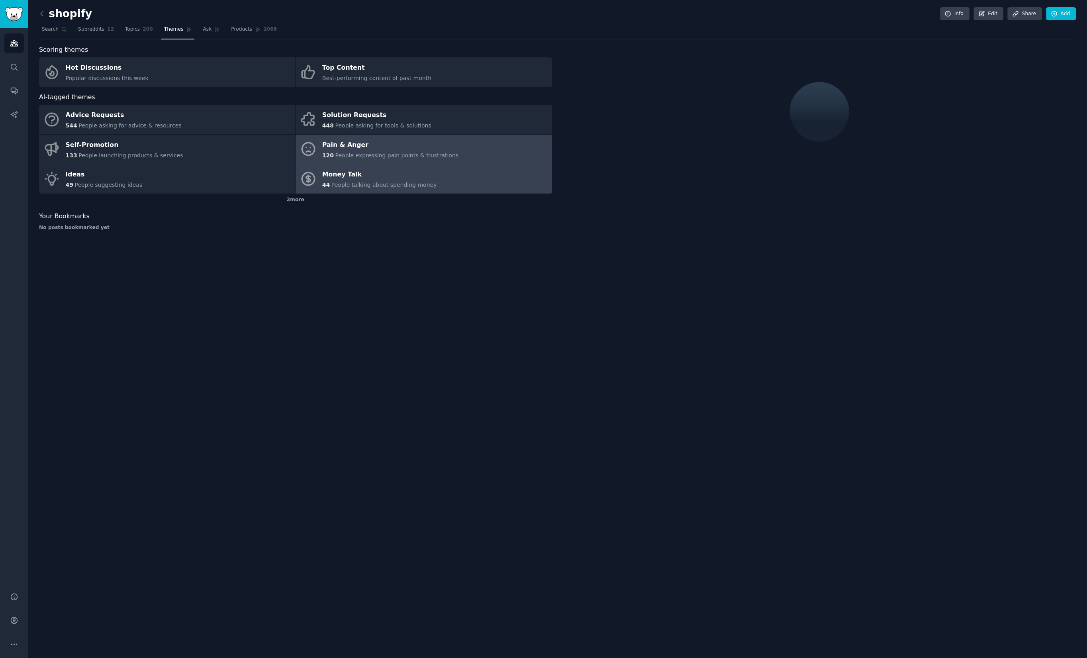
click at [420, 179] on div "Money Talk" at bounding box center [379, 174] width 115 height 13
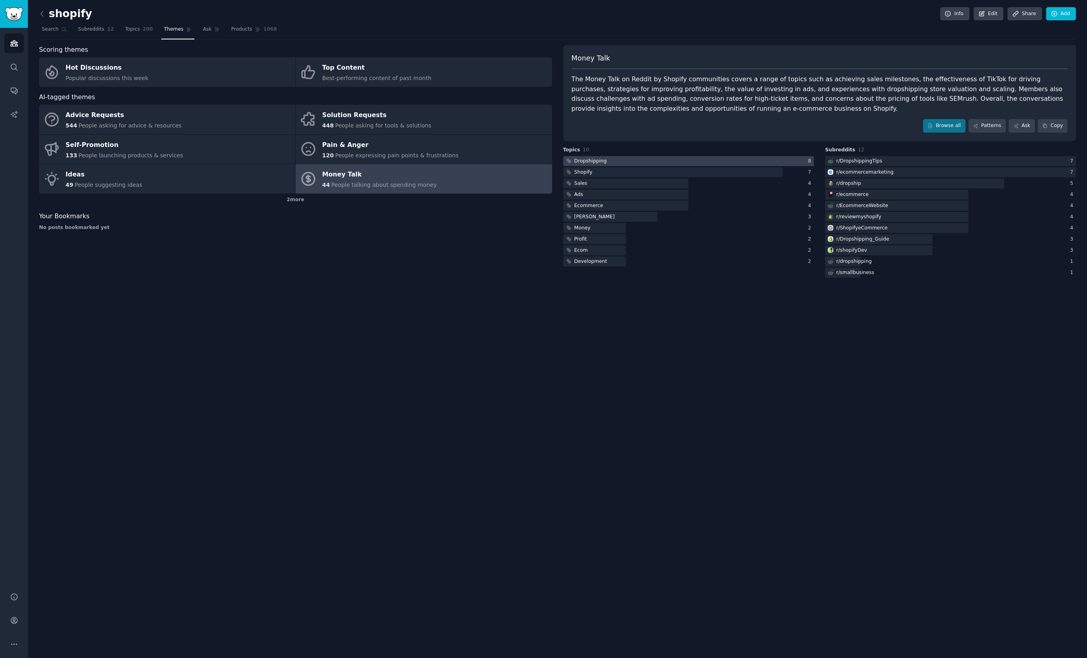
click at [760, 160] on div at bounding box center [688, 161] width 251 height 10
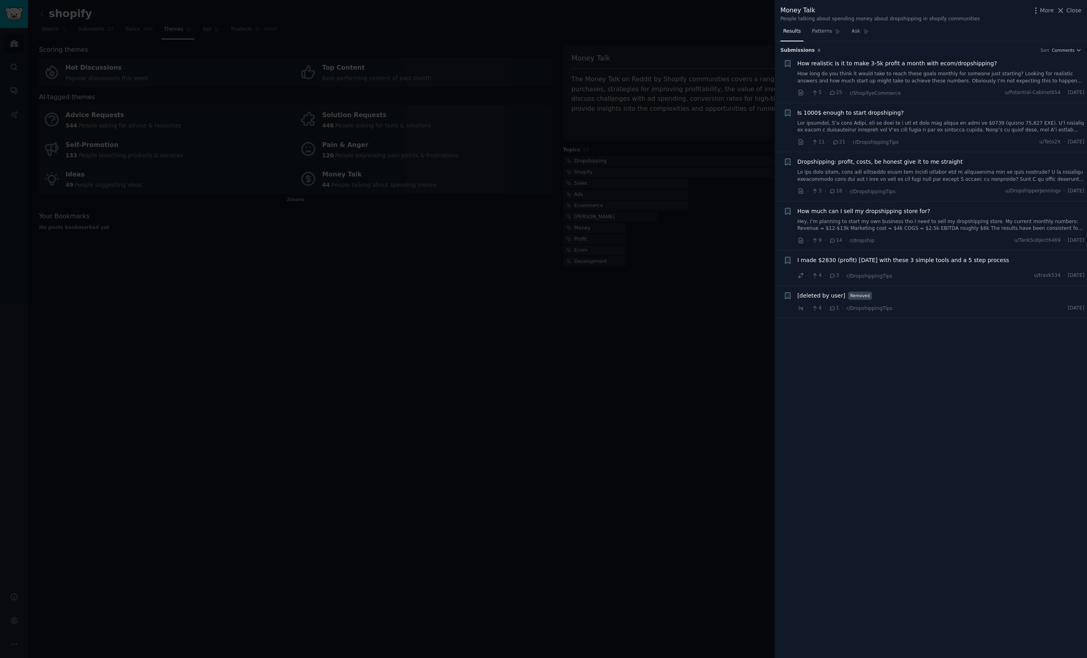
click at [709, 309] on div at bounding box center [543, 329] width 1087 height 658
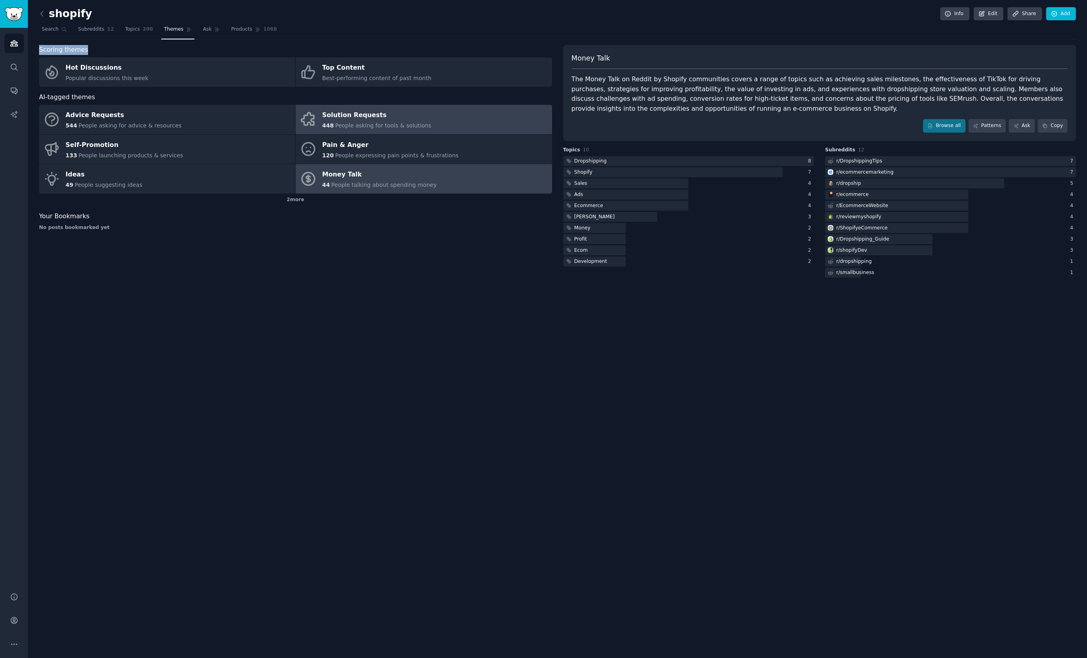
drag, startPoint x: 398, startPoint y: 248, endPoint x: 423, endPoint y: 121, distance: 128.8
click at [396, 40] on div "shopify Info Edit Share Add Search Subreddits 12 Topics 200 Themes Ask Products…" at bounding box center [557, 145] width 1037 height 268
click at [448, 270] on div "Scoring themes Hot Discussions Popular discussions this week Top Content Best-p…" at bounding box center [295, 162] width 513 height 234
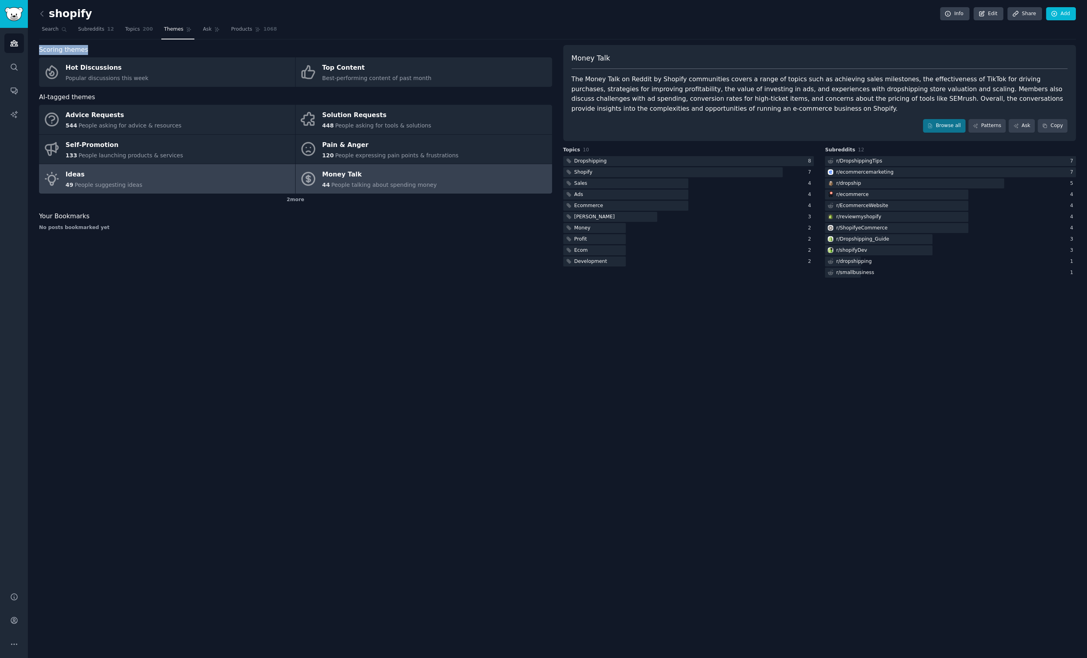
drag, startPoint x: 405, startPoint y: 247, endPoint x: 195, endPoint y: 186, distance: 218.6
click at [31, 42] on div "shopify Info Edit Share Add Search Subreddits 12 Topics 200 Themes Ask Products…" at bounding box center [557, 329] width 1059 height 658
click at [318, 244] on div "Scoring themes Hot Discussions Popular discussions this week Top Content Best-p…" at bounding box center [295, 162] width 513 height 234
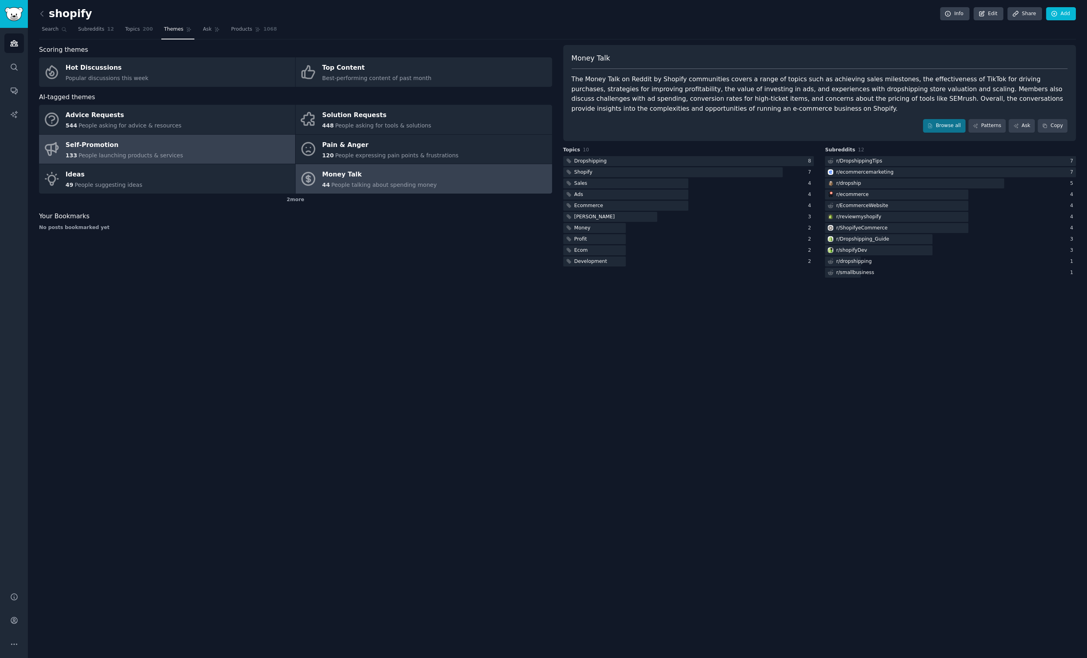
drag, startPoint x: 351, startPoint y: 213, endPoint x: 200, endPoint y: 161, distance: 159.9
click at [29, 46] on div "shopify Info Edit Share Add Search Subreddits 12 Topics 200 Themes Ask Products…" at bounding box center [557, 329] width 1059 height 658
click at [365, 232] on div "Scoring themes Hot Discussions Popular discussions this week Top Content Best-p…" at bounding box center [295, 162] width 513 height 234
drag, startPoint x: 232, startPoint y: 195, endPoint x: 187, endPoint y: 159, distance: 57.7
click at [47, 62] on div "Scoring themes Hot Discussions Popular discussions this week Top Content Best-p…" at bounding box center [295, 162] width 513 height 234
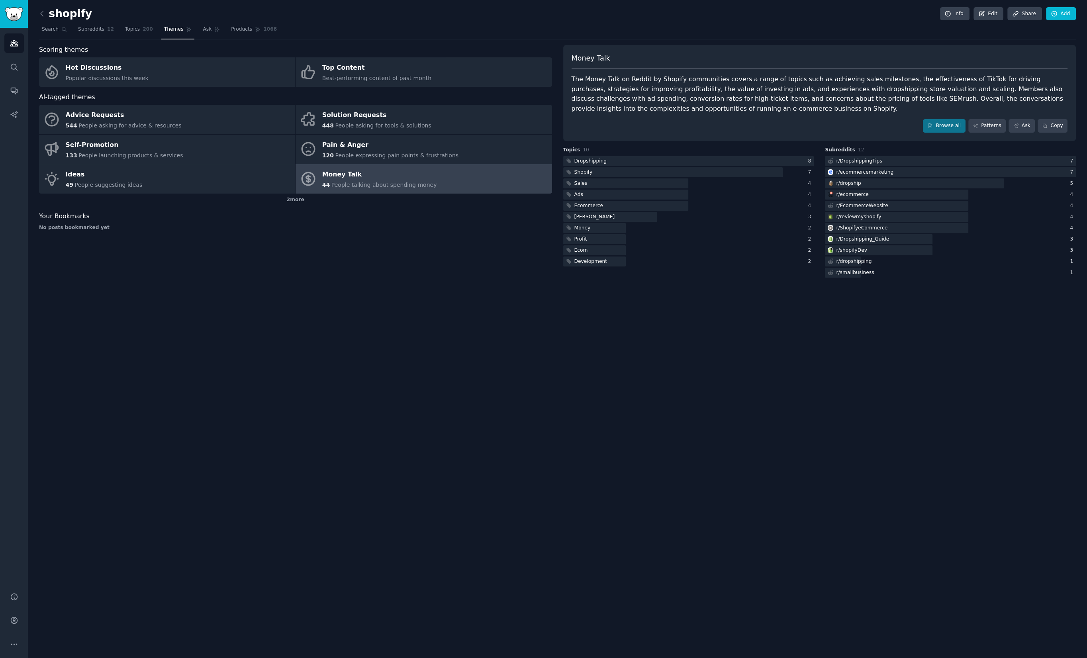
click at [364, 249] on div "Scoring themes Hot Discussions Popular discussions this week Top Content Best-p…" at bounding box center [295, 162] width 513 height 234
drag, startPoint x: 273, startPoint y: 235, endPoint x: 154, endPoint y: 148, distance: 147.2
click at [36, 47] on div "shopify Info Edit Share Add Search Subreddits 12 Topics 200 Themes Ask Products…" at bounding box center [557, 329] width 1059 height 658
click at [348, 256] on div "Scoring themes Hot Discussions Popular discussions this week Top Content Best-p…" at bounding box center [295, 162] width 513 height 234
drag, startPoint x: 170, startPoint y: 209, endPoint x: 58, endPoint y: 61, distance: 186.2
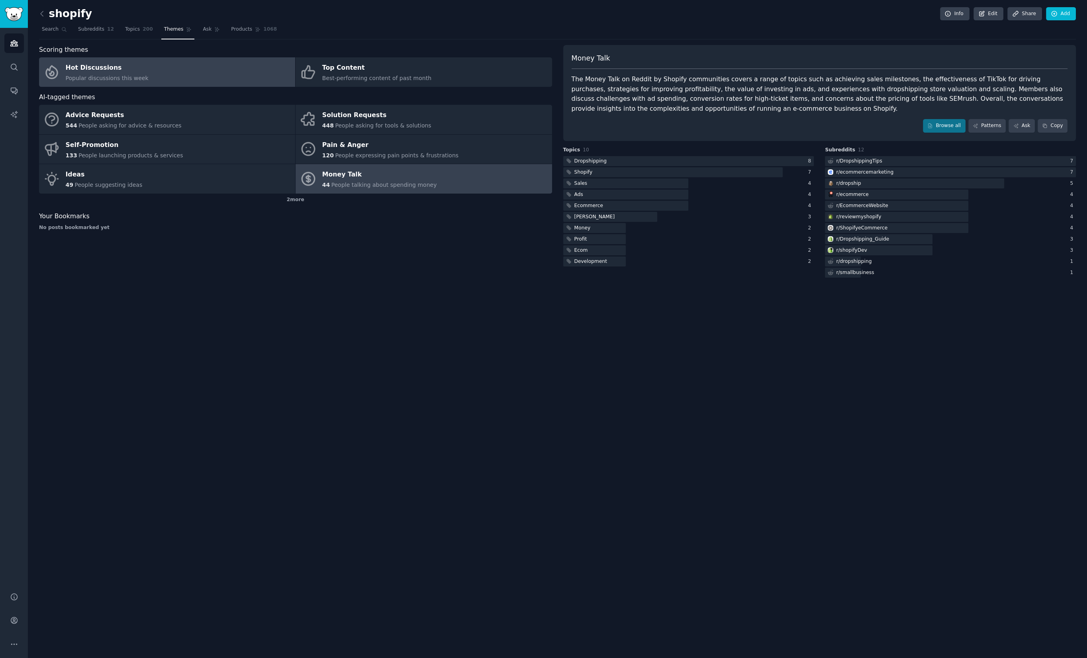
click at [28, 35] on main "shopify Info Edit Share Add Search Subreddits 12 Topics 200 Themes Ask Products…" at bounding box center [557, 329] width 1059 height 658
click at [356, 245] on div "Scoring themes Hot Discussions Popular discussions this week Top Content Best-p…" at bounding box center [295, 162] width 513 height 234
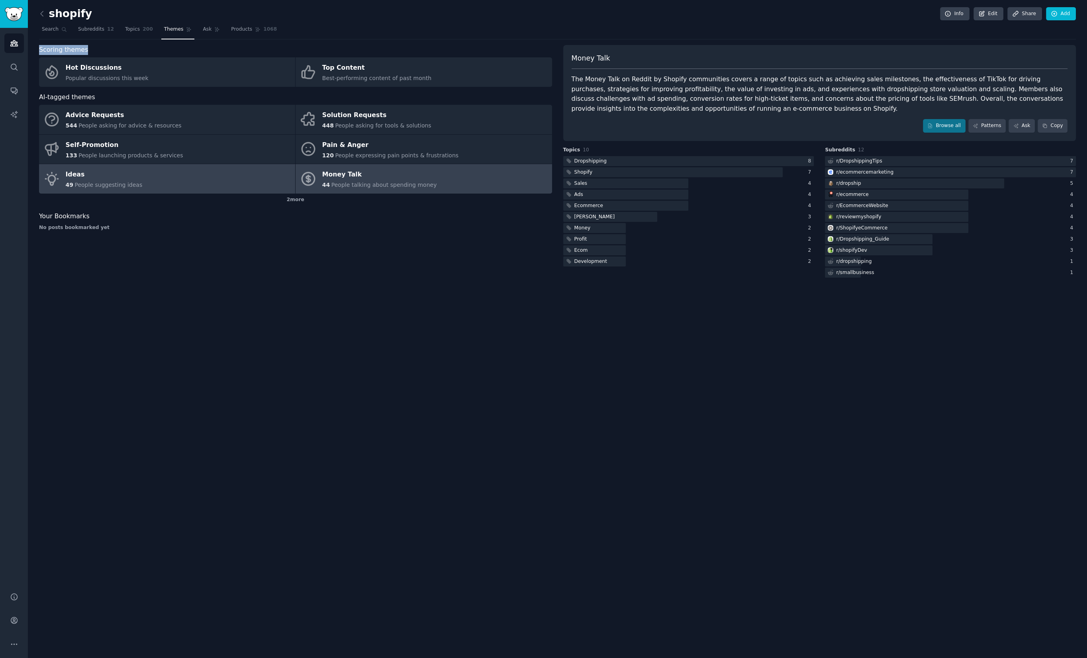
drag, startPoint x: 200, startPoint y: 240, endPoint x: 242, endPoint y: 180, distance: 73.0
click at [41, 57] on div "Scoring themes Hot Discussions Popular discussions this week Top Content Best-p…" at bounding box center [295, 162] width 513 height 234
click at [472, 285] on div "shopify Info Edit Share Add Search Subreddits 12 Topics 200 Themes Ask Products…" at bounding box center [557, 329] width 1059 height 658
click at [471, 335] on div "shopify Info Edit Share Add Search Subreddits 12 Topics 200 Themes Ask Products…" at bounding box center [557, 329] width 1059 height 658
drag, startPoint x: 467, startPoint y: 321, endPoint x: 460, endPoint y: 310, distance: 13.8
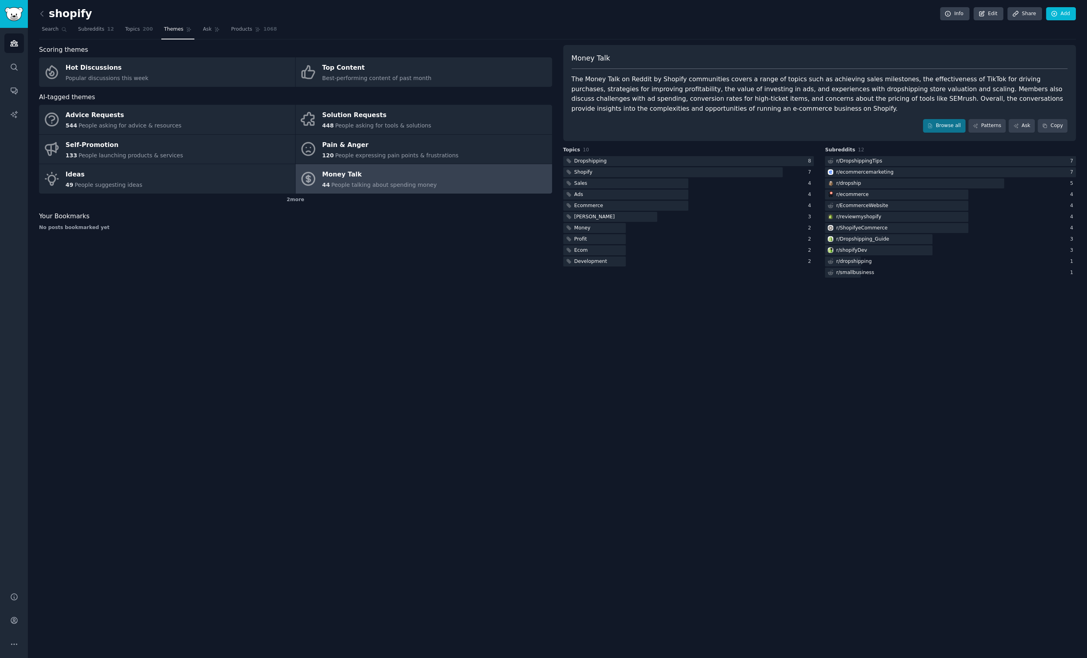
click at [467, 321] on div "shopify Info Edit Share Add Search Subreddits 12 Topics 200 Themes Ask Products…" at bounding box center [557, 329] width 1059 height 658
drag, startPoint x: 460, startPoint y: 310, endPoint x: 425, endPoint y: 284, distance: 42.7
click at [455, 305] on div "shopify Info Edit Share Add Search Subreddits 12 Topics 200 Themes Ask Products…" at bounding box center [557, 329] width 1059 height 658
click at [334, 305] on div "shopify Info Edit Share Add Search Subreddits 12 Topics 200 Themes Ask Products…" at bounding box center [557, 329] width 1059 height 658
click at [316, 300] on div "shopify Info Edit Share Add Search Subreddits 12 Topics 200 Themes Ask Products…" at bounding box center [557, 329] width 1059 height 658
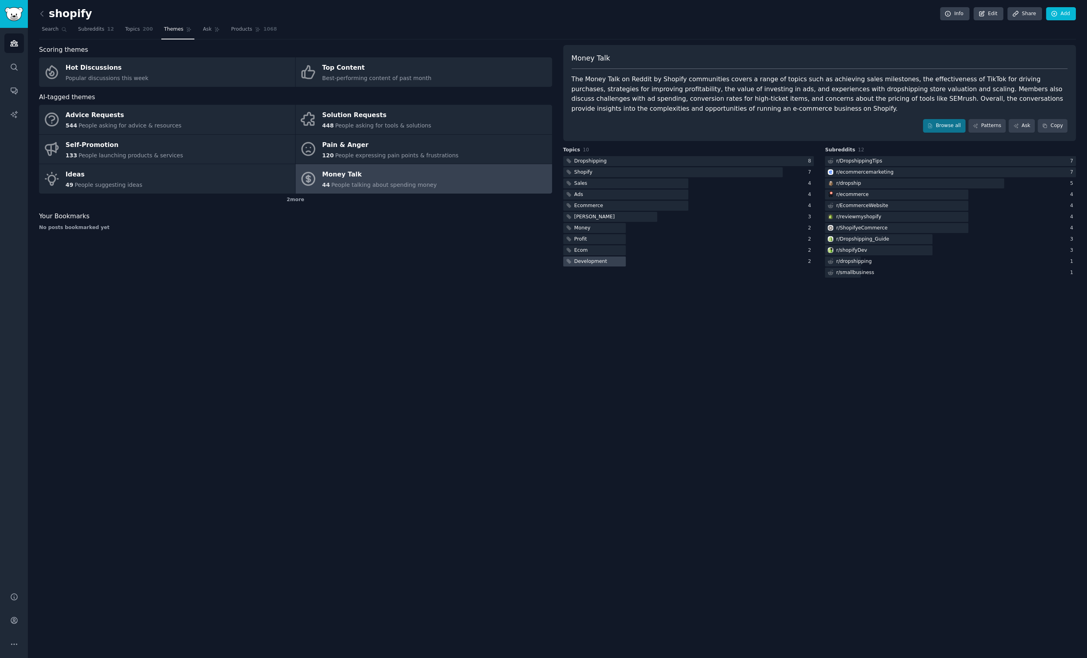
click at [627, 262] on div "Development" at bounding box center [688, 262] width 251 height 10
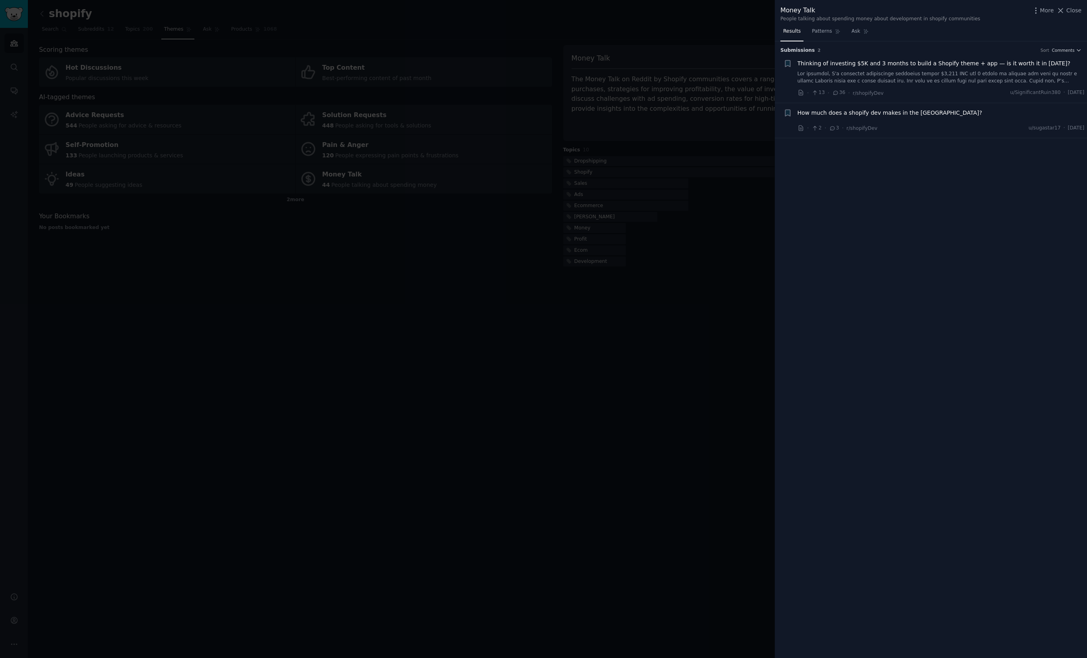
click at [911, 112] on span "How much does a shopify dev makes in the Philippines?" at bounding box center [889, 113] width 185 height 8
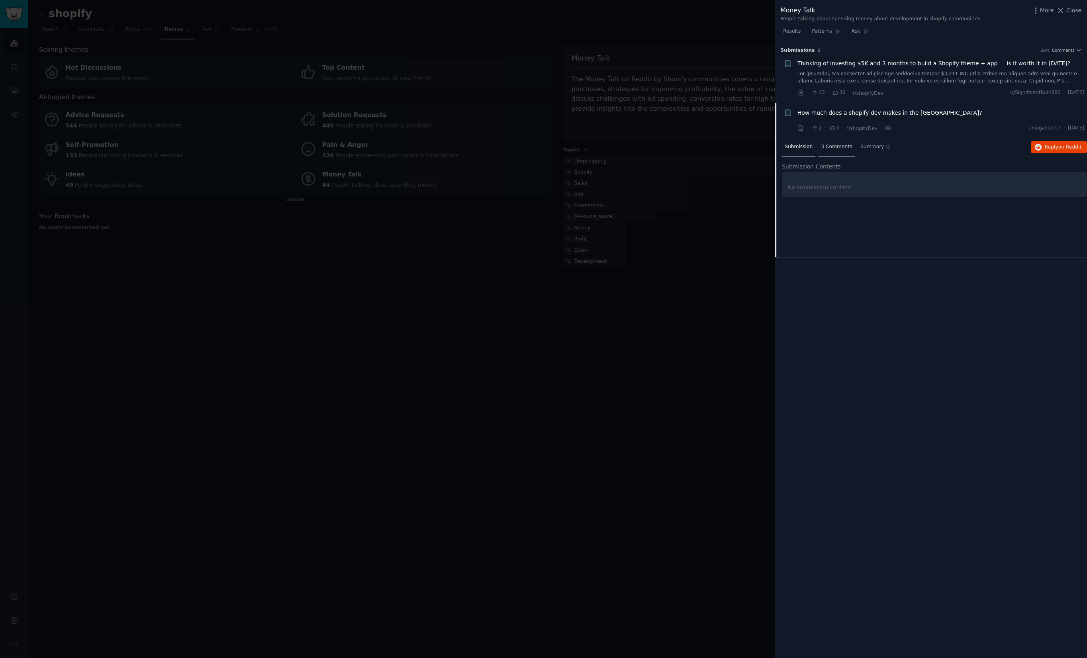
click at [842, 147] on span "3 Comments" at bounding box center [836, 146] width 31 height 7
click at [842, 60] on span "Thinking of investing $5K and 3 months to build a Shopify theme + app — is it w…" at bounding box center [933, 63] width 273 height 8
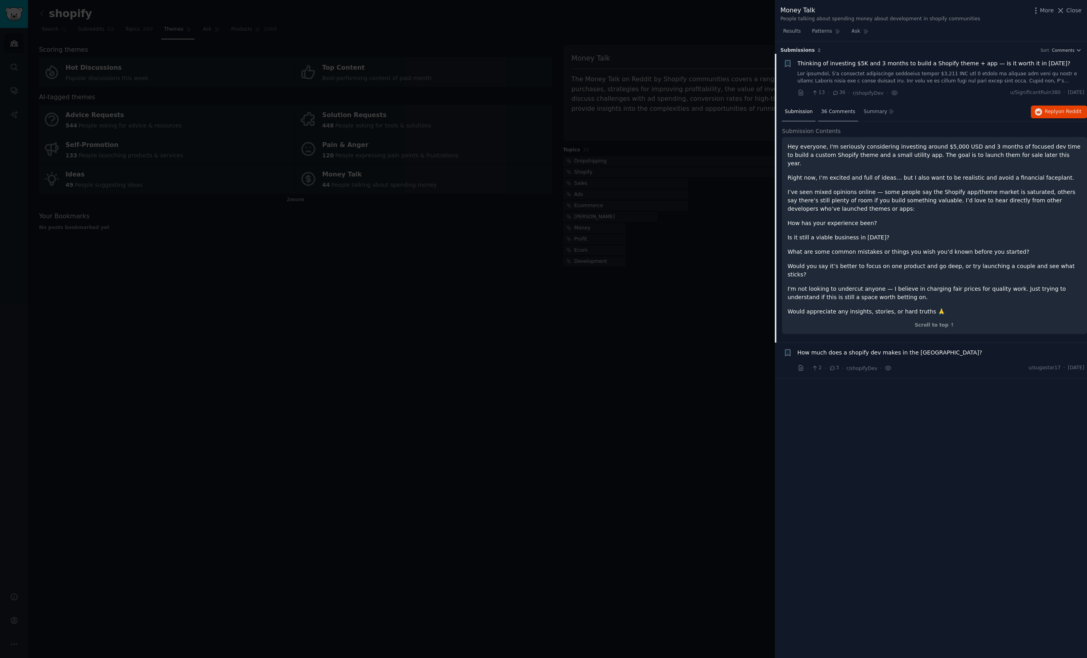
click at [833, 106] on div "36 Comments" at bounding box center [838, 112] width 40 height 19
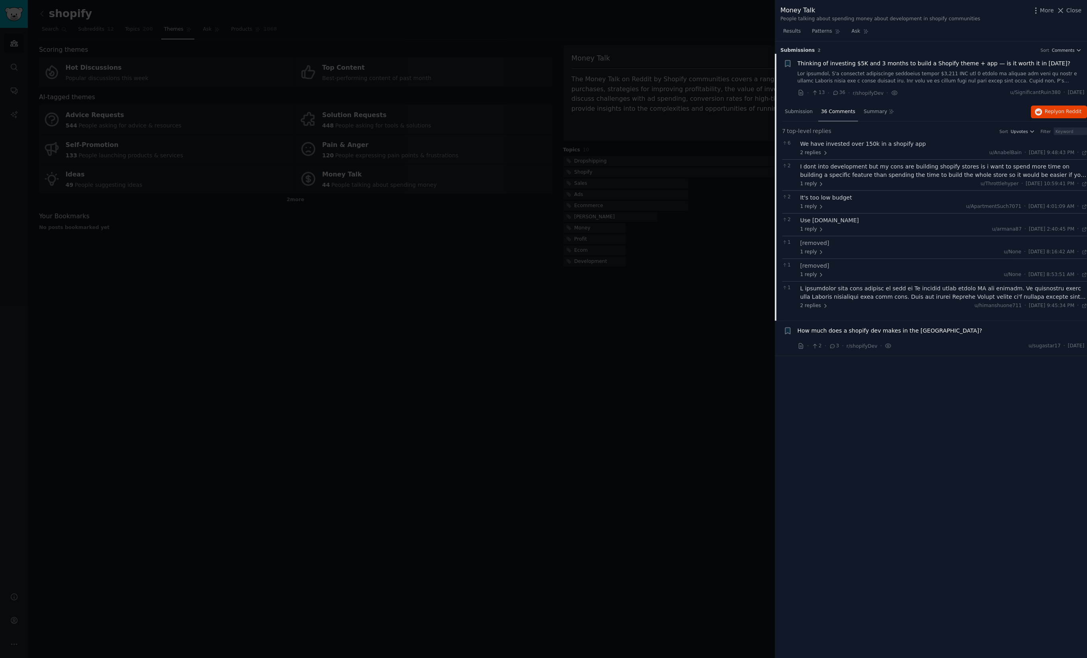
click at [640, 278] on div at bounding box center [543, 329] width 1087 height 658
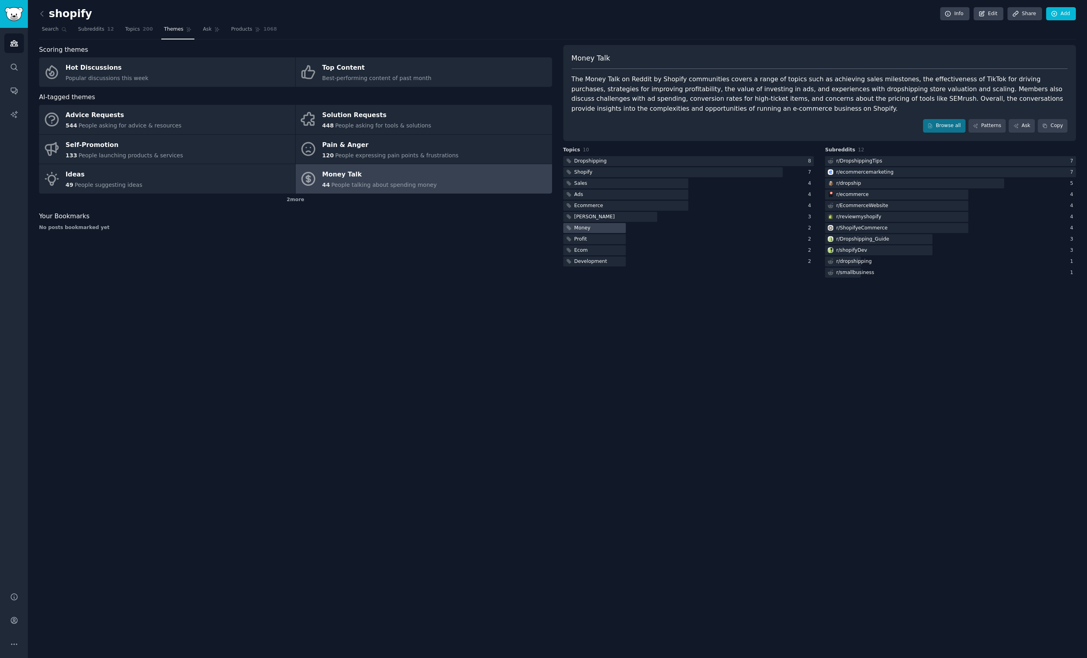
click at [606, 225] on div at bounding box center [594, 228] width 63 height 10
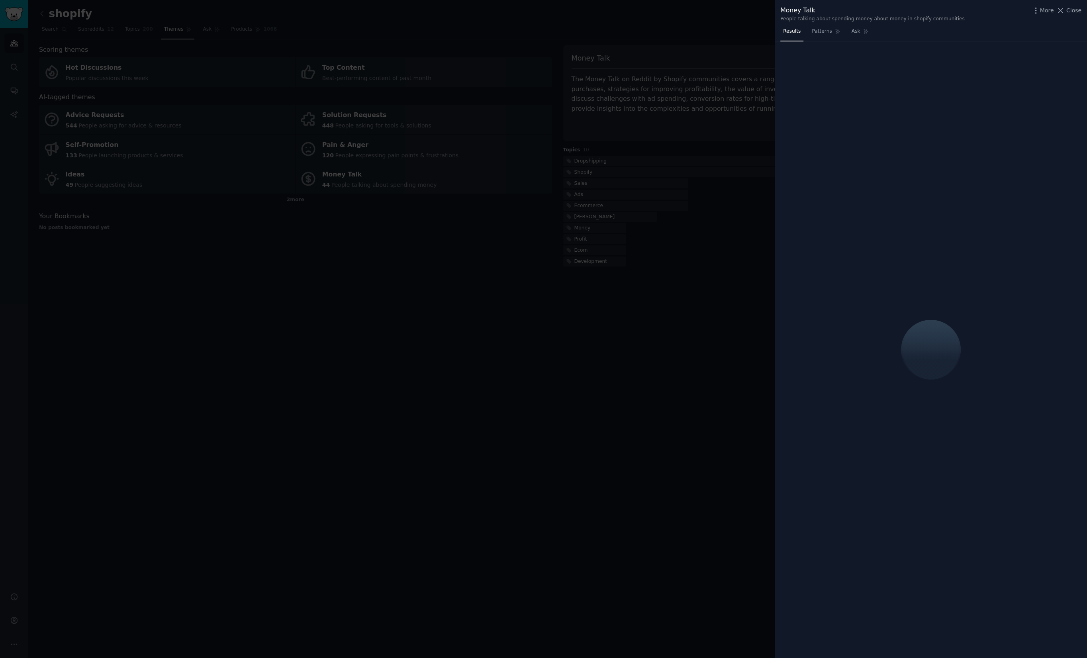
click at [600, 256] on div at bounding box center [543, 329] width 1087 height 658
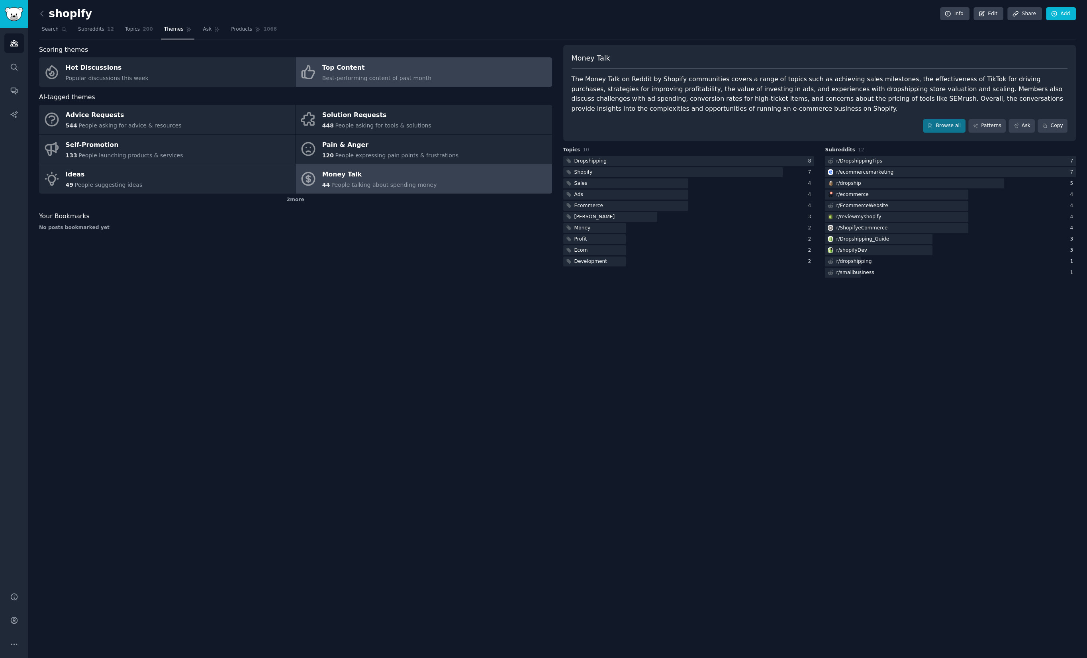
click at [429, 72] on link "Top Content Best-performing content of past month" at bounding box center [424, 71] width 256 height 29
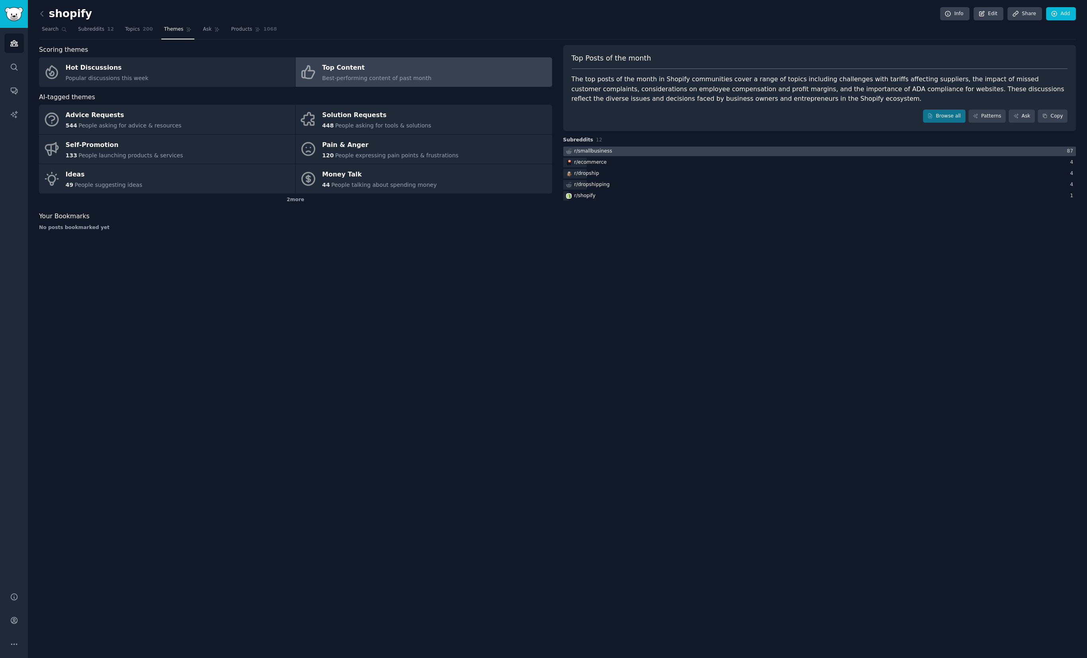
click at [625, 151] on div at bounding box center [819, 152] width 513 height 10
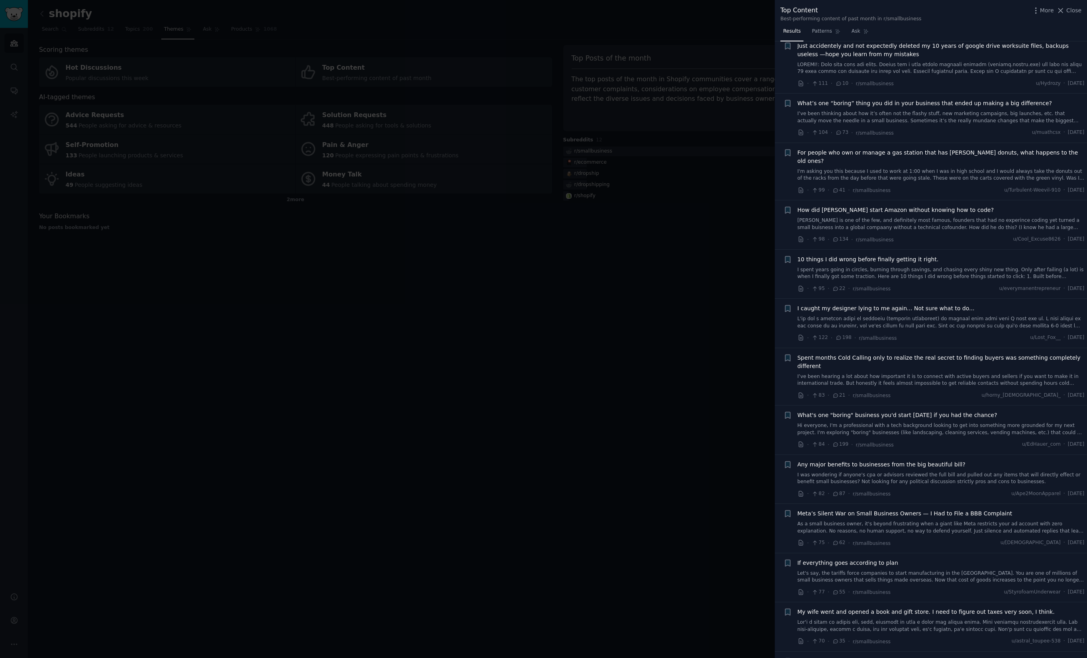
scroll to position [2397, 0]
click at [444, 424] on div at bounding box center [543, 329] width 1087 height 658
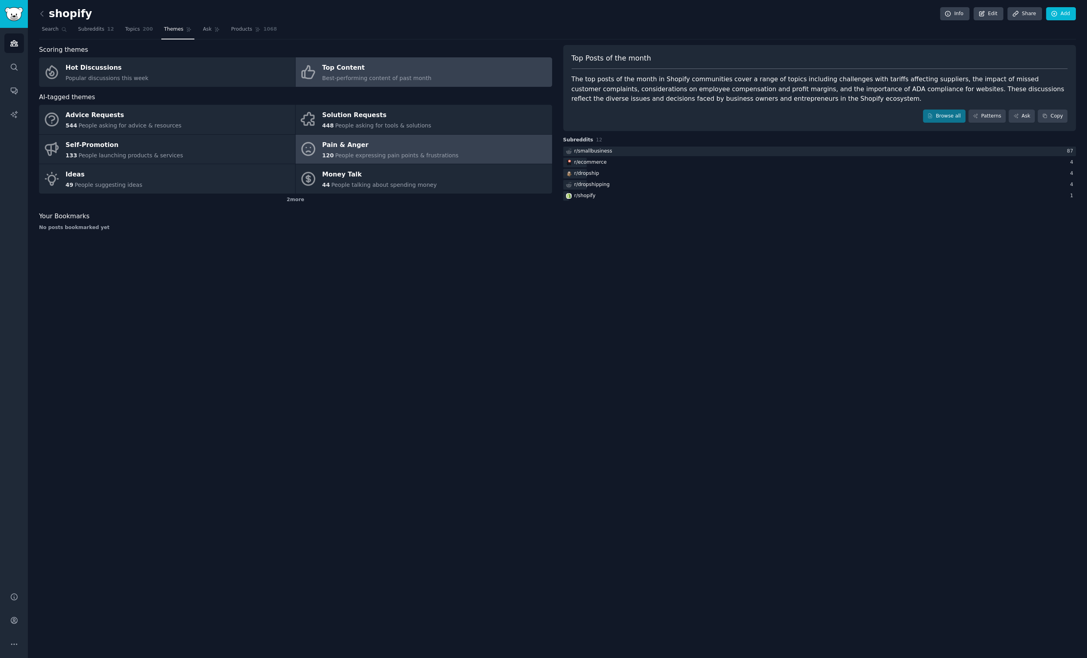
click at [372, 146] on div "Pain & Anger" at bounding box center [390, 145] width 136 height 13
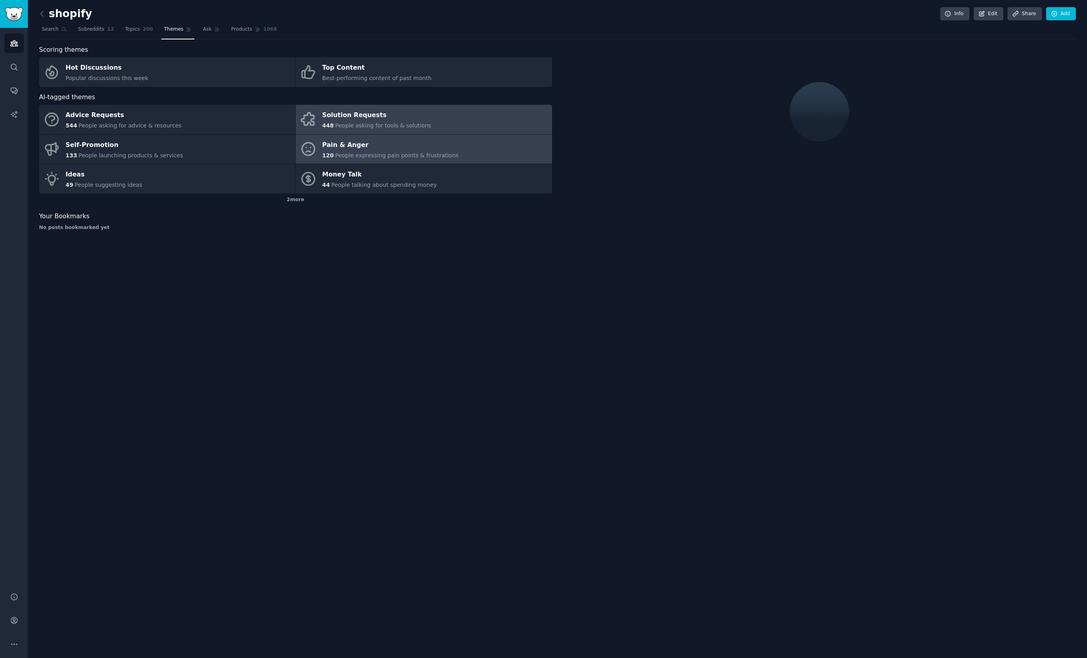
click at [429, 122] on link "Solution Requests 448 People asking for tools & solutions" at bounding box center [424, 119] width 256 height 29
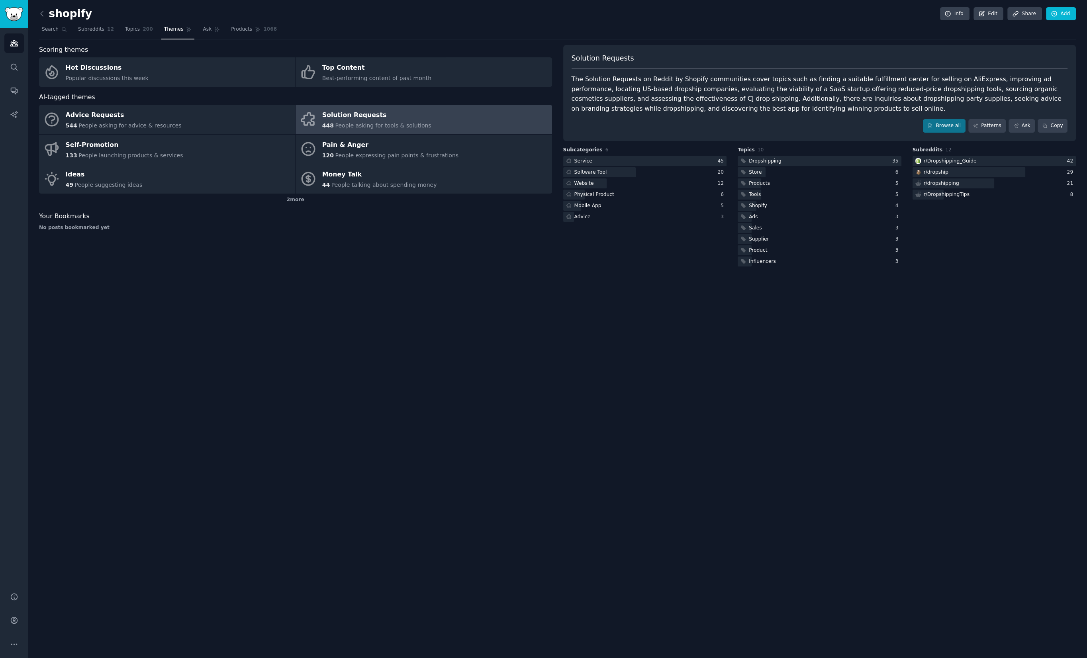
click at [362, 120] on div "Solution Requests" at bounding box center [376, 115] width 109 height 13
drag, startPoint x: 591, startPoint y: 260, endPoint x: 711, endPoint y: 198, distance: 135.4
click at [591, 260] on div "Subcategories 6 Service 45 Software Tool 20 Website 12 Physical Product 6 Mobil…" at bounding box center [645, 207] width 164 height 121
click at [629, 165] on div "Service 45 Software Tool 20 Website 12 Physical Product 6 Mobile App 5 Advice 3" at bounding box center [645, 189] width 164 height 66
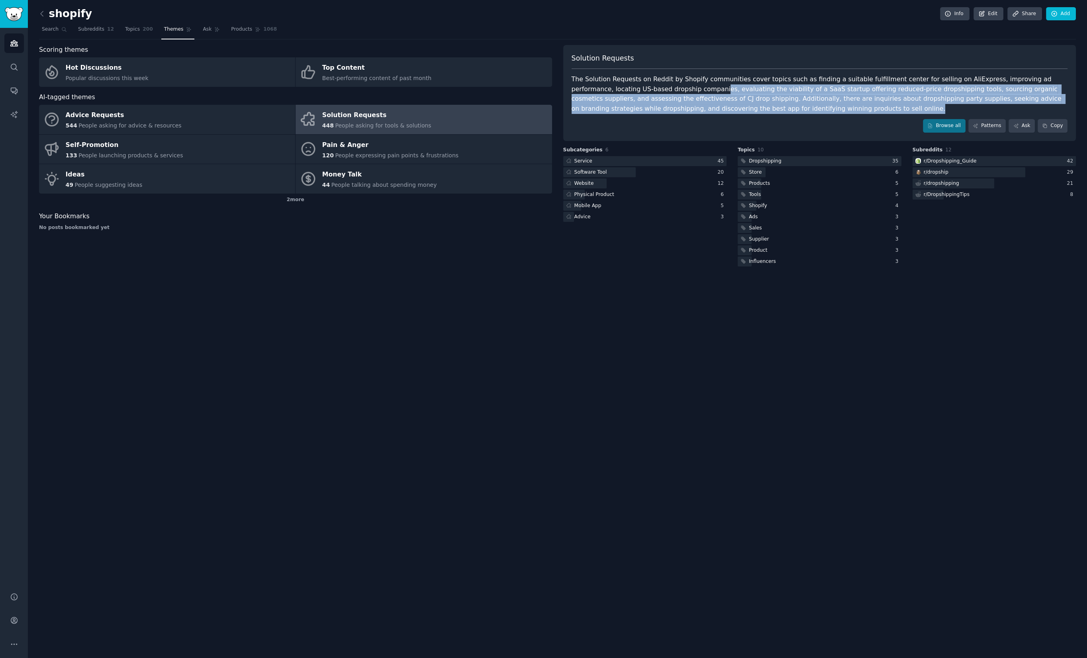
drag, startPoint x: 723, startPoint y: 96, endPoint x: 894, endPoint y: 112, distance: 172.4
click at [894, 112] on div "The Solution Requests on Reddit by Shopify communities cover topics such as fin…" at bounding box center [820, 93] width 496 height 39
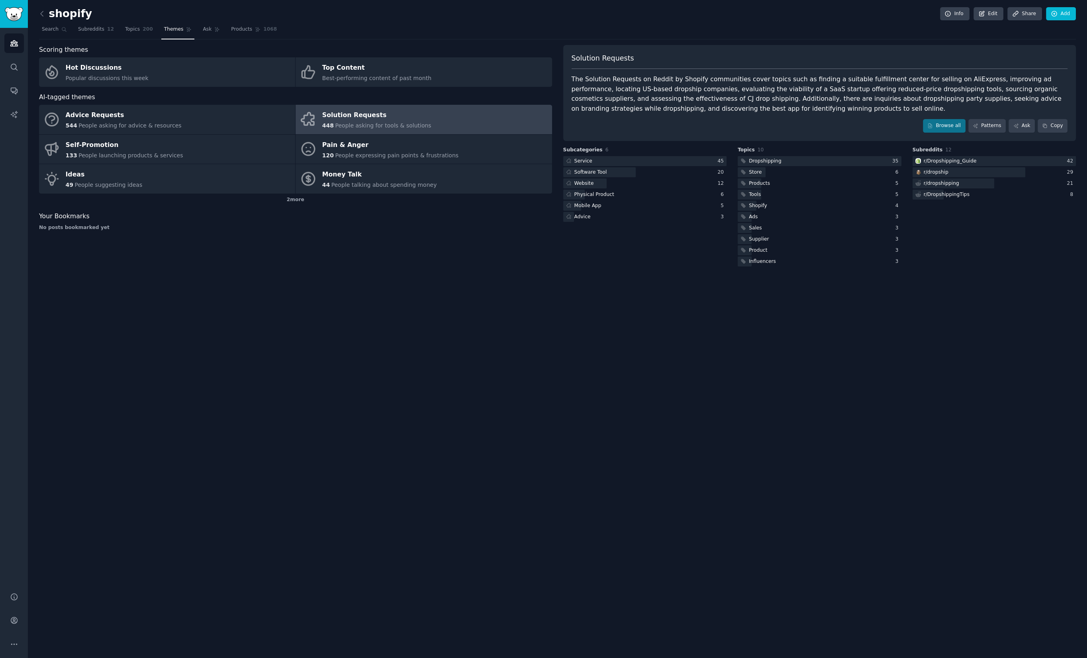
click at [894, 112] on div "The Solution Requests on Reddit by Shopify communities cover topics such as fin…" at bounding box center [820, 93] width 496 height 39
click at [956, 125] on link "Browse all" at bounding box center [944, 126] width 43 height 14
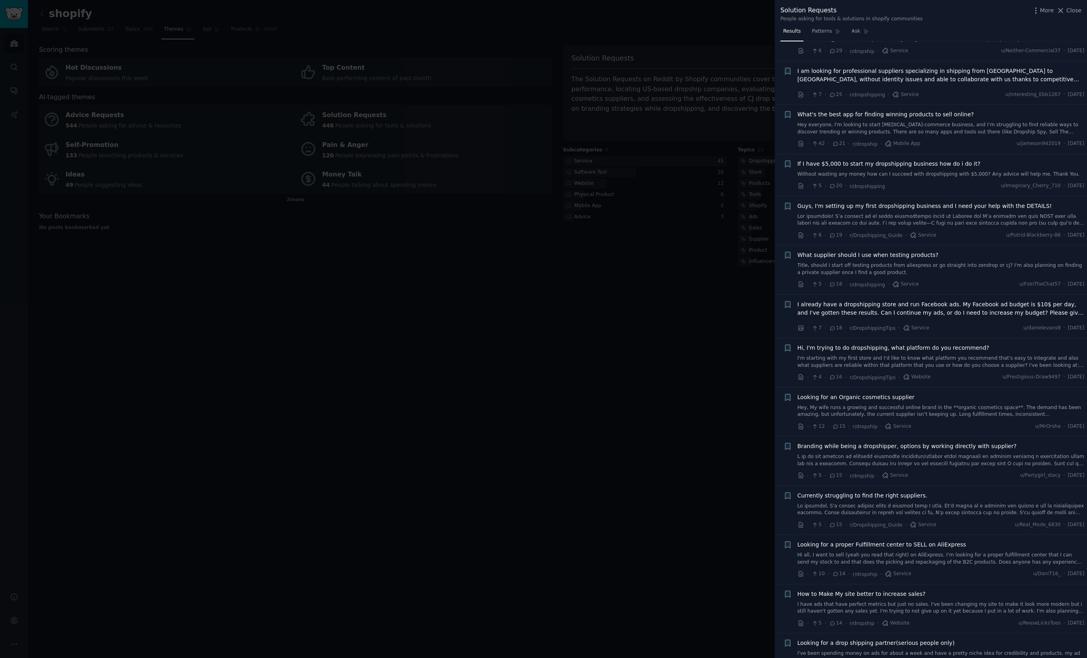
scroll to position [42, 0]
click at [934, 308] on span "I already have a dropshipping store and run Facebook ads. My Facebook ad budget…" at bounding box center [940, 308] width 287 height 17
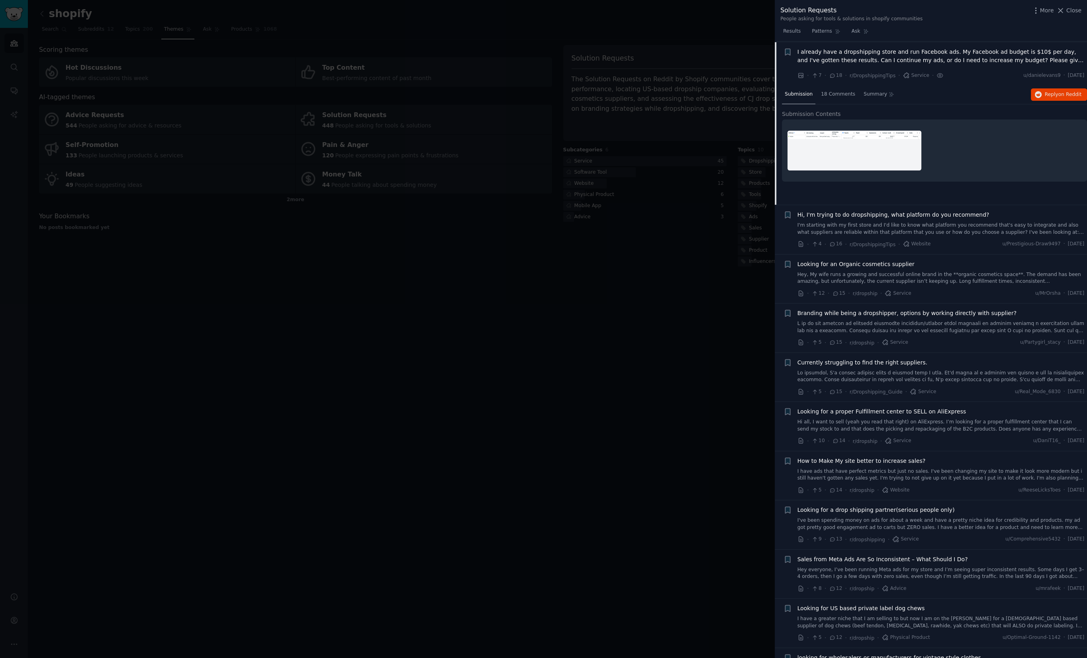
scroll to position [295, 0]
click at [846, 104] on div "Submission 18 Comments Summary Reply on Reddit Submission Contents" at bounding box center [934, 144] width 305 height 119
click at [845, 94] on span "18 Comments" at bounding box center [838, 93] width 34 height 7
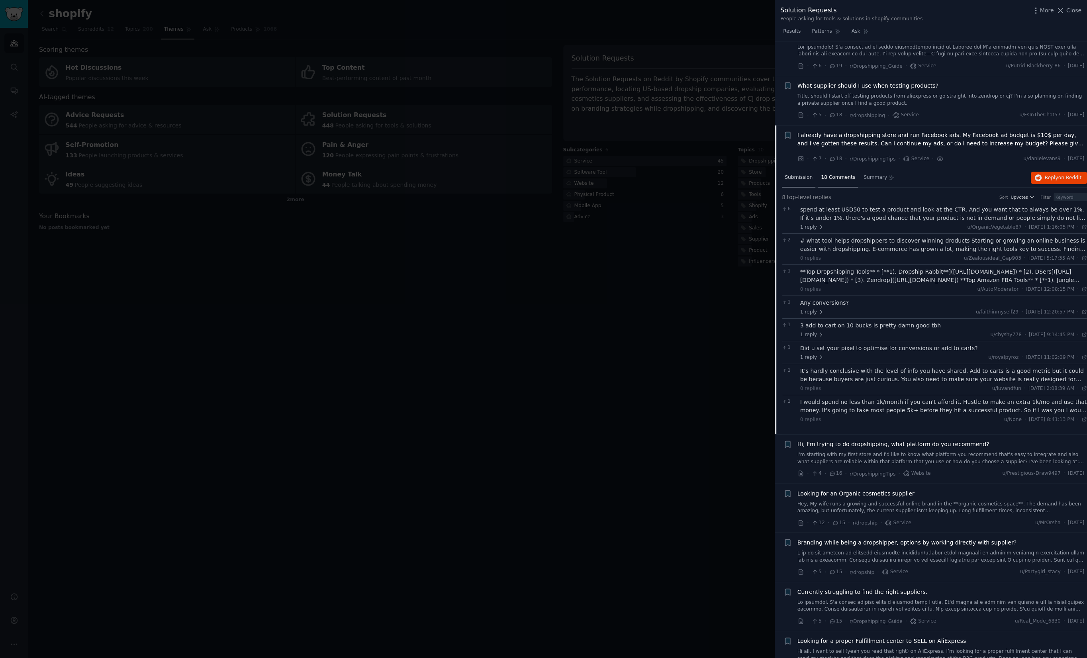
scroll to position [211, 0]
click at [798, 178] on span "Submission" at bounding box center [799, 177] width 28 height 7
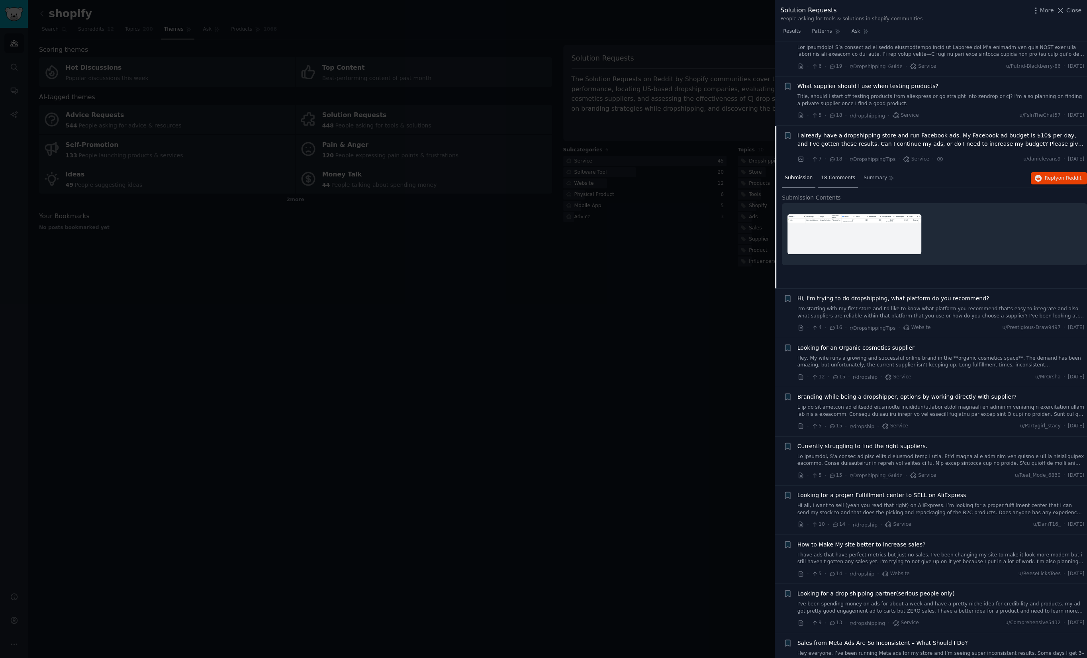
click at [830, 176] on span "18 Comments" at bounding box center [838, 177] width 34 height 7
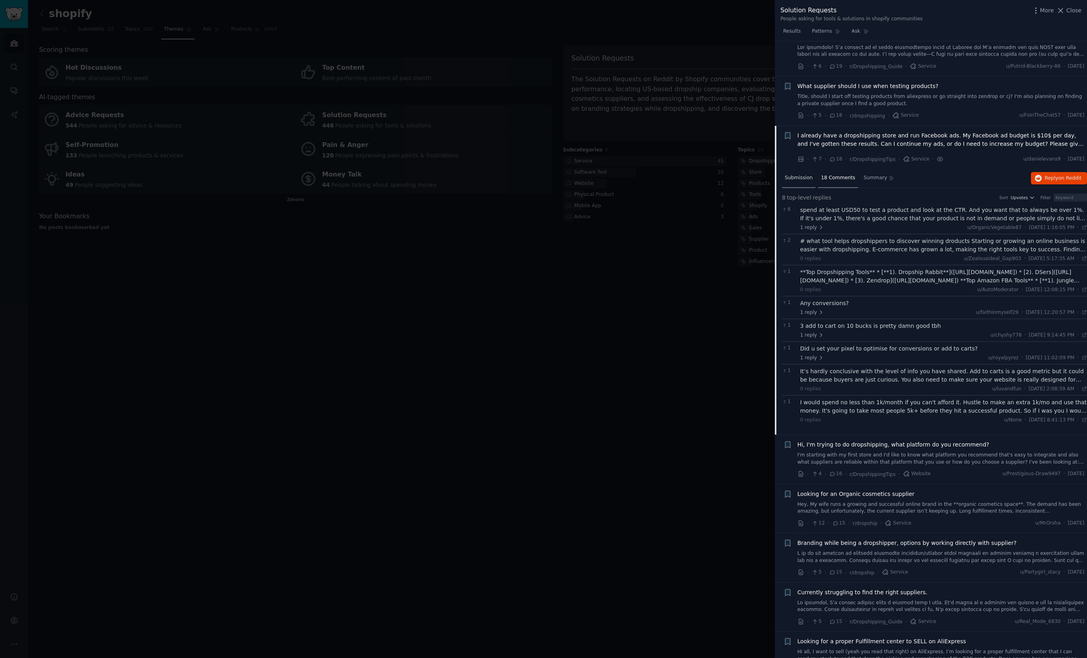
click at [799, 178] on span "Submission" at bounding box center [799, 177] width 28 height 7
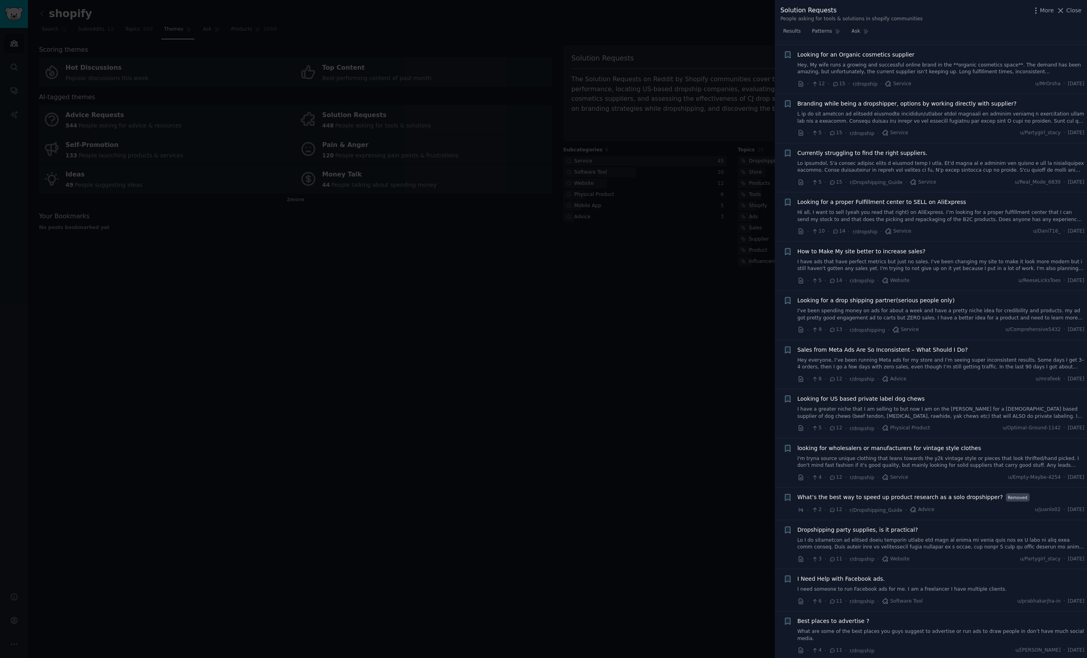
scroll to position [505, 0]
click at [862, 249] on span "How to Make My site better to increase sales?" at bounding box center [861, 250] width 128 height 8
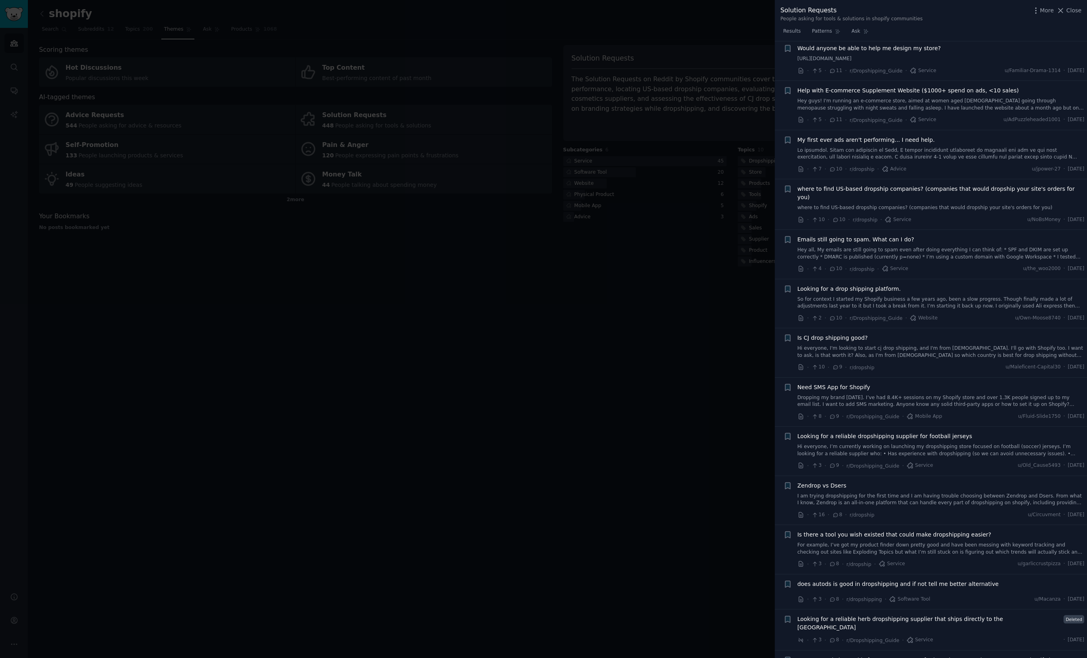
scroll to position [1299, 0]
click at [984, 394] on link "Dropping my brand in 25 days. I’ve had 8.4K+ sessions on my Shopify store and o…" at bounding box center [940, 401] width 287 height 14
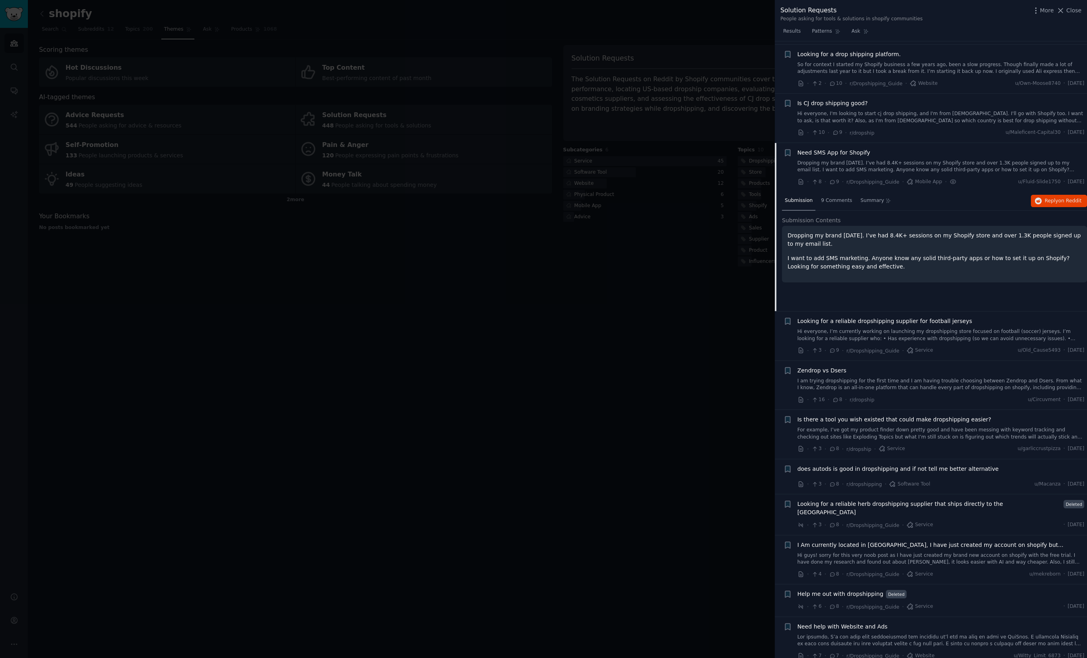
scroll to position [1388, 0]
click at [834, 173] on li "+ Need SMS App for Shopify Dropping my brand in 25 days. I’ve had 8.4K+ session…" at bounding box center [931, 167] width 312 height 49
click at [832, 198] on span "9 Comments" at bounding box center [836, 201] width 31 height 7
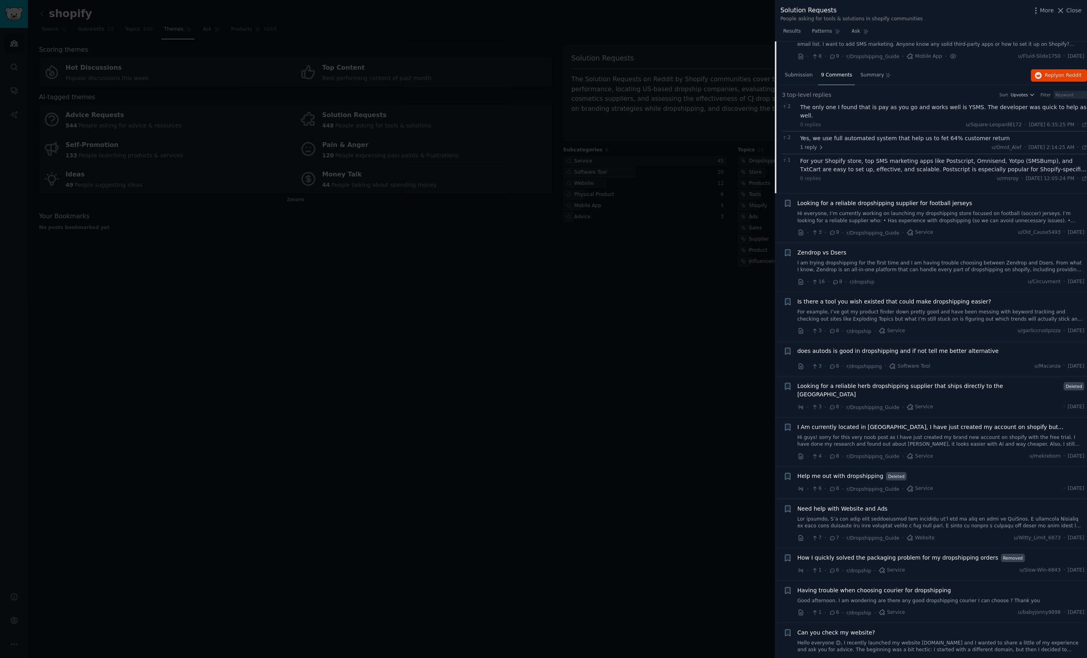
scroll to position [1514, 0]
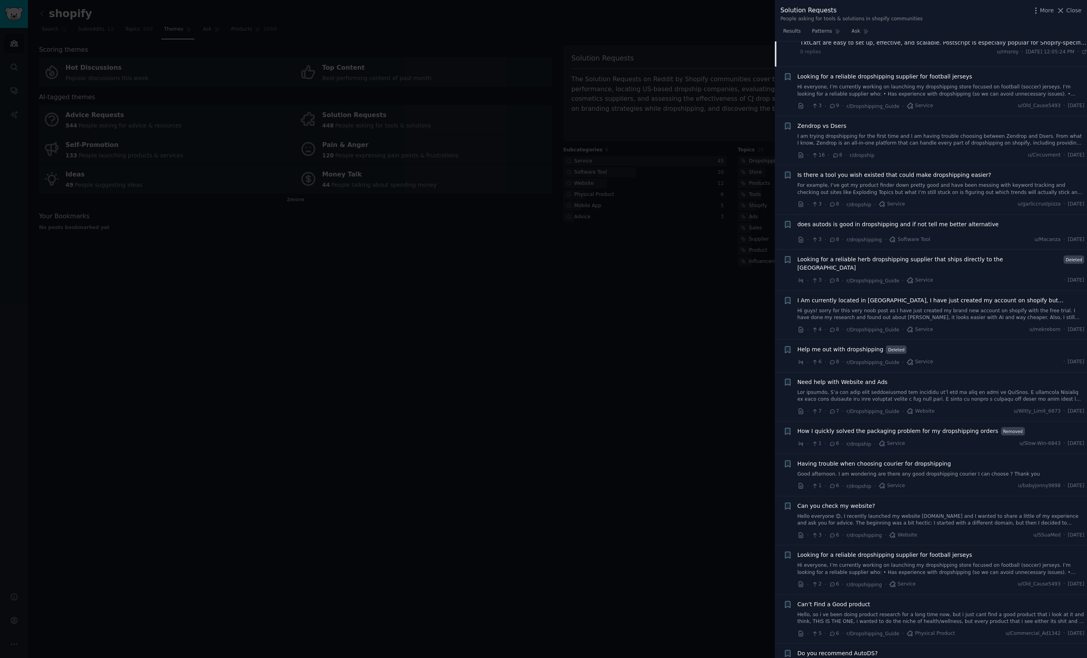
click at [704, 407] on div at bounding box center [543, 329] width 1087 height 658
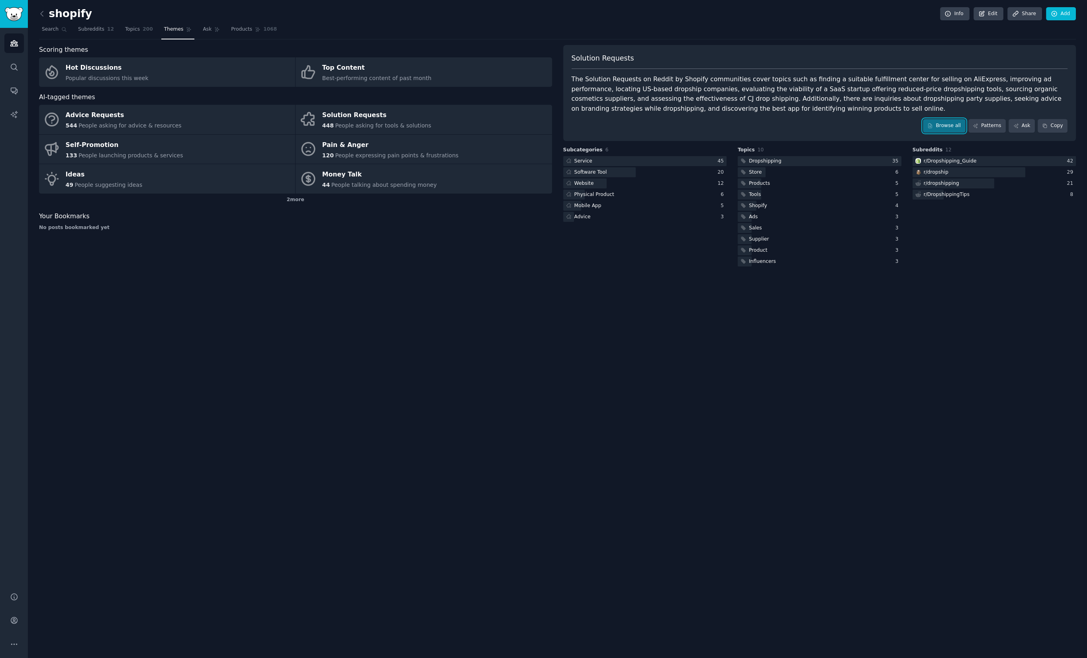
scroll to position [1641, 0]
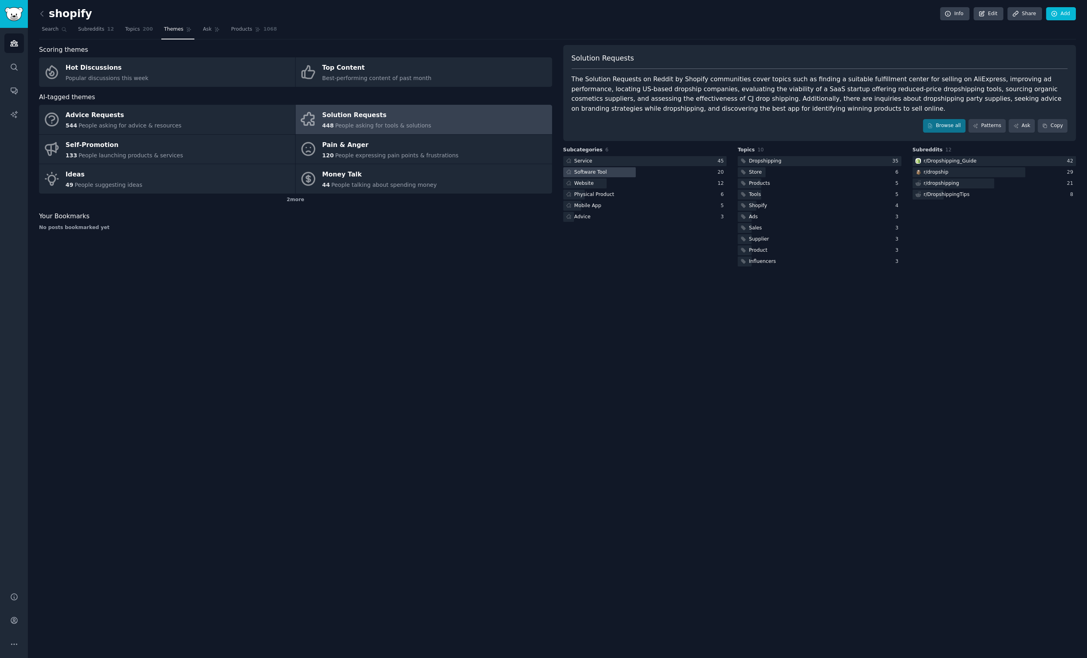
click at [622, 170] on div at bounding box center [599, 172] width 72 height 10
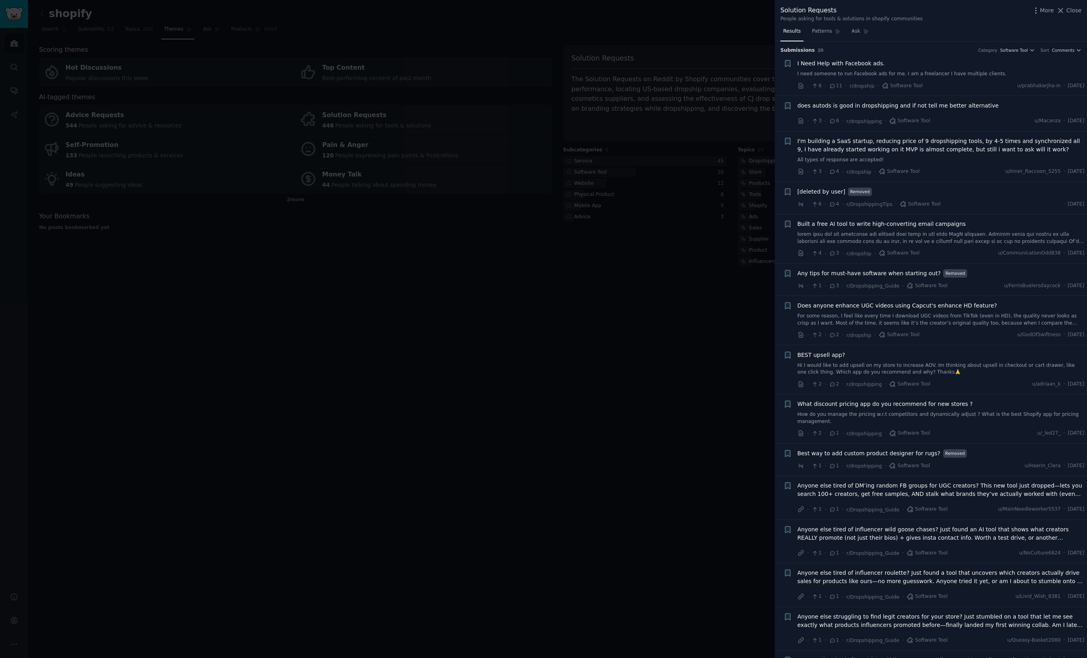
click at [444, 290] on div at bounding box center [543, 329] width 1087 height 658
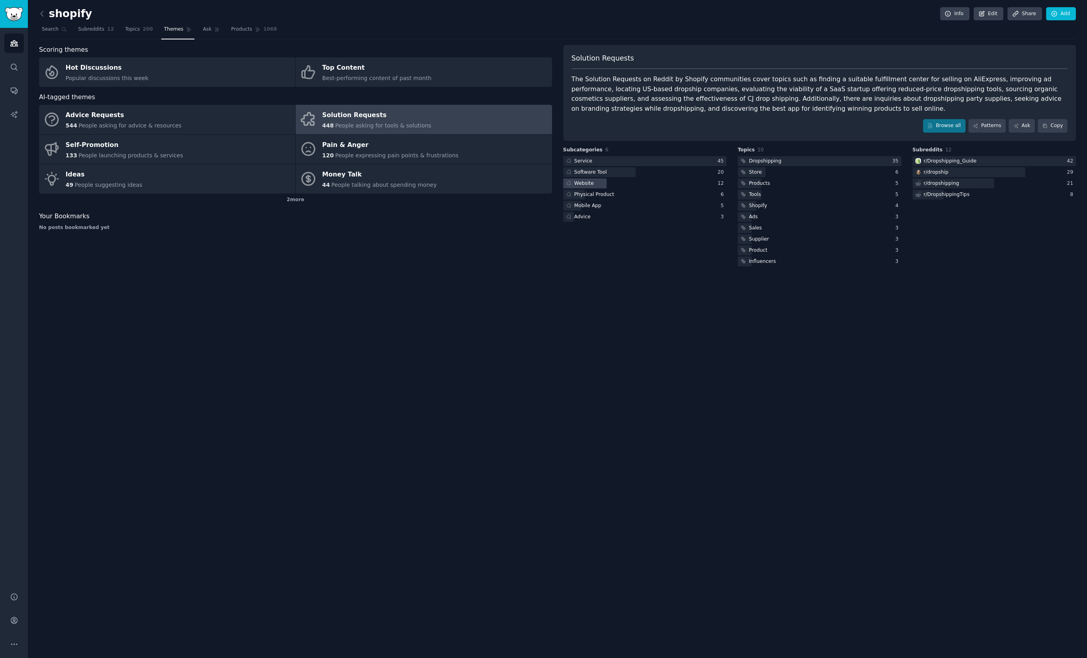
click at [611, 185] on div "Website" at bounding box center [645, 183] width 164 height 10
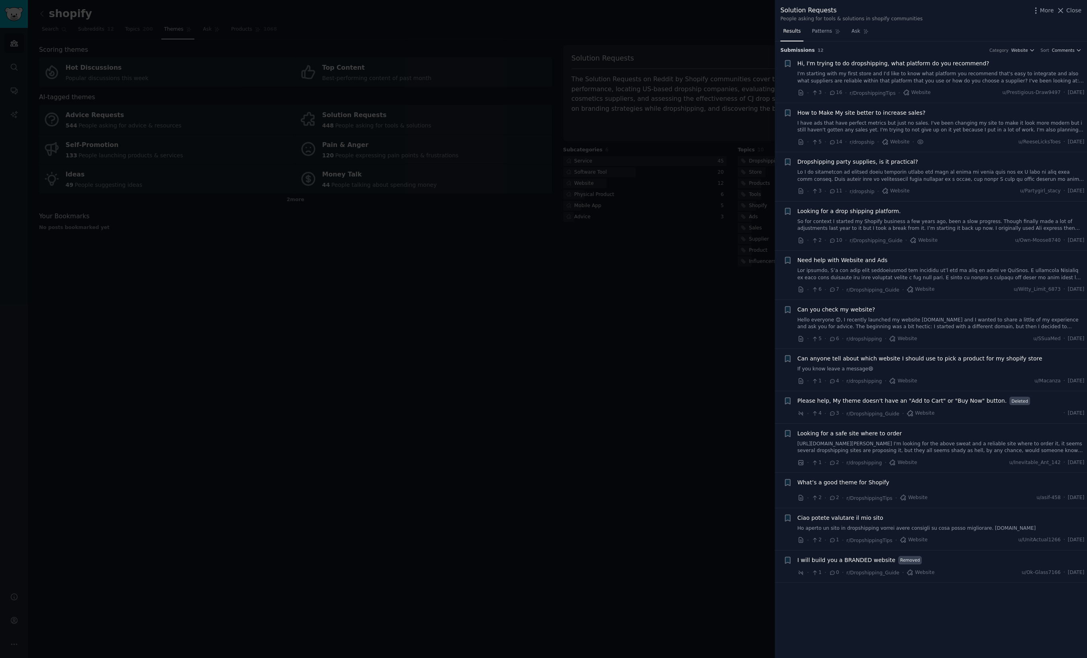
click at [904, 114] on span "How to Make My site better to increase sales?" at bounding box center [861, 113] width 128 height 8
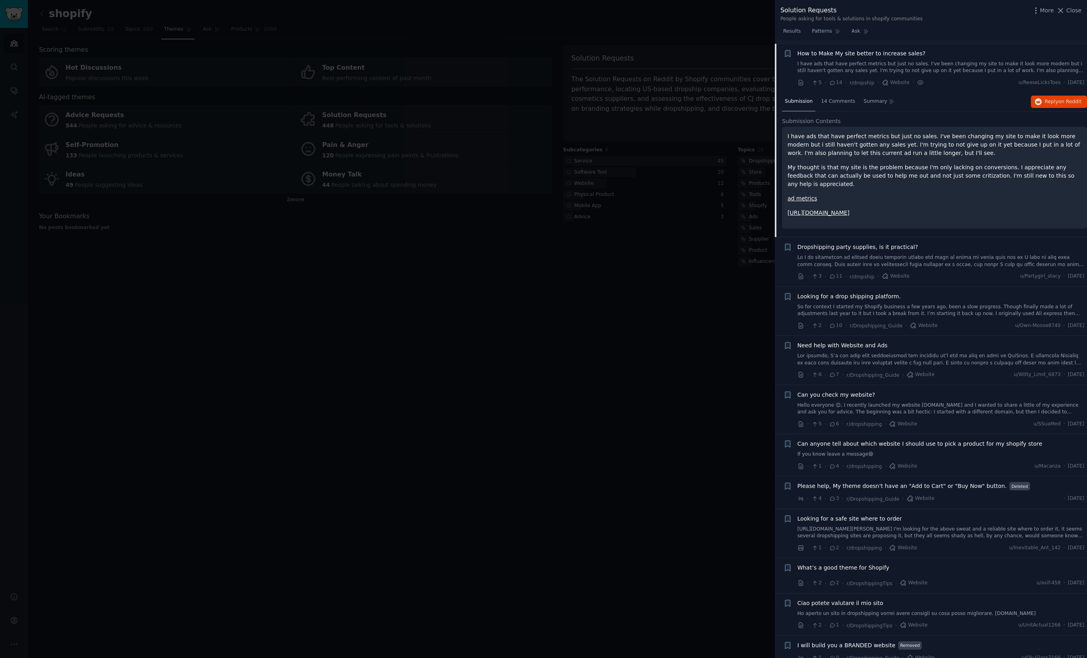
scroll to position [60, 0]
click at [833, 106] on div "14 Comments" at bounding box center [838, 101] width 40 height 19
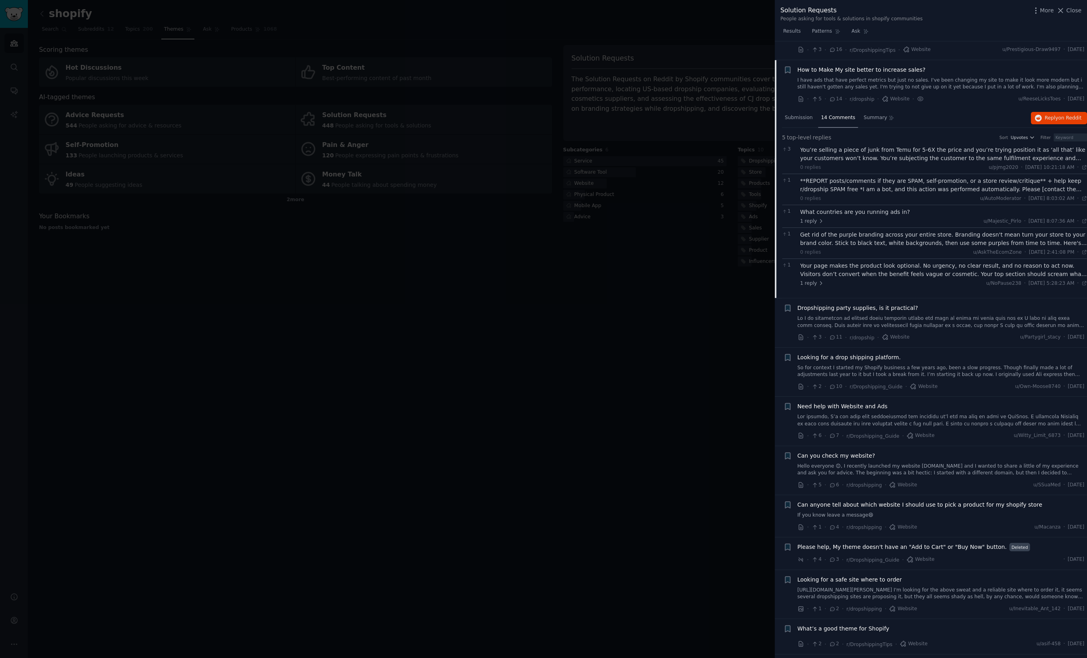
drag, startPoint x: 614, startPoint y: 482, endPoint x: 606, endPoint y: 483, distance: 8.0
click at [614, 483] on div at bounding box center [543, 329] width 1087 height 658
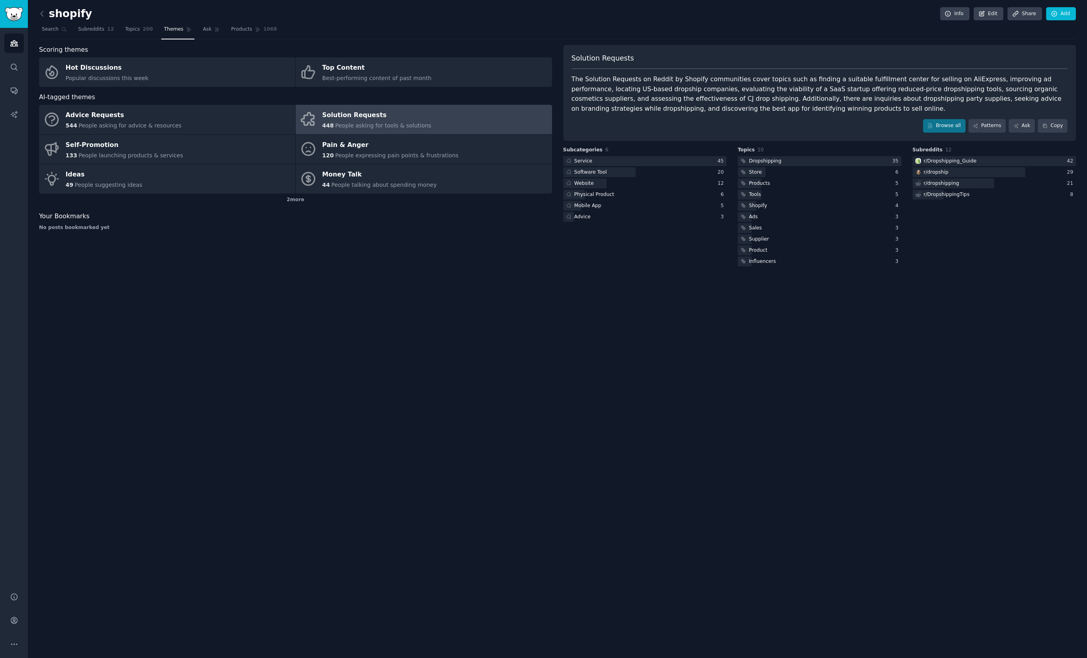
click at [587, 488] on div "shopify Info Edit Share Add Search Subreddits 12 Topics 200 Themes Ask Products…" at bounding box center [557, 329] width 1059 height 658
click at [575, 484] on div "shopify Info Edit Share Add Search Subreddits 12 Topics 200 Themes Ask Products…" at bounding box center [557, 329] width 1059 height 658
click at [574, 485] on div "shopify Info Edit Share Add Search Subreddits 12 Topics 200 Themes Ask Products…" at bounding box center [557, 329] width 1059 height 658
click at [576, 484] on div "shopify Info Edit Share Add Search Subreddits 12 Topics 200 Themes Ask Products…" at bounding box center [557, 329] width 1059 height 658
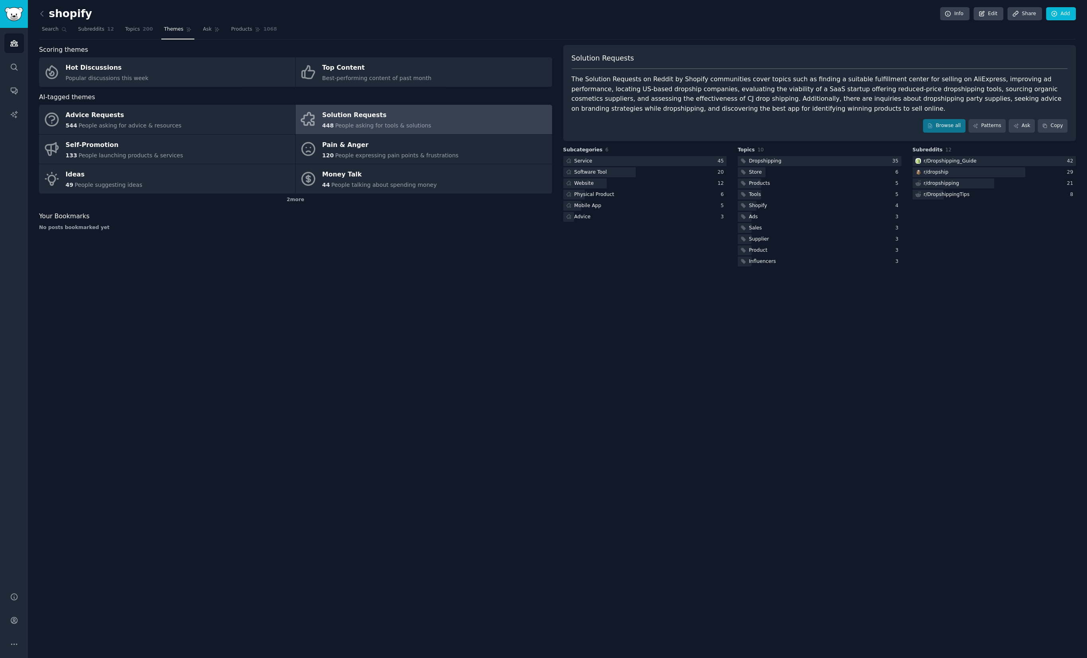
click at [574, 485] on div "shopify Info Edit Share Add Search Subreddits 12 Topics 200 Themes Ask Products…" at bounding box center [557, 329] width 1059 height 658
click at [574, 487] on div "shopify Info Edit Share Add Search Subreddits 12 Topics 200 Themes Ask Products…" at bounding box center [557, 329] width 1059 height 658
click at [573, 484] on div "shopify Info Edit Share Add Search Subreddits 12 Topics 200 Themes Ask Products…" at bounding box center [557, 329] width 1059 height 658
click at [573, 486] on div "shopify Info Edit Share Add Search Subreddits 12 Topics 200 Themes Ask Products…" at bounding box center [557, 329] width 1059 height 658
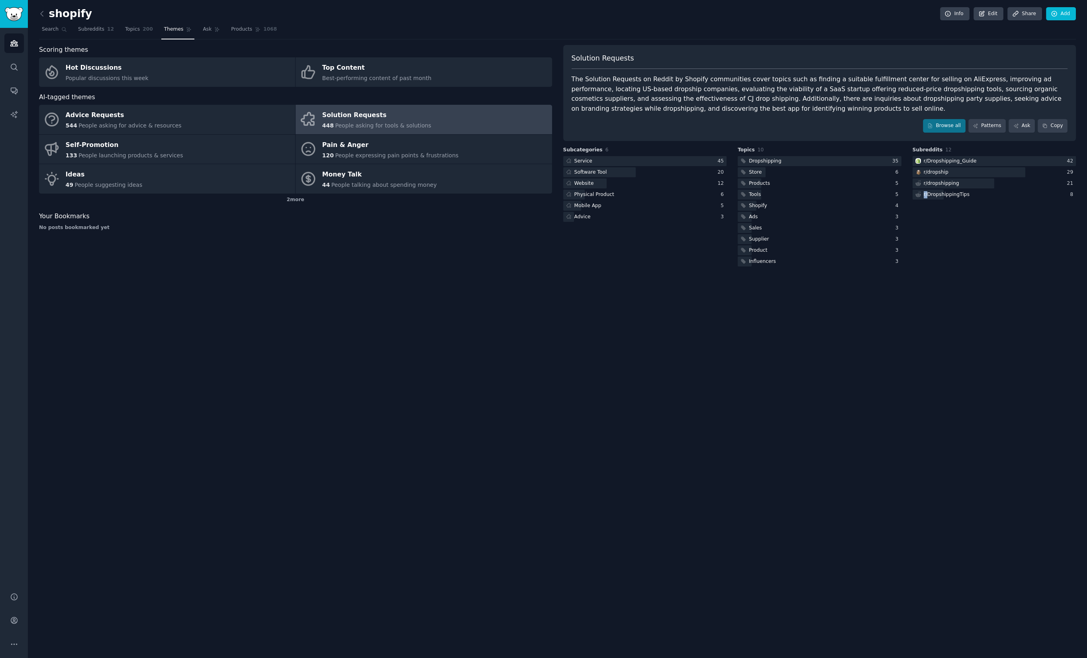
click at [573, 486] on div "shopify Info Edit Share Add Search Subreddits 12 Topics 200 Themes Ask Products…" at bounding box center [557, 329] width 1059 height 658
click at [572, 491] on div "shopify Info Edit Share Add Search Subreddits 12 Topics 200 Themes Ask Products…" at bounding box center [557, 329] width 1059 height 658
click at [567, 494] on div "shopify Info Edit Share Add Search Subreddits 12 Topics 200 Themes Ask Products…" at bounding box center [557, 329] width 1059 height 658
click at [557, 492] on div "shopify Info Edit Share Add Search Subreddits 12 Topics 200 Themes Ask Products…" at bounding box center [557, 329] width 1059 height 658
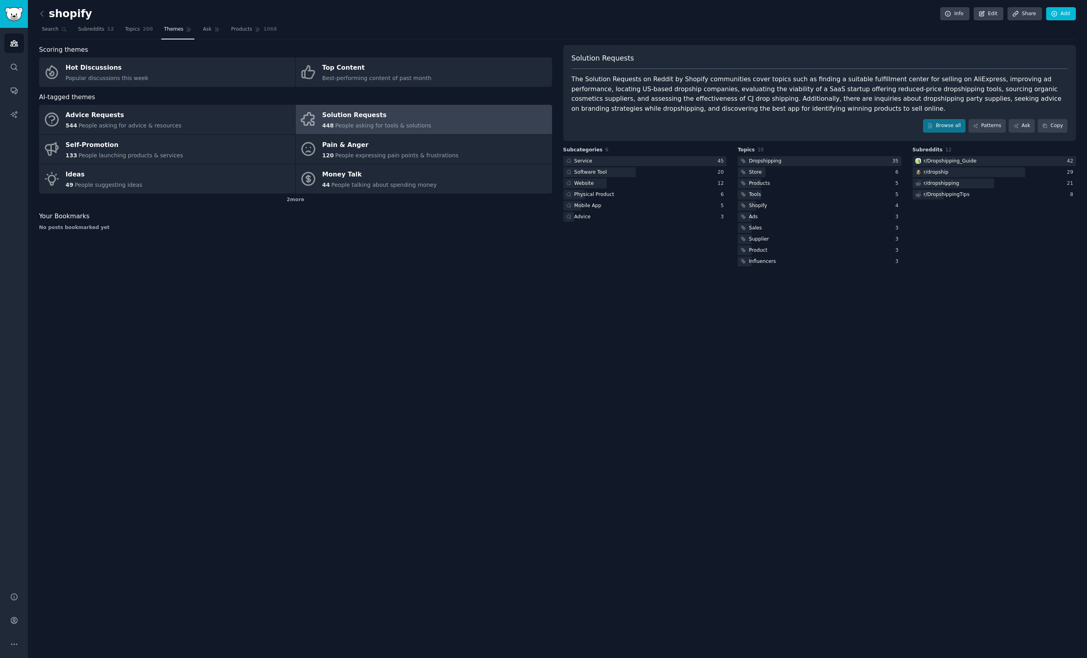
click at [556, 493] on div "shopify Info Edit Share Add Search Subreddits 12 Topics 200 Themes Ask Products…" at bounding box center [557, 329] width 1059 height 658
click at [556, 494] on div "shopify Info Edit Share Add Search Subreddits 12 Topics 200 Themes Ask Products…" at bounding box center [557, 329] width 1059 height 658
click at [555, 494] on div "shopify Info Edit Share Add Search Subreddits 12 Topics 200 Themes Ask Products…" at bounding box center [557, 329] width 1059 height 658
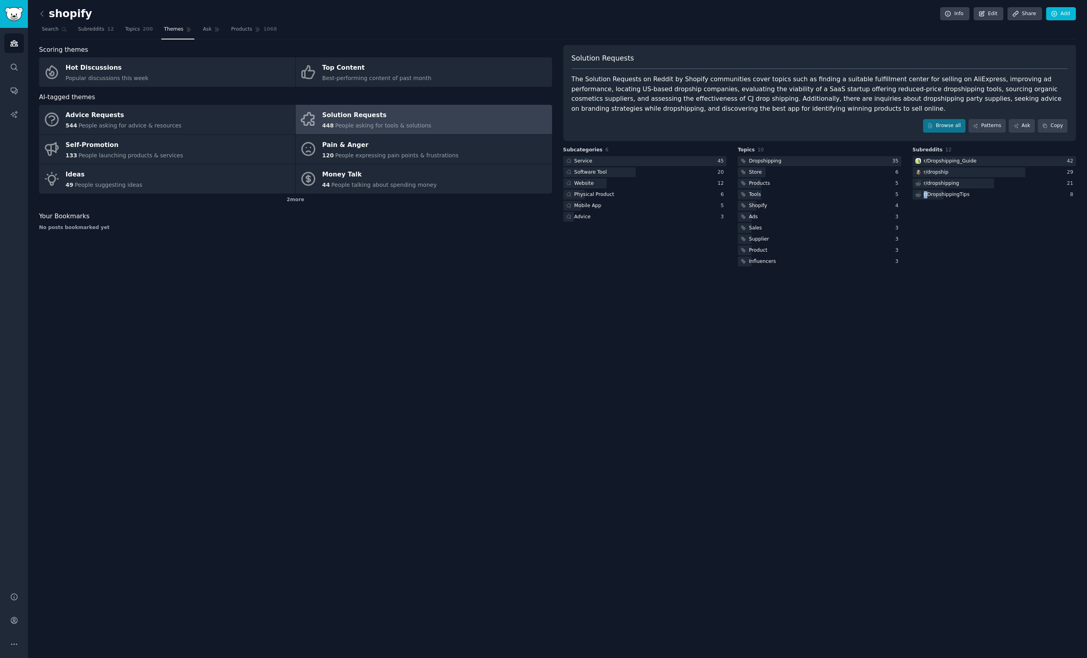
click at [554, 495] on div "shopify Info Edit Share Add Search Subreddits 12 Topics 200 Themes Ask Products…" at bounding box center [557, 329] width 1059 height 658
click at [554, 496] on div "shopify Info Edit Share Add Search Subreddits 12 Topics 200 Themes Ask Products…" at bounding box center [557, 329] width 1059 height 658
click at [553, 496] on div "shopify Info Edit Share Add Search Subreddits 12 Topics 200 Themes Ask Products…" at bounding box center [557, 329] width 1059 height 658
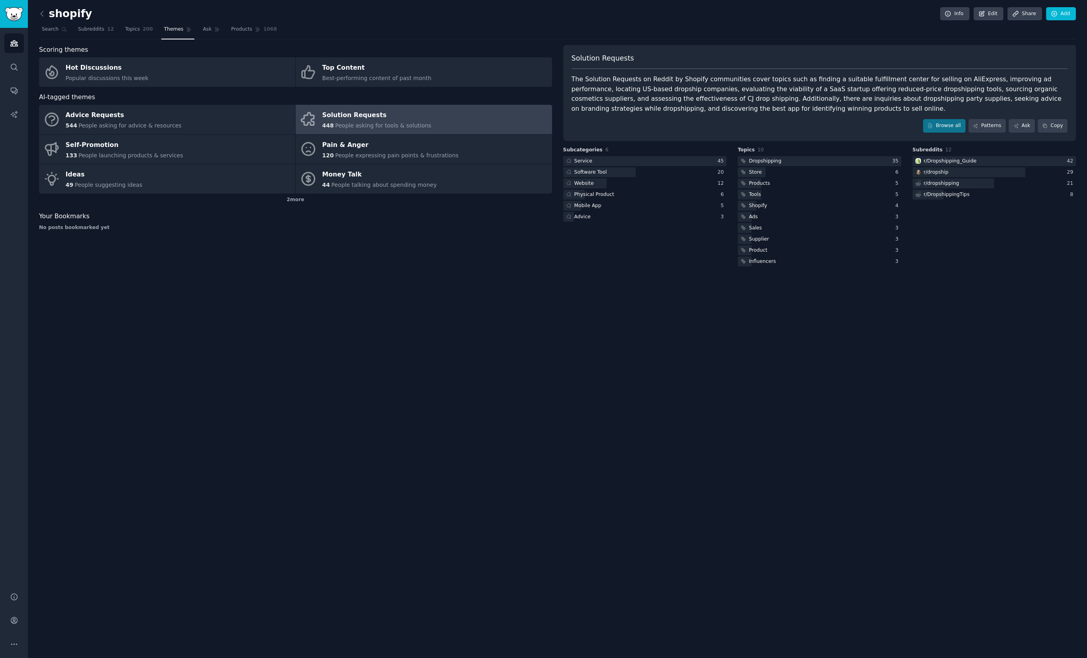
click at [547, 496] on div "shopify Info Edit Share Add Search Subreddits 12 Topics 200 Themes Ask Products…" at bounding box center [557, 329] width 1059 height 658
click at [546, 497] on div "shopify Info Edit Share Add Search Subreddits 12 Topics 200 Themes Ask Products…" at bounding box center [557, 329] width 1059 height 658
drag, startPoint x: 525, startPoint y: 412, endPoint x: 531, endPoint y: 415, distance: 6.8
click at [524, 411] on div "shopify Info Edit Share Add Search Subreddits 12 Topics 200 Themes Ask Products…" at bounding box center [557, 329] width 1059 height 658
click at [140, 33] on link "Topics 200" at bounding box center [138, 31] width 33 height 16
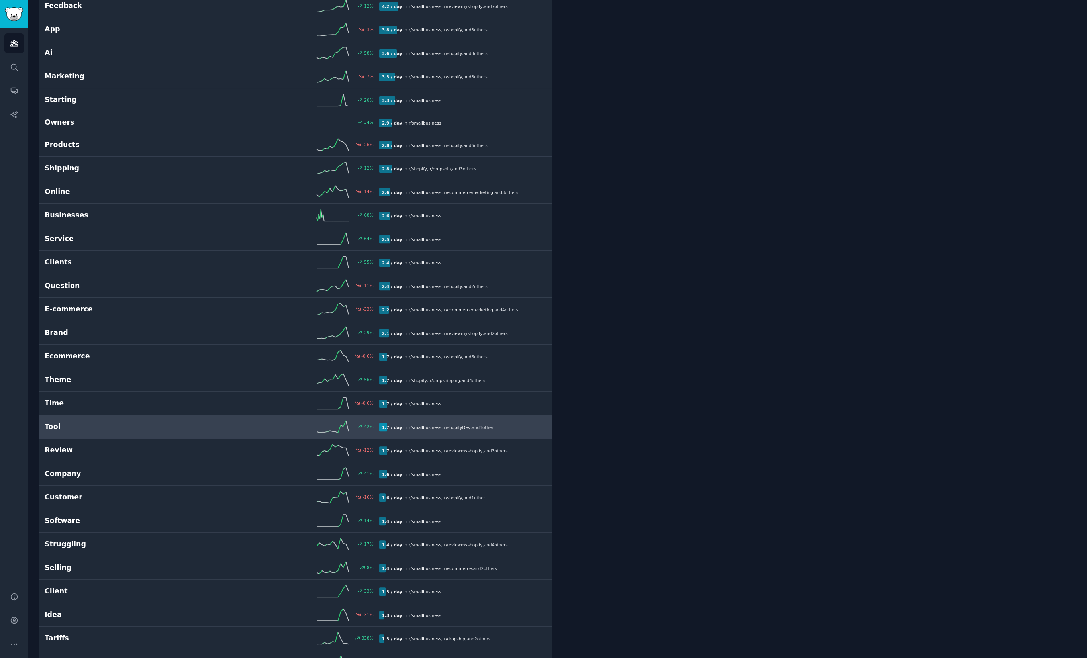
click at [106, 430] on link "Tool 42 % 1.7 / day in r/ smallbusiness , r/ shopifyDev , and 1 other" at bounding box center [295, 427] width 513 height 24
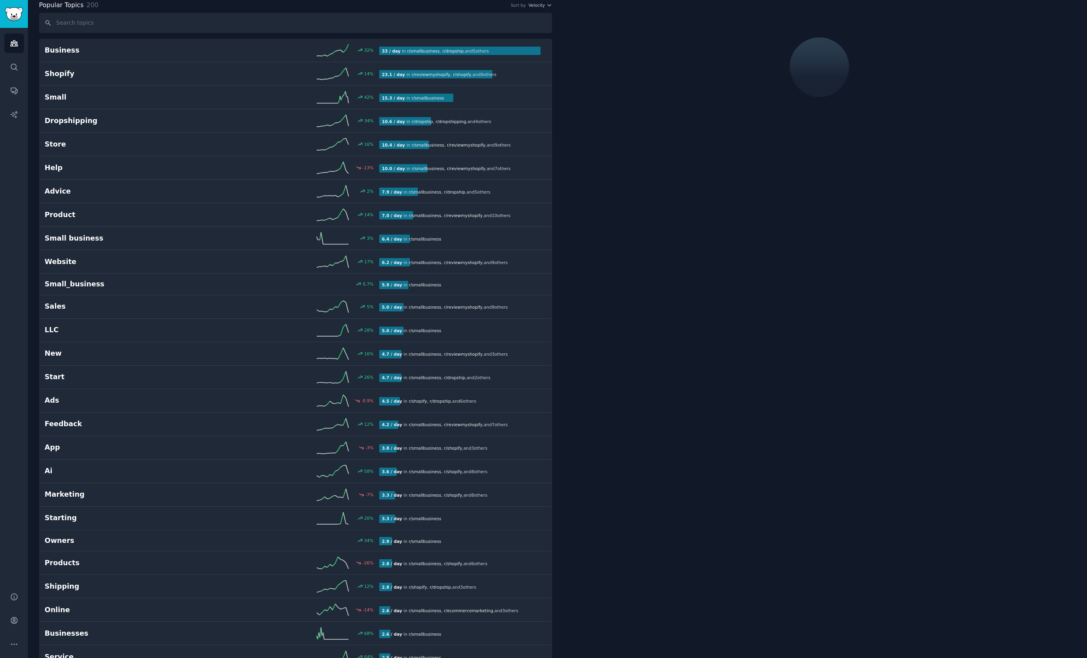
scroll to position [44, 0]
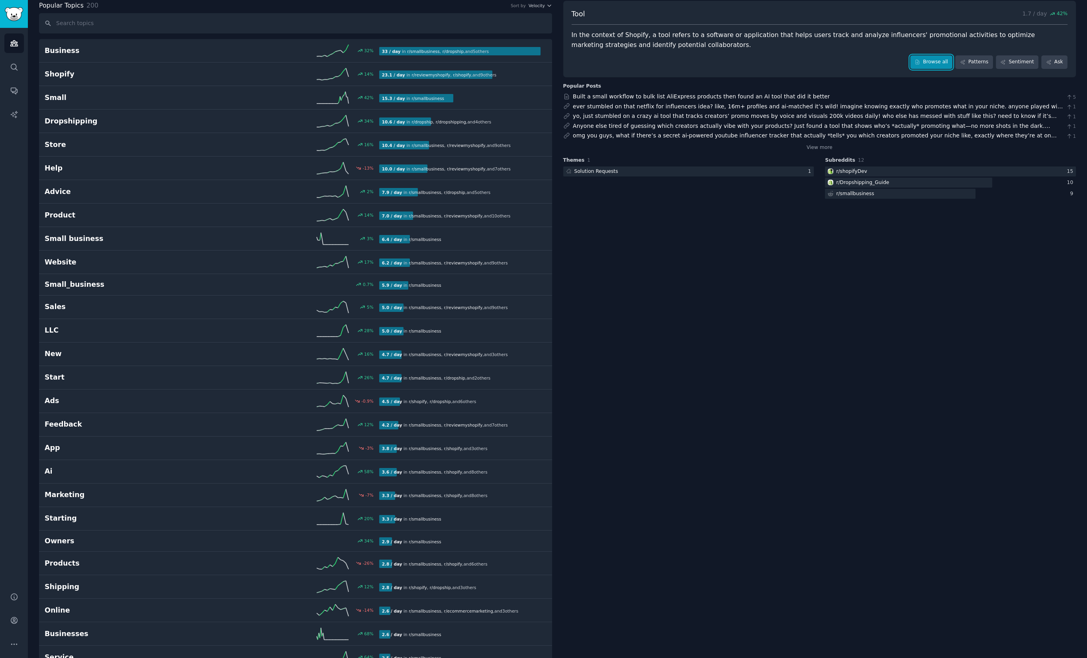
click at [930, 60] on link "Browse all" at bounding box center [931, 62] width 43 height 14
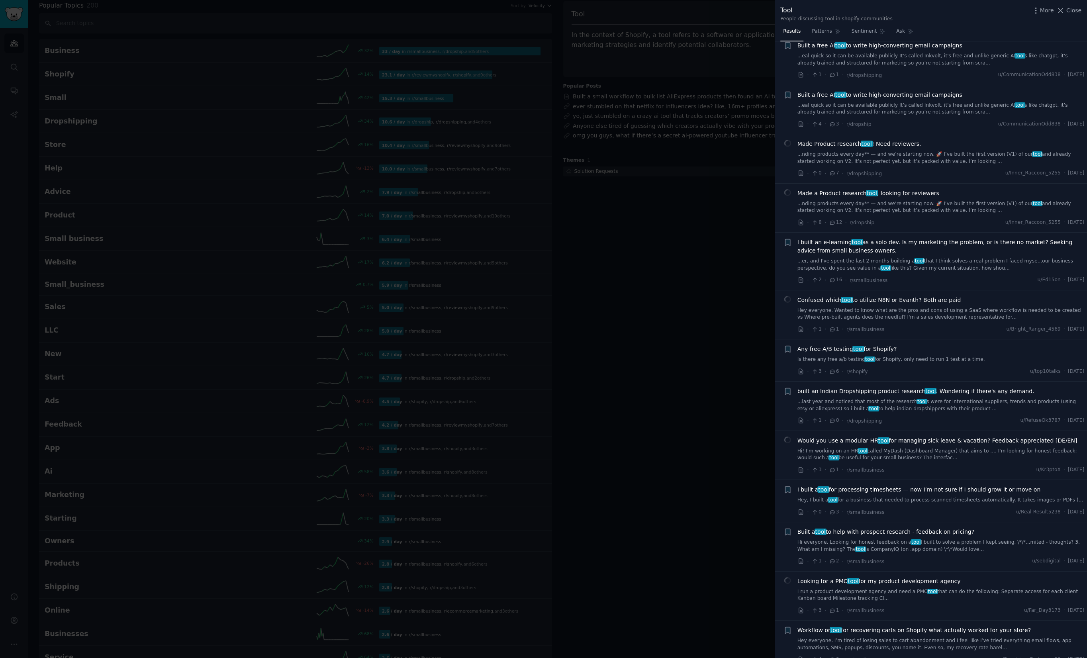
scroll to position [421, 0]
click at [971, 395] on span "built an Indian Dropshipping product research tool . Wondering if there's any d…" at bounding box center [915, 390] width 237 height 8
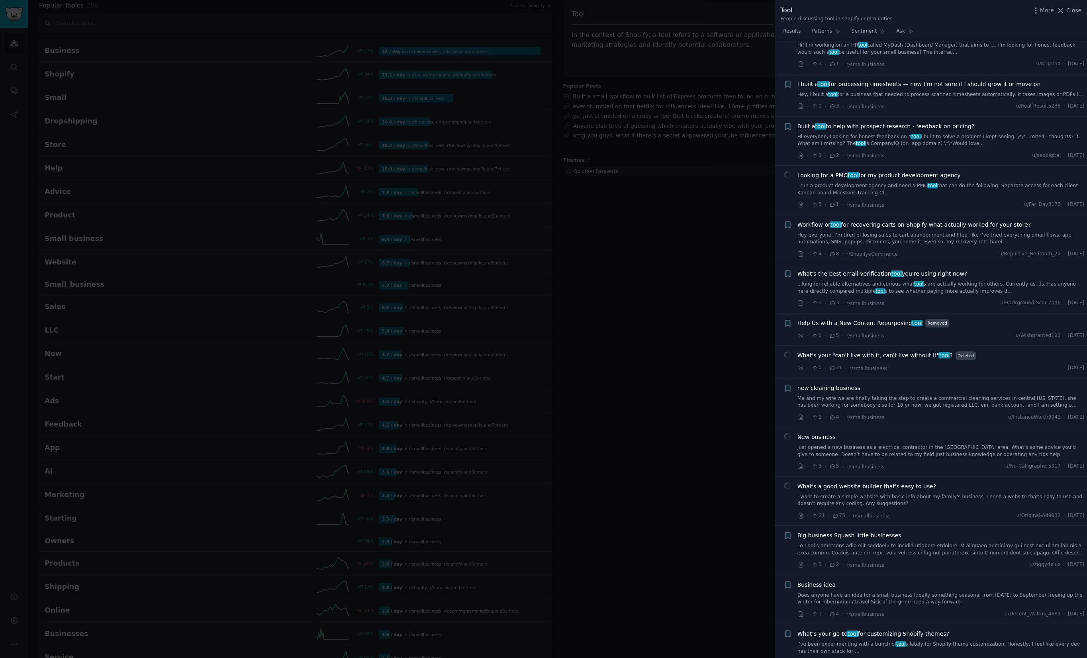
scroll to position [1020, 0]
click at [703, 465] on div at bounding box center [543, 329] width 1087 height 658
